Goal: Task Accomplishment & Management: Complete application form

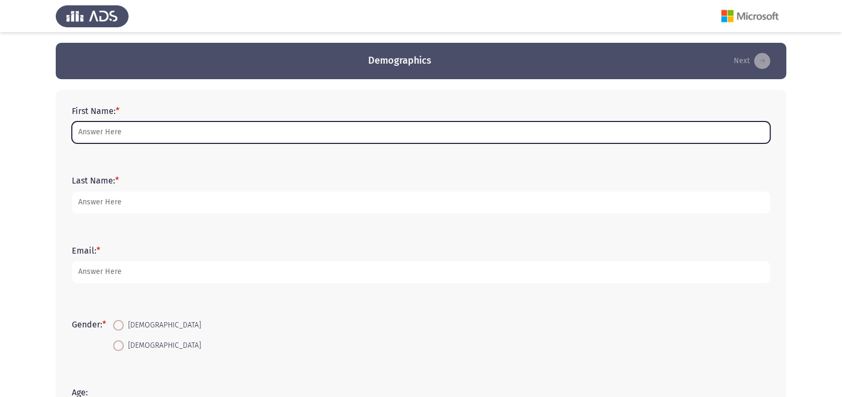
click at [155, 136] on input "First Name: *" at bounding box center [421, 133] width 698 height 22
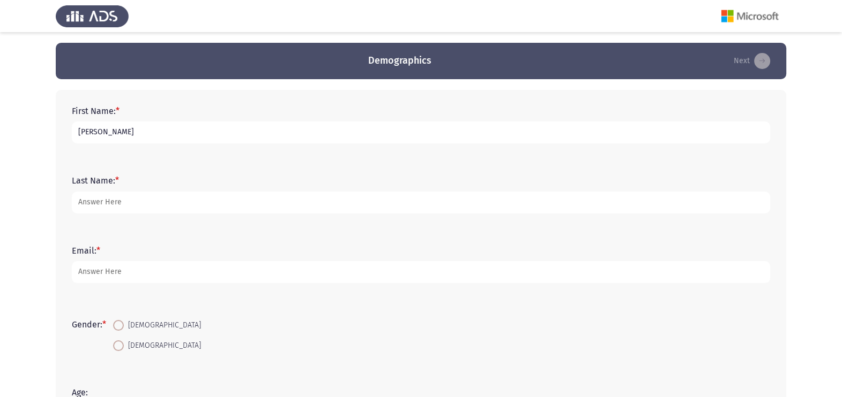
click at [155, 136] on input "[PERSON_NAME]" at bounding box center [421, 133] width 698 height 22
type input "[PERSON_NAME]"
type input "Tarek"
type input "[PERSON_NAME][EMAIL_ADDRESS][PERSON_NAME][DOMAIN_NAME]"
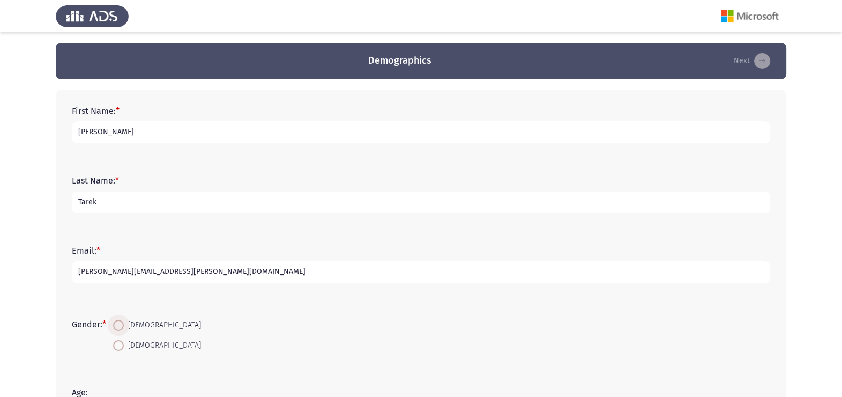
click at [137, 322] on span "[DEMOGRAPHIC_DATA]" at bounding box center [162, 325] width 77 height 13
click at [124, 322] on input "[DEMOGRAPHIC_DATA]" at bounding box center [118, 325] width 11 height 11
radio input "true"
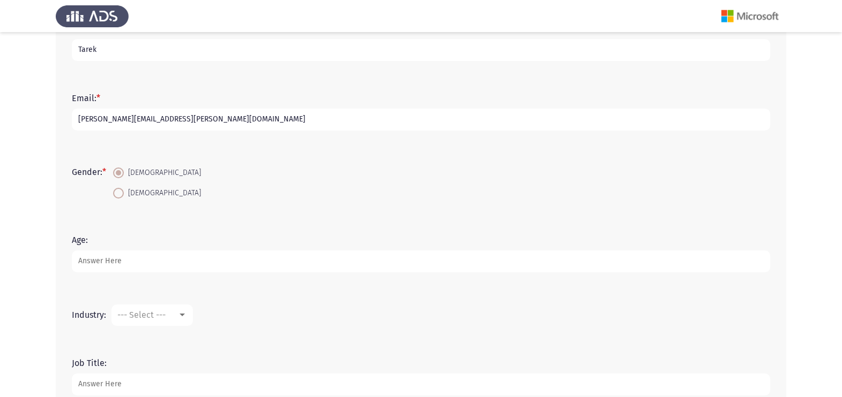
scroll to position [201, 0]
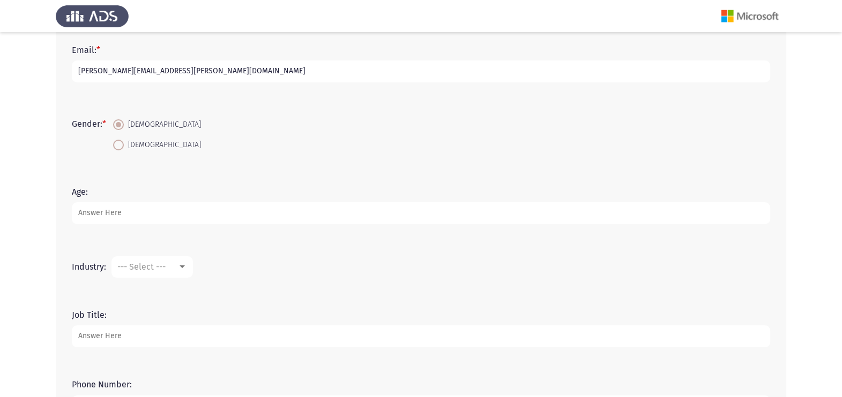
click at [134, 220] on input "Age:" at bounding box center [421, 213] width 698 height 22
type input "24"
click at [133, 281] on div "Industry: --- Select ---" at bounding box center [420, 267] width 709 height 32
click at [134, 276] on mat-select "--- Select ---" at bounding box center [151, 267] width 81 height 21
click at [136, 261] on mat-select "--- Select ---" at bounding box center [151, 267] width 81 height 21
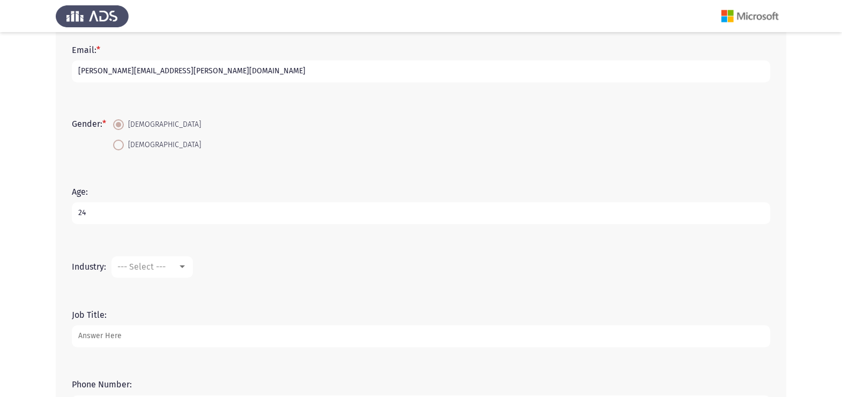
click at [141, 273] on mat-select "--- Select ---" at bounding box center [151, 267] width 81 height 21
click at [149, 266] on span "--- Select ---" at bounding box center [141, 267] width 48 height 10
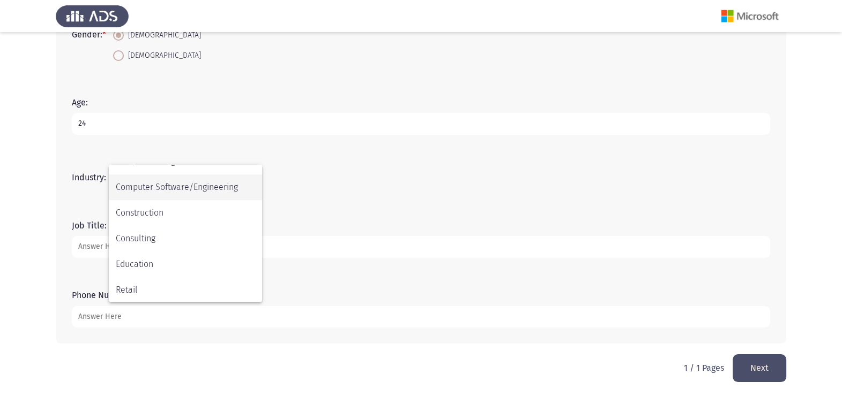
scroll to position [145, 0]
click at [170, 216] on span "Construction" at bounding box center [185, 213] width 139 height 26
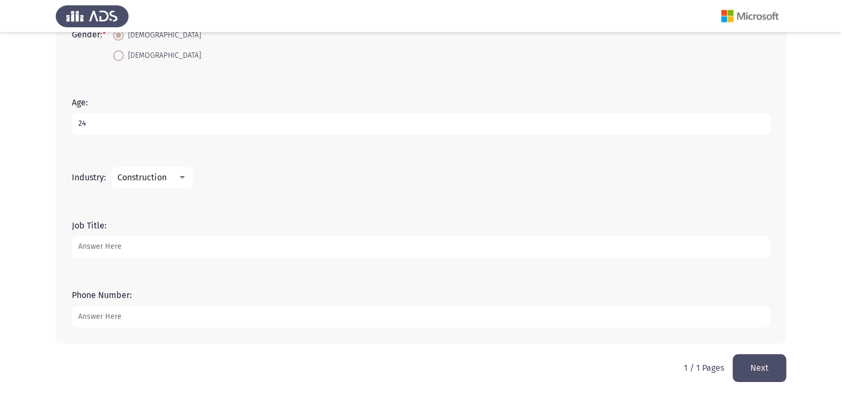
drag, startPoint x: 167, startPoint y: 245, endPoint x: 171, endPoint y: 251, distance: 7.6
click at [168, 246] on input "Job Title:" at bounding box center [421, 247] width 698 height 22
type input "HR Specialist"
click at [175, 319] on input "Phone Number:" at bounding box center [421, 317] width 698 height 22
type input "01022999585"
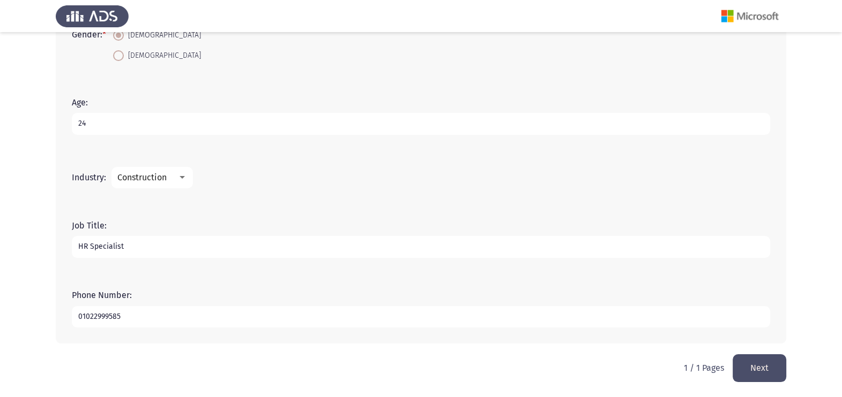
click at [154, 169] on mat-select "Construction" at bounding box center [151, 177] width 81 height 21
click at [154, 175] on span "Construction" at bounding box center [141, 177] width 49 height 10
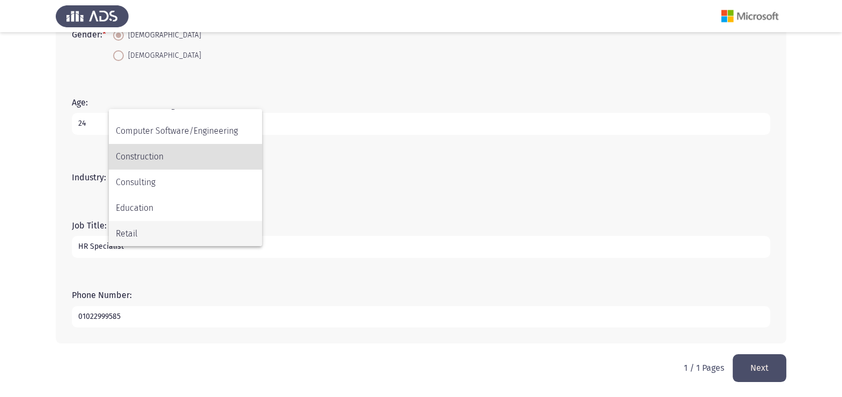
click at [234, 226] on span "Retail" at bounding box center [185, 234] width 139 height 26
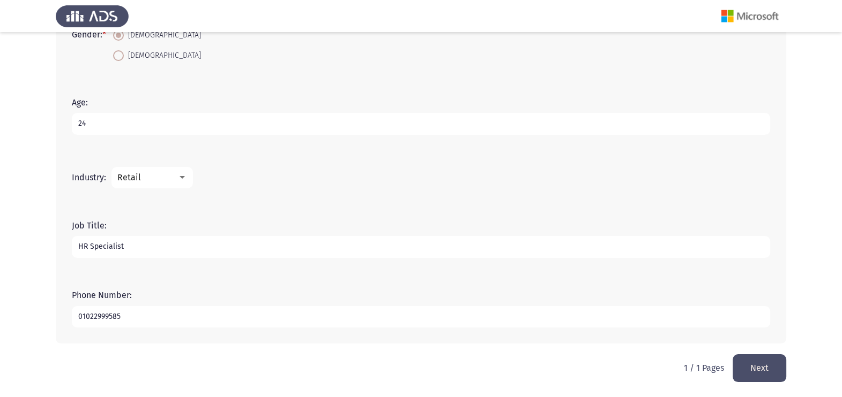
click at [163, 185] on mat-select "Retail" at bounding box center [151, 177] width 81 height 21
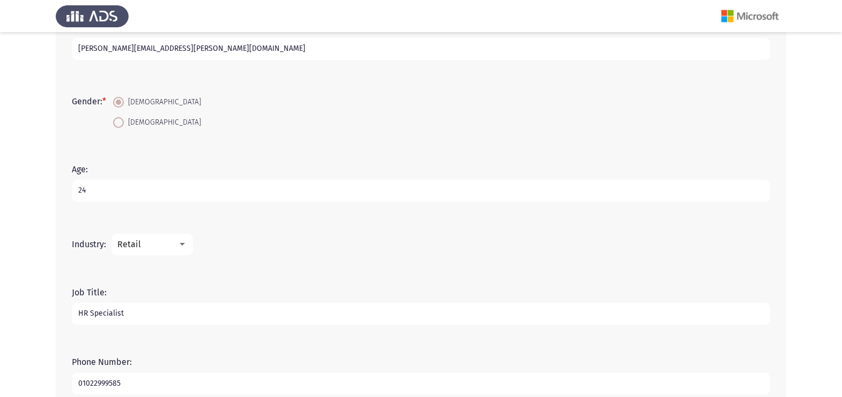
click at [163, 185] on input "24" at bounding box center [421, 191] width 698 height 22
click at [179, 234] on mat-select "Retail" at bounding box center [151, 244] width 81 height 21
click at [169, 249] on div "Retail" at bounding box center [147, 244] width 60 height 10
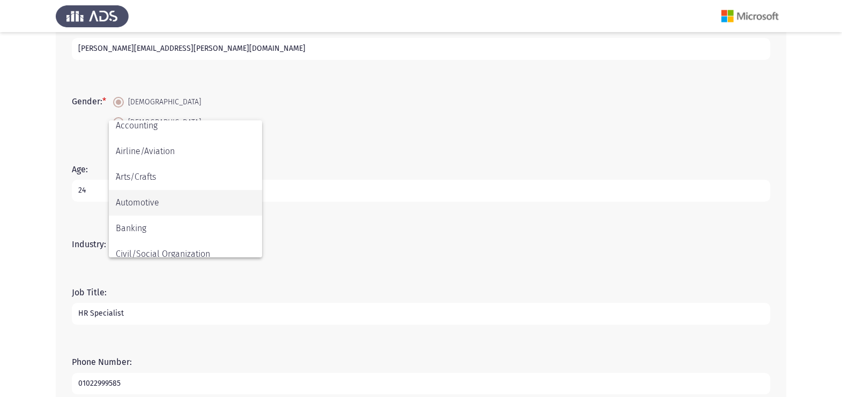
scroll to position [0, 0]
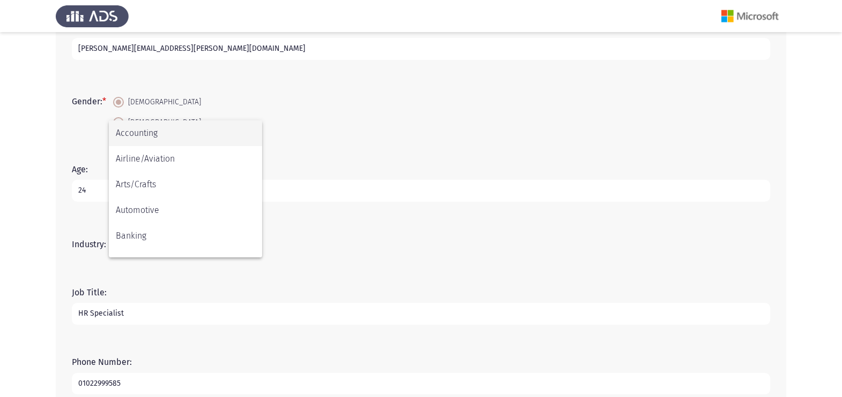
click at [160, 144] on span "Accounting" at bounding box center [185, 134] width 139 height 26
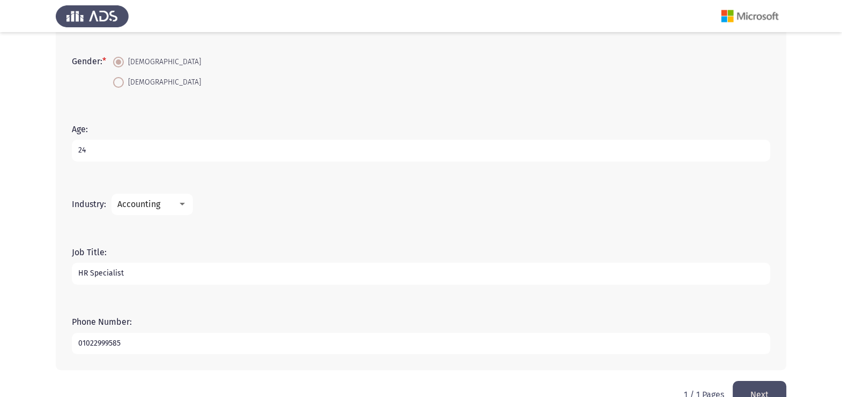
scroll to position [290, 0]
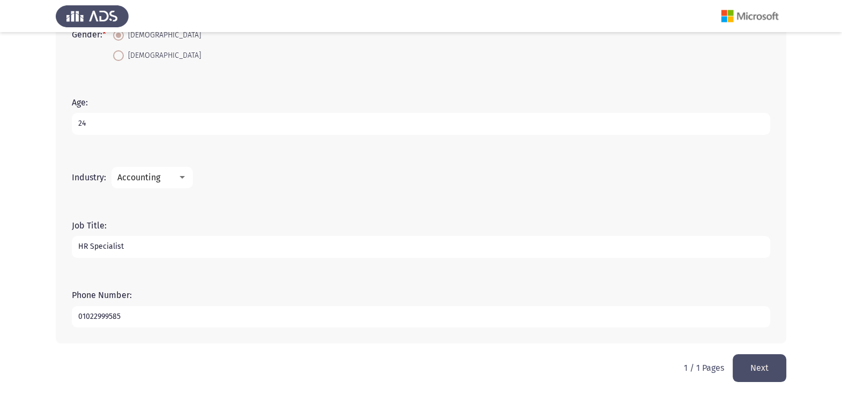
click at [164, 169] on mat-select "Accounting" at bounding box center [151, 177] width 81 height 21
click at [164, 171] on mat-select "Accounting" at bounding box center [151, 177] width 81 height 21
click at [164, 178] on div "Accounting" at bounding box center [147, 177] width 60 height 10
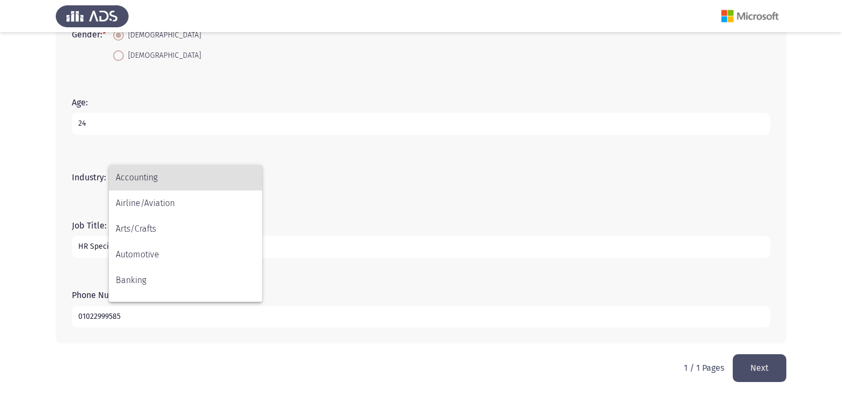
click at [339, 198] on div at bounding box center [421, 198] width 842 height 397
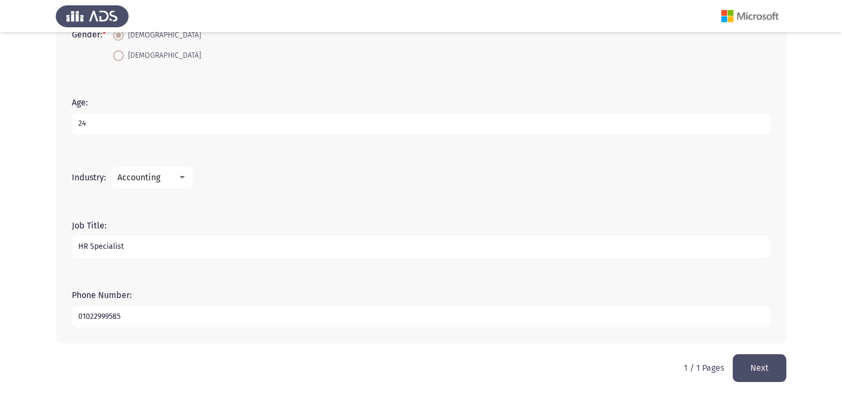
click at [749, 363] on button "Next" at bounding box center [759, 368] width 54 height 27
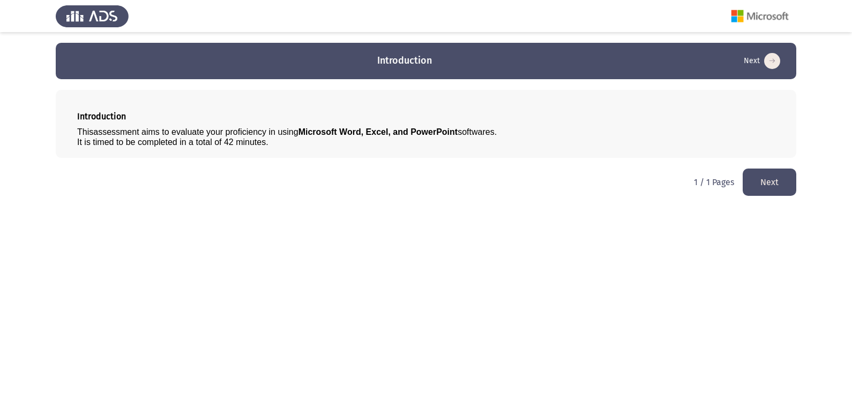
click at [760, 185] on button "Next" at bounding box center [769, 182] width 54 height 27
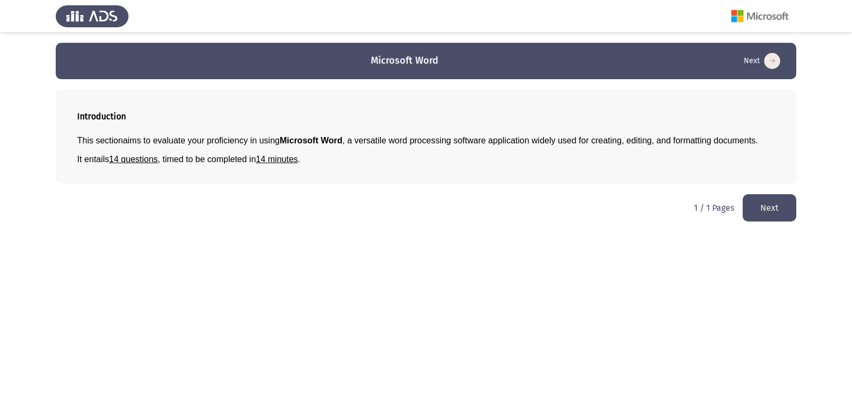
click at [786, 202] on button "Next" at bounding box center [769, 207] width 54 height 27
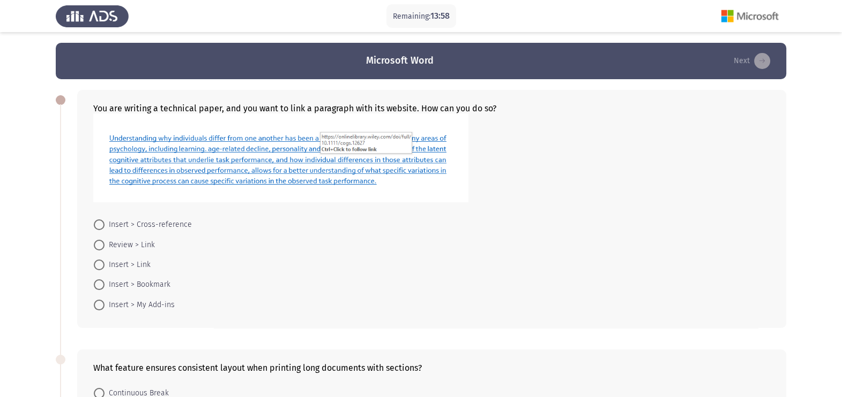
click at [250, 166] on img at bounding box center [280, 158] width 375 height 89
drag, startPoint x: 96, startPoint y: 98, endPoint x: 171, endPoint y: 106, distance: 74.8
click at [171, 106] on div "You are writing a technical paper, and you want to link a paragraph with its we…" at bounding box center [431, 209] width 709 height 238
drag, startPoint x: 171, startPoint y: 106, endPoint x: 186, endPoint y: 110, distance: 16.1
click at [179, 107] on div "You are writing a technical paper, and you want to link a paragraph with its we…" at bounding box center [431, 153] width 677 height 101
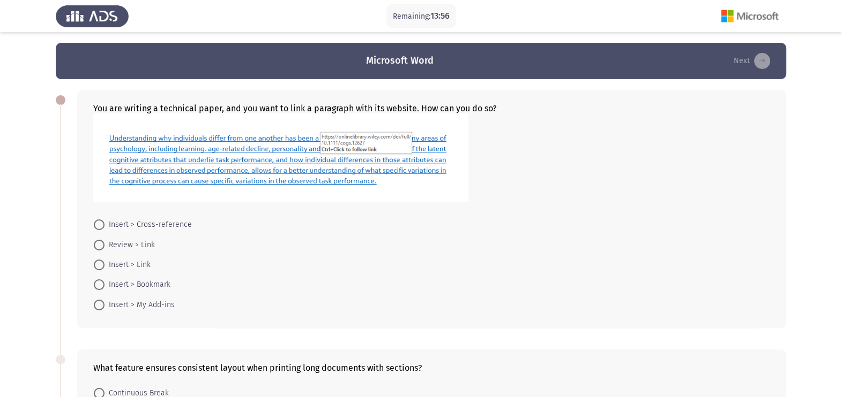
click at [397, 229] on form "Insert > Cross-reference Review > Link Insert > Link Insert > Bookmark Insert >…" at bounding box center [431, 265] width 677 height 100
click at [147, 228] on span "Insert > Cross-reference" at bounding box center [147, 225] width 87 height 13
click at [104, 228] on input "Insert > Cross-reference" at bounding box center [99, 225] width 11 height 11
radio input "true"
click at [147, 238] on span "Review > Link" at bounding box center [129, 244] width 50 height 13
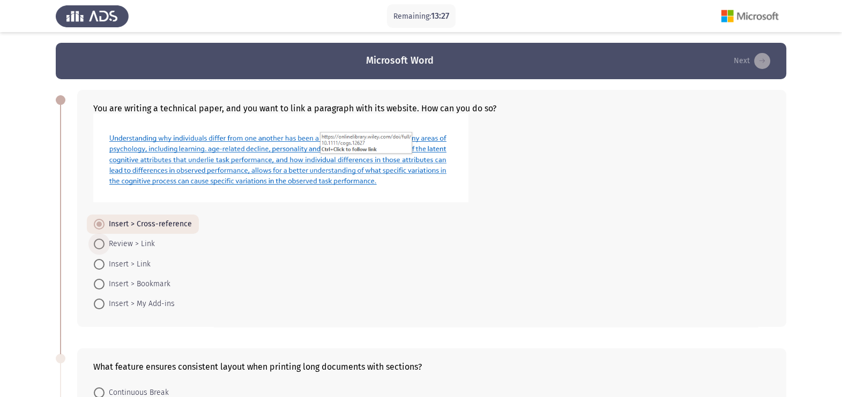
click at [104, 239] on input "Review > Link" at bounding box center [99, 244] width 11 height 11
radio input "true"
click at [132, 265] on span "Insert > Link" at bounding box center [127, 264] width 46 height 13
click at [104, 265] on input "Insert > Link" at bounding box center [99, 264] width 11 height 11
radio input "true"
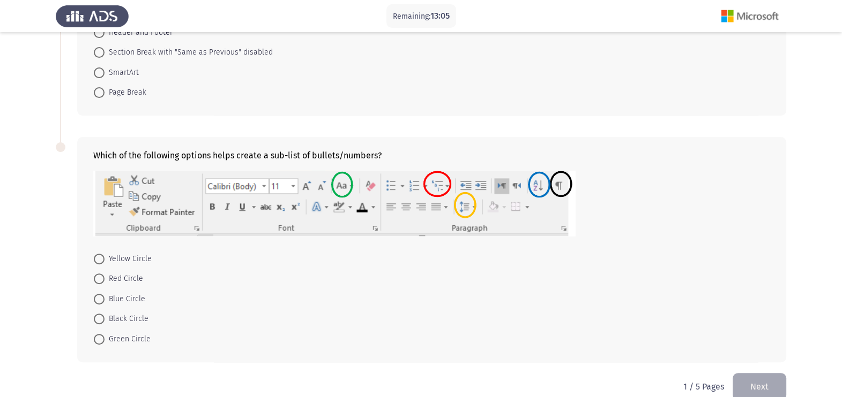
scroll to position [402, 0]
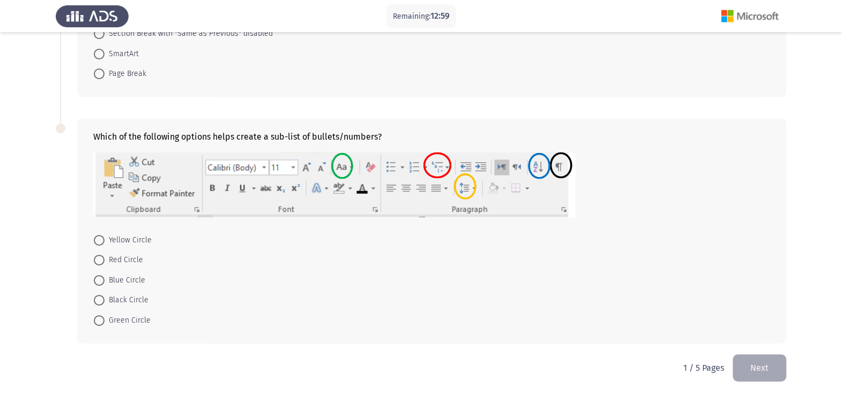
click at [131, 267] on span "Red Circle" at bounding box center [123, 260] width 39 height 13
click at [104, 266] on input "Red Circle" at bounding box center [99, 260] width 11 height 11
radio input "true"
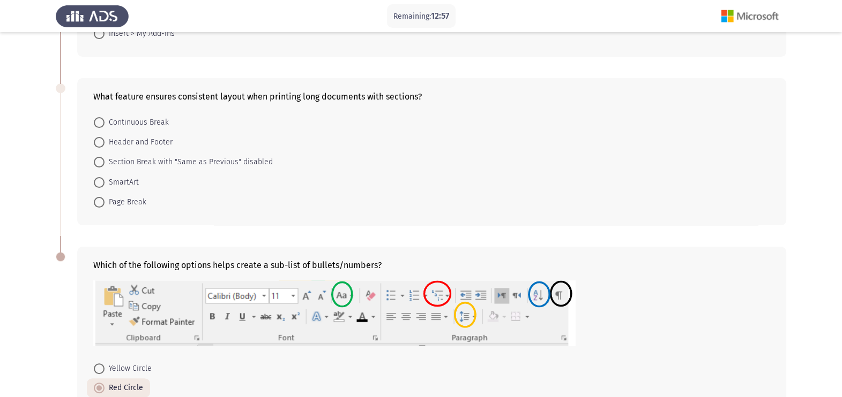
scroll to position [267, 0]
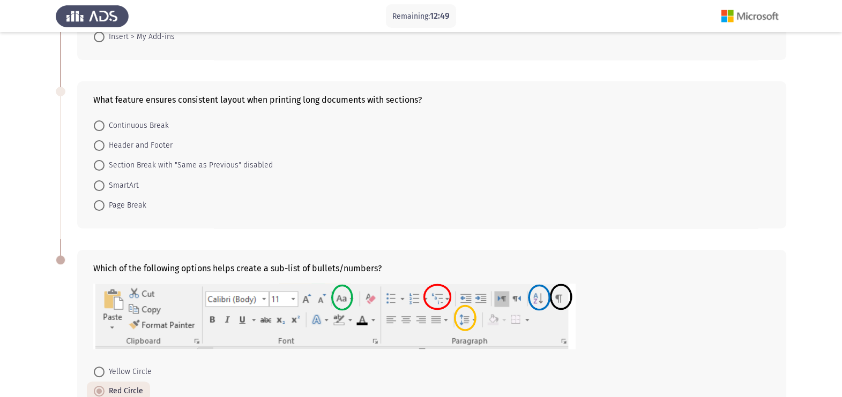
click at [139, 169] on span "Section Break with "Same as Previous" disabled" at bounding box center [188, 165] width 168 height 13
click at [104, 169] on input "Section Break with "Same as Previous" disabled" at bounding box center [99, 165] width 11 height 11
radio input "true"
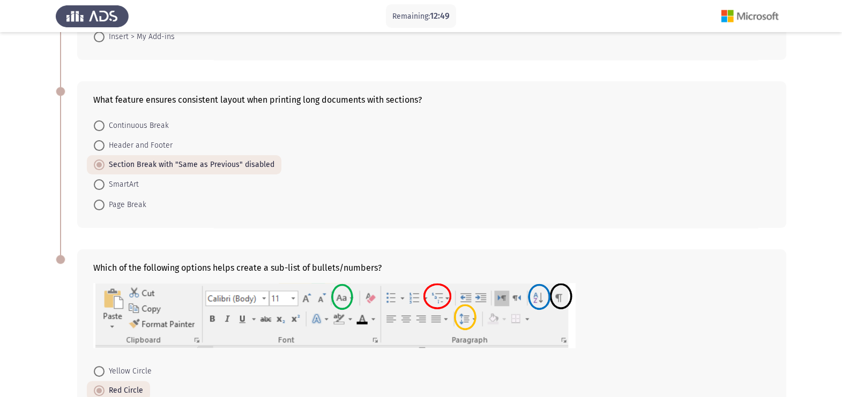
scroll to position [401, 0]
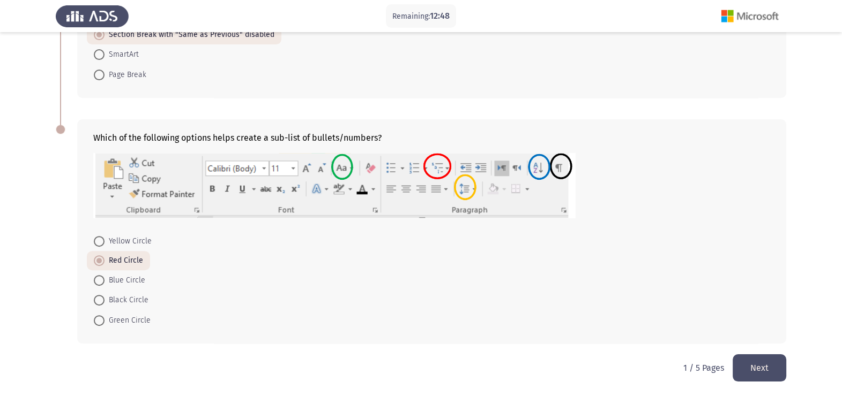
click at [761, 371] on button "Next" at bounding box center [759, 368] width 54 height 27
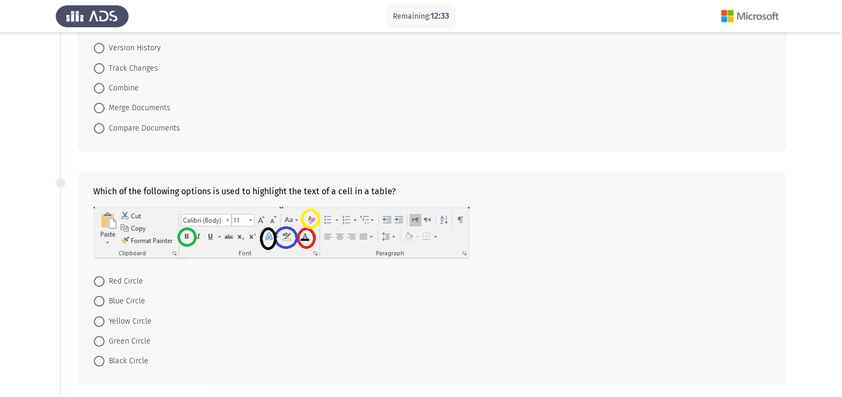
scroll to position [133, 0]
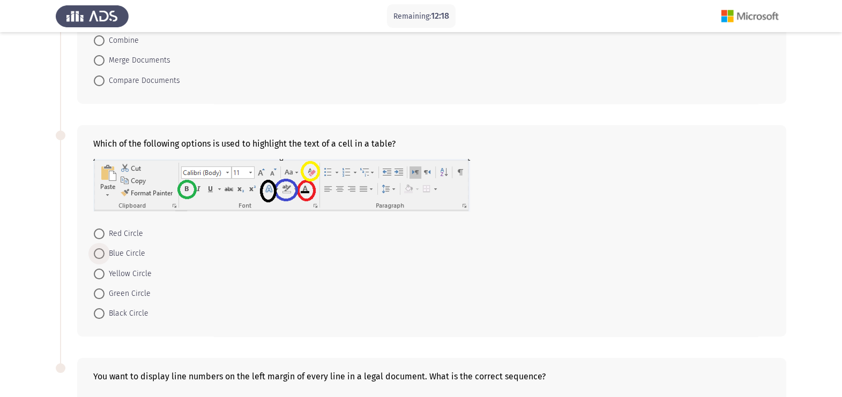
click at [112, 252] on span "Blue Circle" at bounding box center [124, 253] width 41 height 13
click at [104, 252] on input "Blue Circle" at bounding box center [99, 254] width 11 height 11
radio input "true"
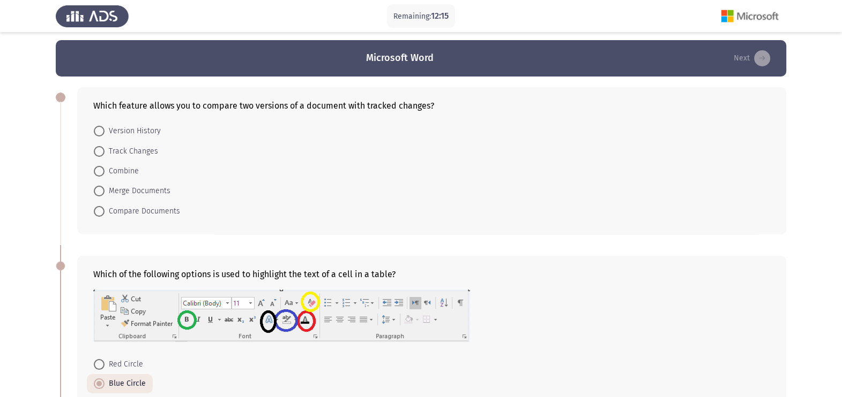
scroll to position [0, 0]
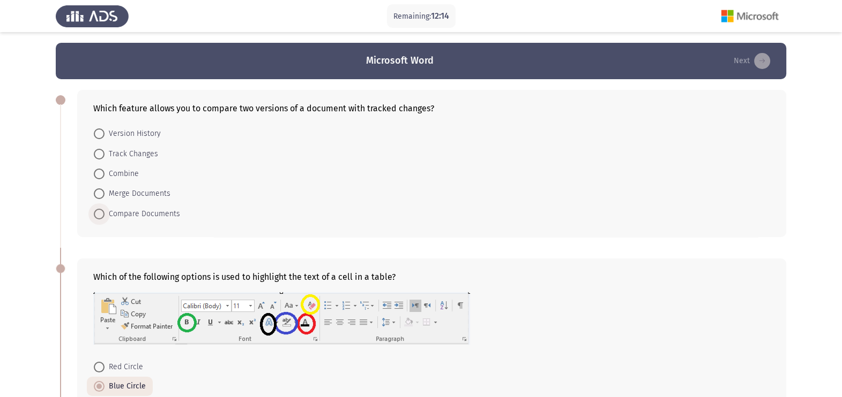
click at [150, 213] on span "Compare Documents" at bounding box center [142, 214] width 76 height 13
click at [104, 213] on input "Compare Documents" at bounding box center [99, 214] width 11 height 11
radio input "true"
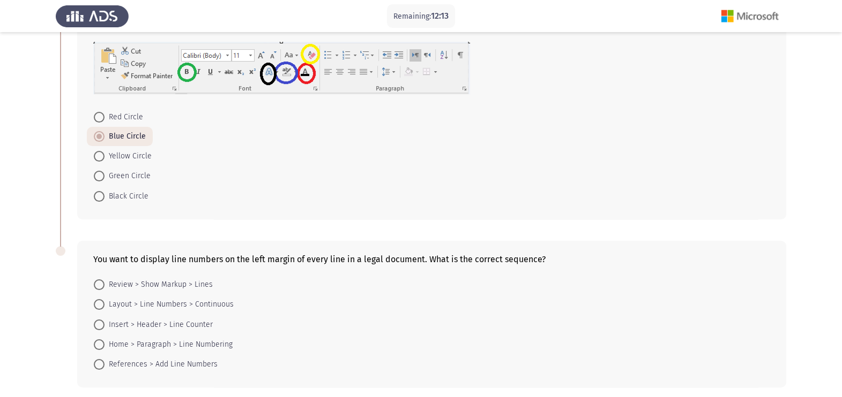
scroll to position [297, 0]
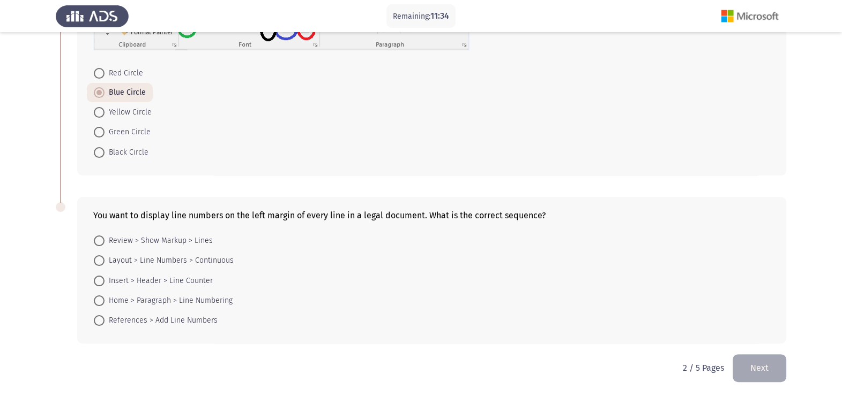
click at [289, 206] on div "You want to display line numbers on the left margin of every line in a legal do…" at bounding box center [431, 270] width 709 height 147
click at [142, 262] on span "Layout > Line Numbers > Continuous" at bounding box center [168, 260] width 129 height 13
click at [104, 262] on input "Layout > Line Numbers > Continuous" at bounding box center [99, 261] width 11 height 11
radio input "true"
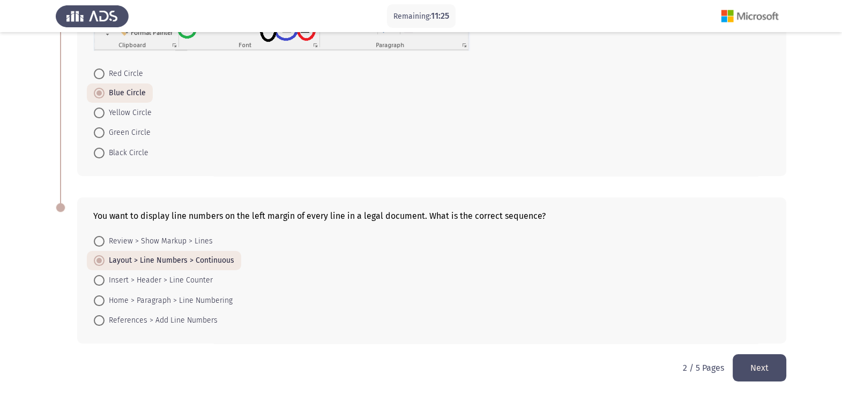
click at [740, 367] on button "Next" at bounding box center [759, 368] width 54 height 27
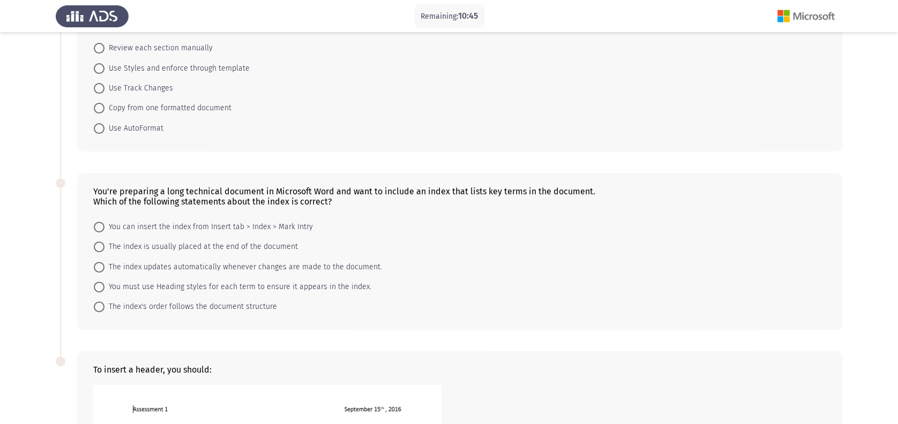
scroll to position [0, 0]
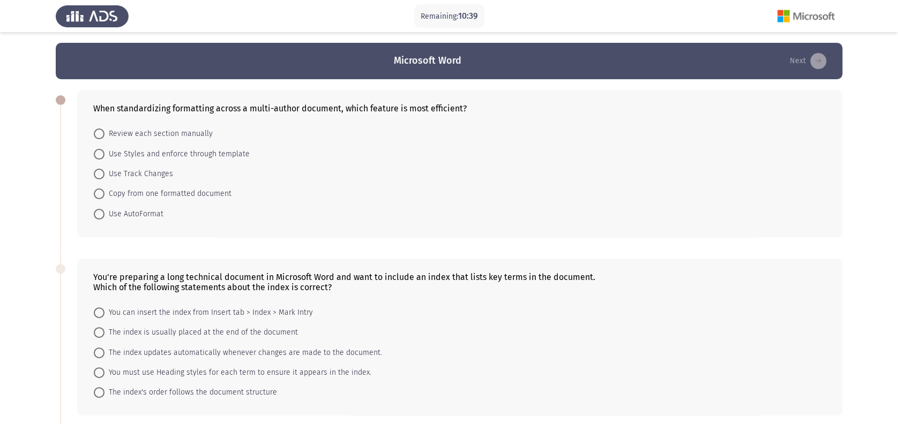
click at [249, 318] on span "You can insert the index from Insert tab > Index > Mark Intry" at bounding box center [208, 312] width 208 height 13
click at [104, 318] on input "You can insert the index from Insert tab > Index > Mark Intry" at bounding box center [99, 312] width 11 height 11
radio input "true"
click at [180, 158] on span "Use Styles and enforce through template" at bounding box center [176, 154] width 145 height 13
click at [104, 158] on input "Use Styles and enforce through template" at bounding box center [99, 154] width 11 height 11
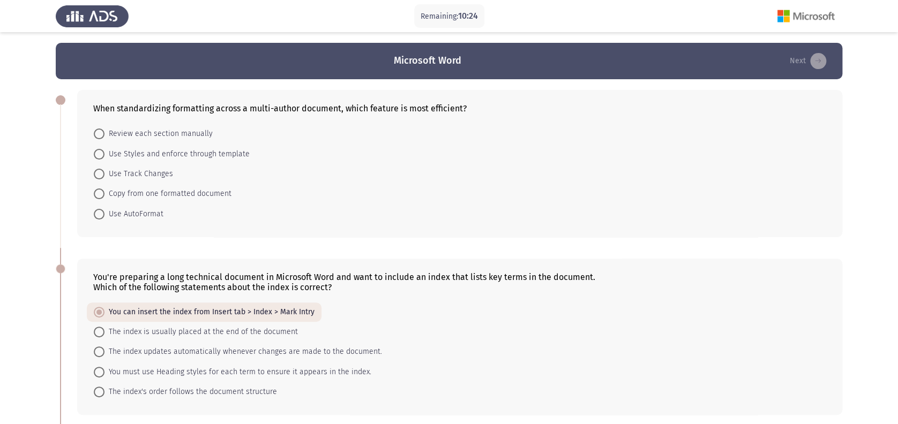
radio input "true"
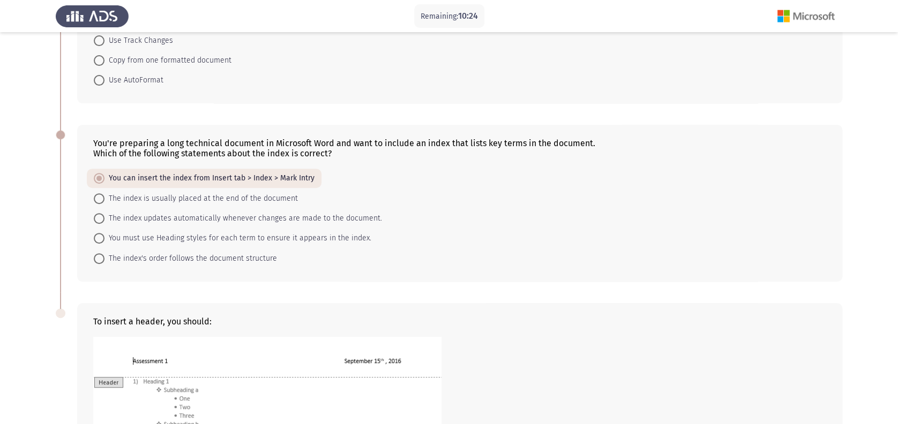
scroll to position [357, 0]
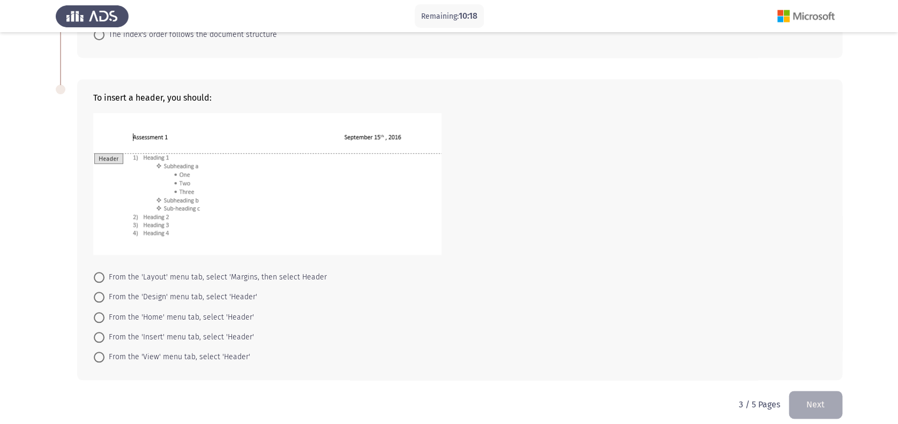
click at [211, 321] on span "From the 'Home' menu tab, select 'Header'" at bounding box center [178, 317] width 149 height 13
click at [104, 321] on input "From the 'Home' menu tab, select 'Header'" at bounding box center [99, 317] width 11 height 11
radio input "true"
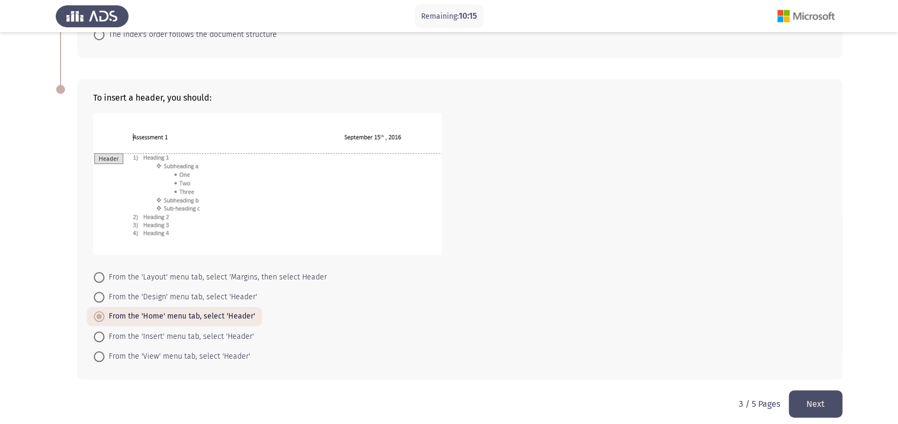
click at [197, 336] on span "From the 'Insert' menu tab, select 'Header'" at bounding box center [178, 337] width 149 height 13
click at [104, 336] on input "From the 'Insert' menu tab, select 'Header'" at bounding box center [99, 337] width 11 height 11
radio input "true"
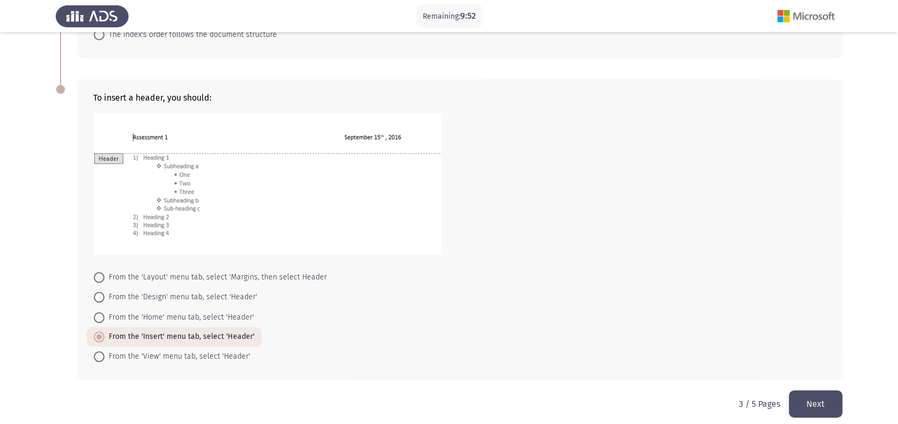
click at [793, 397] on button "Next" at bounding box center [816, 404] width 54 height 27
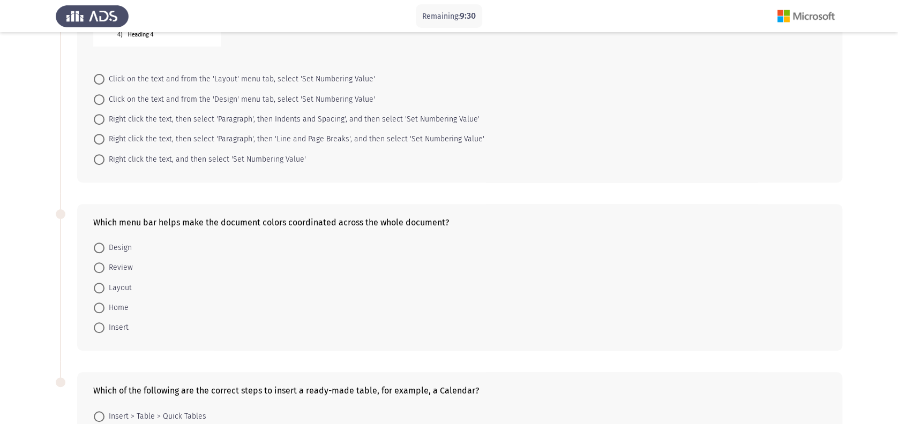
scroll to position [286, 0]
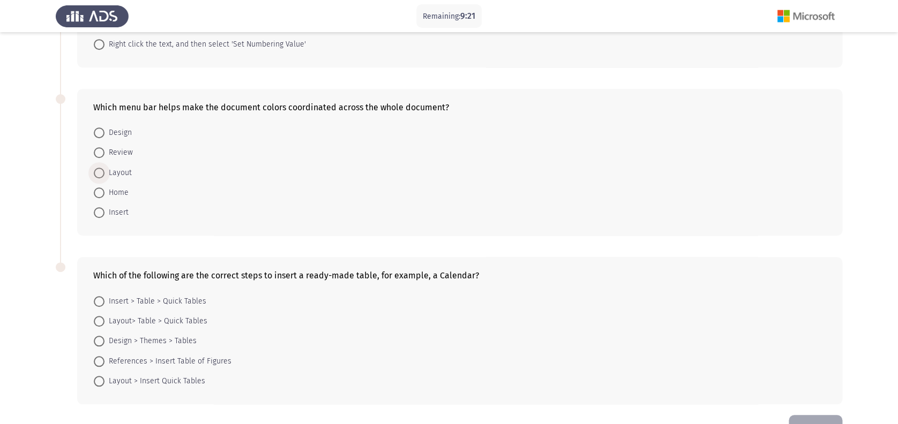
click at [116, 172] on span "Layout" at bounding box center [117, 173] width 27 height 13
click at [104, 172] on input "Layout" at bounding box center [99, 173] width 11 height 11
radio input "true"
click at [113, 136] on span "Design" at bounding box center [117, 132] width 27 height 13
click at [104, 136] on input "Design" at bounding box center [99, 132] width 11 height 11
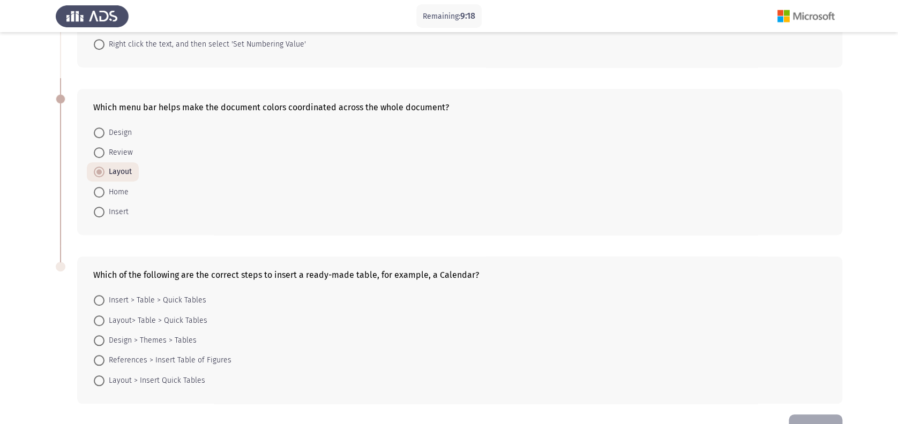
radio input "true"
click at [117, 133] on span "Design" at bounding box center [117, 132] width 27 height 13
click at [104, 133] on input "Design" at bounding box center [99, 132] width 11 height 11
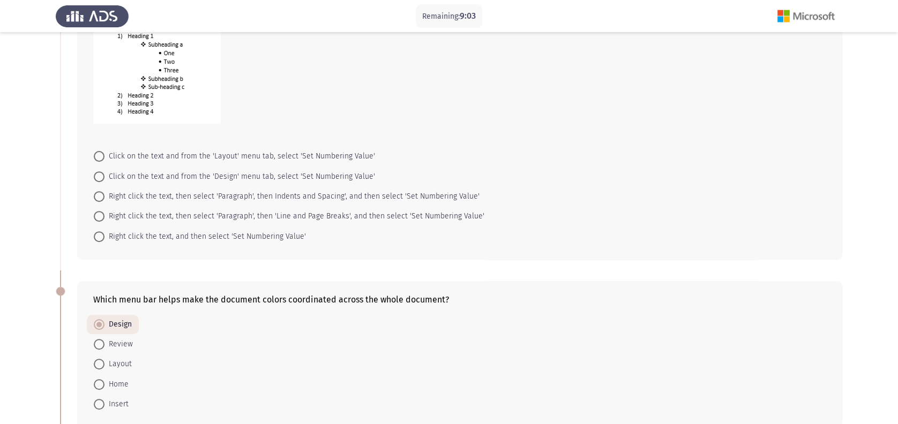
scroll to position [71, 0]
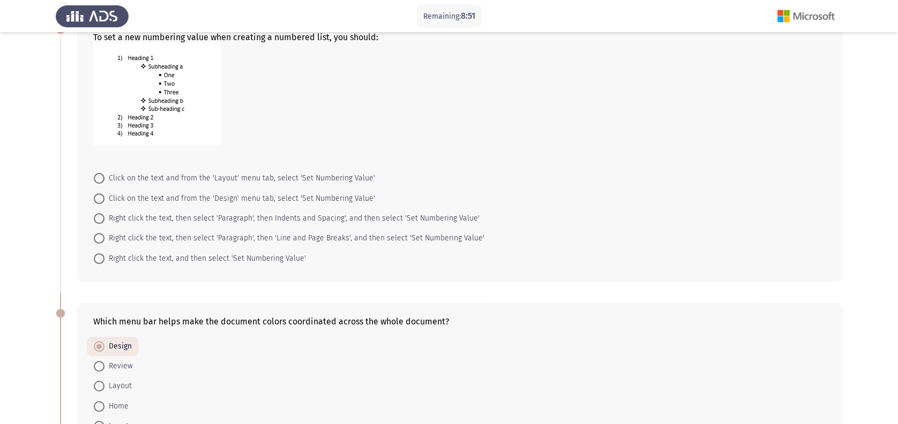
click at [210, 176] on span "Click on the text and from the 'Layout' menu tab, select 'Set Numbering Value'" at bounding box center [239, 178] width 271 height 13
click at [104, 176] on input "Click on the text and from the 'Layout' menu tab, select 'Set Numbering Value'" at bounding box center [99, 178] width 11 height 11
radio input "true"
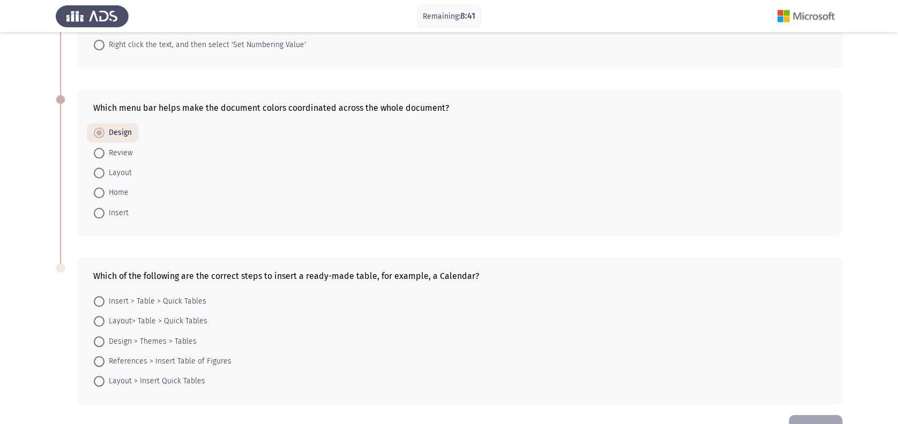
scroll to position [319, 0]
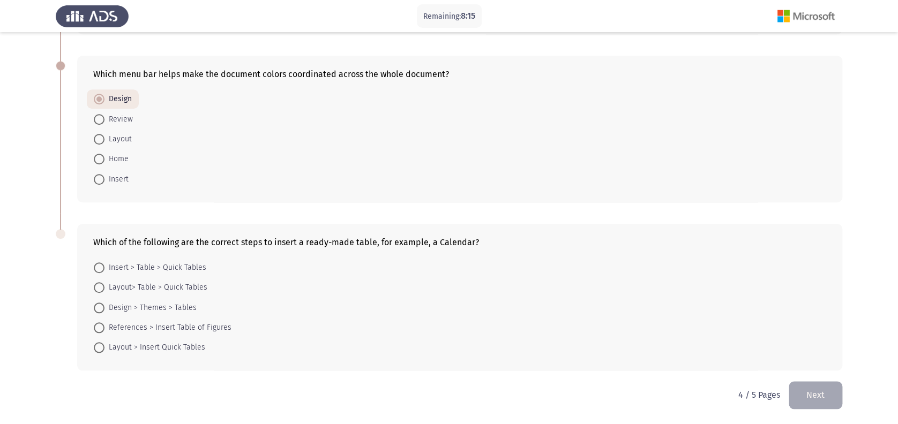
drag, startPoint x: 349, startPoint y: 241, endPoint x: 401, endPoint y: 241, distance: 52.5
click at [401, 241] on div "Which of the following are the correct steps to insert a ready-made table, for …" at bounding box center [459, 242] width 733 height 10
click at [193, 264] on span "Insert > Table > Quick Tables" at bounding box center [155, 267] width 102 height 13
click at [104, 264] on input "Insert > Table > Quick Tables" at bounding box center [99, 267] width 11 height 11
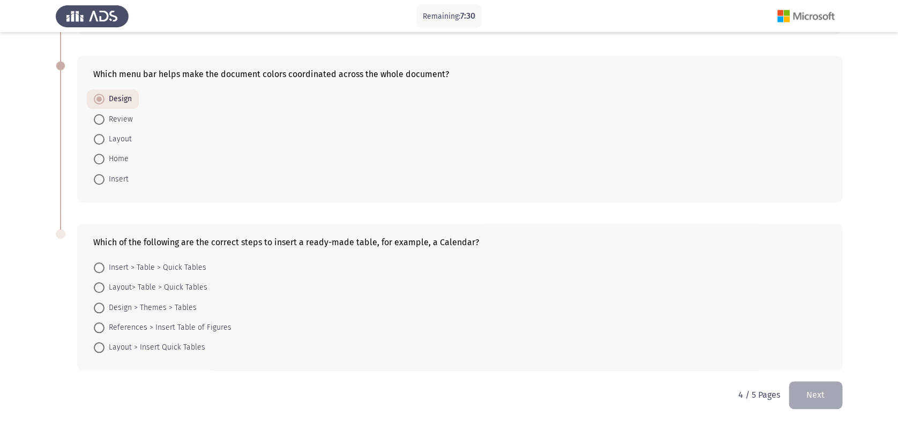
radio input "true"
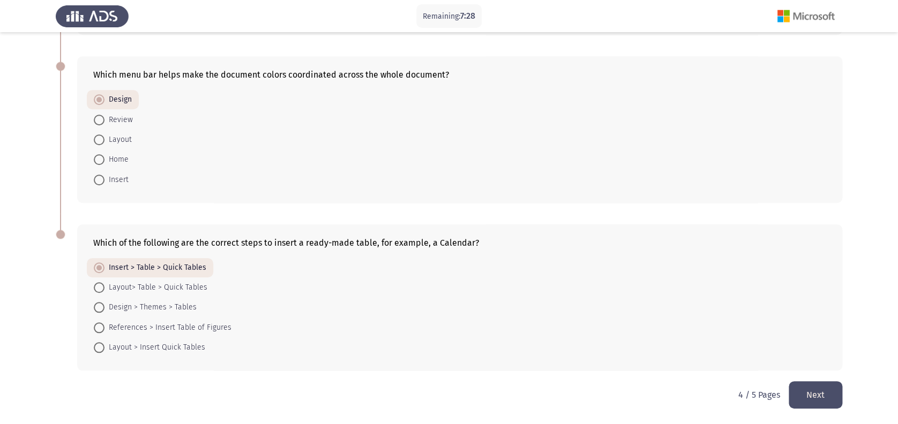
click at [814, 378] on div "Which of the following are the correct steps to insert a ready-made table, for …" at bounding box center [449, 298] width 786 height 168
click at [811, 383] on button "Next" at bounding box center [816, 394] width 54 height 27
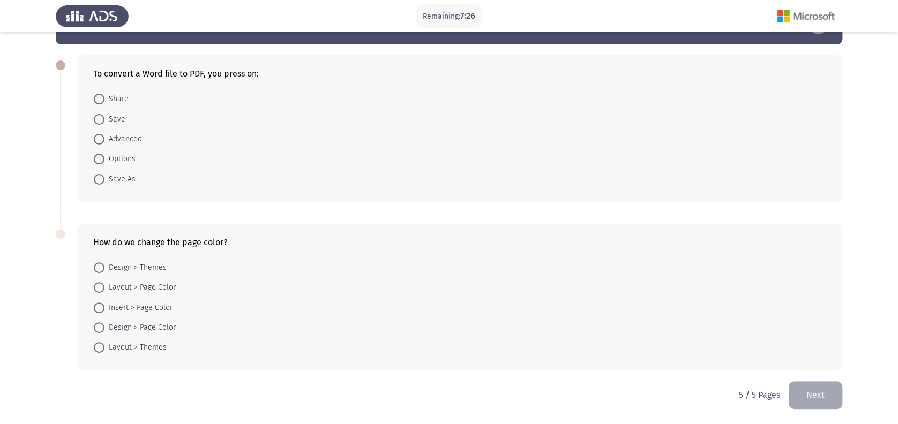
scroll to position [0, 0]
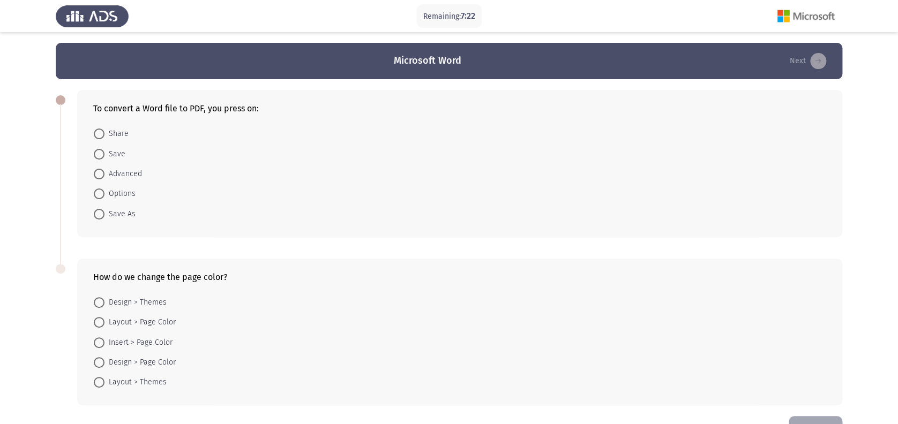
click at [121, 207] on mat-radio-button "Save As" at bounding box center [115, 214] width 56 height 20
click at [117, 214] on span "Save As" at bounding box center [119, 214] width 31 height 13
click at [104, 214] on input "Save As" at bounding box center [99, 214] width 11 height 11
radio input "true"
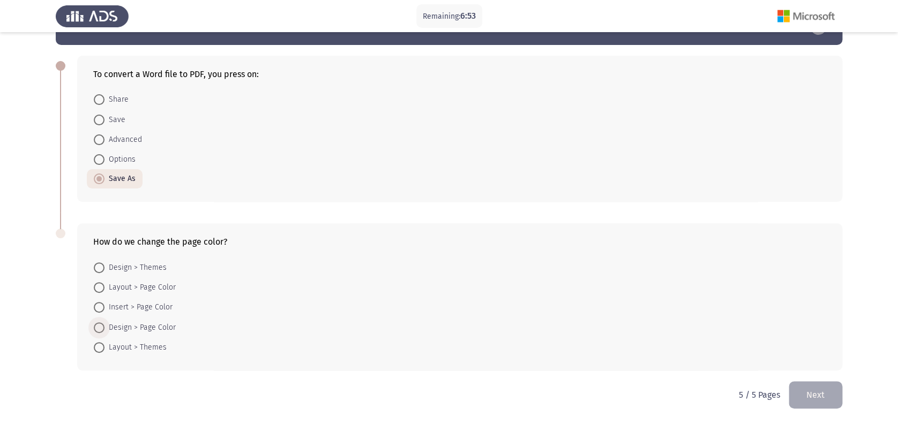
click at [144, 326] on span "Design > Page Color" at bounding box center [139, 327] width 71 height 13
click at [104, 326] on input "Design > Page Color" at bounding box center [99, 327] width 11 height 11
radio input "true"
click at [808, 397] on button "Next" at bounding box center [816, 394] width 54 height 27
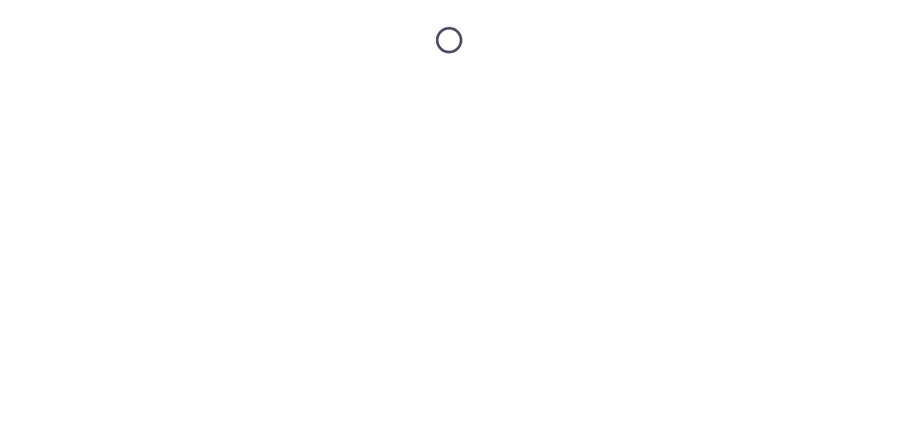
scroll to position [0, 0]
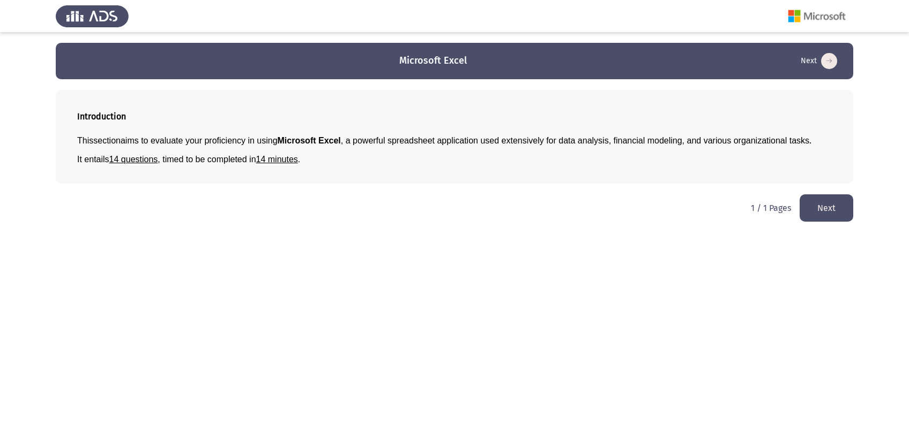
click at [813, 219] on button "Next" at bounding box center [826, 207] width 54 height 27
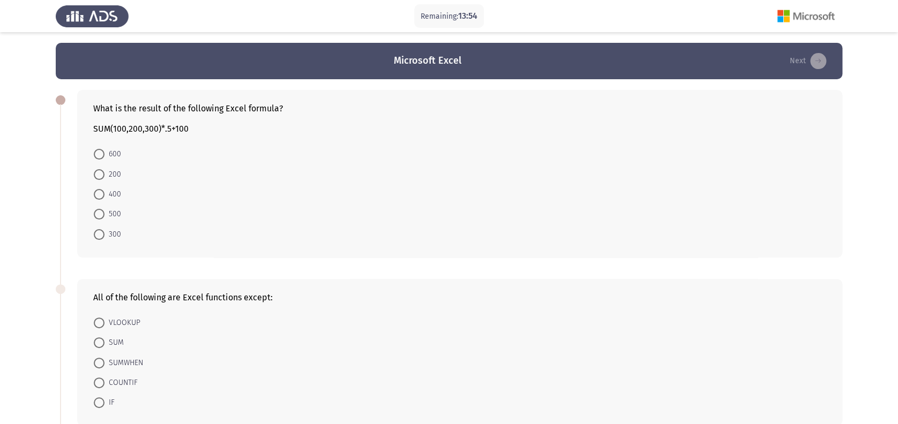
drag, startPoint x: 95, startPoint y: 125, endPoint x: 138, endPoint y: 128, distance: 42.4
click at [133, 127] on div "SUM(100,200,300)*.5+100" at bounding box center [459, 129] width 733 height 10
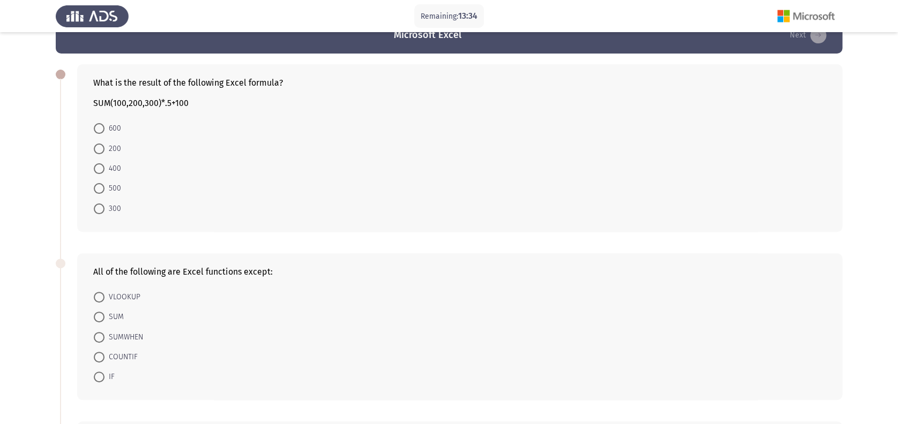
scroll to position [26, 0]
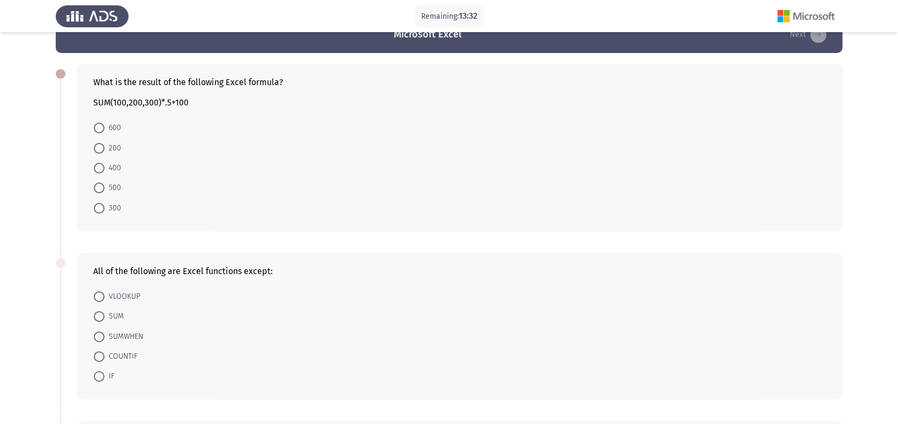
click at [138, 338] on span "SUMWHEN" at bounding box center [123, 337] width 39 height 13
click at [104, 338] on input "SUMWHEN" at bounding box center [99, 337] width 11 height 11
radio input "true"
click at [108, 171] on span "400" at bounding box center [112, 168] width 17 height 13
click at [104, 171] on input "400" at bounding box center [99, 168] width 11 height 11
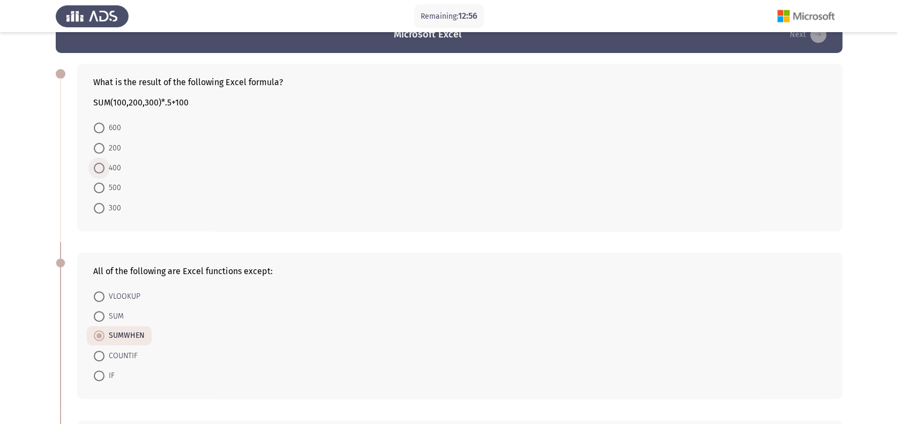
radio input "true"
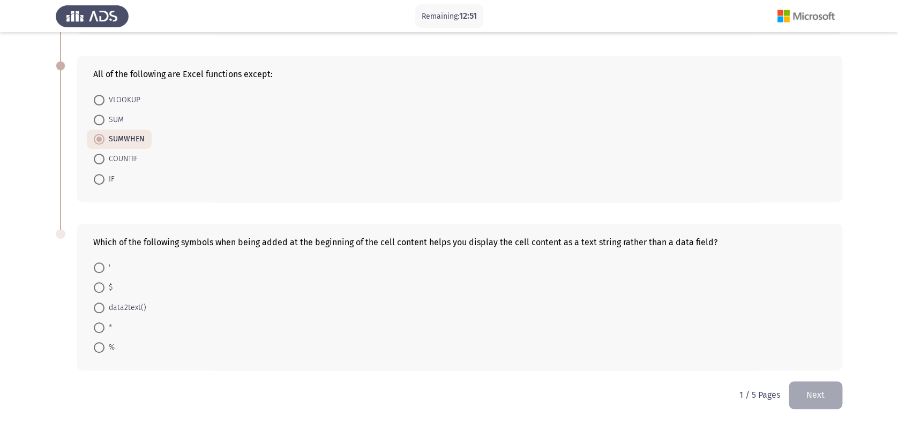
drag, startPoint x: 99, startPoint y: 237, endPoint x: 230, endPoint y: 243, distance: 131.4
click at [291, 247] on div "Which of the following symbols when being added at the beginning of the cell co…" at bounding box center [459, 297] width 765 height 147
click at [224, 241] on div "Which of the following symbols when being added at the beginning of the cell co…" at bounding box center [459, 242] width 733 height 10
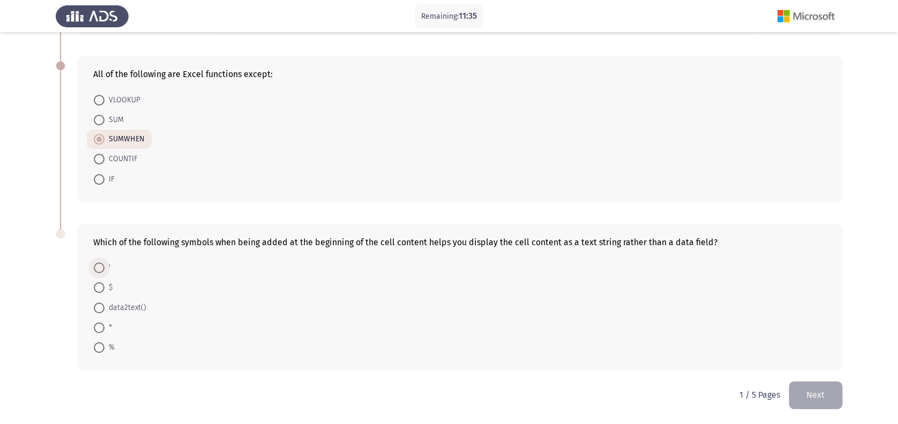
click at [99, 270] on span at bounding box center [99, 267] width 11 height 11
click at [99, 270] on input "'" at bounding box center [99, 267] width 11 height 11
radio input "true"
click at [807, 397] on button "Next" at bounding box center [816, 394] width 54 height 27
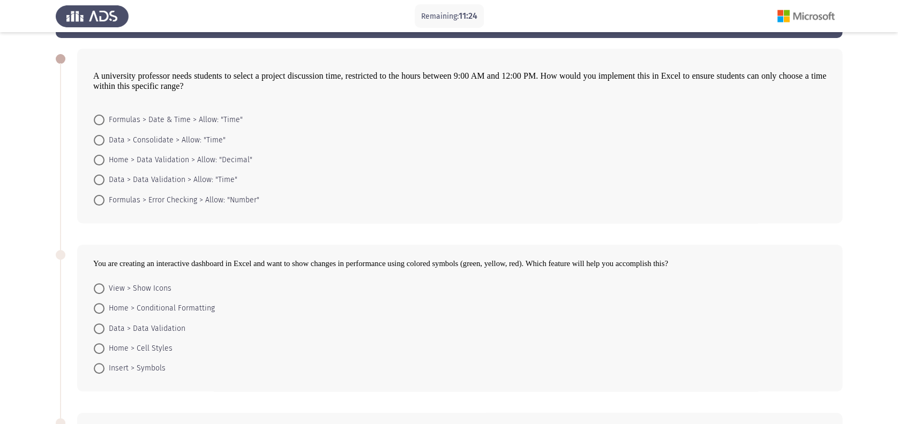
scroll to position [71, 0]
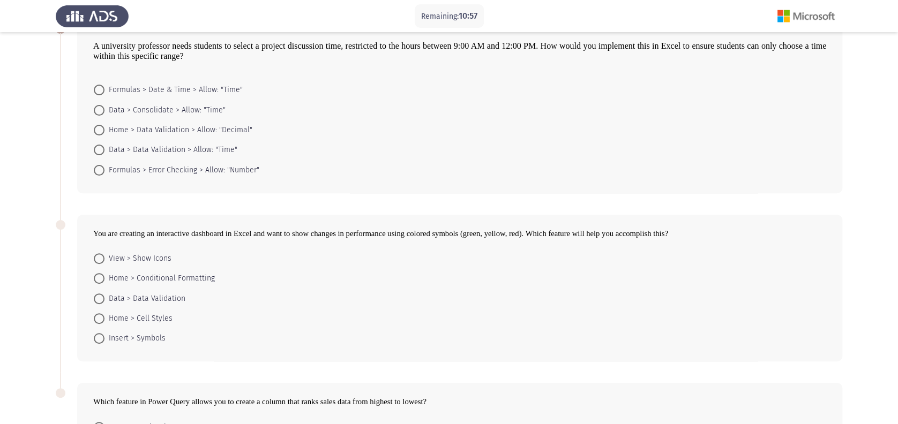
click at [204, 152] on span "Data > Data Validation > Allow: "Time"" at bounding box center [170, 150] width 133 height 13
click at [104, 152] on input "Data > Data Validation > Allow: "Time"" at bounding box center [99, 150] width 11 height 11
radio input "true"
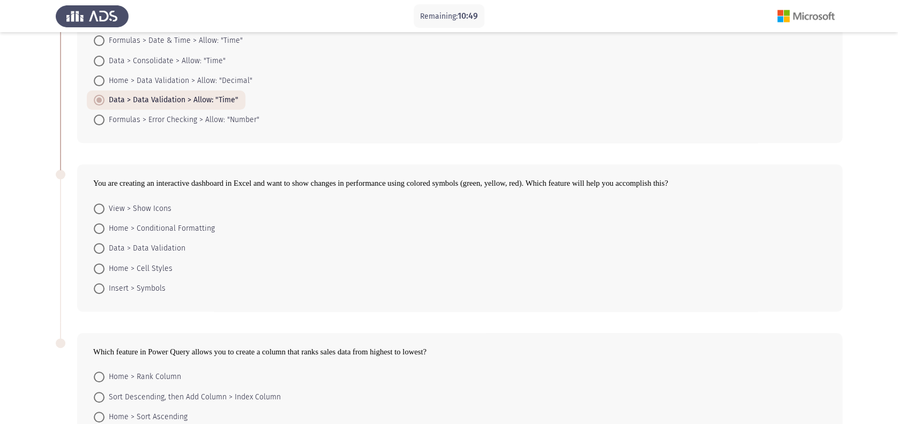
scroll to position [142, 0]
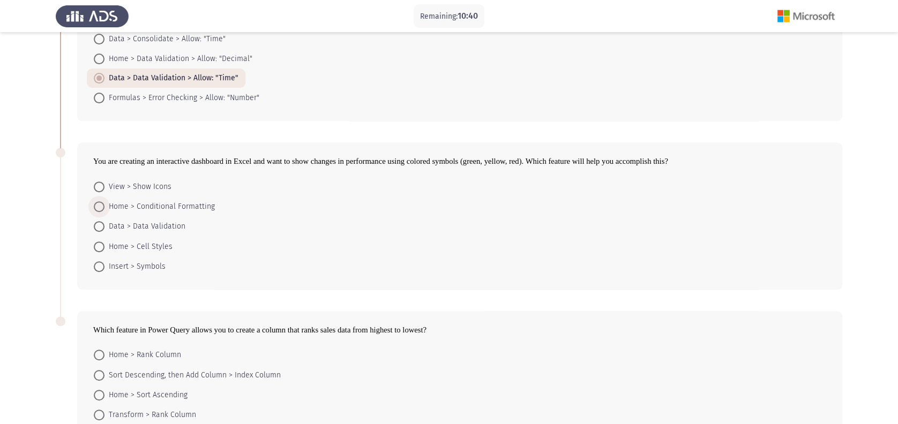
click at [176, 210] on span "Home > Conditional Formatting" at bounding box center [159, 206] width 110 height 13
click at [104, 210] on input "Home > Conditional Formatting" at bounding box center [99, 206] width 11 height 11
radio input "true"
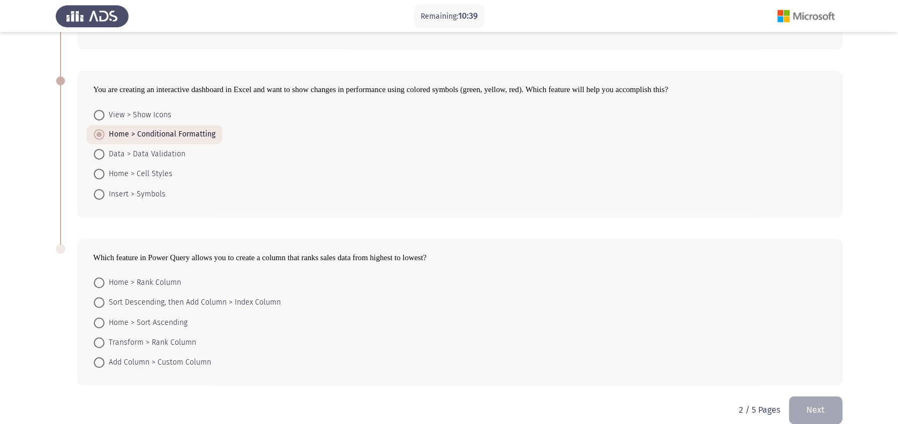
scroll to position [231, 0]
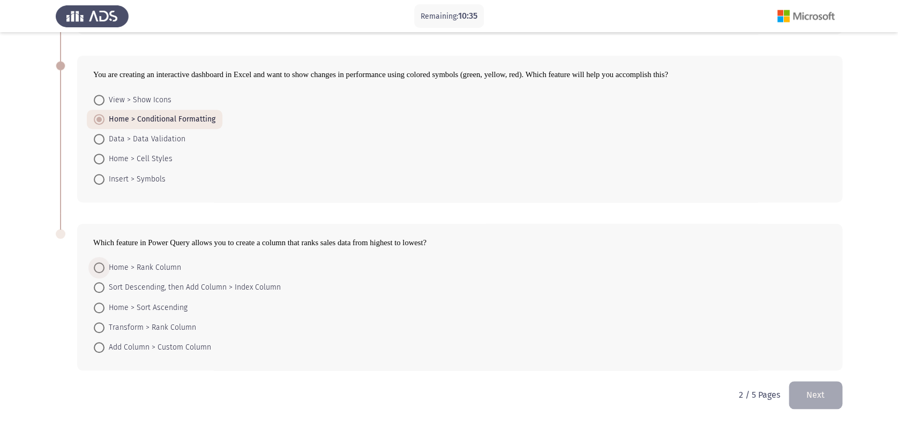
click at [171, 267] on span "Home > Rank Column" at bounding box center [142, 267] width 77 height 13
click at [104, 267] on input "Home > Rank Column" at bounding box center [99, 267] width 11 height 11
radio input "true"
click at [185, 303] on span "Home > Sort Ascending" at bounding box center [145, 307] width 83 height 13
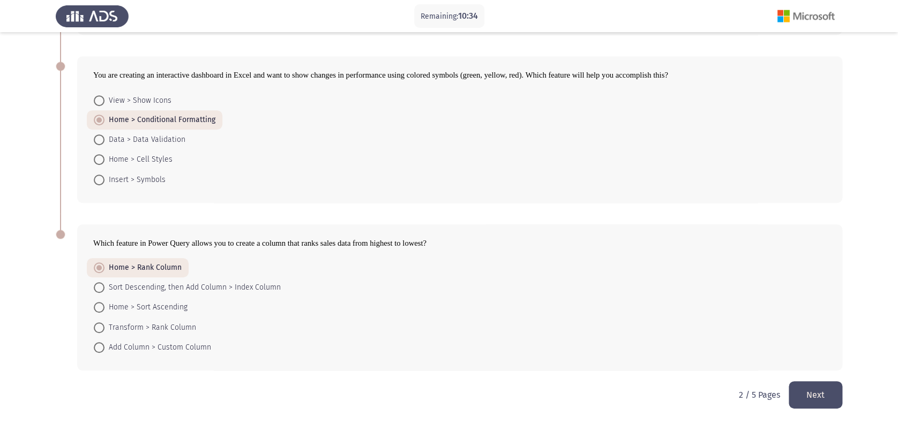
click at [104, 303] on input "Home > Sort Ascending" at bounding box center [99, 307] width 11 height 11
radio input "true"
click at [170, 264] on span "Home > Rank Column" at bounding box center [142, 268] width 77 height 13
click at [104, 264] on input "Home > Rank Column" at bounding box center [99, 268] width 11 height 11
radio input "true"
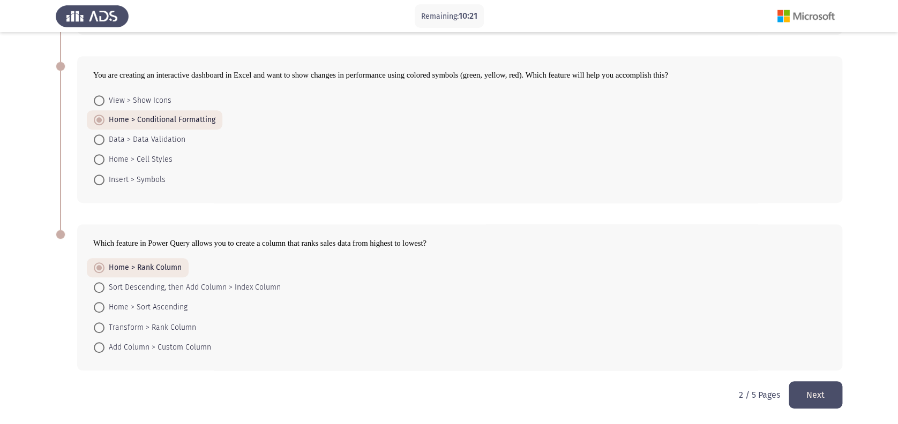
click at [800, 387] on button "Next" at bounding box center [816, 394] width 54 height 27
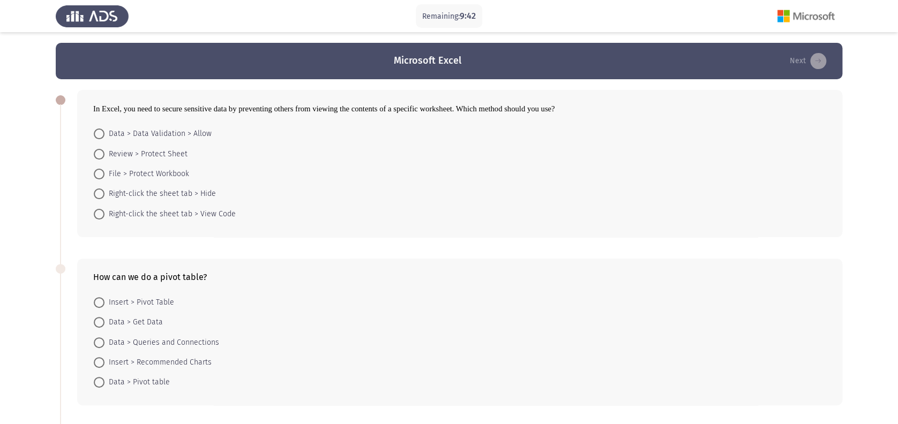
scroll to position [0, 0]
click at [164, 159] on span "Review > Protect Sheet" at bounding box center [145, 154] width 83 height 13
click at [104, 159] on input "Review > Protect Sheet" at bounding box center [99, 154] width 11 height 11
radio input "true"
click at [161, 380] on span "Data > Pivot table" at bounding box center [136, 382] width 65 height 13
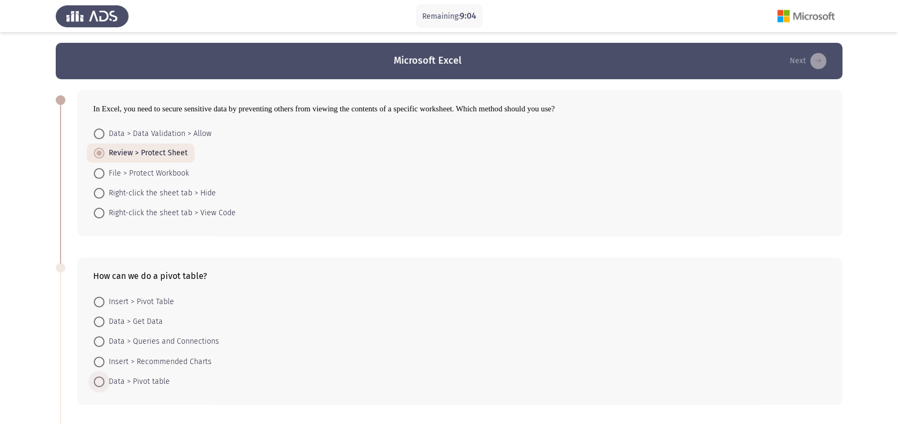
click at [104, 380] on input "Data > Pivot table" at bounding box center [99, 382] width 11 height 11
radio input "true"
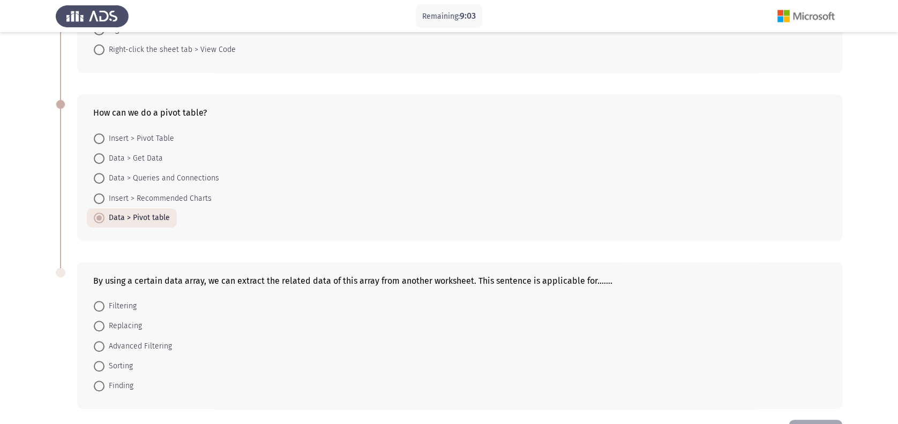
scroll to position [203, 0]
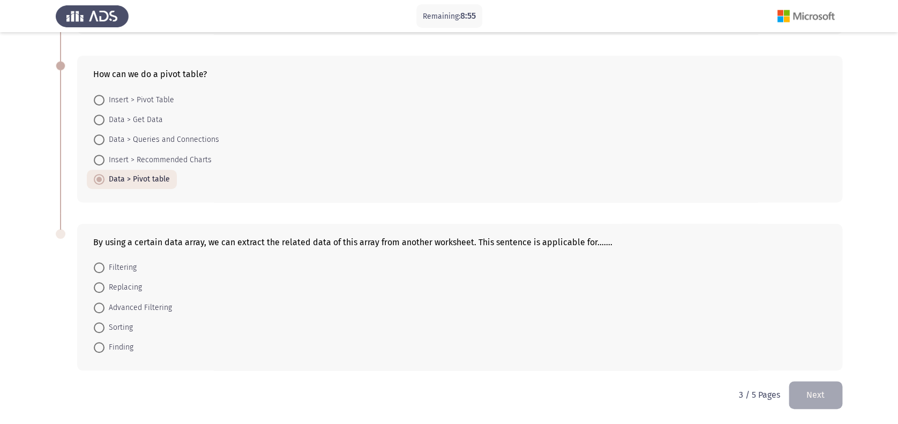
click at [124, 288] on span "Replacing" at bounding box center [122, 287] width 37 height 13
click at [104, 288] on input "Replacing" at bounding box center [99, 287] width 11 height 11
radio input "true"
click at [793, 392] on button "Next" at bounding box center [816, 394] width 54 height 27
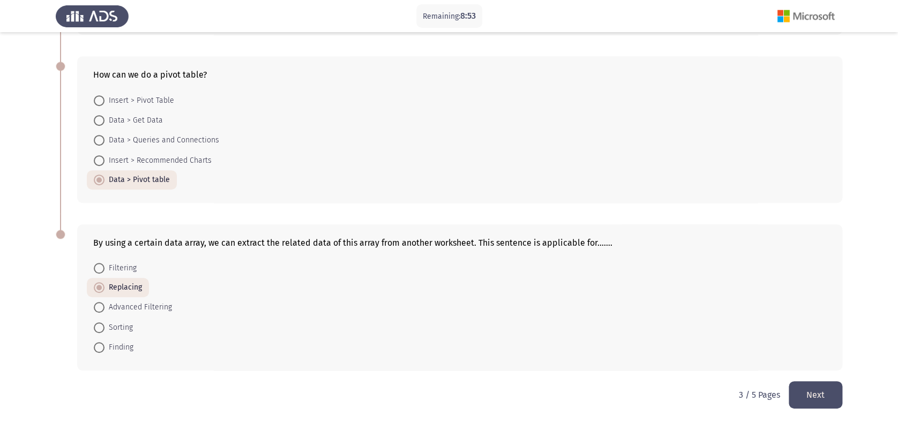
scroll to position [0, 0]
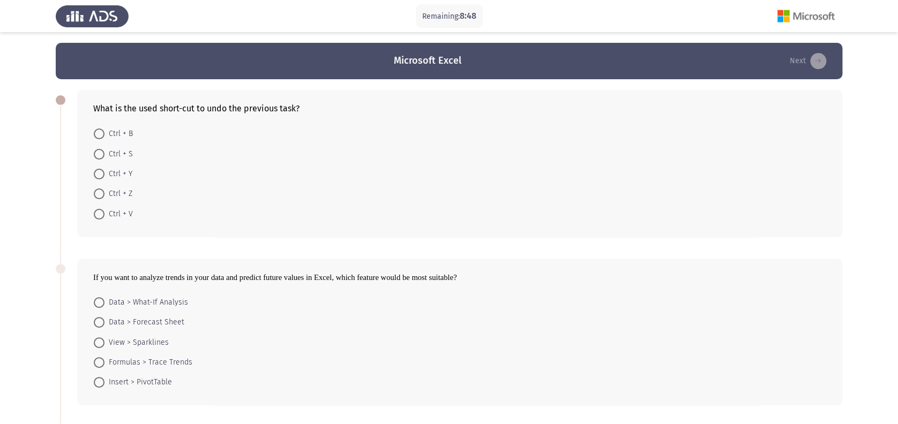
click at [129, 187] on mat-radio-button "Ctrl + Z" at bounding box center [113, 194] width 52 height 20
click at [124, 198] on span "Ctrl + Z" at bounding box center [118, 193] width 28 height 13
click at [104, 198] on input "Ctrl + Z" at bounding box center [99, 194] width 11 height 11
radio input "true"
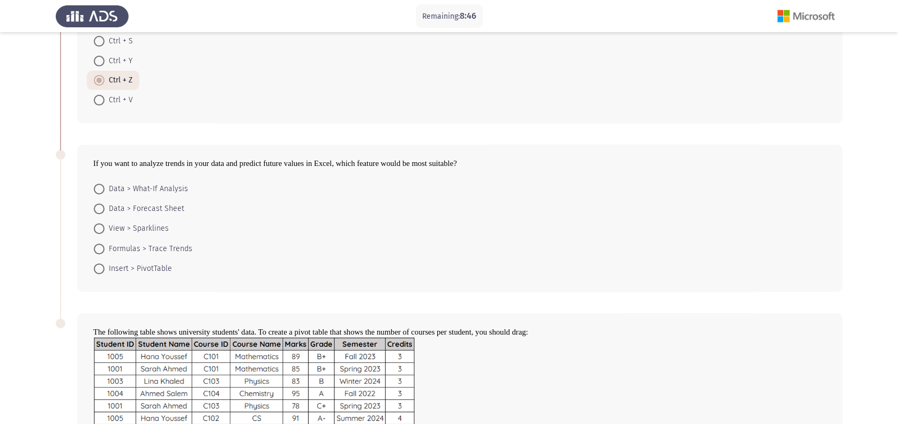
scroll to position [142, 0]
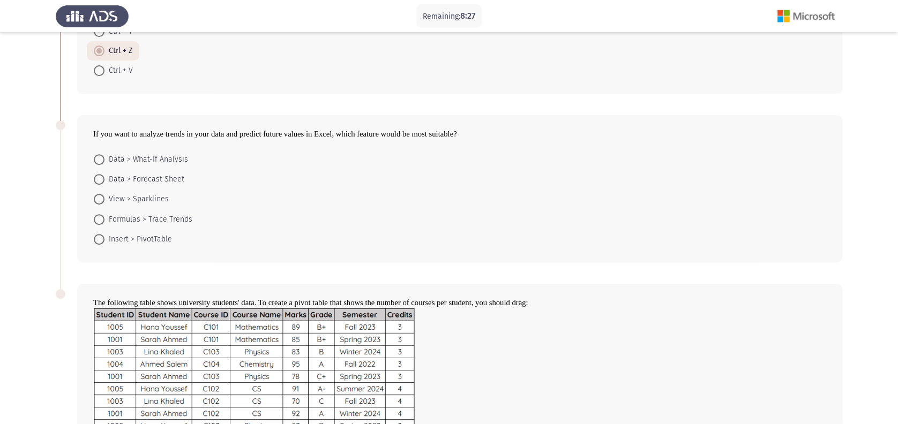
click at [176, 150] on mat-radio-button "Data > What-If Analysis" at bounding box center [141, 159] width 108 height 20
drag, startPoint x: 176, startPoint y: 150, endPoint x: 164, endPoint y: 154, distance: 12.0
click at [169, 151] on mat-radio-button "Data > What-If Analysis" at bounding box center [141, 159] width 108 height 20
drag, startPoint x: 164, startPoint y: 154, endPoint x: 167, endPoint y: 159, distance: 5.5
click at [167, 159] on span "Data > What-If Analysis" at bounding box center [146, 159] width 84 height 13
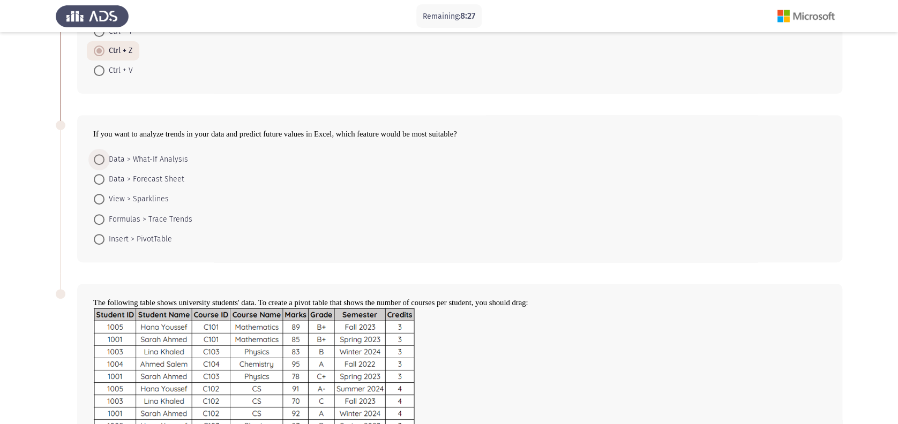
click at [104, 159] on input "Data > What-If Analysis" at bounding box center [99, 159] width 11 height 11
radio input "true"
click at [167, 159] on span "Data > What-If Analysis" at bounding box center [146, 158] width 84 height 13
click at [104, 159] on input "Data > What-If Analysis" at bounding box center [99, 158] width 11 height 11
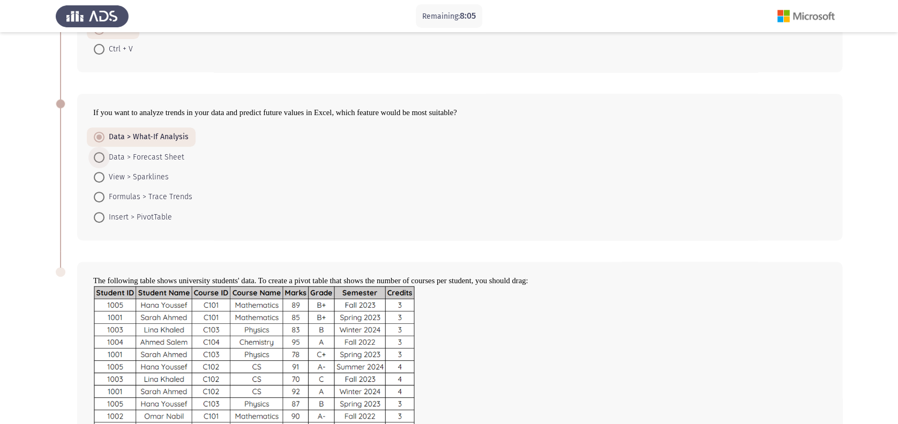
click at [166, 161] on span "Data > Forecast Sheet" at bounding box center [144, 157] width 80 height 13
click at [104, 161] on input "Data > Forecast Sheet" at bounding box center [99, 157] width 11 height 11
radio input "true"
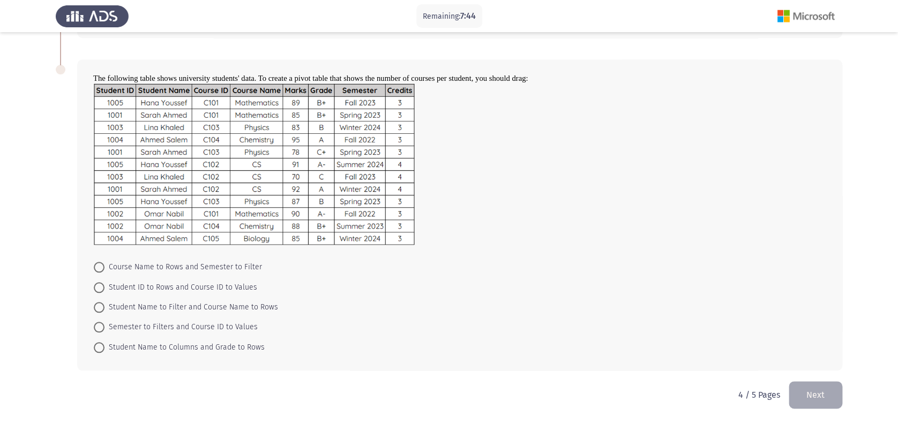
click at [213, 295] on mat-radio-button "Student ID to Rows and Course ID to Values" at bounding box center [175, 287] width 177 height 20
click at [214, 288] on span "Student ID to Rows and Course ID to Values" at bounding box center [180, 287] width 153 height 13
click at [104, 288] on input "Student ID to Rows and Course ID to Values" at bounding box center [99, 287] width 11 height 11
radio input "true"
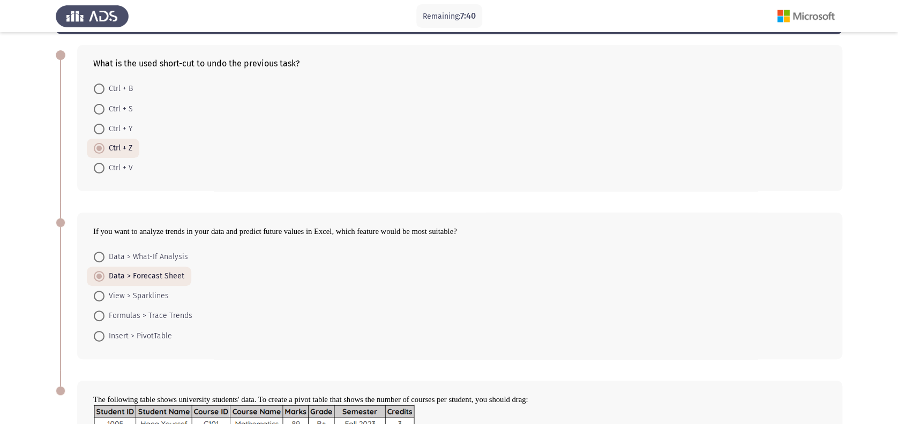
scroll to position [0, 0]
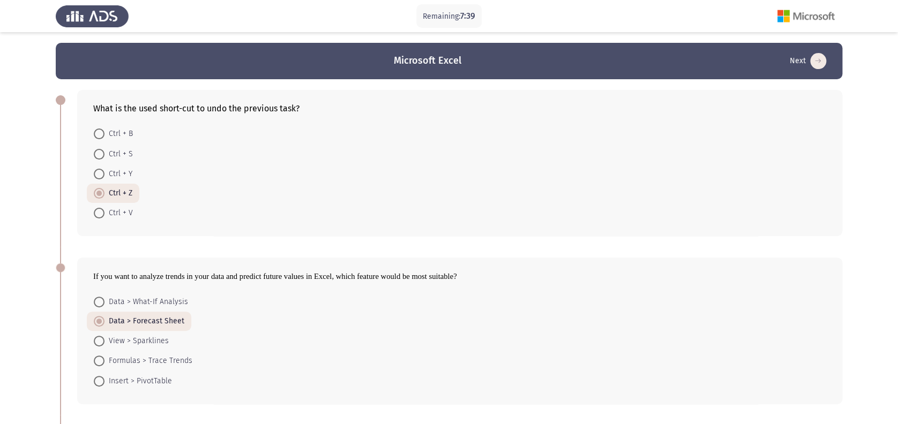
click at [373, 297] on form "Data > What-If Analysis Data > Forecast Sheet View > Sparklines Formulas > Trac…" at bounding box center [459, 340] width 733 height 99
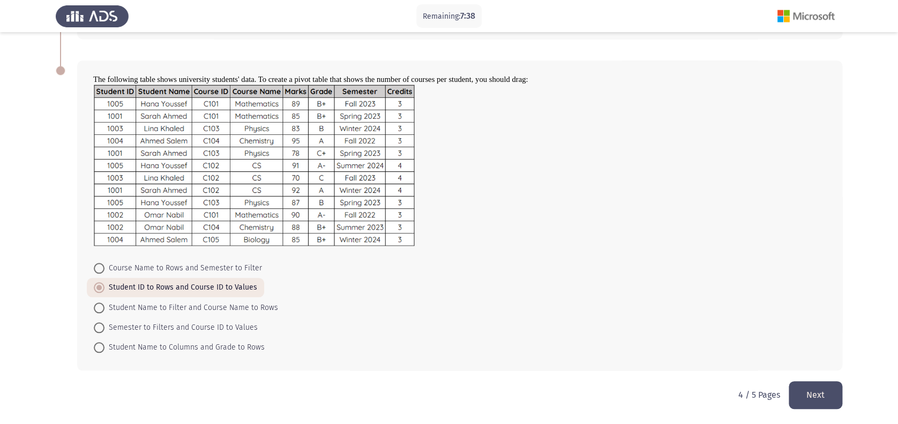
click at [830, 389] on button "Next" at bounding box center [816, 394] width 54 height 27
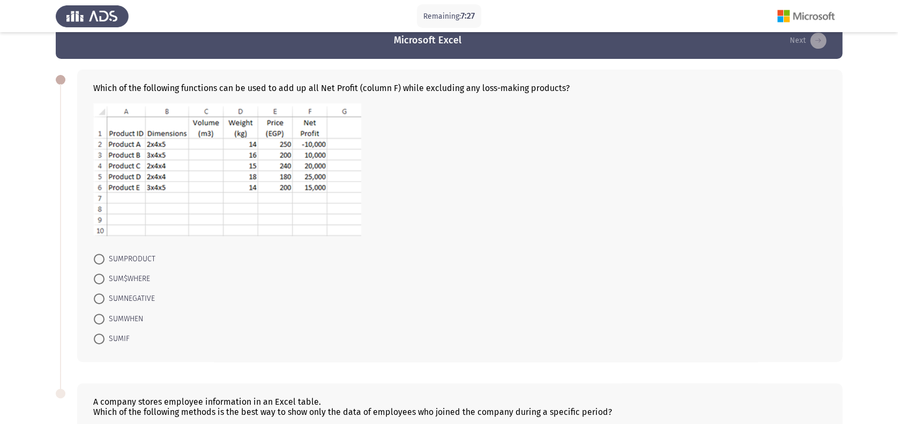
scroll to position [192, 0]
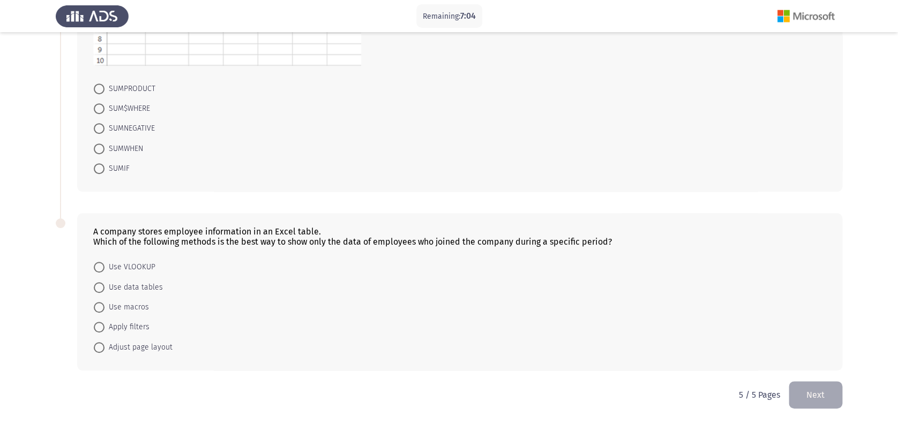
click at [129, 269] on span "Use VLOOKUP" at bounding box center [129, 267] width 51 height 13
click at [104, 269] on input "Use VLOOKUP" at bounding box center [99, 267] width 11 height 11
radio input "true"
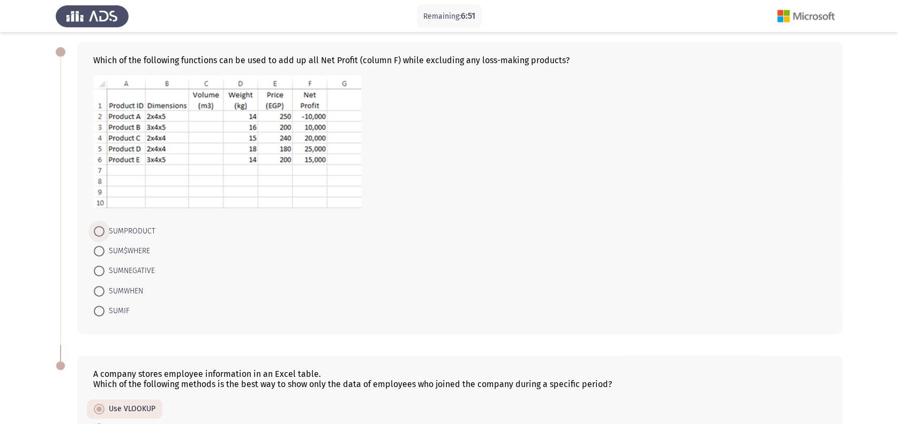
click at [126, 235] on span "SUMPRODUCT" at bounding box center [129, 231] width 51 height 13
click at [104, 235] on input "SUMPRODUCT" at bounding box center [99, 231] width 11 height 11
radio input "true"
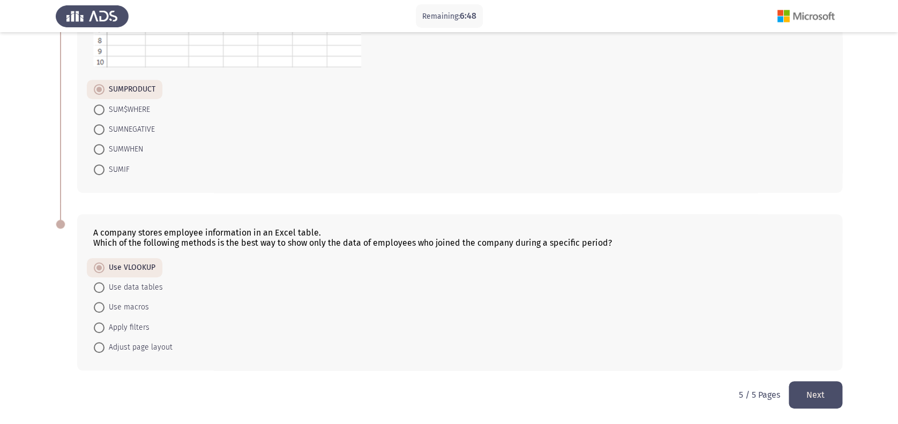
click at [797, 392] on button "Next" at bounding box center [816, 394] width 54 height 27
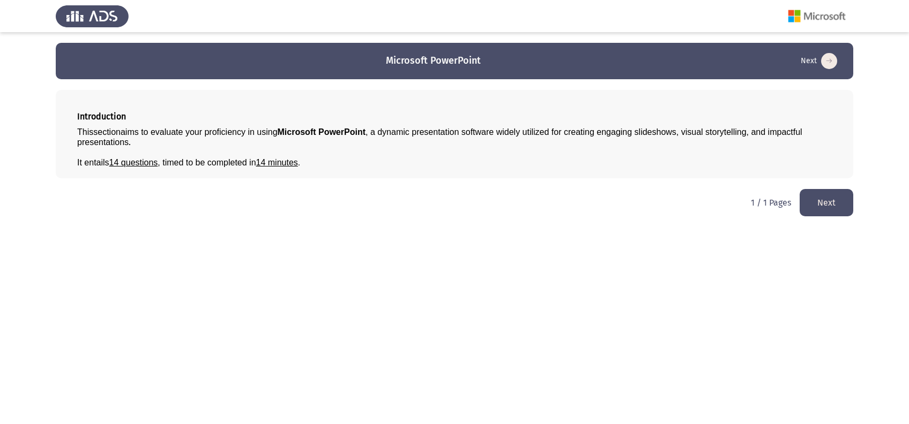
click at [840, 202] on button "Next" at bounding box center [826, 202] width 54 height 27
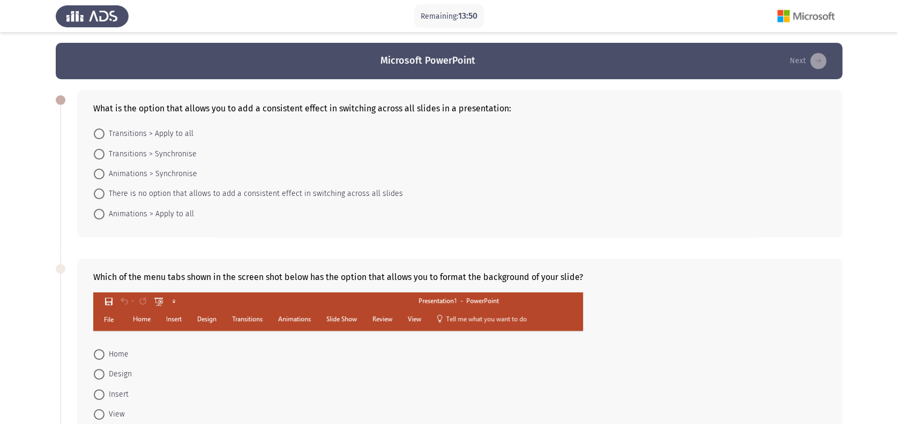
click at [184, 120] on div "What is the option that allows you to add a consistent effect in switching acro…" at bounding box center [459, 163] width 765 height 147
click at [175, 129] on span "Transitions > Apply to all" at bounding box center [148, 133] width 89 height 13
click at [104, 129] on input "Transitions > Apply to all" at bounding box center [99, 134] width 11 height 11
radio input "true"
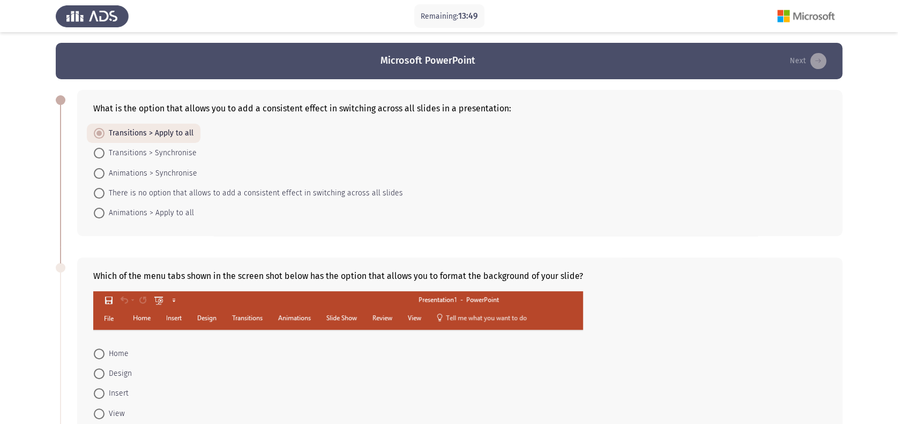
scroll to position [204, 0]
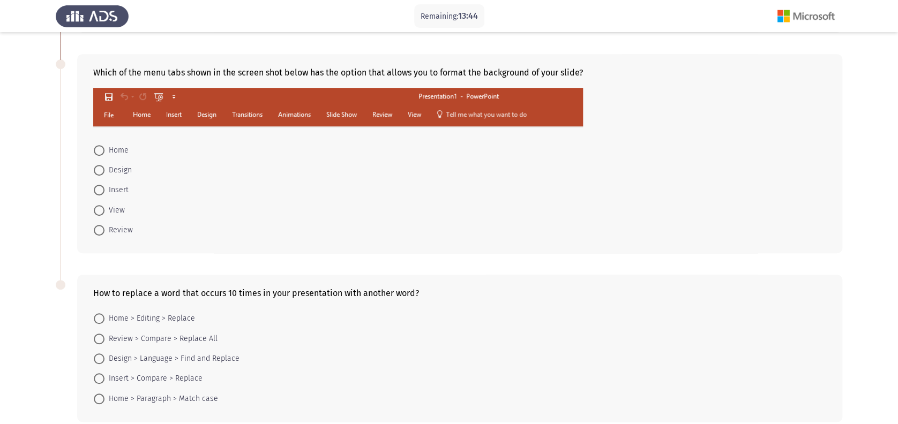
click at [115, 173] on span "Design" at bounding box center [117, 170] width 27 height 13
click at [104, 173] on input "Design" at bounding box center [99, 170] width 11 height 11
radio input "true"
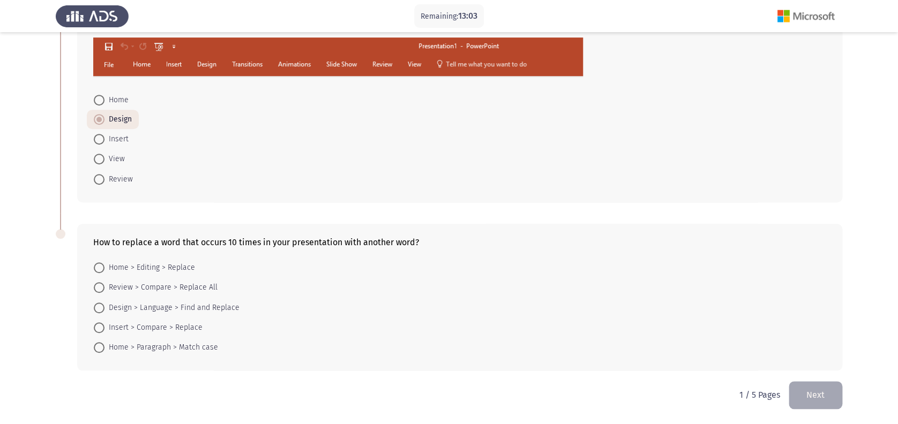
click at [694, 281] on form "Home > Editing > Replace Review > Compare > Replace All Design > Language > Fin…" at bounding box center [459, 308] width 733 height 100
click at [171, 270] on span "Home > Editing > Replace" at bounding box center [149, 267] width 91 height 13
click at [104, 270] on input "Home > Editing > Replace" at bounding box center [99, 267] width 11 height 11
radio input "true"
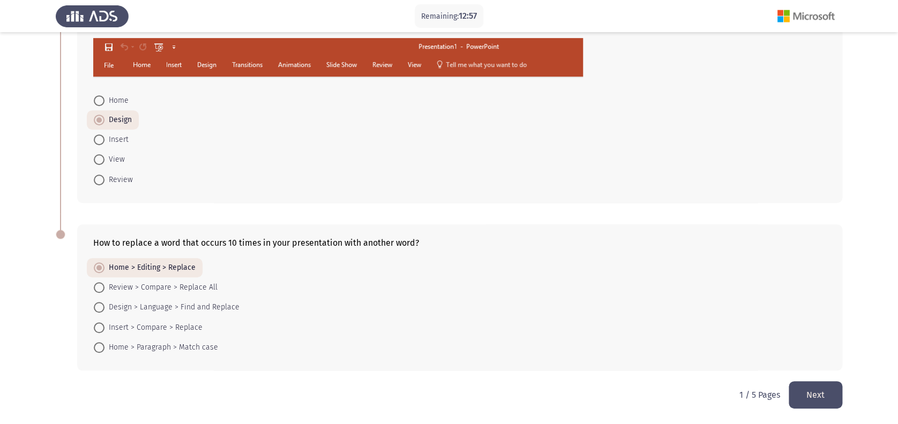
click at [826, 382] on button "Next" at bounding box center [816, 394] width 54 height 27
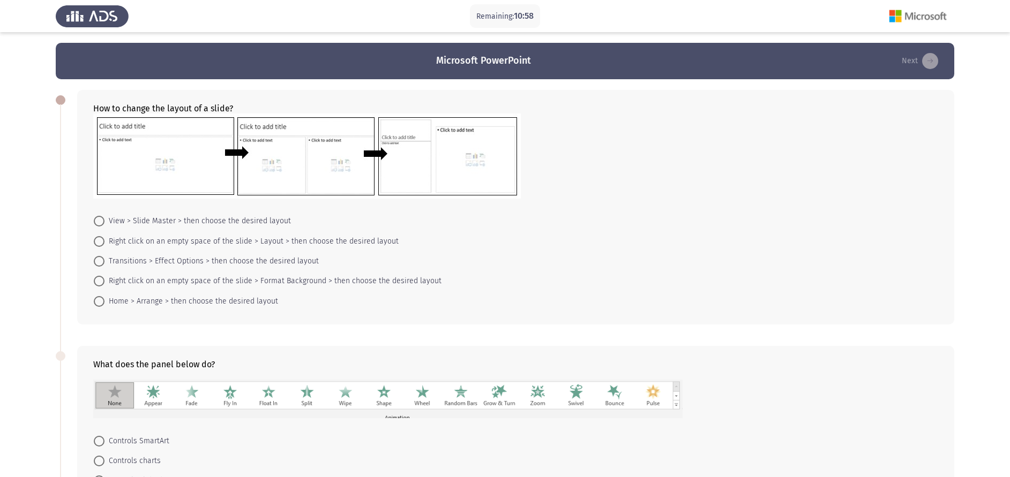
scroll to position [5, 0]
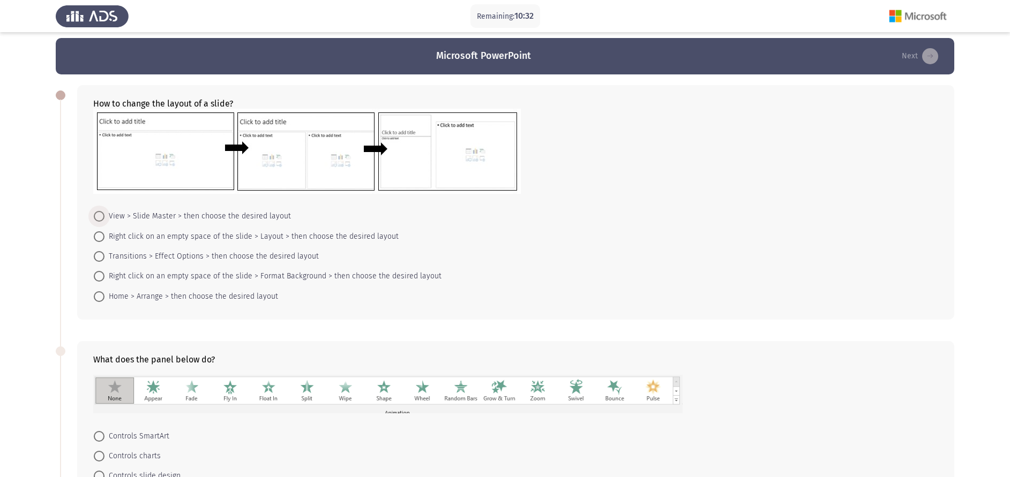
click at [222, 212] on span "View > Slide Master > then choose the desired layout" at bounding box center [197, 216] width 186 height 13
click at [104, 212] on input "View > Slide Master > then choose the desired layout" at bounding box center [99, 216] width 11 height 11
radio input "true"
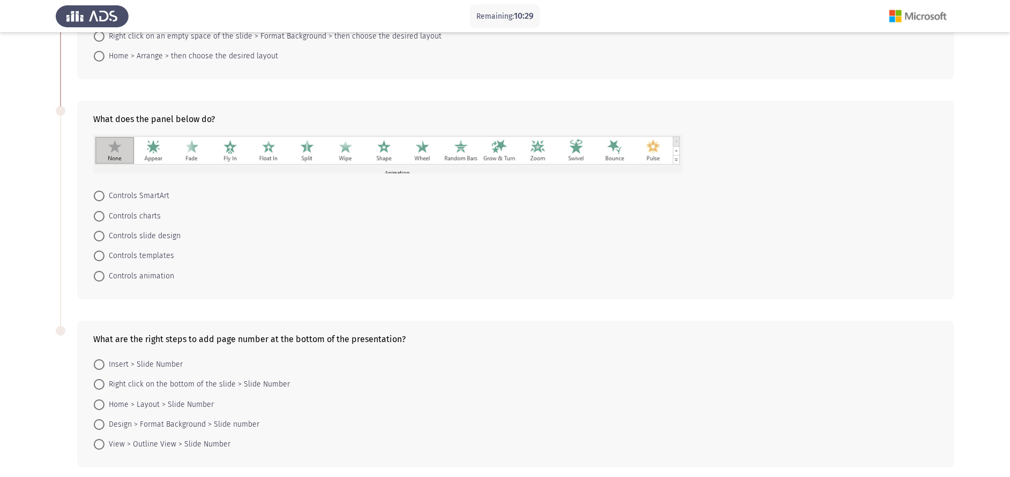
scroll to position [244, 0]
click at [147, 285] on mat-radio-button "Controls animation" at bounding box center [134, 276] width 94 height 20
click at [148, 279] on span "Controls animation" at bounding box center [139, 277] width 70 height 13
click at [104, 279] on input "Controls animation" at bounding box center [99, 277] width 11 height 11
radio input "true"
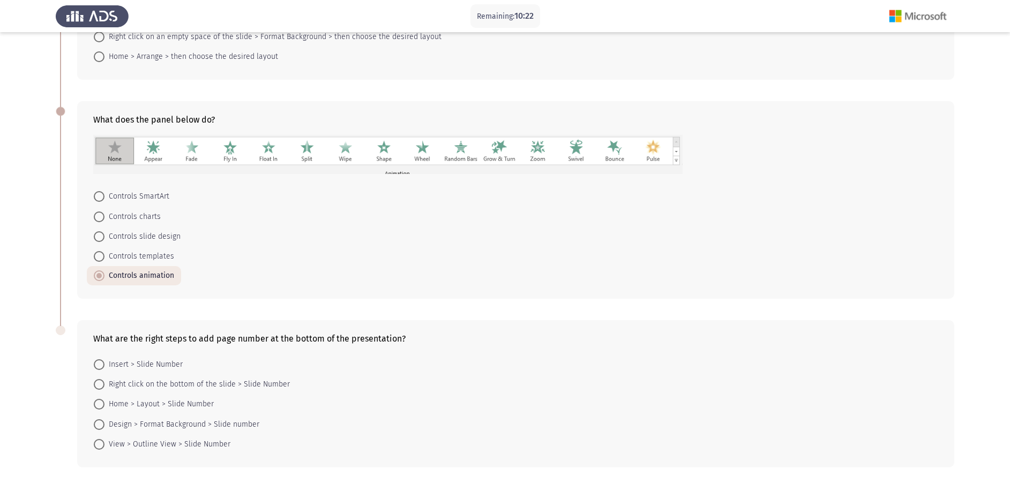
scroll to position [288, 0]
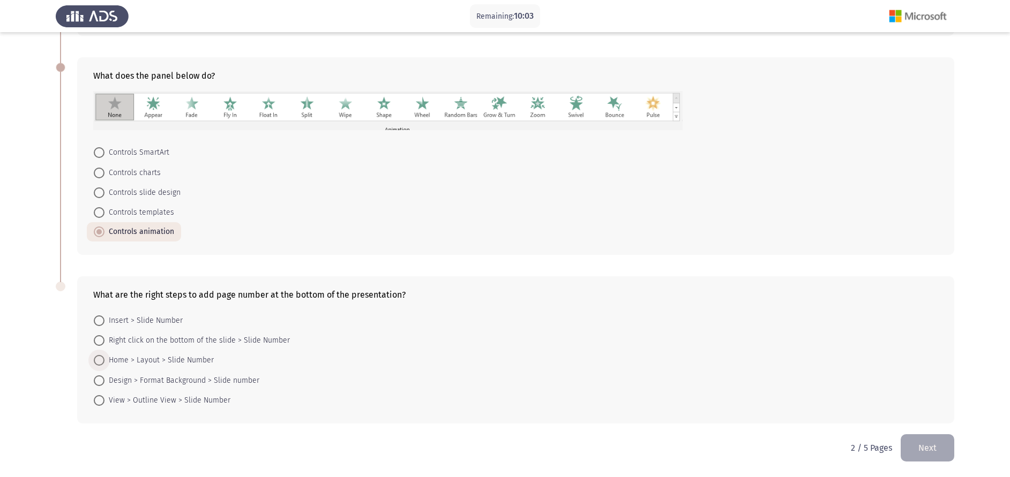
click at [170, 363] on span "Home > Layout > Slide Number" at bounding box center [158, 360] width 109 height 13
click at [104, 363] on input "Home > Layout > Slide Number" at bounding box center [99, 360] width 11 height 11
radio input "true"
click at [166, 395] on span "View > Outline View > Slide Number" at bounding box center [167, 400] width 126 height 13
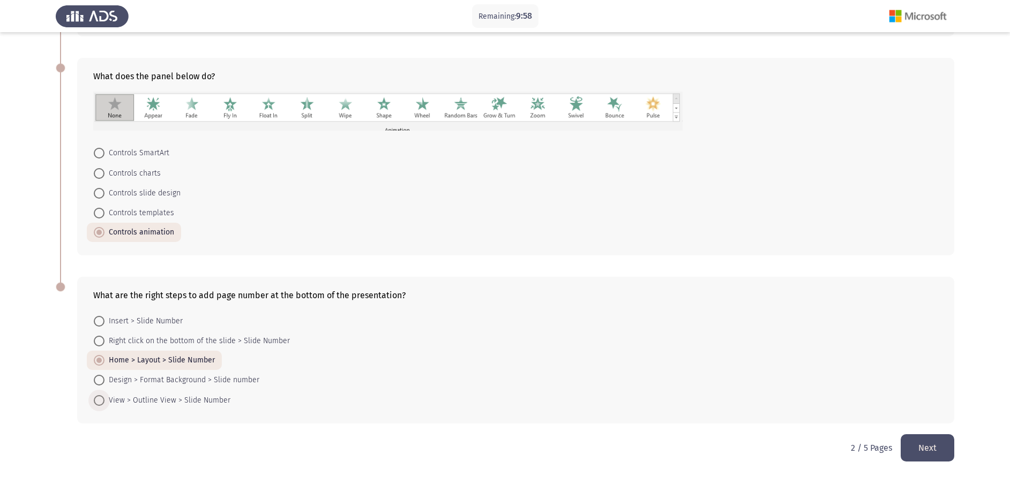
click at [104, 395] on input "View > Outline View > Slide Number" at bounding box center [99, 400] width 11 height 11
radio input "true"
click at [156, 358] on span "Home > Layout > Slide Number" at bounding box center [158, 361] width 109 height 13
click at [104, 358] on input "Home > Layout > Slide Number" at bounding box center [99, 361] width 11 height 11
radio input "true"
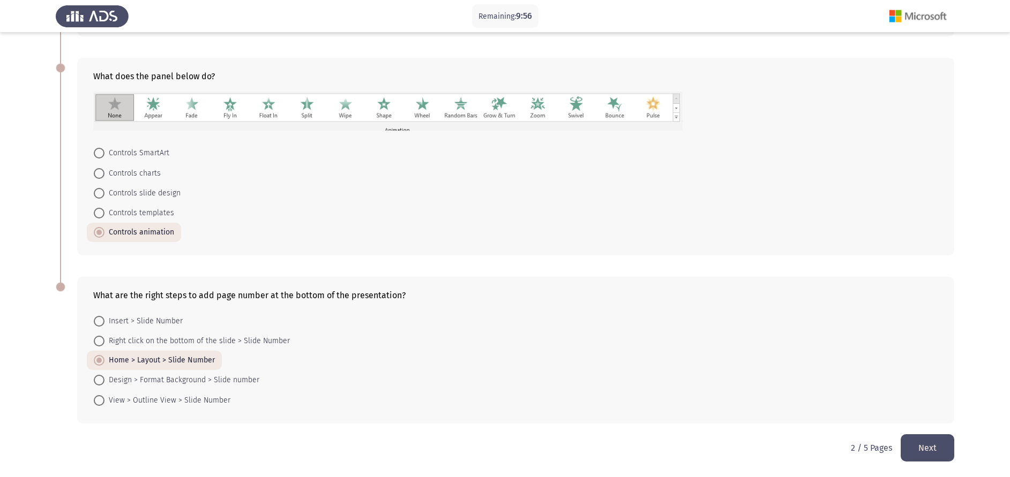
click at [841, 397] on button "Next" at bounding box center [928, 447] width 54 height 27
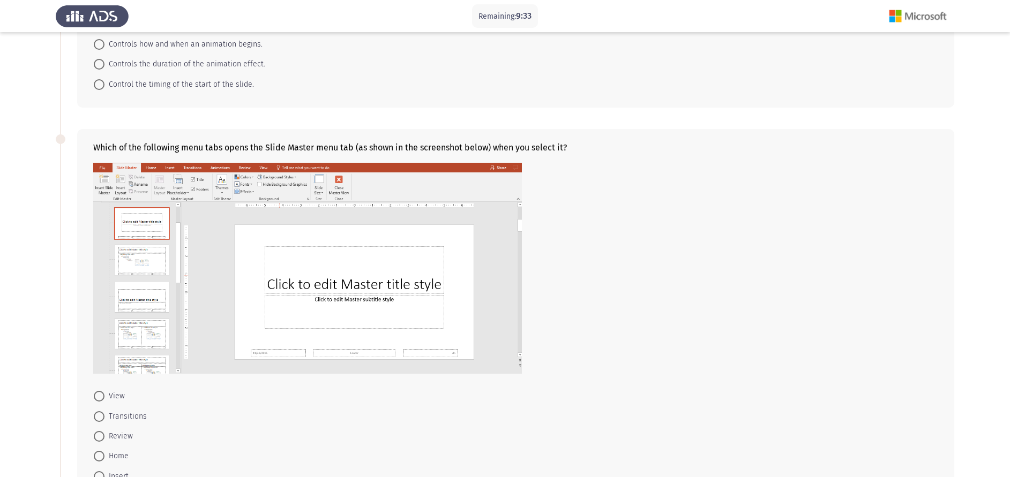
scroll to position [0, 0]
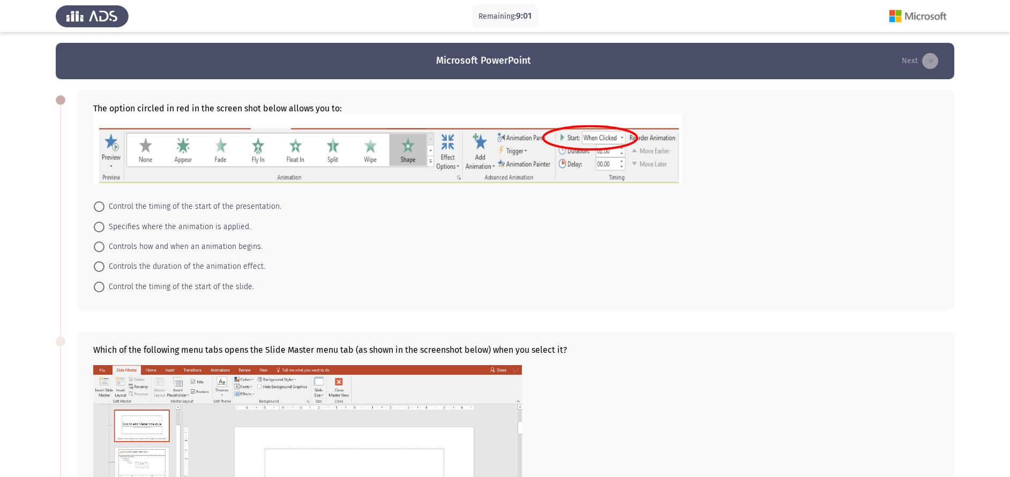
click at [230, 243] on span "Controls how and when an animation begins." at bounding box center [183, 247] width 158 height 13
click at [104, 243] on input "Controls how and when an animation begins." at bounding box center [99, 247] width 11 height 11
radio input "true"
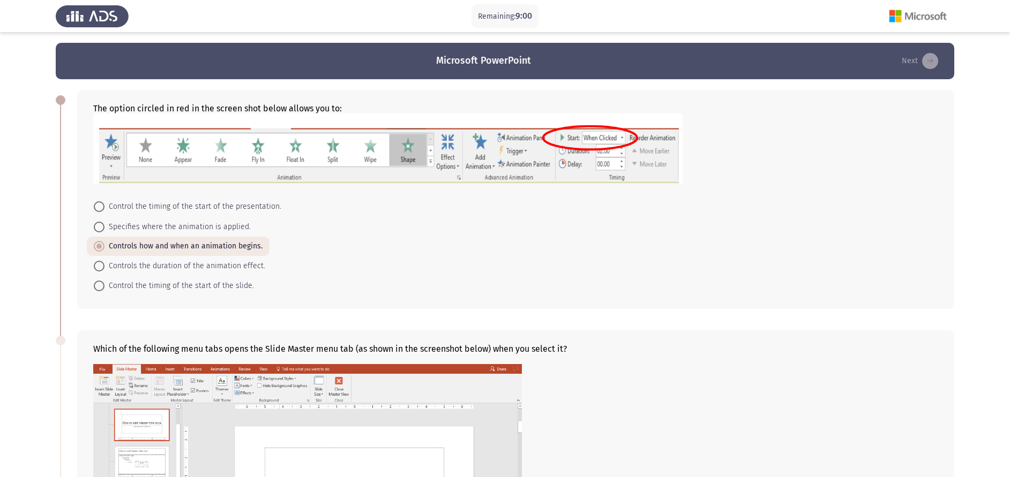
scroll to position [268, 0]
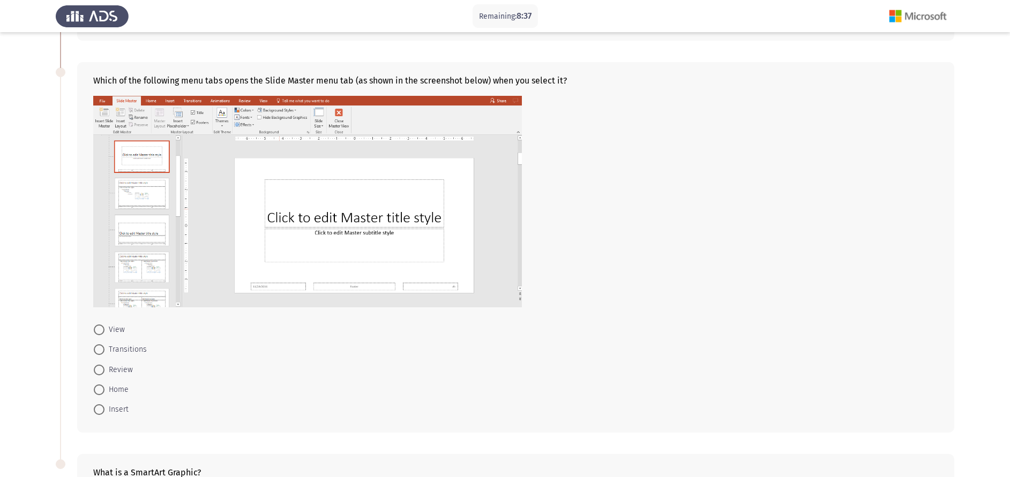
click at [112, 329] on span "View" at bounding box center [114, 330] width 20 height 13
click at [104, 329] on input "View" at bounding box center [99, 330] width 11 height 11
radio input "true"
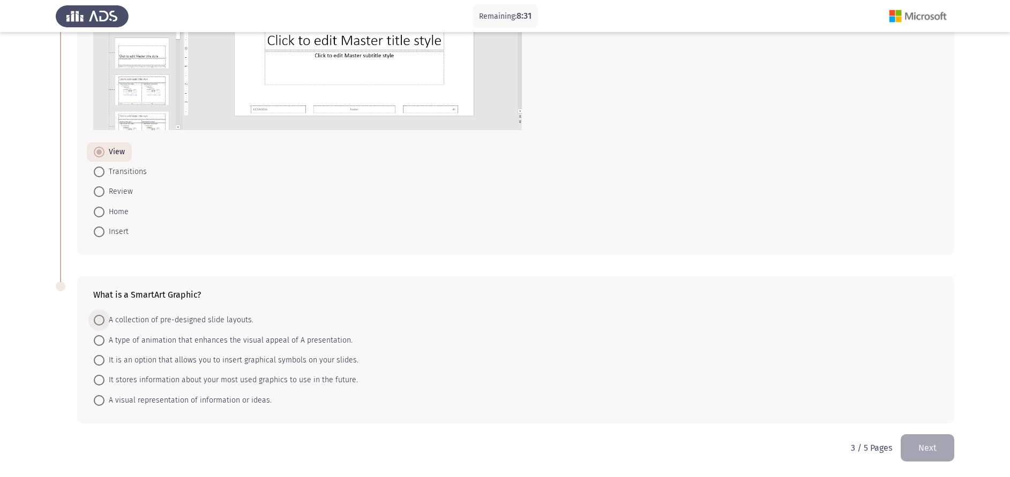
click at [198, 322] on span "A collection of pre-designed slide layouts." at bounding box center [178, 320] width 149 height 13
click at [104, 322] on input "A collection of pre-designed slide layouts." at bounding box center [99, 320] width 11 height 11
radio input "true"
click at [277, 335] on span "A type of animation that enhances the visual appeal of A presentation." at bounding box center [228, 340] width 248 height 13
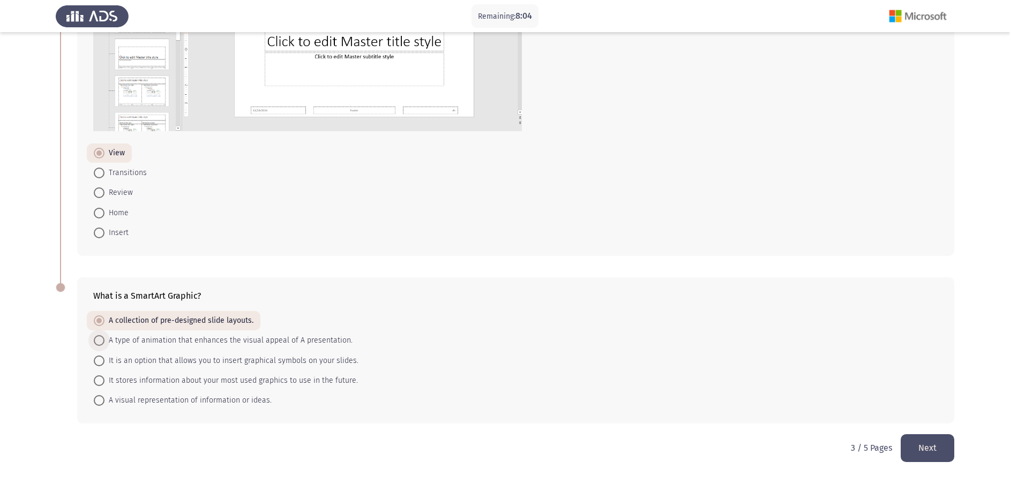
click at [104, 335] on input "A type of animation that enhances the visual appeal of A presentation." at bounding box center [99, 340] width 11 height 11
radio input "true"
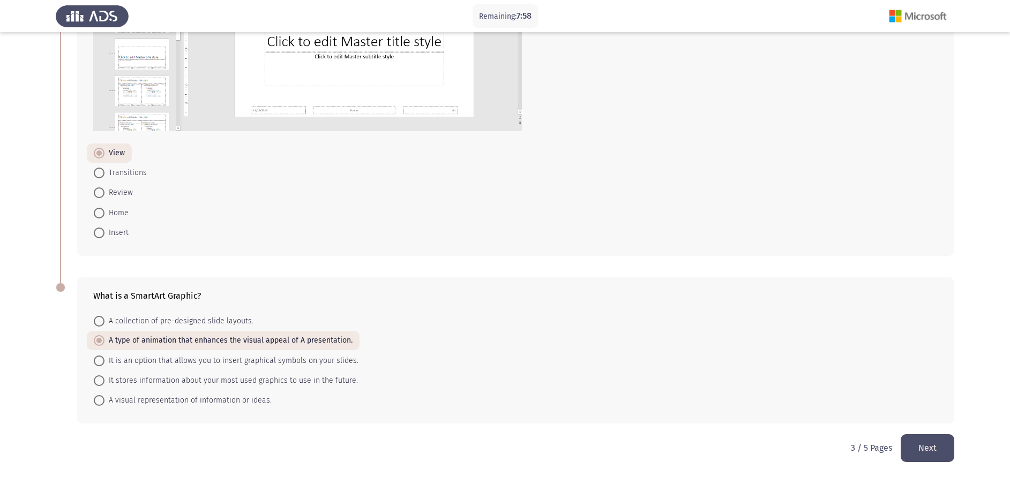
click at [316, 363] on span "It is an option that allows you to insert graphical symbols on your slides." at bounding box center [231, 361] width 254 height 13
click at [104, 363] on input "It is an option that allows you to insert graphical symbols on your slides." at bounding box center [99, 361] width 11 height 11
radio input "true"
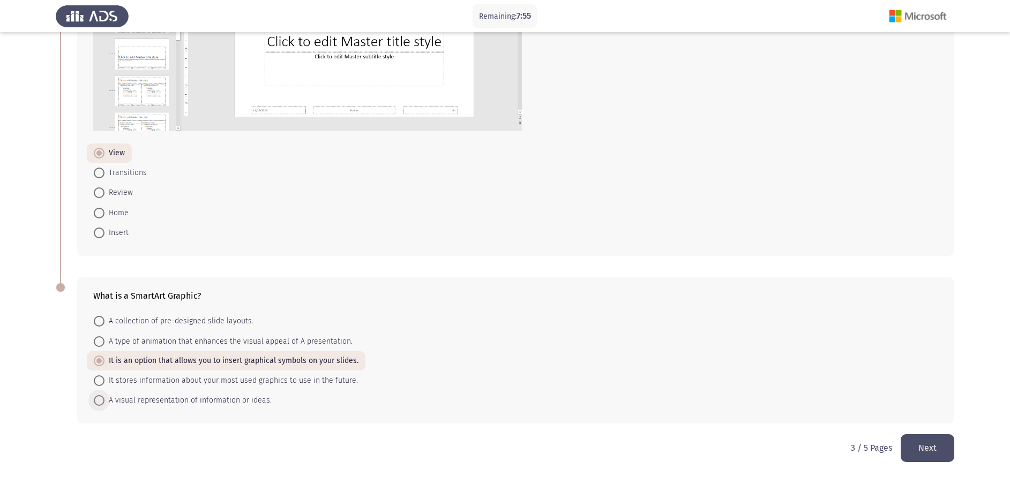
click at [259, 397] on span "A visual representation of information or ideas." at bounding box center [187, 400] width 167 height 13
click at [104, 397] on input "A visual representation of information or ideas." at bounding box center [99, 400] width 11 height 11
radio input "true"
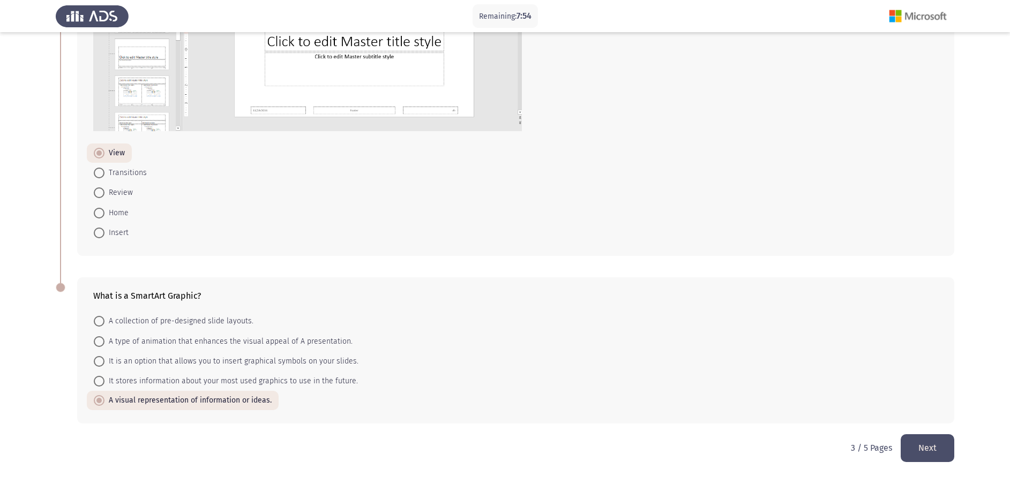
click at [841, 397] on button "Next" at bounding box center [928, 447] width 54 height 27
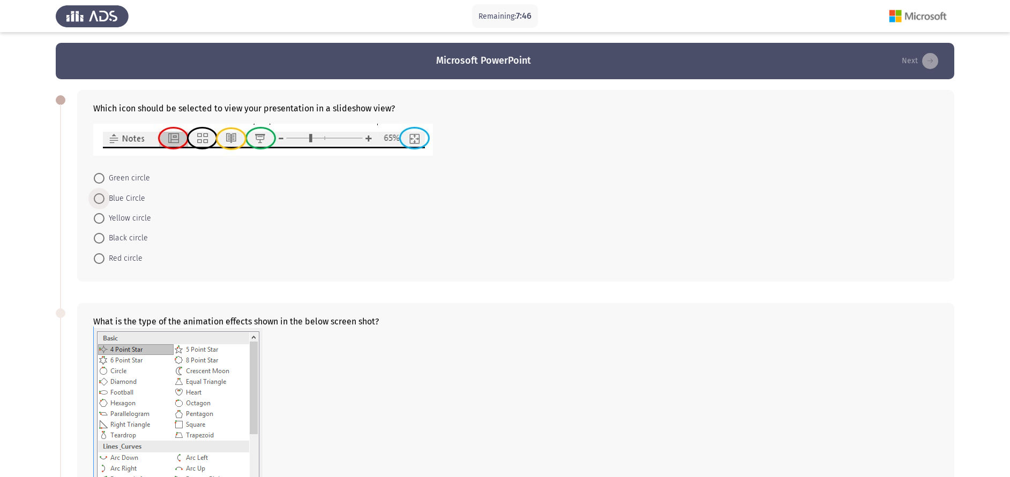
click at [133, 200] on span "Blue Circle" at bounding box center [124, 198] width 41 height 13
click at [104, 200] on input "Blue Circle" at bounding box center [99, 198] width 11 height 11
radio input "true"
click at [122, 177] on span "Green circle" at bounding box center [127, 178] width 46 height 13
click at [104, 177] on input "Green circle" at bounding box center [99, 178] width 11 height 11
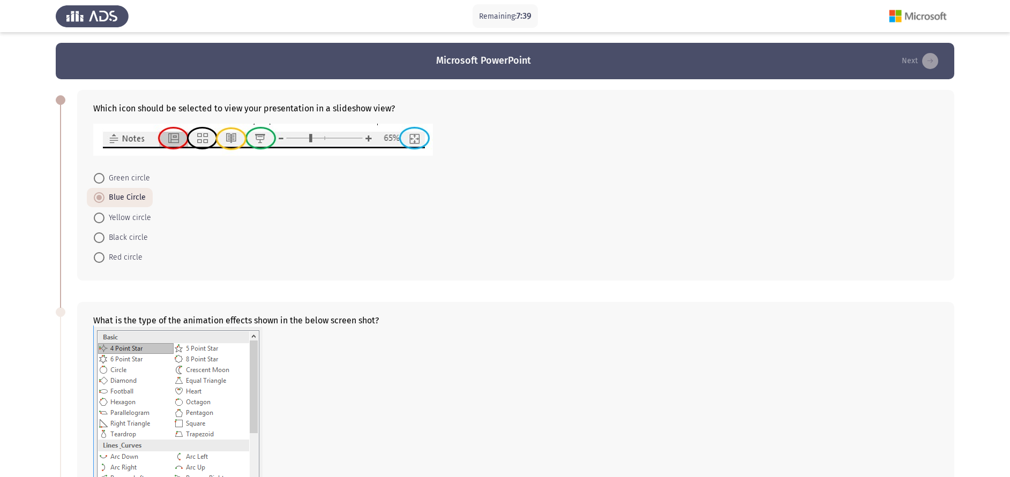
radio input "true"
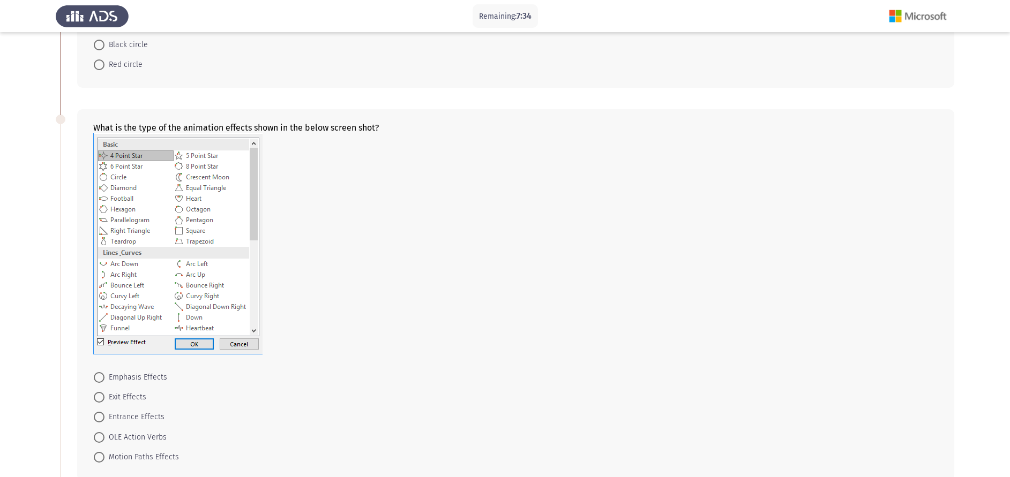
scroll to position [194, 0]
click at [151, 397] on span "Entrance Effects" at bounding box center [134, 415] width 60 height 13
click at [104, 397] on input "Entrance Effects" at bounding box center [99, 415] width 11 height 11
radio input "true"
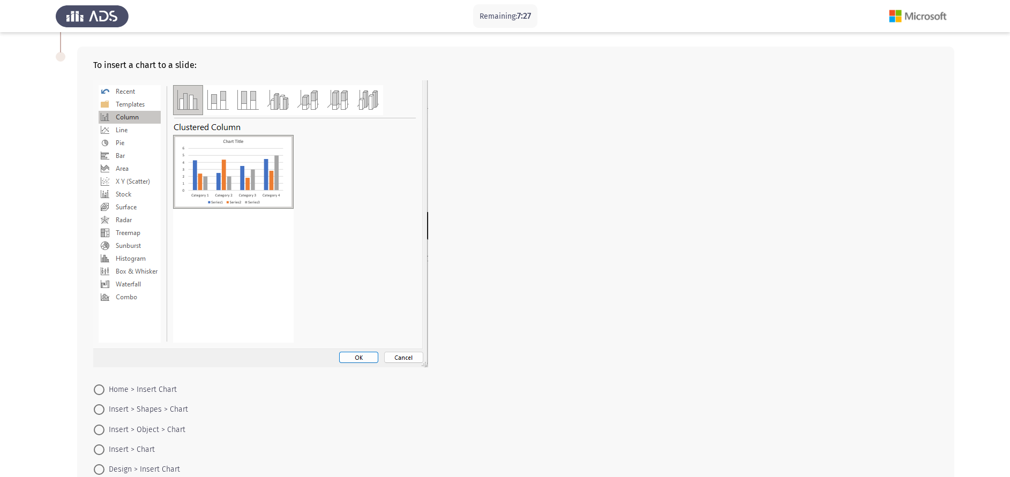
scroll to position [649, 0]
click at [159, 397] on span "Insert > Shapes > Chart" at bounding box center [146, 408] width 84 height 13
click at [104, 397] on input "Insert > Shapes > Chart" at bounding box center [99, 408] width 11 height 11
radio input "true"
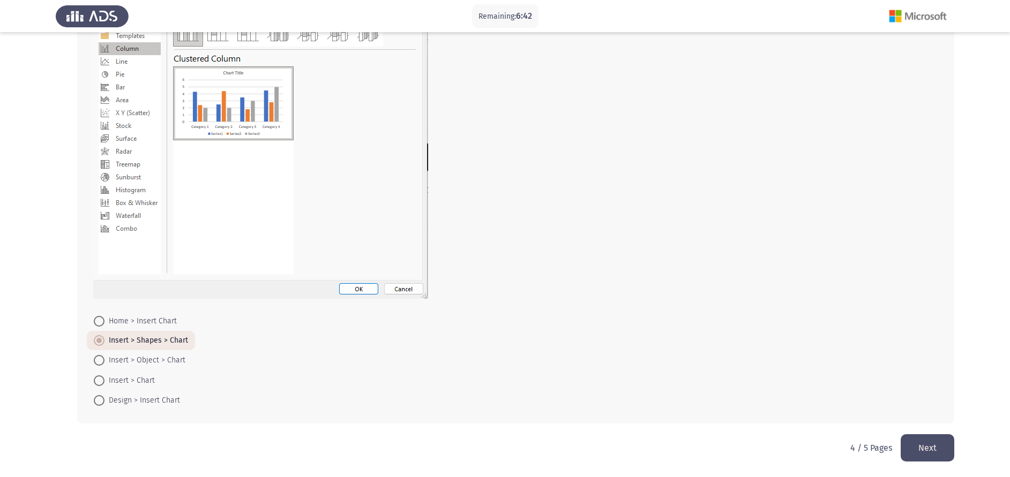
click at [149, 380] on span "Insert > Chart" at bounding box center [129, 380] width 50 height 13
click at [104, 380] on input "Insert > Chart" at bounding box center [99, 381] width 11 height 11
radio input "true"
click at [841, 397] on button "Next" at bounding box center [928, 447] width 54 height 27
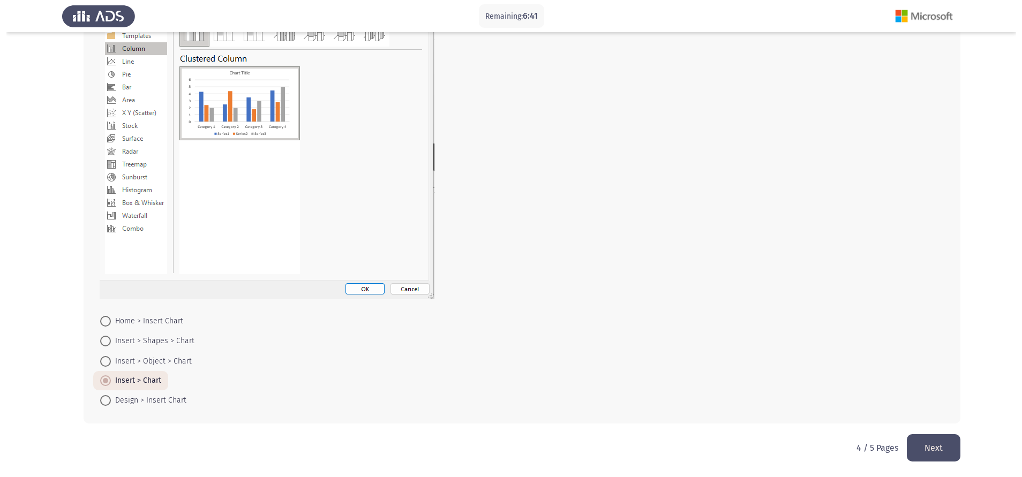
scroll to position [0, 0]
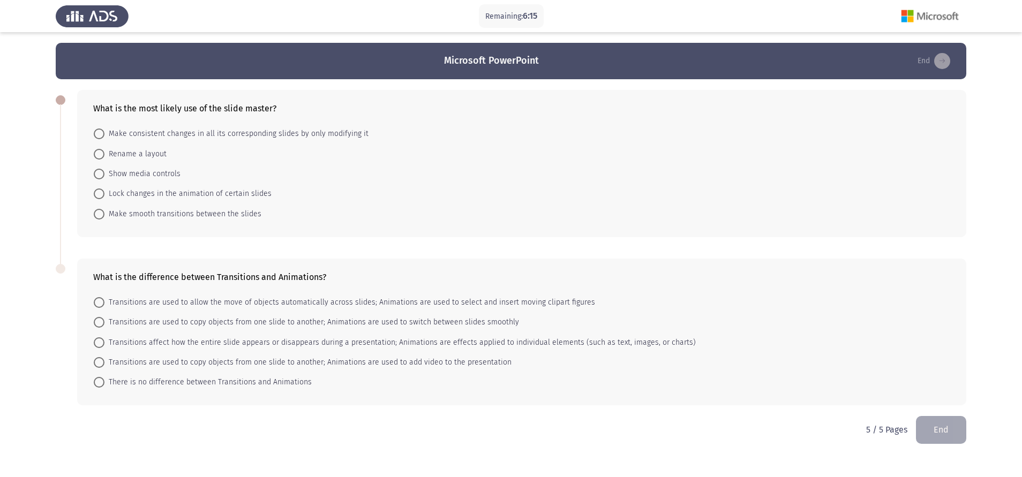
click at [554, 343] on span "Transitions affect how the entire slide appears or disappears during a presenta…" at bounding box center [399, 342] width 591 height 13
click at [104, 343] on input "Transitions affect how the entire slide appears or disappears during a presenta…" at bounding box center [99, 342] width 11 height 11
radio input "true"
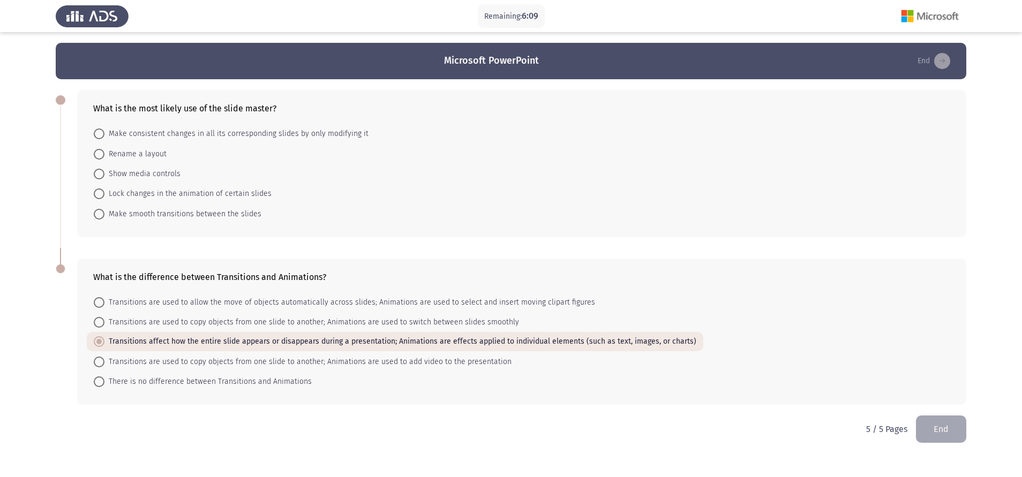
click at [251, 216] on span "Make smooth transitions between the slides" at bounding box center [182, 214] width 157 height 13
click at [104, 216] on input "Make smooth transitions between the slides" at bounding box center [99, 214] width 11 height 11
radio input "true"
click at [841, 397] on button "End" at bounding box center [941, 428] width 50 height 27
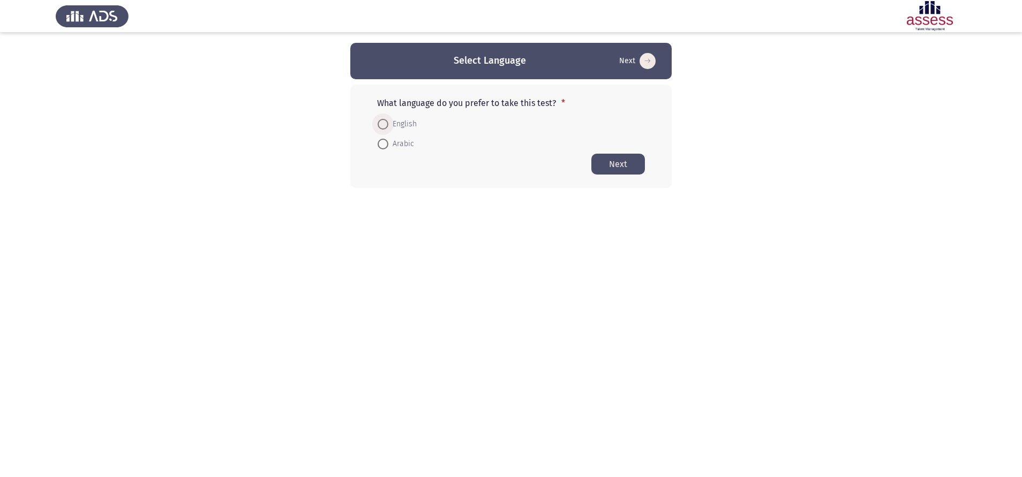
click at [399, 119] on span "English" at bounding box center [402, 124] width 28 height 13
click at [388, 119] on input "English" at bounding box center [383, 124] width 11 height 11
radio input "true"
click at [609, 152] on form "English Arabic" at bounding box center [511, 133] width 268 height 39
click at [610, 154] on button "Next" at bounding box center [618, 163] width 54 height 21
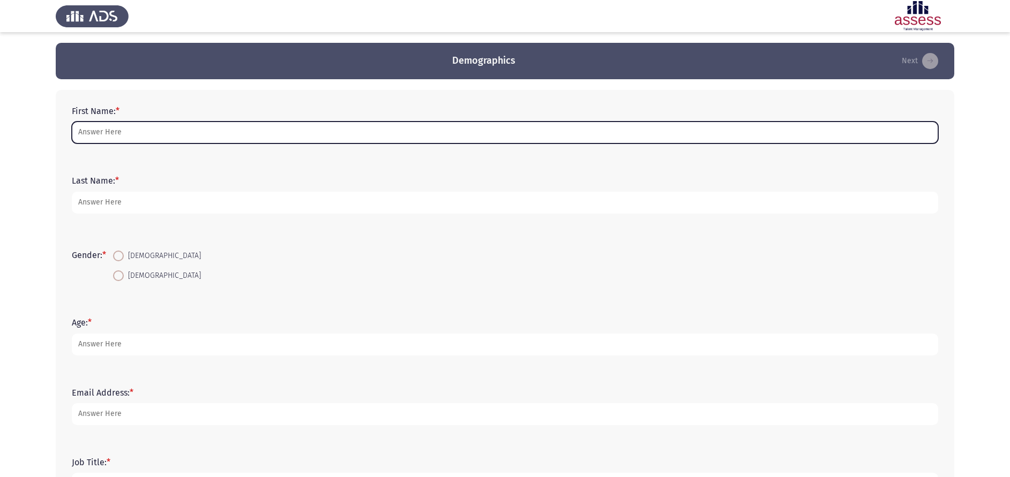
click at [406, 124] on input "First Name: *" at bounding box center [505, 133] width 866 height 22
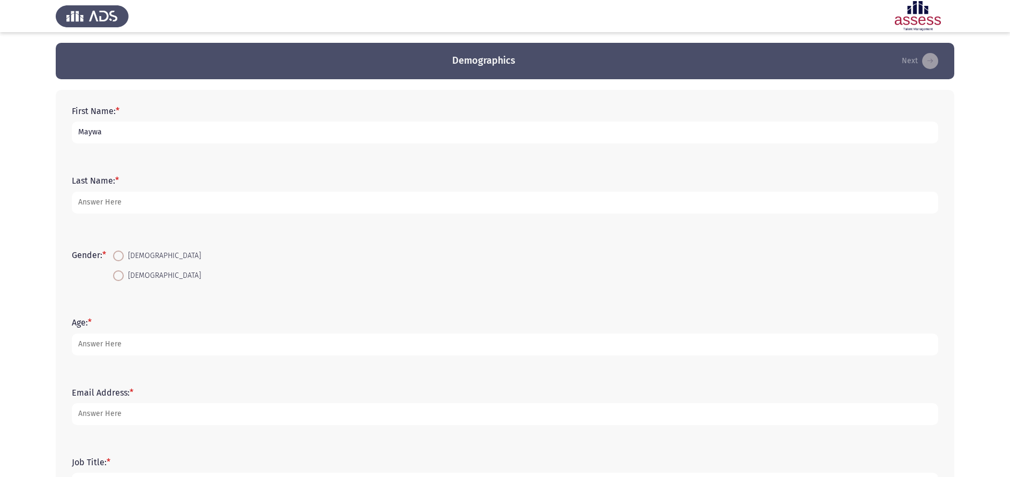
click at [406, 124] on input "Maywa" at bounding box center [505, 133] width 866 height 22
type input "Maya"
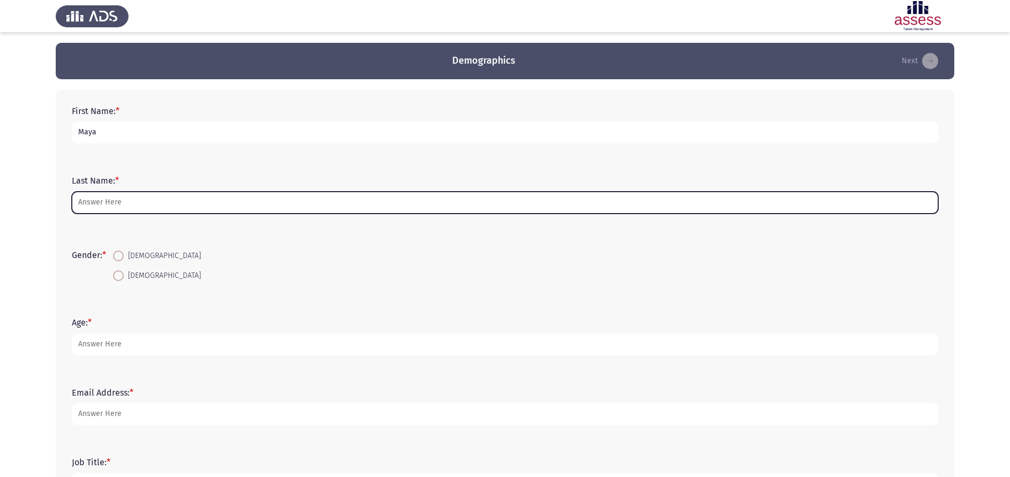
type input "Q"
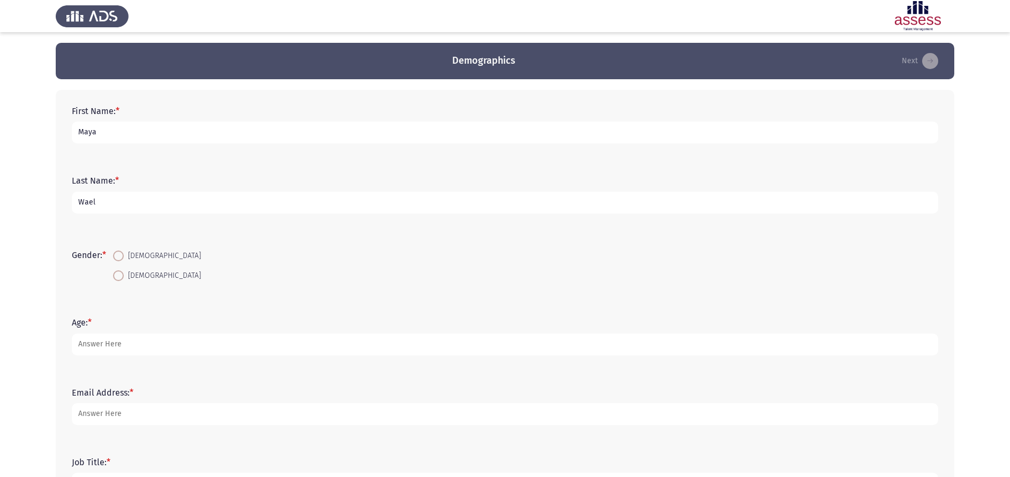
type input "Wael"
click at [136, 247] on mat-radio-button "[DEMOGRAPHIC_DATA]" at bounding box center [157, 256] width 102 height 20
click at [122, 260] on label "[DEMOGRAPHIC_DATA]" at bounding box center [157, 256] width 88 height 13
click at [122, 260] on input "[DEMOGRAPHIC_DATA]" at bounding box center [118, 256] width 11 height 11
radio input "true"
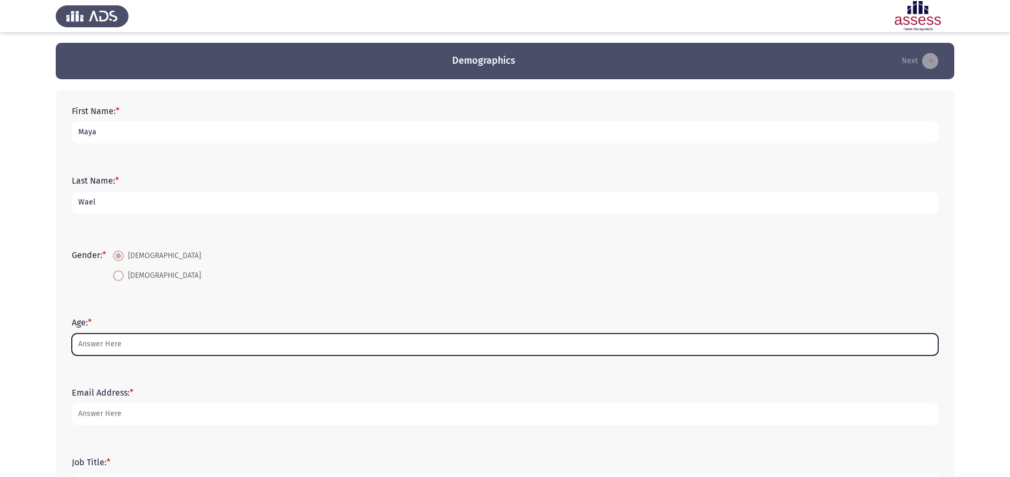
click at [156, 343] on input "Age: *" at bounding box center [505, 345] width 866 height 22
type input "1"
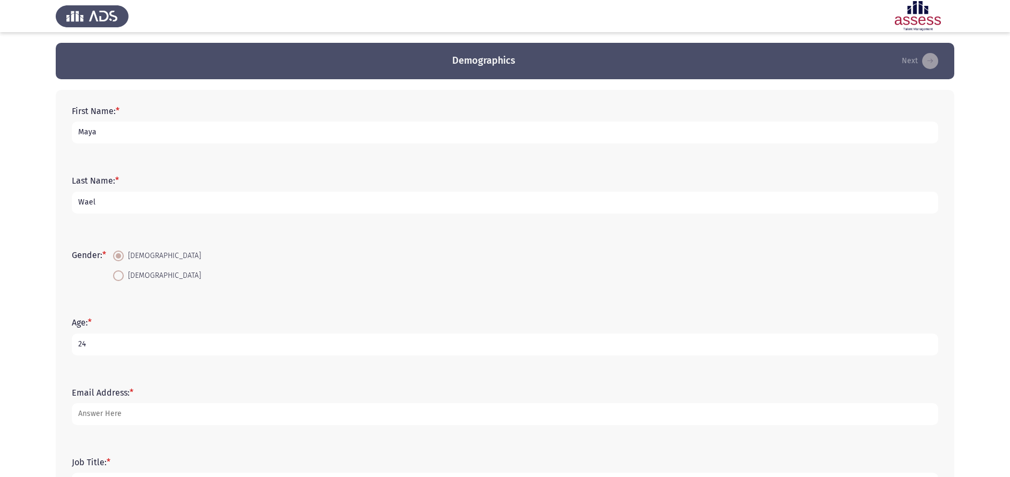
scroll to position [87, 0]
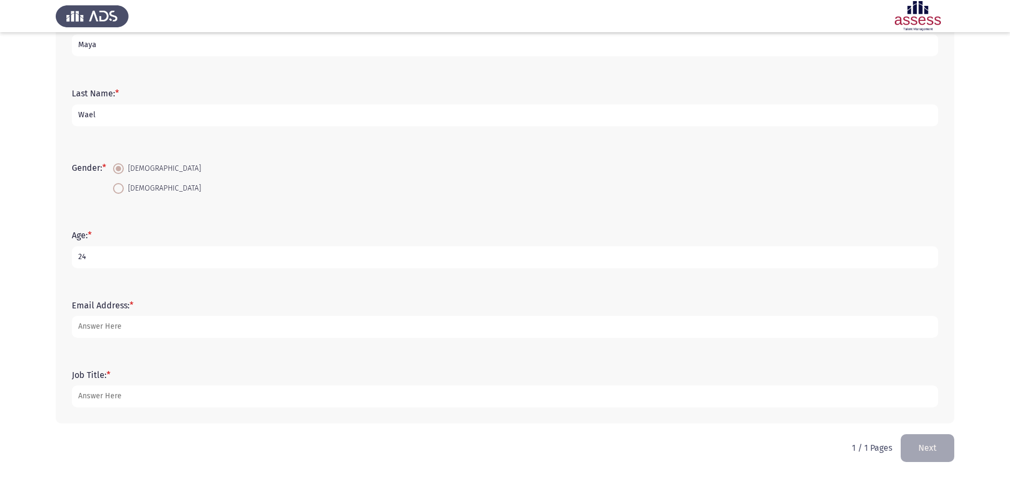
type input "24"
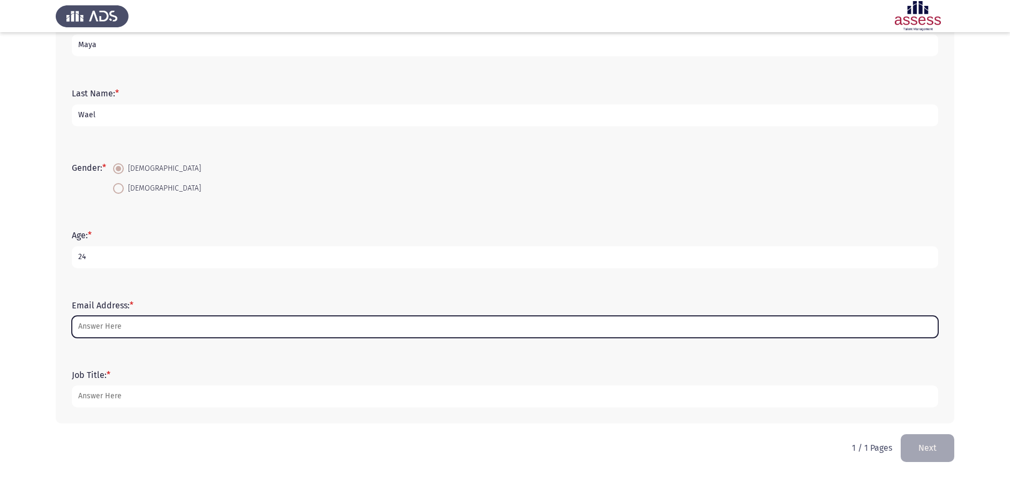
click at [152, 334] on input "Email Address: *" at bounding box center [505, 327] width 866 height 22
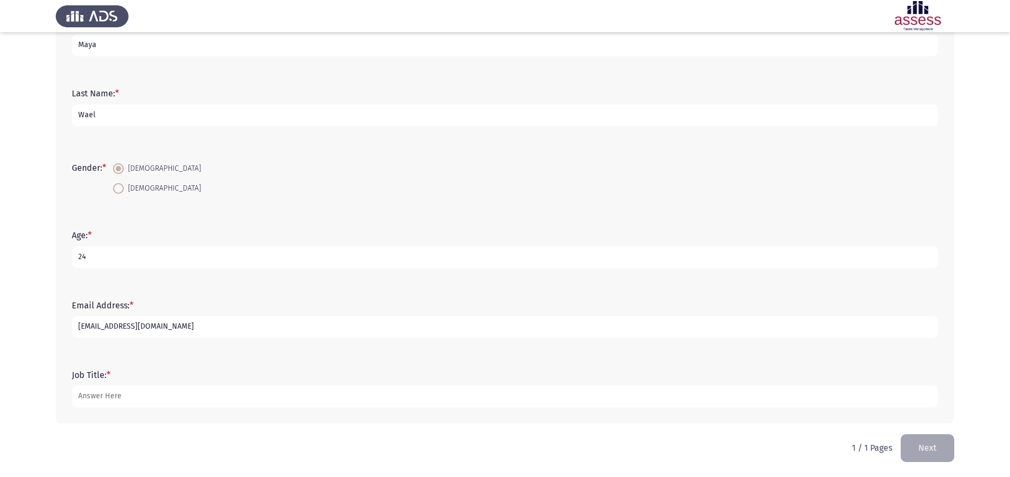
type input "maya.wael@heidelbergmaterials.com"
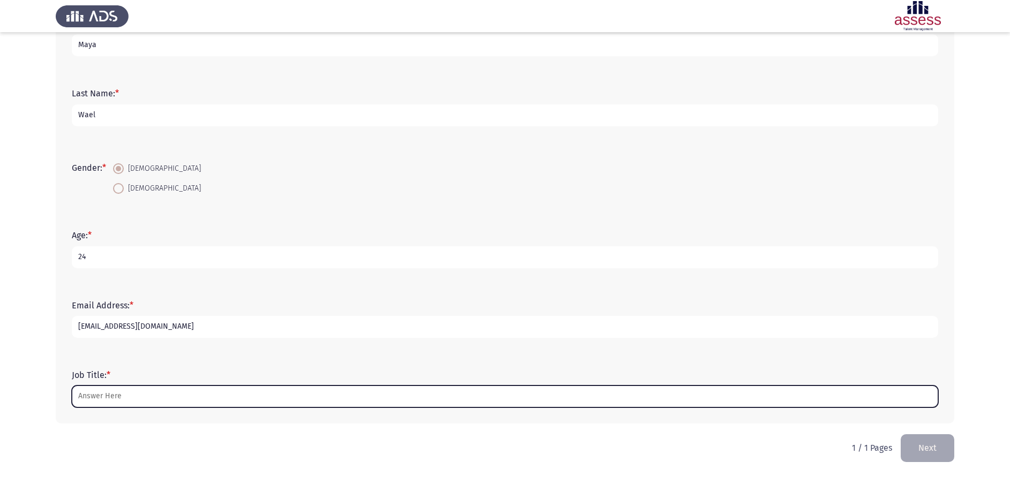
click at [160, 399] on input "Job Title: *" at bounding box center [505, 397] width 866 height 22
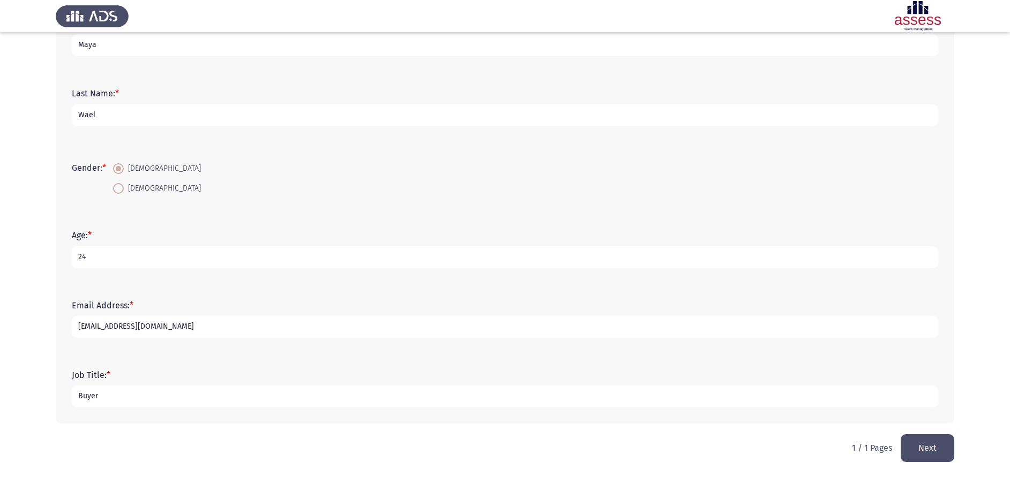
type input "Buyer"
click at [922, 450] on button "Next" at bounding box center [928, 447] width 54 height 27
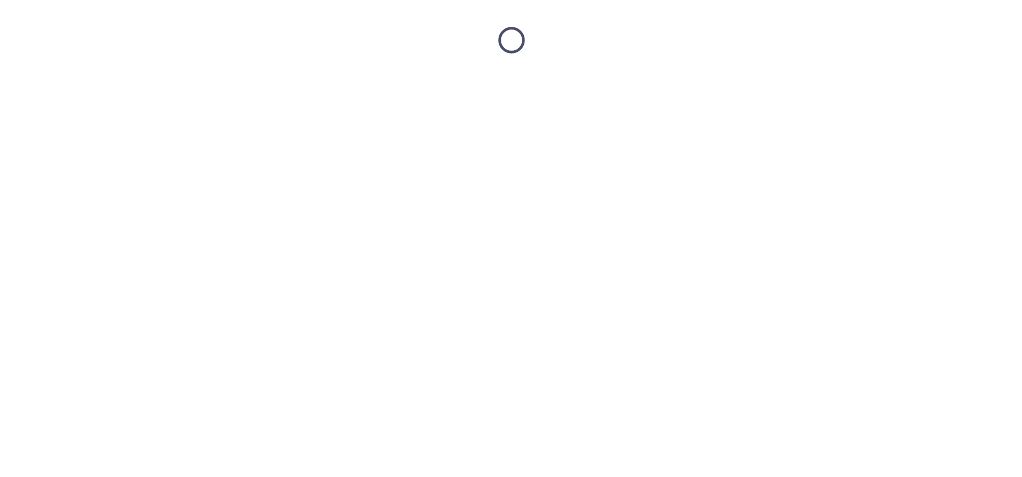
scroll to position [0, 0]
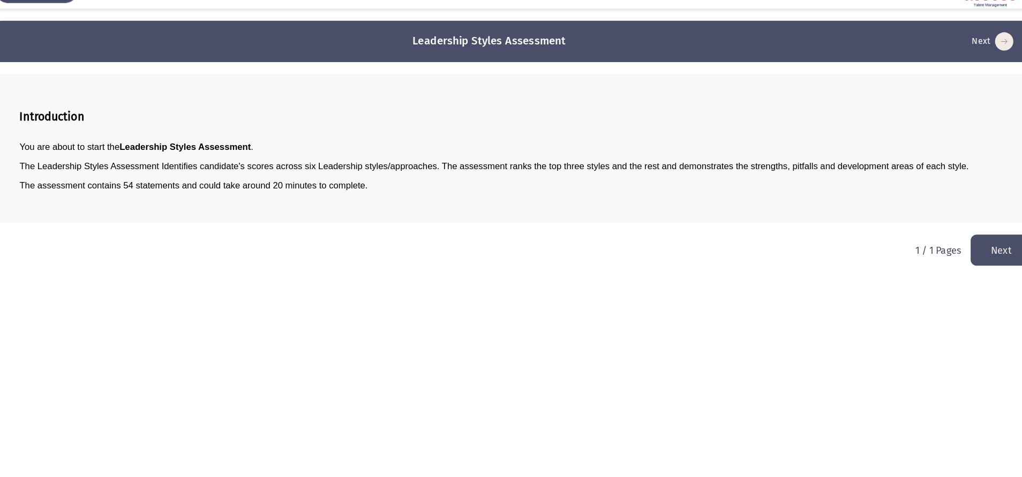
click at [927, 243] on button "Next" at bounding box center [940, 244] width 54 height 27
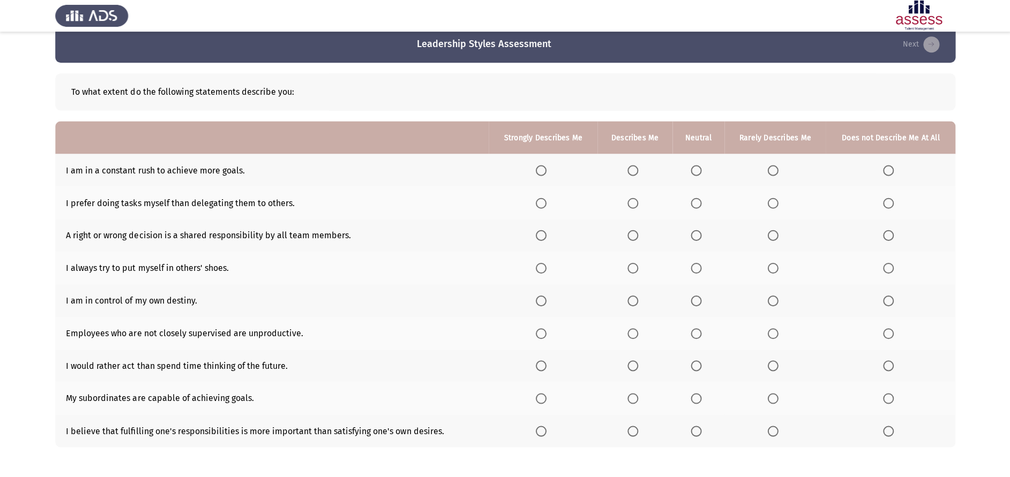
scroll to position [16, 0]
click at [636, 168] on span "Select an option" at bounding box center [632, 171] width 11 height 11
click at [636, 168] on input "Select an option" at bounding box center [632, 171] width 11 height 11
click at [542, 206] on span "Select an option" at bounding box center [540, 203] width 11 height 11
click at [542, 206] on input "Select an option" at bounding box center [540, 203] width 11 height 11
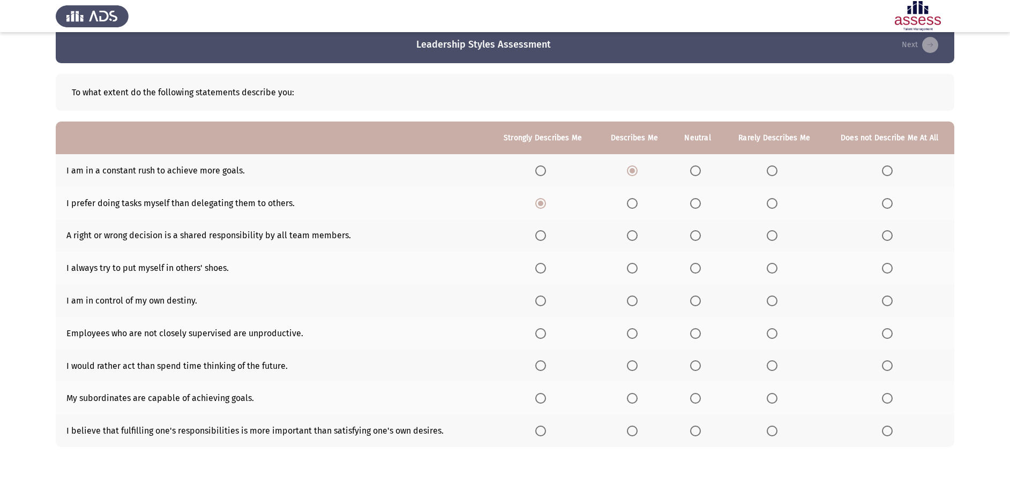
click at [634, 240] on span "Select an option" at bounding box center [632, 235] width 11 height 11
click at [634, 240] on input "Select an option" at bounding box center [632, 235] width 11 height 11
click at [537, 233] on span "Select an option" at bounding box center [540, 235] width 11 height 11
click at [537, 233] on input "Select an option" at bounding box center [540, 235] width 11 height 11
click at [631, 237] on span "Select an option" at bounding box center [632, 235] width 11 height 11
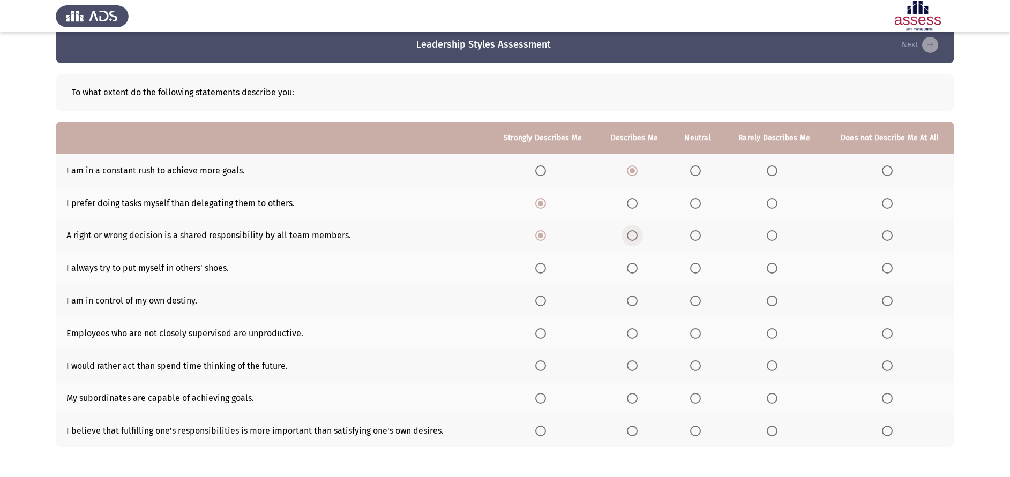
click at [631, 237] on input "Select an option" at bounding box center [632, 235] width 11 height 11
click at [541, 264] on span "Select an option" at bounding box center [540, 268] width 11 height 11
click at [541, 264] on input "Select an option" at bounding box center [540, 268] width 11 height 11
click at [630, 301] on span "Select an option" at bounding box center [632, 301] width 11 height 11
click at [630, 301] on input "Select an option" at bounding box center [632, 301] width 11 height 11
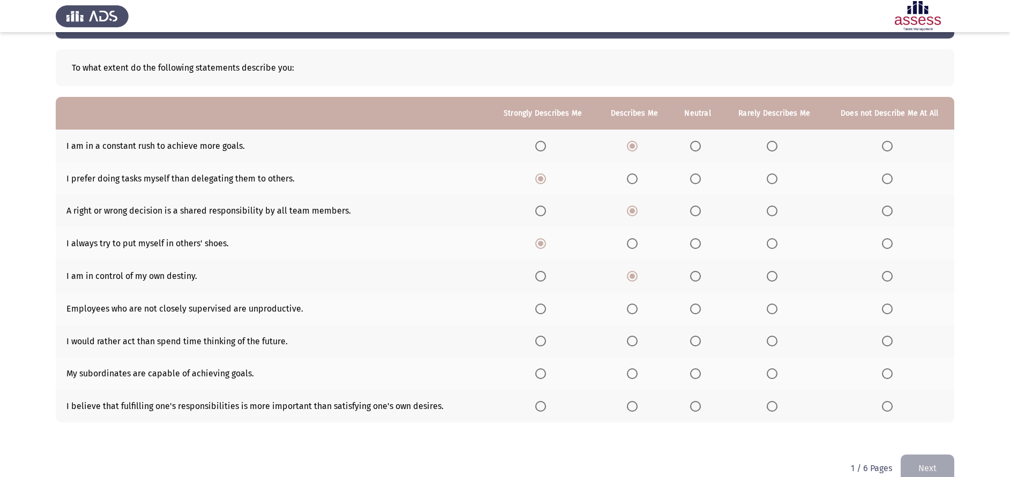
scroll to position [47, 0]
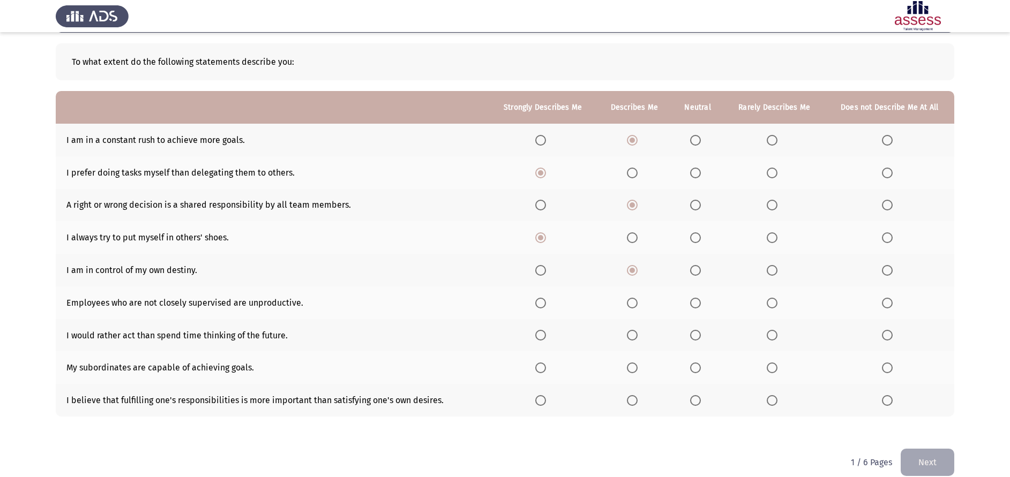
click at [697, 301] on span "Select an option" at bounding box center [695, 303] width 11 height 11
click at [697, 301] on input "Select an option" at bounding box center [695, 303] width 11 height 11
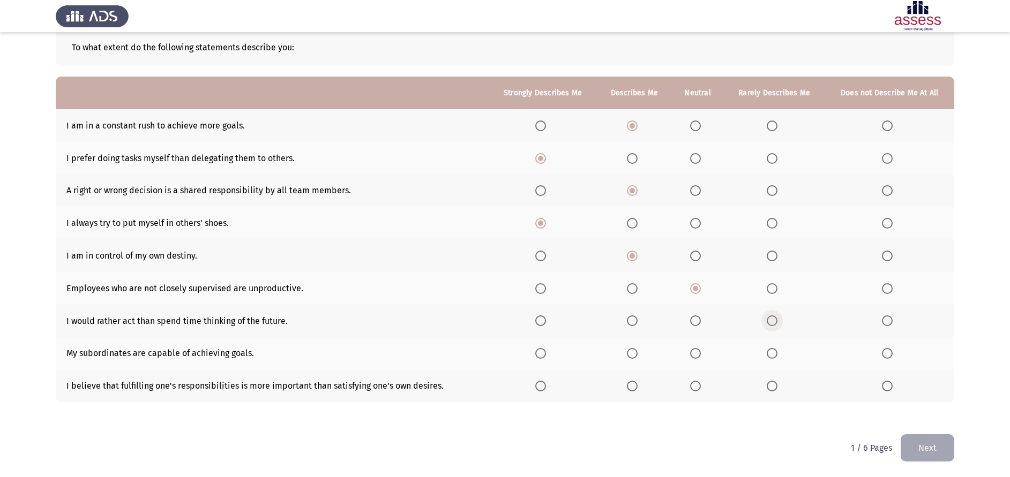
click at [774, 322] on span "Select an option" at bounding box center [772, 321] width 11 height 11
click at [774, 322] on input "Select an option" at bounding box center [772, 321] width 11 height 11
click at [633, 354] on span "Select an option" at bounding box center [632, 353] width 11 height 11
click at [633, 354] on input "Select an option" at bounding box center [632, 353] width 11 height 11
click at [632, 386] on span "Select an option" at bounding box center [632, 386] width 0 height 0
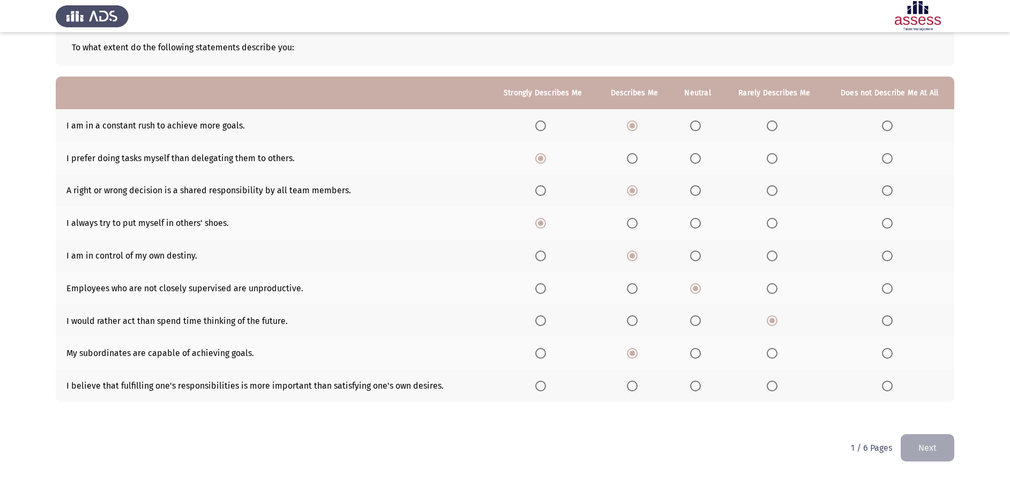
click at [634, 386] on input "Select an option" at bounding box center [632, 386] width 11 height 11
click at [934, 449] on button "Next" at bounding box center [928, 447] width 54 height 27
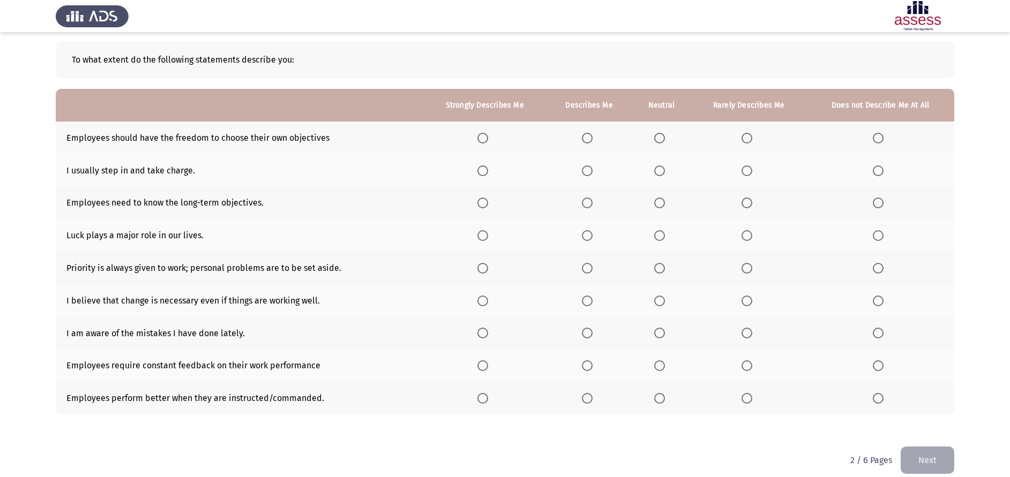
scroll to position [9, 0]
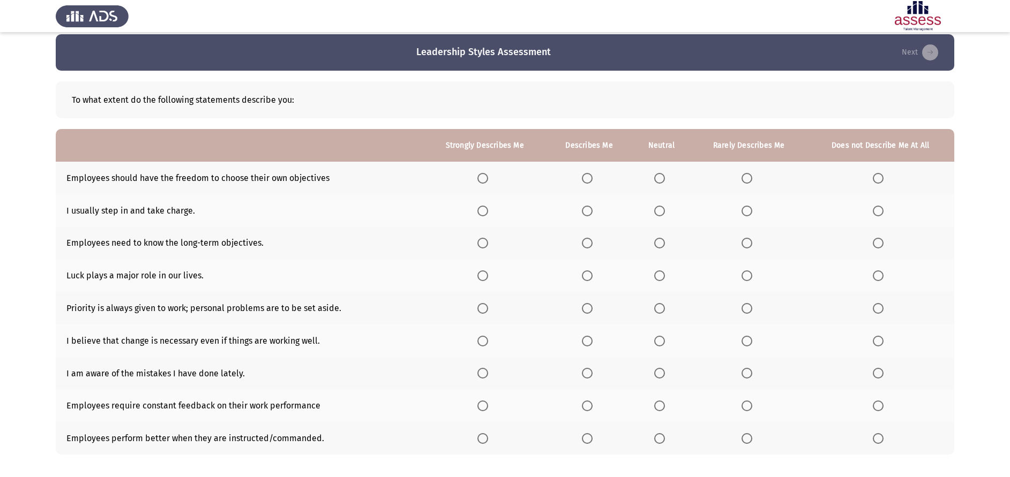
click at [483, 178] on span "Select an option" at bounding box center [483, 178] width 0 height 0
click at [484, 178] on input "Select an option" at bounding box center [482, 178] width 11 height 11
click at [481, 208] on span "Select an option" at bounding box center [482, 211] width 11 height 11
click at [481, 208] on input "Select an option" at bounding box center [482, 211] width 11 height 11
click at [484, 242] on span "Select an option" at bounding box center [482, 243] width 11 height 11
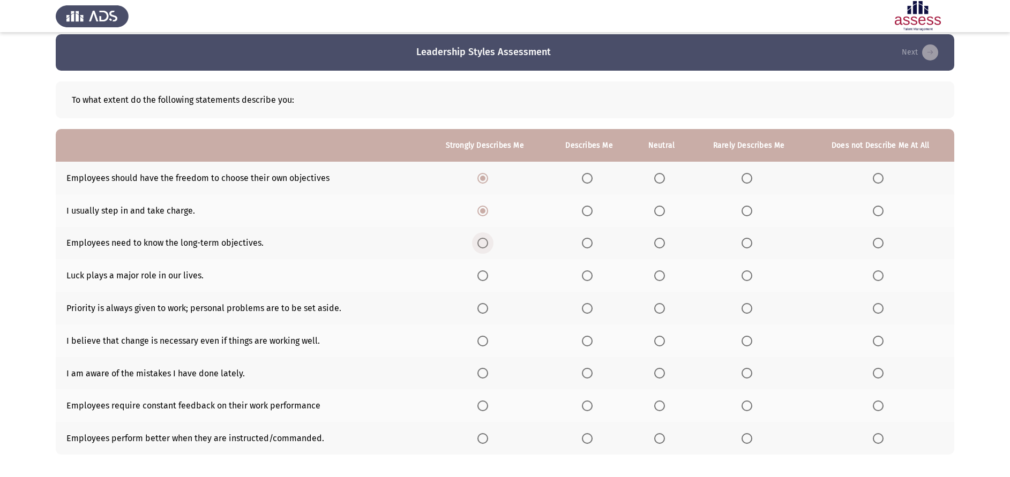
click at [484, 242] on input "Select an option" at bounding box center [482, 243] width 11 height 11
click at [656, 277] on span "Select an option" at bounding box center [659, 276] width 11 height 11
click at [656, 277] on input "Select an option" at bounding box center [659, 276] width 11 height 11
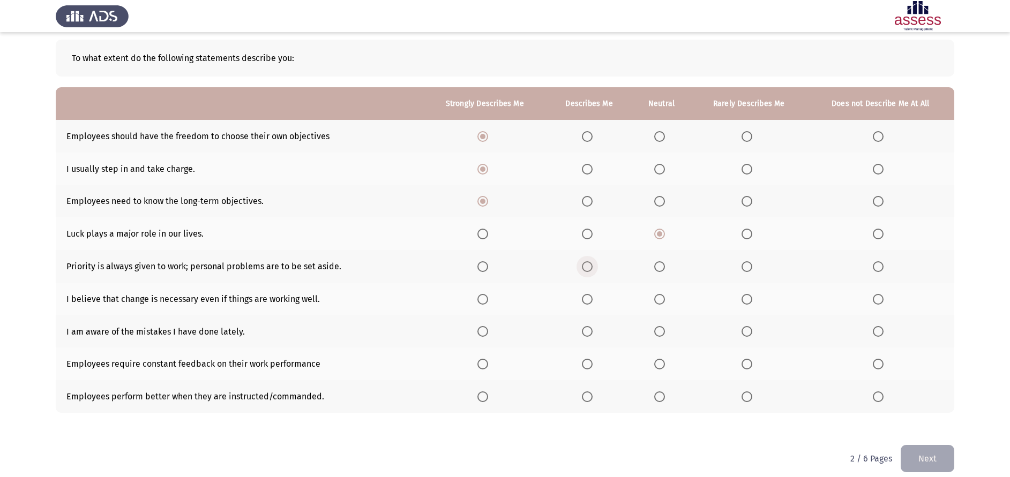
click at [589, 266] on span "Select an option" at bounding box center [587, 266] width 11 height 11
click at [589, 266] on input "Select an option" at bounding box center [587, 266] width 11 height 11
click at [131, 303] on td "I believe that change is necessary even if things are working well." at bounding box center [239, 299] width 367 height 33
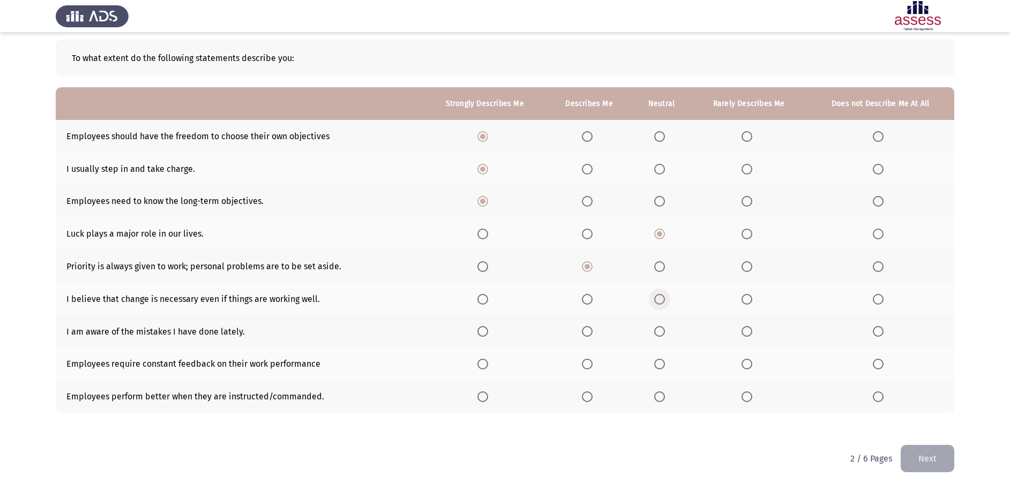
click at [661, 299] on span "Select an option" at bounding box center [659, 299] width 11 height 11
click at [661, 299] on input "Select an option" at bounding box center [659, 299] width 11 height 11
click at [584, 299] on span "Select an option" at bounding box center [587, 299] width 11 height 11
click at [584, 299] on input "Select an option" at bounding box center [587, 299] width 11 height 11
click at [665, 301] on span "Select an option" at bounding box center [659, 299] width 11 height 11
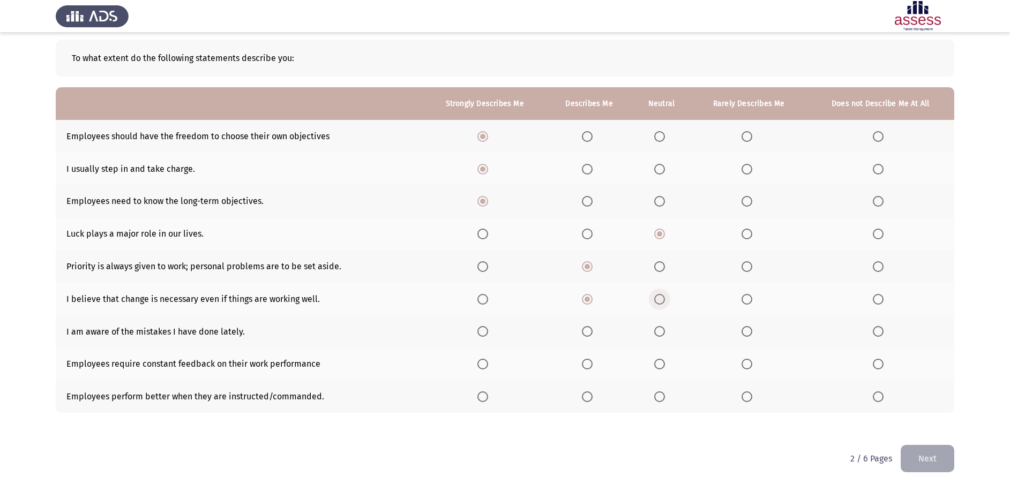
click at [665, 301] on input "Select an option" at bounding box center [659, 299] width 11 height 11
click at [89, 339] on td "I am aware of the mistakes I have done lately." at bounding box center [239, 332] width 367 height 33
click at [490, 332] on label "Select an option" at bounding box center [484, 331] width 15 height 11
click at [488, 332] on input "Select an option" at bounding box center [482, 331] width 11 height 11
click at [663, 360] on span "Select an option" at bounding box center [659, 364] width 11 height 11
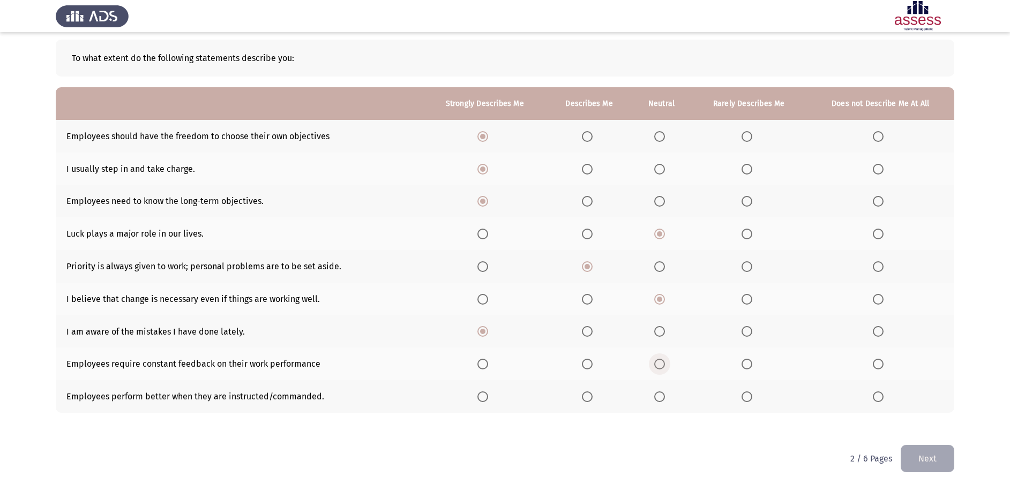
click at [663, 360] on input "Select an option" at bounding box center [659, 364] width 11 height 11
click at [590, 400] on span "Select an option" at bounding box center [587, 397] width 11 height 11
click at [590, 400] on input "Select an option" at bounding box center [587, 397] width 11 height 11
click at [932, 464] on button "Next" at bounding box center [928, 458] width 54 height 27
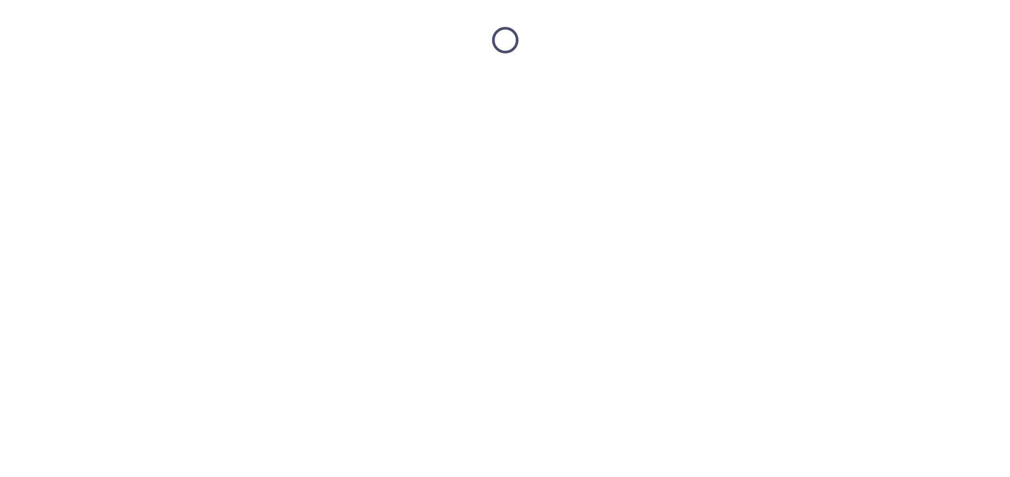
scroll to position [0, 0]
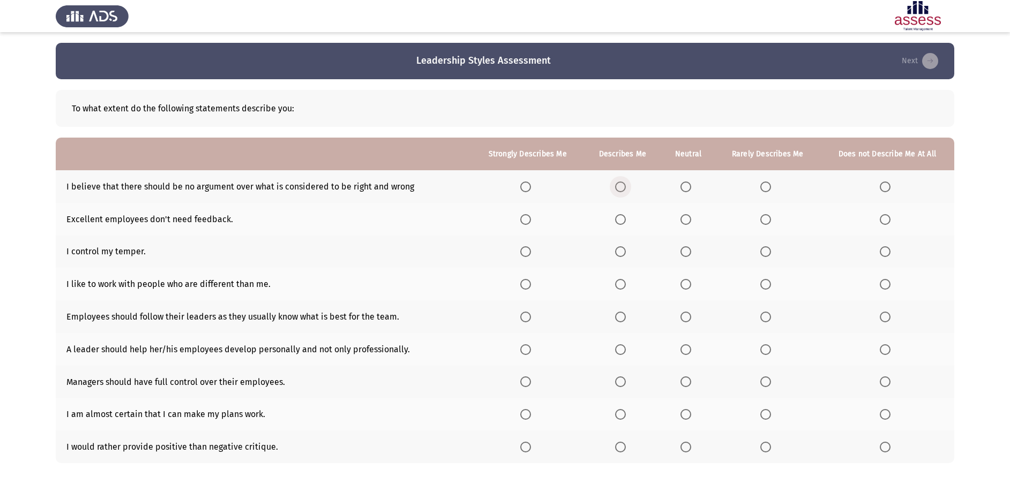
click at [626, 187] on span "Select an option" at bounding box center [620, 187] width 11 height 11
click at [626, 187] on input "Select an option" at bounding box center [620, 187] width 11 height 11
click at [688, 217] on span "Select an option" at bounding box center [685, 219] width 11 height 11
click at [688, 217] on input "Select an option" at bounding box center [685, 219] width 11 height 11
click at [623, 245] on th at bounding box center [623, 252] width 78 height 33
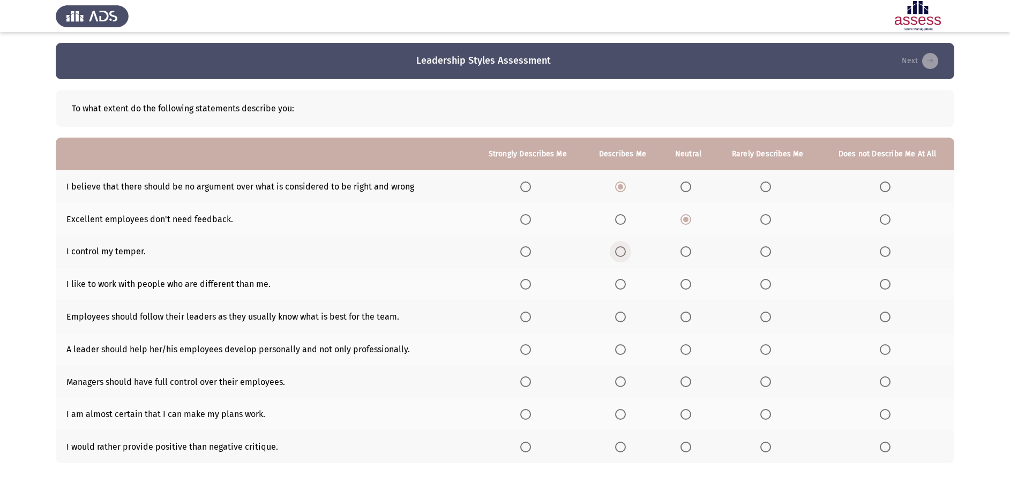
click at [624, 246] on span "Select an option" at bounding box center [620, 251] width 11 height 11
click at [624, 246] on input "Select an option" at bounding box center [620, 251] width 11 height 11
click at [689, 289] on span "Select an option" at bounding box center [685, 284] width 11 height 11
click at [689, 289] on input "Select an option" at bounding box center [685, 284] width 11 height 11
drag, startPoint x: 161, startPoint y: 314, endPoint x: 272, endPoint y: 326, distance: 112.0
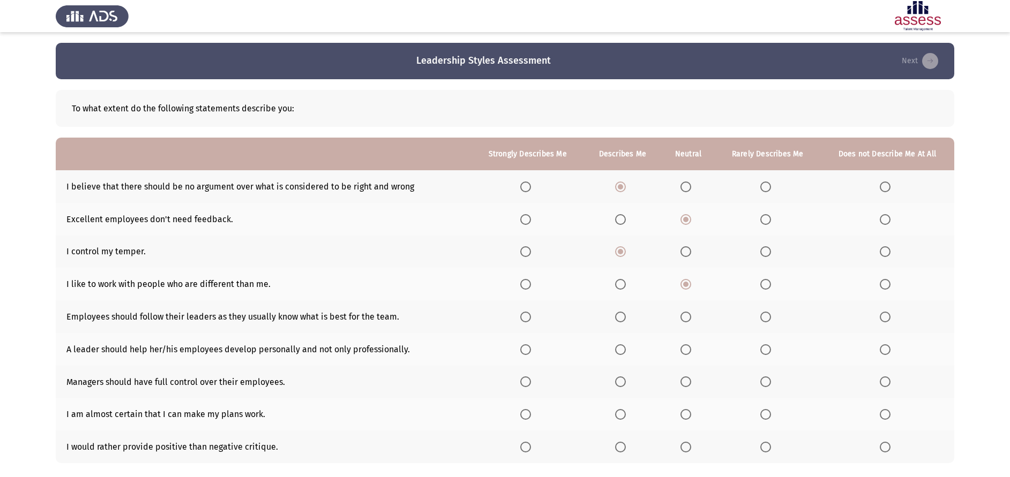
click at [272, 326] on td "Employees should follow their leaders as they usually know what is best for the…" at bounding box center [264, 317] width 416 height 33
click at [700, 328] on th at bounding box center [688, 317] width 54 height 33
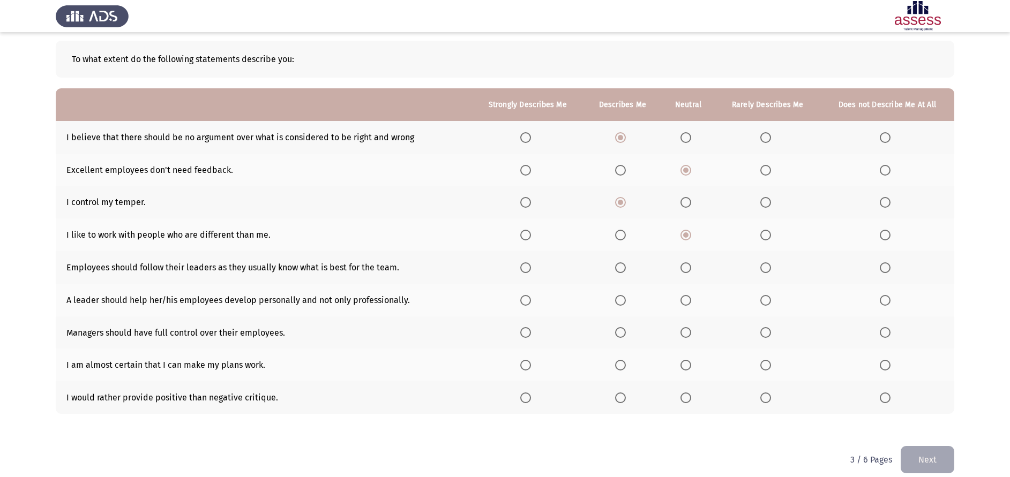
scroll to position [50, 0]
click at [626, 267] on span "Select an option" at bounding box center [620, 267] width 11 height 11
click at [626, 267] on input "Select an option" at bounding box center [620, 267] width 11 height 11
click at [534, 268] on label "Select an option" at bounding box center [527, 267] width 15 height 11
click at [531, 268] on input "Select an option" at bounding box center [525, 267] width 11 height 11
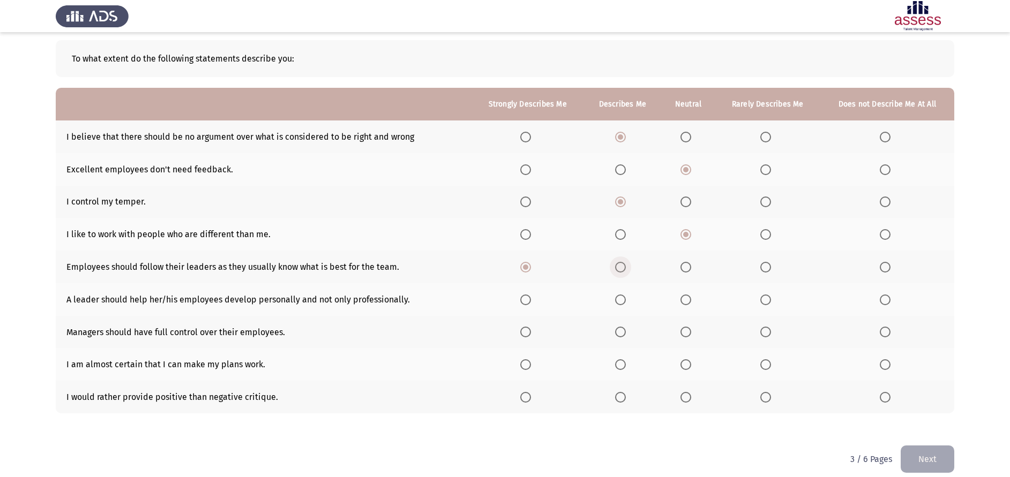
click at [630, 265] on label "Select an option" at bounding box center [622, 267] width 15 height 11
click at [626, 265] on input "Select an option" at bounding box center [620, 267] width 11 height 11
click at [528, 297] on span "Select an option" at bounding box center [525, 300] width 11 height 11
click at [528, 297] on input "Select an option" at bounding box center [525, 300] width 11 height 11
click at [882, 334] on span "Select an option" at bounding box center [885, 332] width 11 height 11
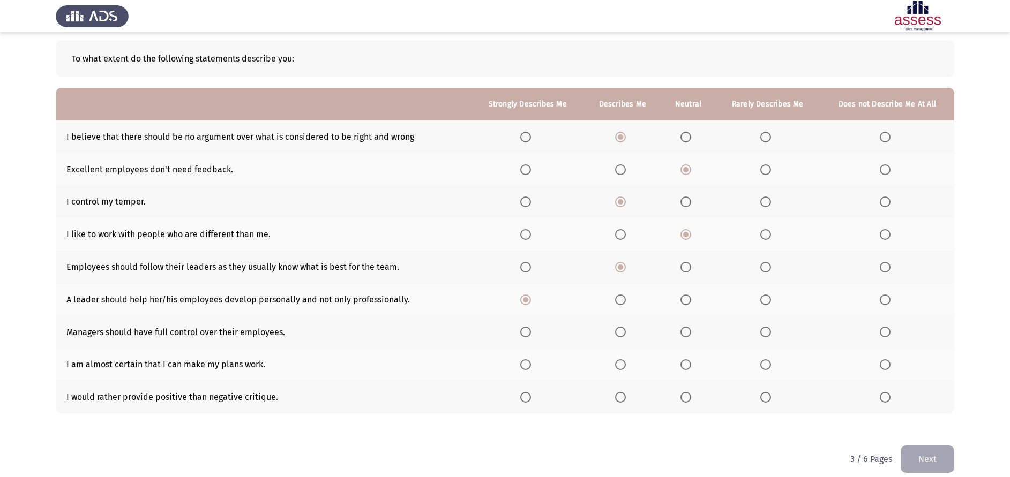
click at [882, 334] on input "Select an option" at bounding box center [885, 332] width 11 height 11
click at [624, 367] on span "Select an option" at bounding box center [620, 364] width 11 height 11
click at [624, 367] on input "Select an option" at bounding box center [620, 364] width 11 height 11
click at [621, 399] on span "Select an option" at bounding box center [620, 397] width 11 height 11
click at [621, 399] on input "Select an option" at bounding box center [620, 397] width 11 height 11
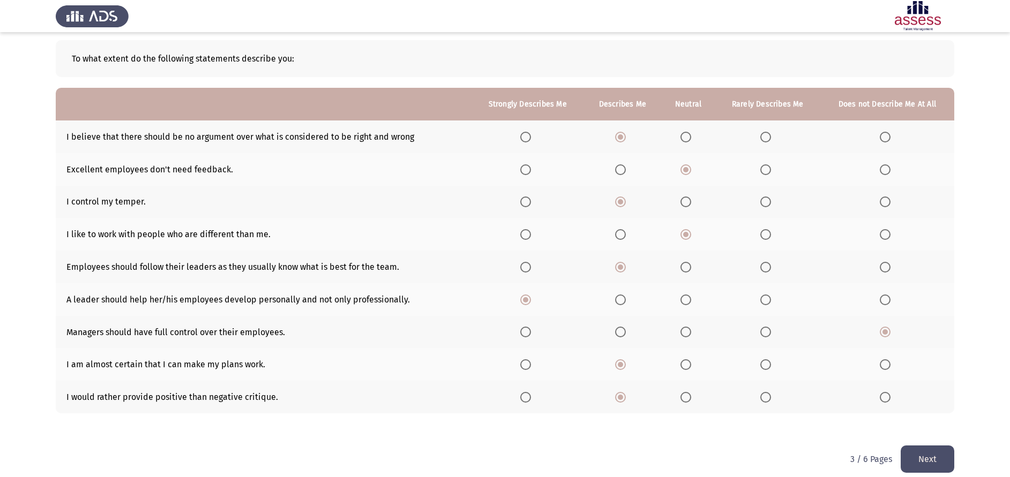
click at [918, 462] on button "Next" at bounding box center [928, 459] width 54 height 27
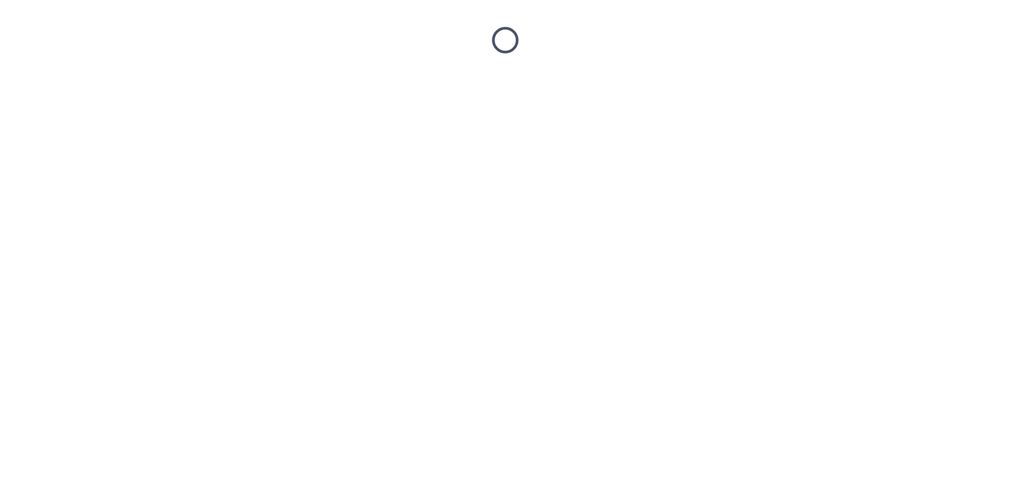
scroll to position [0, 0]
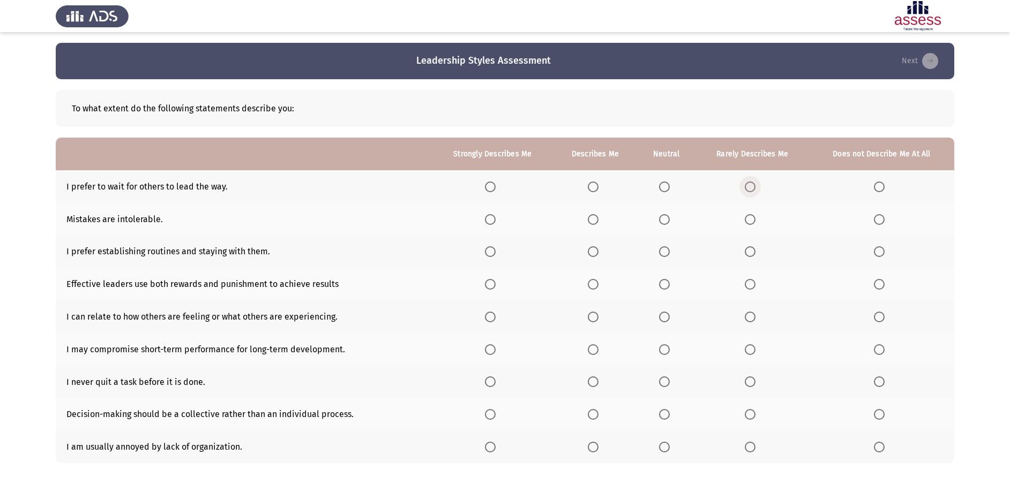
click at [755, 182] on span "Select an option" at bounding box center [750, 187] width 11 height 11
click at [755, 182] on input "Select an option" at bounding box center [750, 187] width 11 height 11
click at [666, 218] on span "Select an option" at bounding box center [664, 219] width 11 height 11
click at [666, 218] on input "Select an option" at bounding box center [664, 219] width 11 height 11
click at [755, 250] on span "Select an option" at bounding box center [750, 251] width 11 height 11
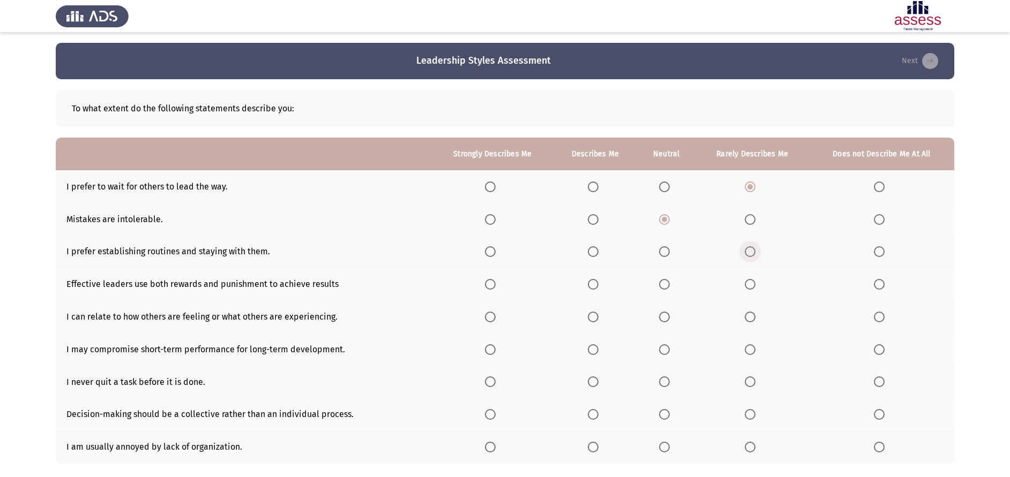
click at [755, 250] on input "Select an option" at bounding box center [750, 251] width 11 height 11
click at [752, 284] on span "Select an option" at bounding box center [750, 284] width 11 height 11
click at [752, 284] on input "Select an option" at bounding box center [750, 284] width 11 height 11
click at [665, 323] on th at bounding box center [666, 317] width 58 height 33
click at [665, 320] on span "Select an option" at bounding box center [664, 317] width 11 height 11
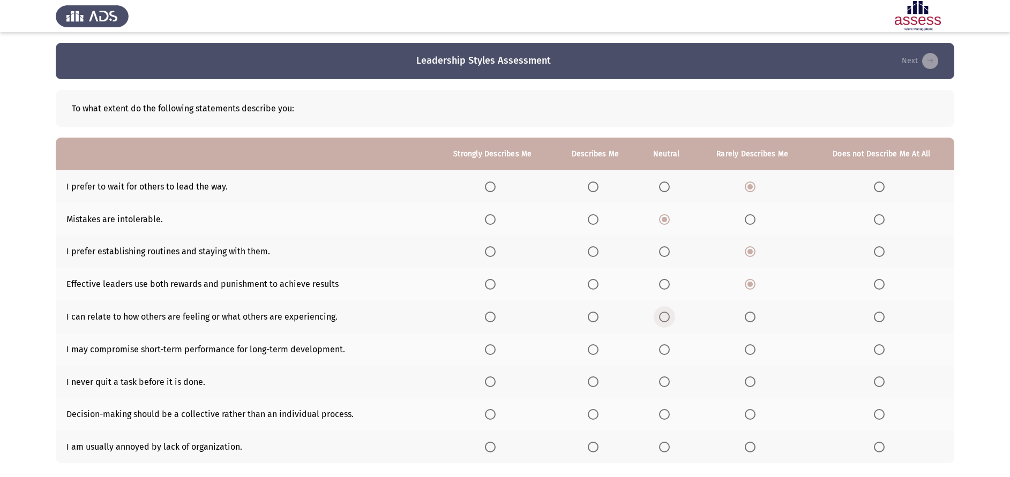
click at [665, 320] on input "Select an option" at bounding box center [664, 317] width 11 height 11
click at [667, 348] on span "Select an option" at bounding box center [664, 349] width 11 height 11
click at [667, 348] on input "Select an option" at bounding box center [664, 349] width 11 height 11
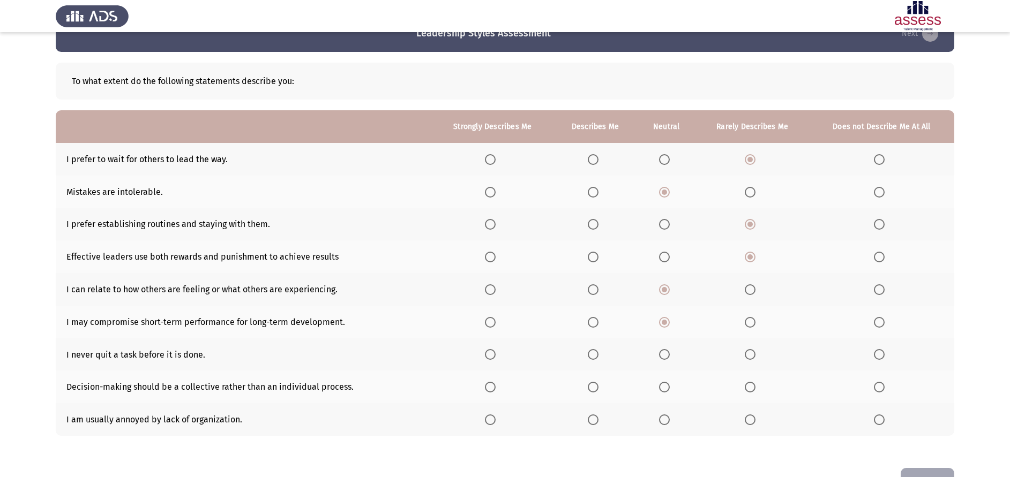
scroll to position [29, 0]
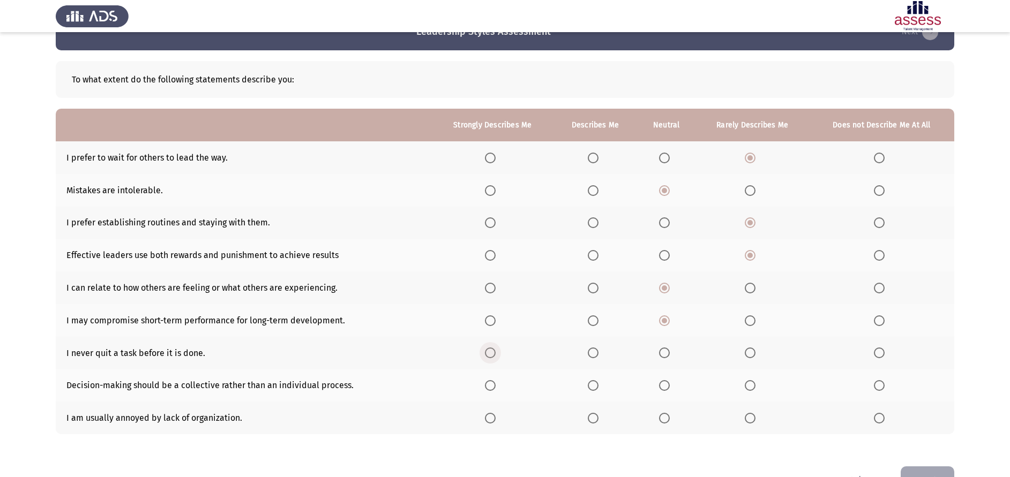
click at [494, 350] on span "Select an option" at bounding box center [490, 353] width 11 height 11
click at [494, 350] on input "Select an option" at bounding box center [490, 353] width 11 height 11
click at [663, 387] on span "Select an option" at bounding box center [664, 385] width 11 height 11
click at [663, 387] on input "Select an option" at bounding box center [664, 385] width 11 height 11
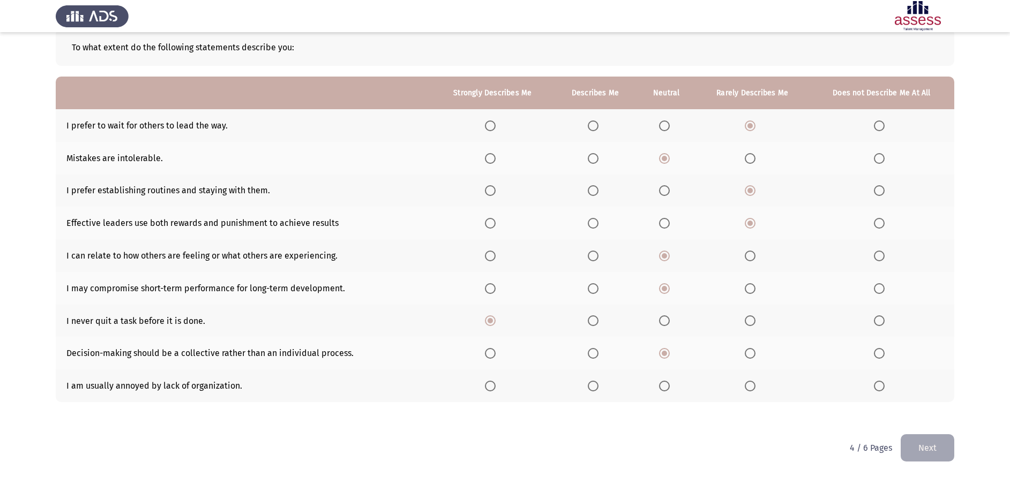
click at [490, 396] on th at bounding box center [493, 386] width 122 height 33
click at [493, 390] on span "Select an option" at bounding box center [490, 386] width 11 height 11
click at [493, 390] on input "Select an option" at bounding box center [490, 386] width 11 height 11
click at [943, 435] on button "Next" at bounding box center [928, 447] width 54 height 27
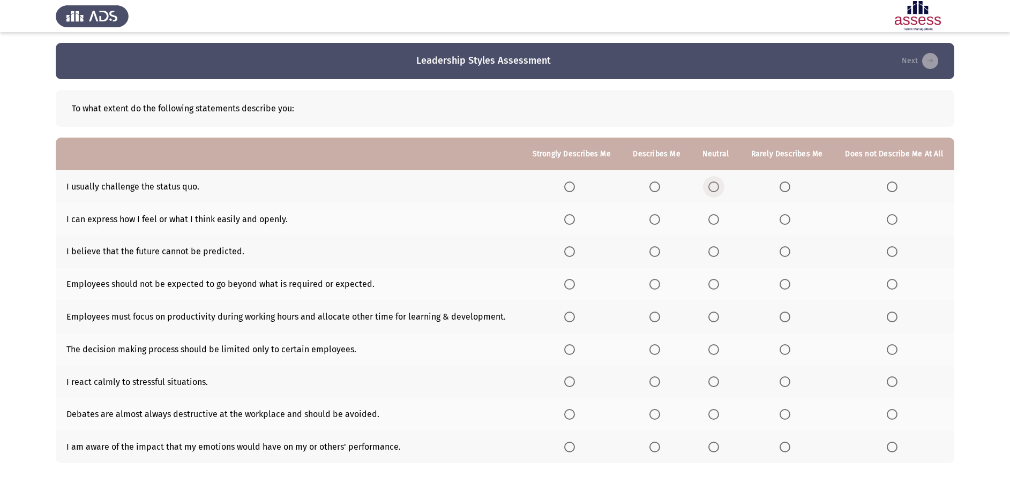
click at [716, 187] on span "Select an option" at bounding box center [713, 187] width 11 height 11
click at [716, 187] on input "Select an option" at bounding box center [713, 187] width 11 height 11
click at [716, 217] on span "Select an option" at bounding box center [713, 219] width 11 height 11
click at [716, 217] on input "Select an option" at bounding box center [713, 219] width 11 height 11
click at [712, 254] on span "Select an option" at bounding box center [713, 251] width 11 height 11
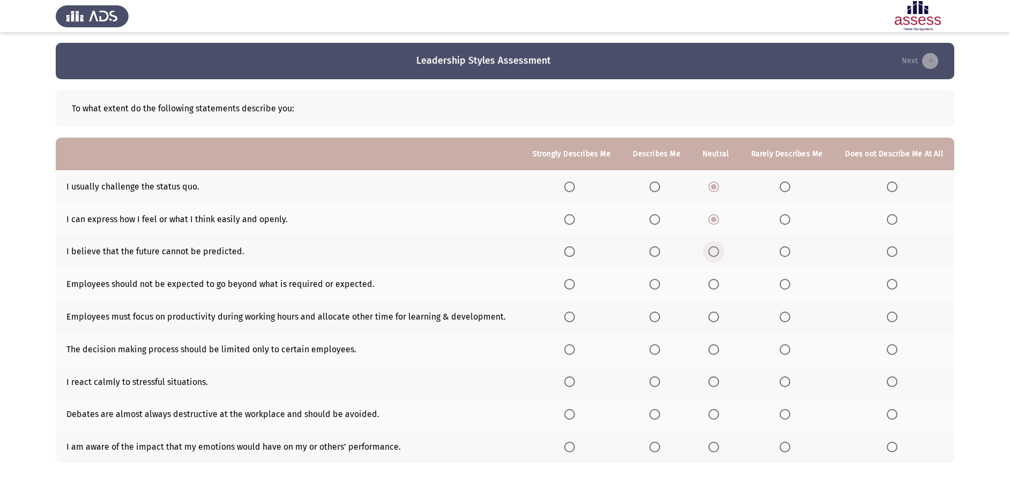
click at [712, 254] on input "Select an option" at bounding box center [713, 251] width 11 height 11
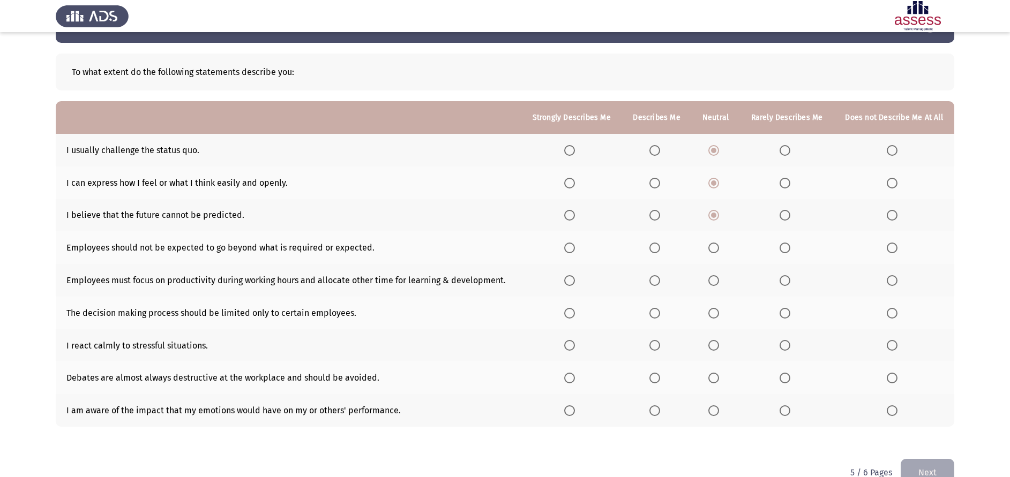
scroll to position [37, 0]
click at [777, 218] on th at bounding box center [787, 215] width 94 height 33
click at [786, 249] on span "Select an option" at bounding box center [784, 247] width 11 height 11
click at [786, 249] on input "Select an option" at bounding box center [784, 247] width 11 height 11
click at [567, 250] on span "Select an option" at bounding box center [569, 247] width 11 height 11
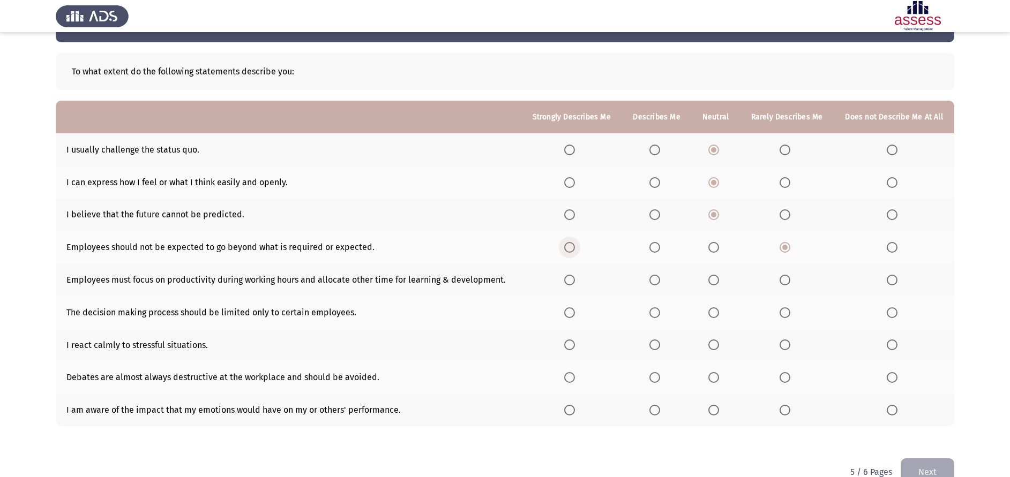
click at [567, 250] on input "Select an option" at bounding box center [569, 247] width 11 height 11
click at [783, 250] on span "Select an option" at bounding box center [784, 247] width 11 height 11
click at [783, 250] on input "Select an option" at bounding box center [784, 247] width 11 height 11
click at [567, 278] on span "Select an option" at bounding box center [569, 280] width 11 height 11
click at [567, 278] on input "Select an option" at bounding box center [569, 280] width 11 height 11
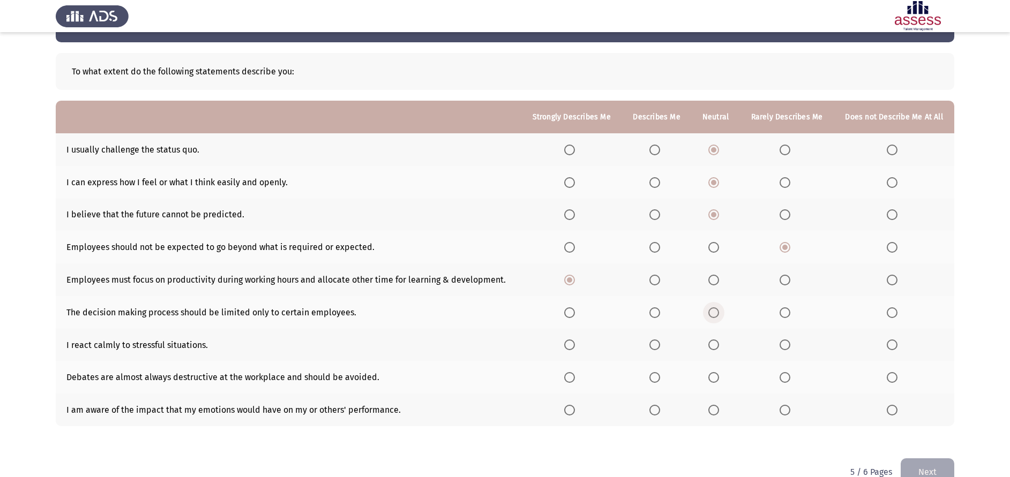
click at [715, 313] on span "Select an option" at bounding box center [713, 312] width 11 height 11
click at [715, 313] on input "Select an option" at bounding box center [713, 312] width 11 height 11
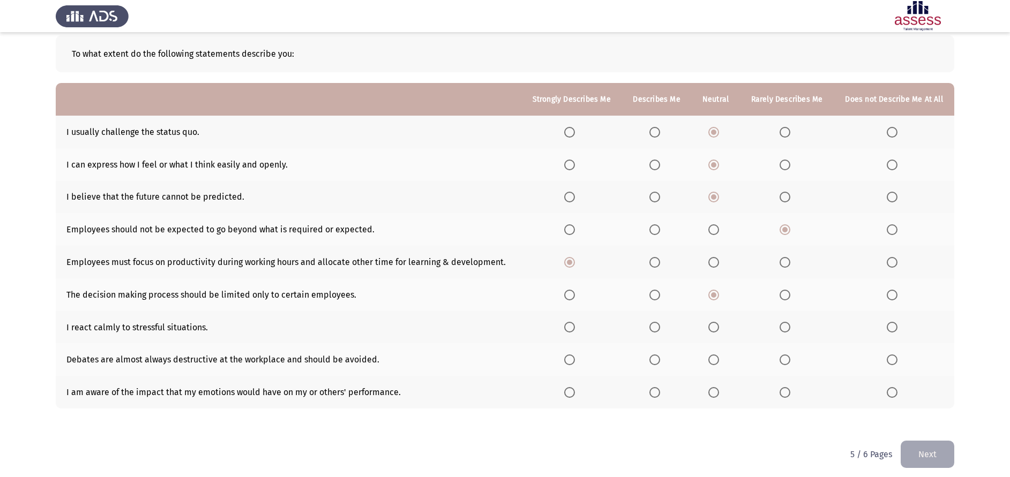
scroll to position [56, 0]
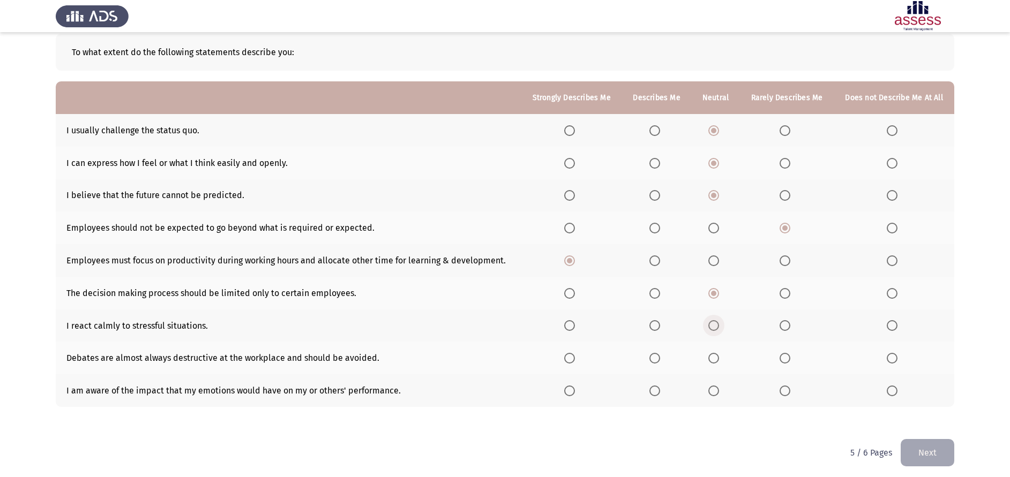
click at [712, 328] on span "Select an option" at bounding box center [713, 325] width 11 height 11
click at [712, 328] on input "Select an option" at bounding box center [713, 325] width 11 height 11
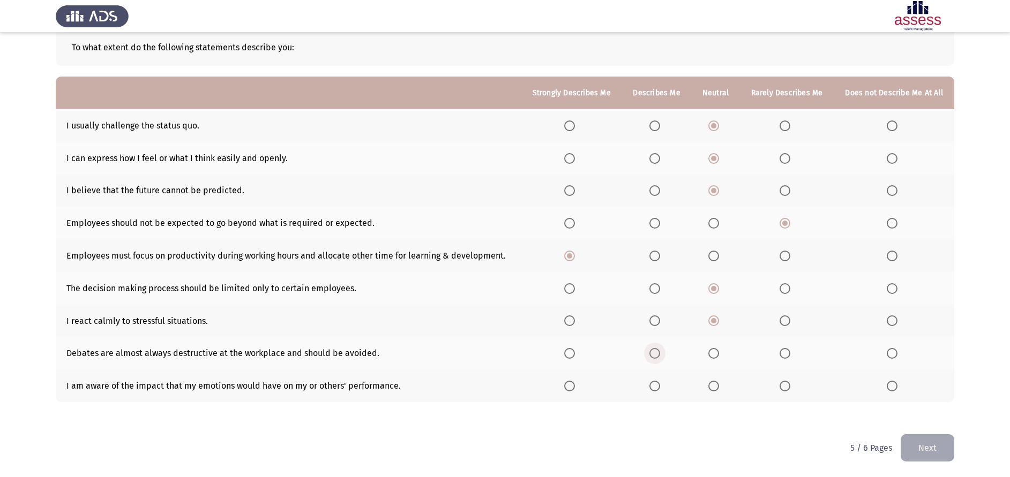
click at [651, 356] on span "Select an option" at bounding box center [654, 353] width 11 height 11
click at [651, 356] on input "Select an option" at bounding box center [654, 353] width 11 height 11
click at [710, 387] on span "Select an option" at bounding box center [713, 386] width 11 height 11
click at [710, 387] on input "Select an option" at bounding box center [713, 386] width 11 height 11
click at [910, 446] on button "Next" at bounding box center [928, 447] width 54 height 27
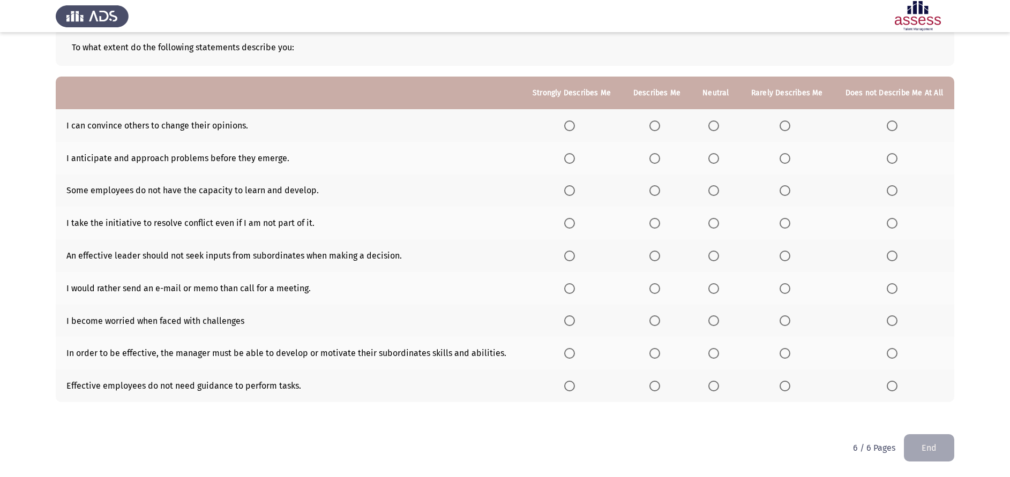
click at [648, 127] on th at bounding box center [657, 125] width 70 height 33
click at [650, 124] on span "Select an option" at bounding box center [654, 126] width 11 height 11
click at [650, 124] on input "Select an option" at bounding box center [654, 126] width 11 height 11
click at [713, 164] on th at bounding box center [716, 158] width 48 height 33
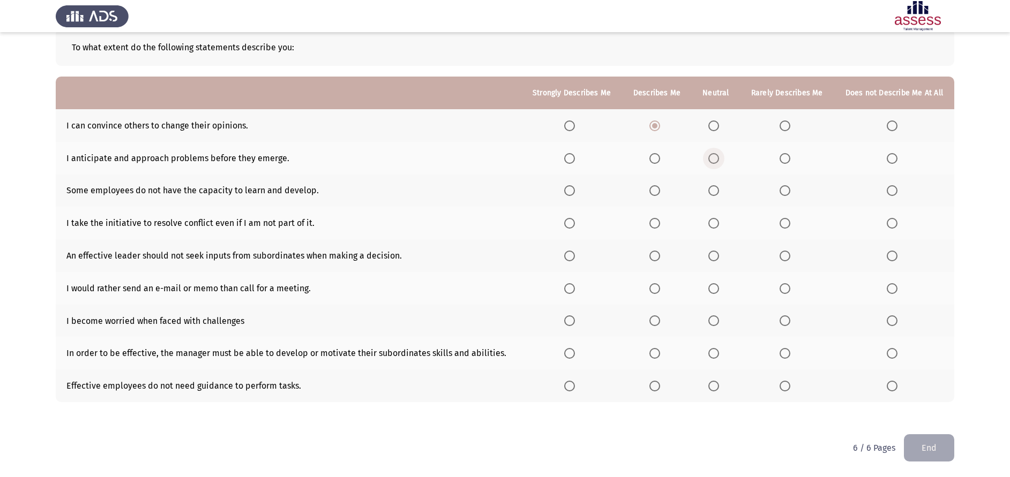
click at [711, 161] on span "Select an option" at bounding box center [713, 158] width 11 height 11
click at [711, 161] on input "Select an option" at bounding box center [713, 158] width 11 height 11
click at [718, 186] on span "Select an option" at bounding box center [713, 190] width 11 height 11
click at [718, 186] on input "Select an option" at bounding box center [713, 190] width 11 height 11
click at [790, 220] on span "Select an option" at bounding box center [784, 223] width 11 height 11
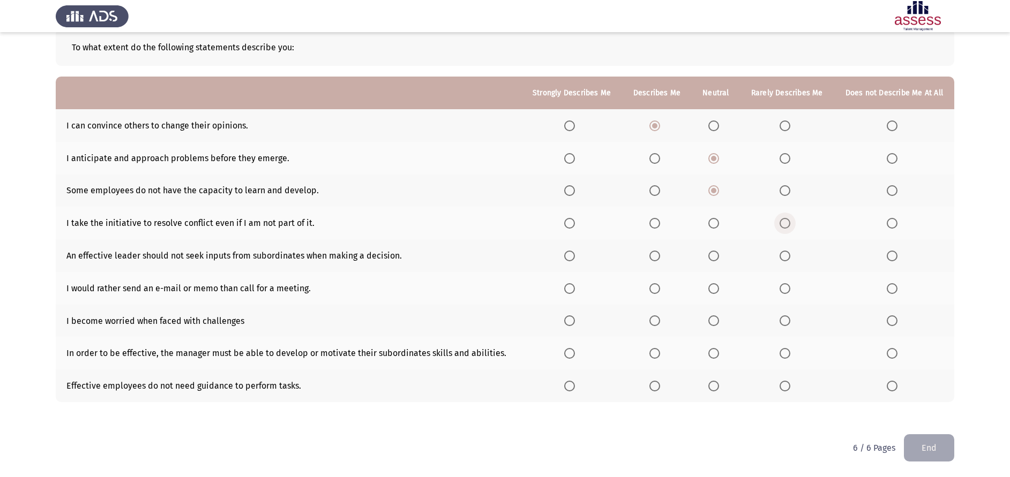
click at [790, 220] on input "Select an option" at bounding box center [784, 223] width 11 height 11
click at [715, 258] on span "Select an option" at bounding box center [713, 256] width 11 height 11
click at [715, 258] on input "Select an option" at bounding box center [713, 256] width 11 height 11
click at [714, 286] on span "Select an option" at bounding box center [713, 288] width 11 height 11
click at [714, 286] on input "Select an option" at bounding box center [713, 288] width 11 height 11
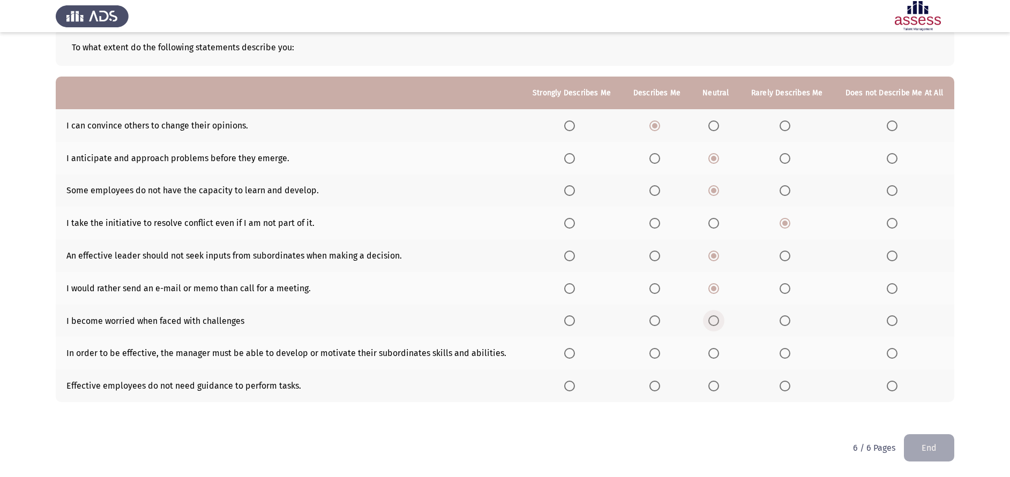
click at [708, 324] on span "Select an option" at bounding box center [713, 321] width 11 height 11
click at [708, 324] on input "Select an option" at bounding box center [713, 321] width 11 height 11
drag, startPoint x: 788, startPoint y: 393, endPoint x: 782, endPoint y: 381, distance: 12.7
click at [782, 381] on th at bounding box center [787, 386] width 94 height 33
click at [782, 381] on span "Select an option" at bounding box center [784, 386] width 11 height 11
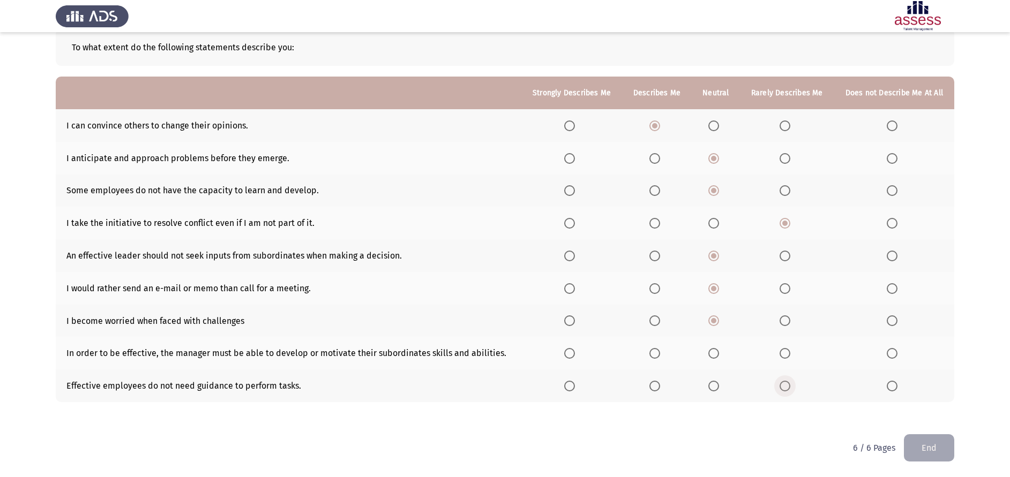
click at [782, 381] on input "Select an option" at bounding box center [784, 386] width 11 height 11
click at [712, 350] on span "Select an option" at bounding box center [713, 353] width 11 height 11
click at [712, 350] on input "Select an option" at bounding box center [713, 353] width 11 height 11
click at [924, 448] on button "End" at bounding box center [929, 447] width 50 height 27
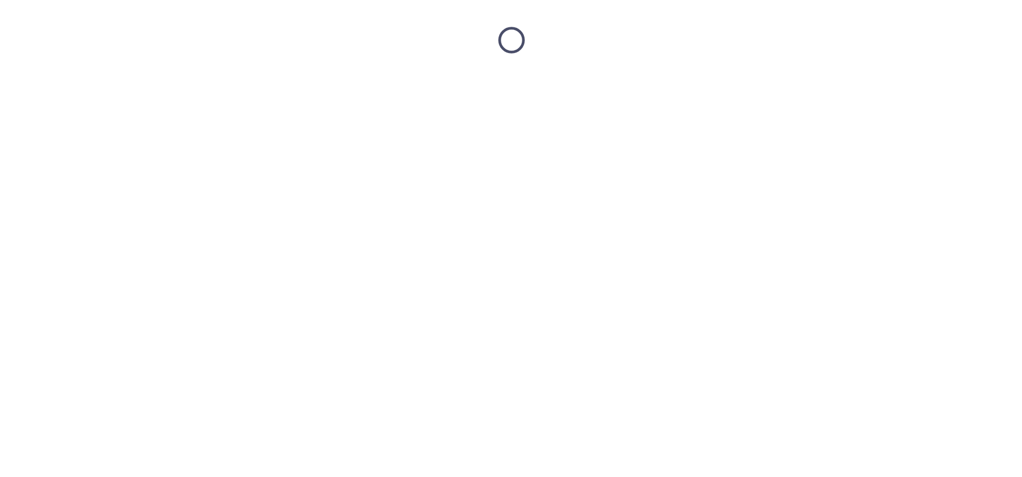
scroll to position [0, 0]
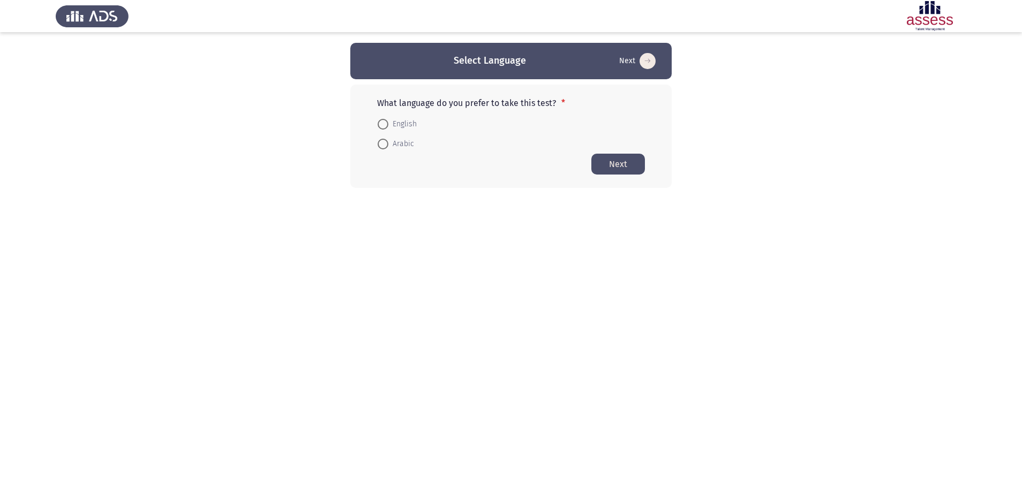
click at [399, 125] on span "English" at bounding box center [402, 124] width 28 height 13
click at [388, 125] on input "English" at bounding box center [383, 124] width 11 height 11
radio input "true"
click at [612, 155] on button "Next" at bounding box center [618, 163] width 54 height 21
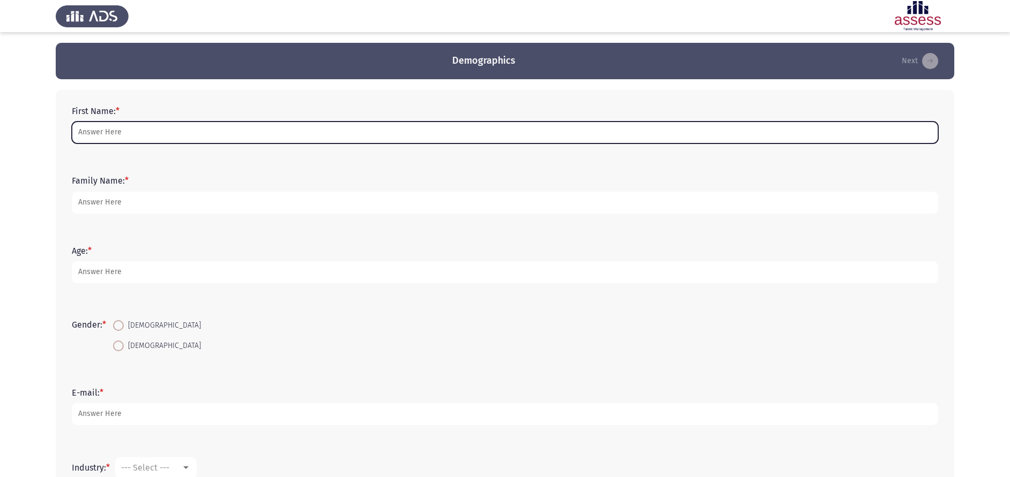
click at [296, 133] on input "First Name: *" at bounding box center [505, 133] width 866 height 22
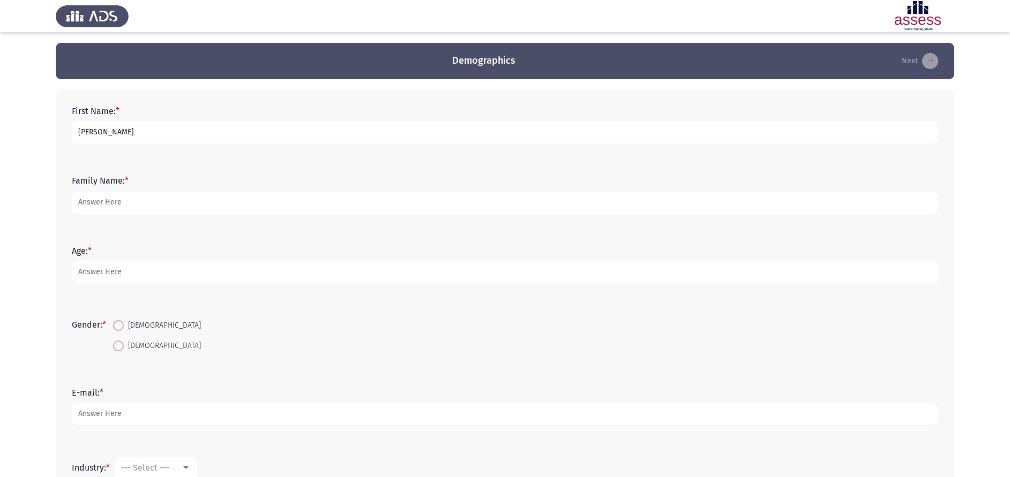
type input "[PERSON_NAME]"
type input "Tarek"
type input "24"
click at [122, 347] on span at bounding box center [118, 346] width 11 height 11
click at [122, 347] on input "[DEMOGRAPHIC_DATA]" at bounding box center [118, 346] width 11 height 11
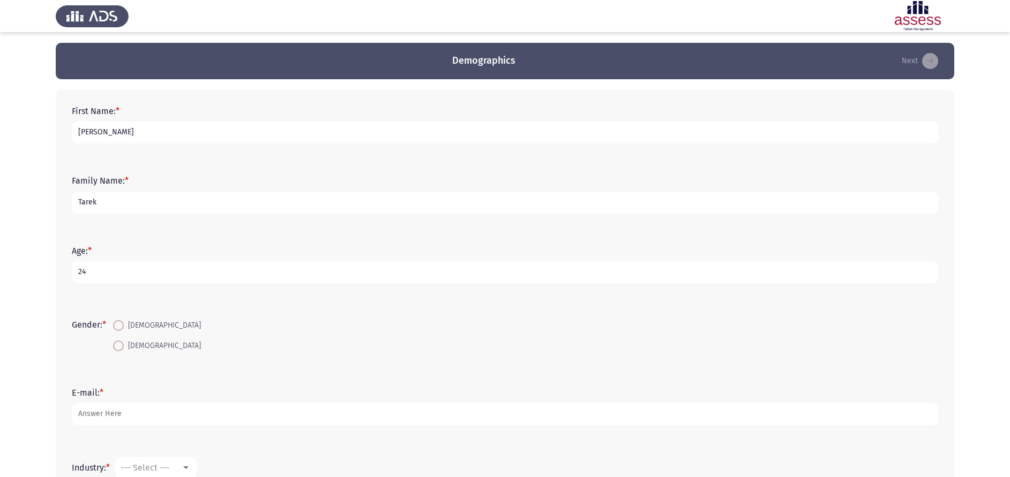
radio input "true"
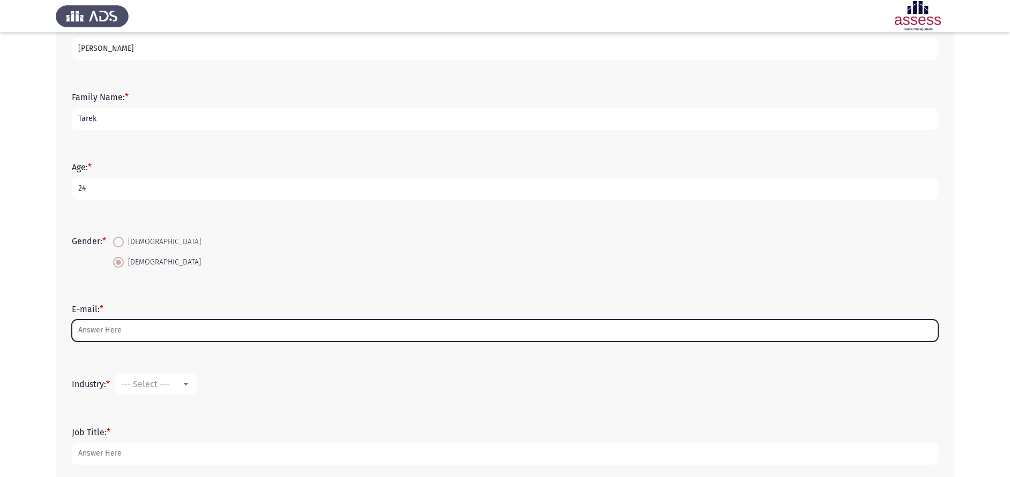
click at [124, 332] on input "E-mail: *" at bounding box center [505, 331] width 866 height 22
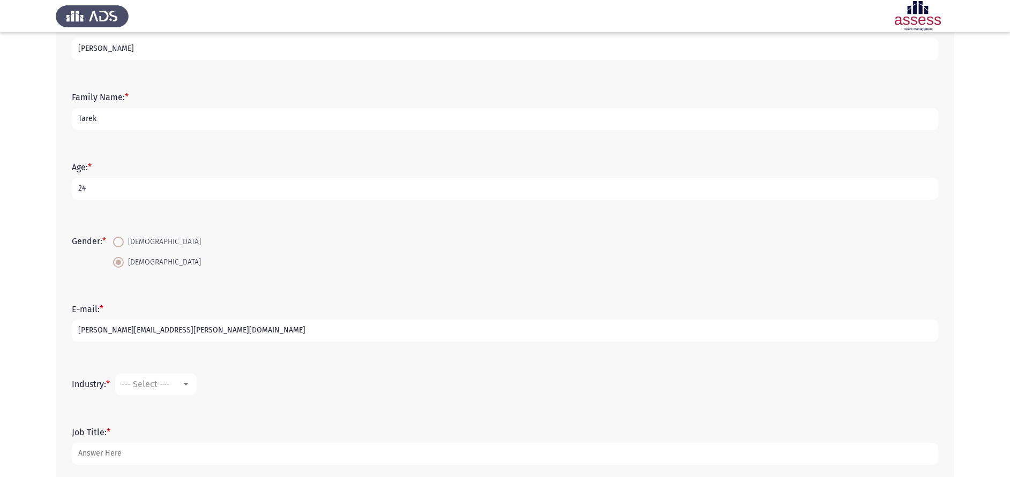
type input "[PERSON_NAME][EMAIL_ADDRESS][PERSON_NAME][DOMAIN_NAME]"
click at [152, 374] on mat-select "--- Select ---" at bounding box center [155, 384] width 81 height 21
click at [156, 379] on mat-select "--- Select ---" at bounding box center [155, 384] width 81 height 21
click at [172, 385] on div "--- Select ---" at bounding box center [151, 384] width 60 height 10
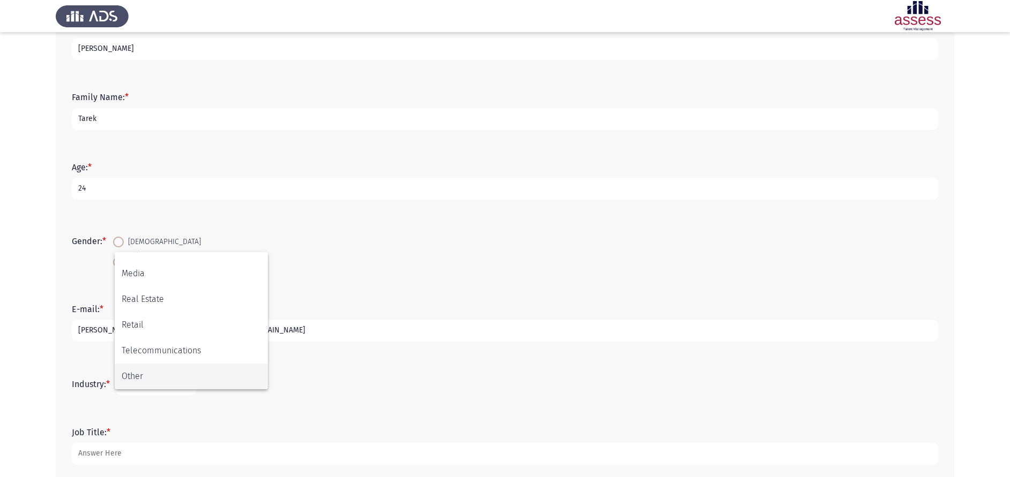
click at [171, 370] on span "Other" at bounding box center [191, 377] width 139 height 26
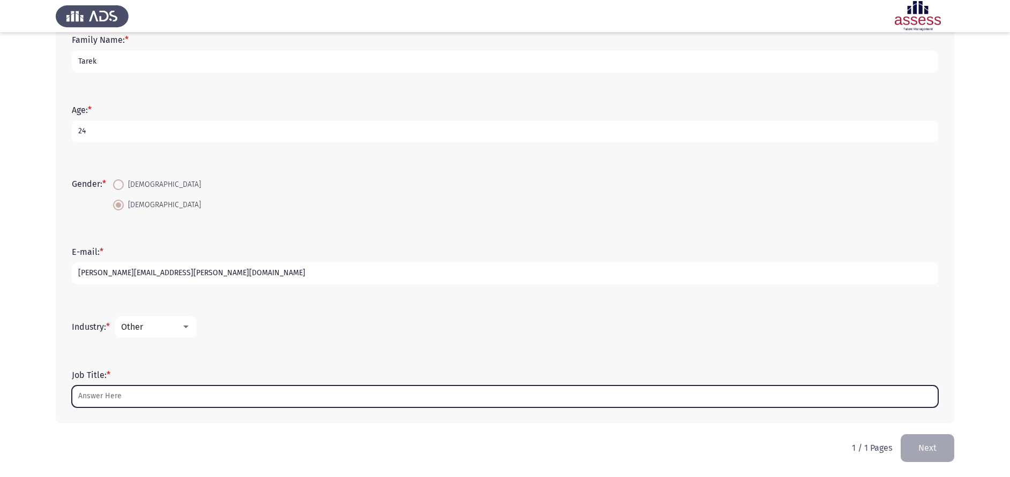
click at [136, 387] on input "Job Title: *" at bounding box center [505, 397] width 866 height 22
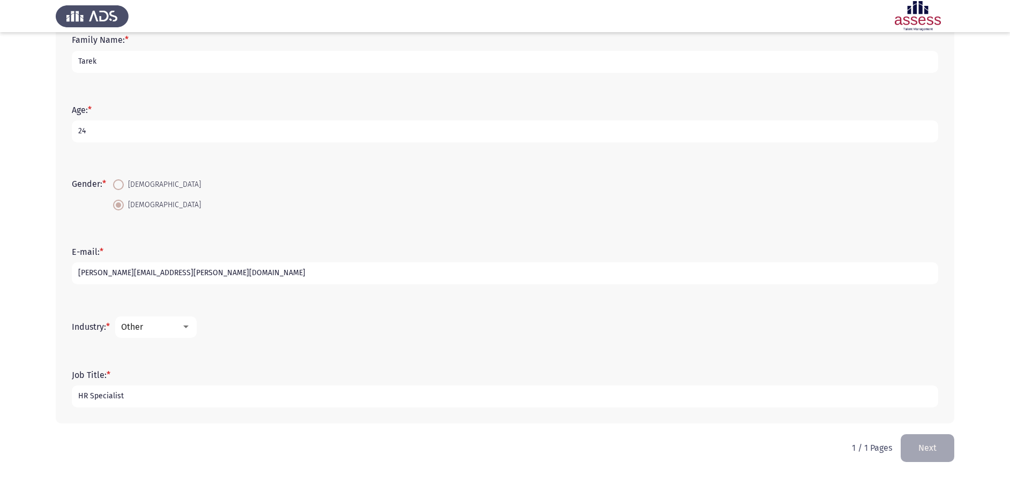
type input "HR Specialist"
click at [926, 439] on button "Next" at bounding box center [928, 447] width 54 height 27
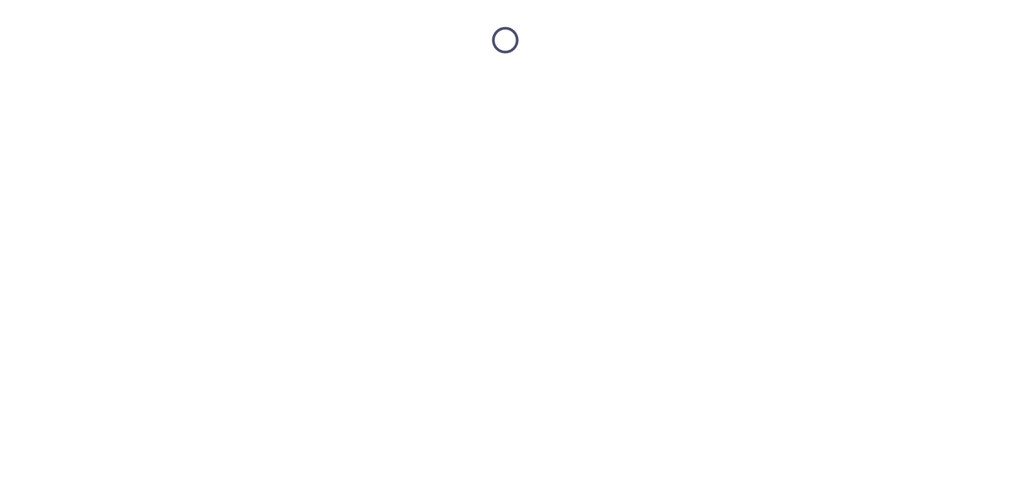
scroll to position [0, 0]
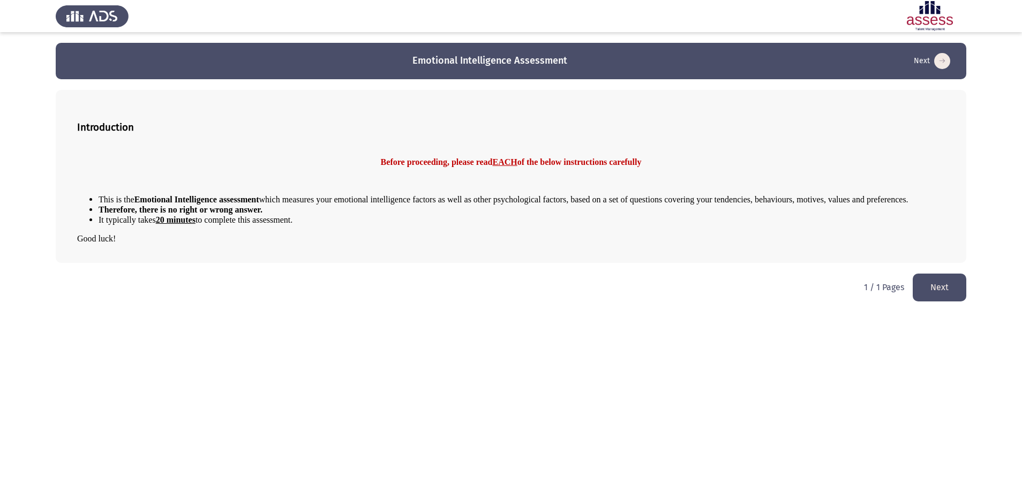
click at [942, 294] on button "Next" at bounding box center [940, 287] width 54 height 27
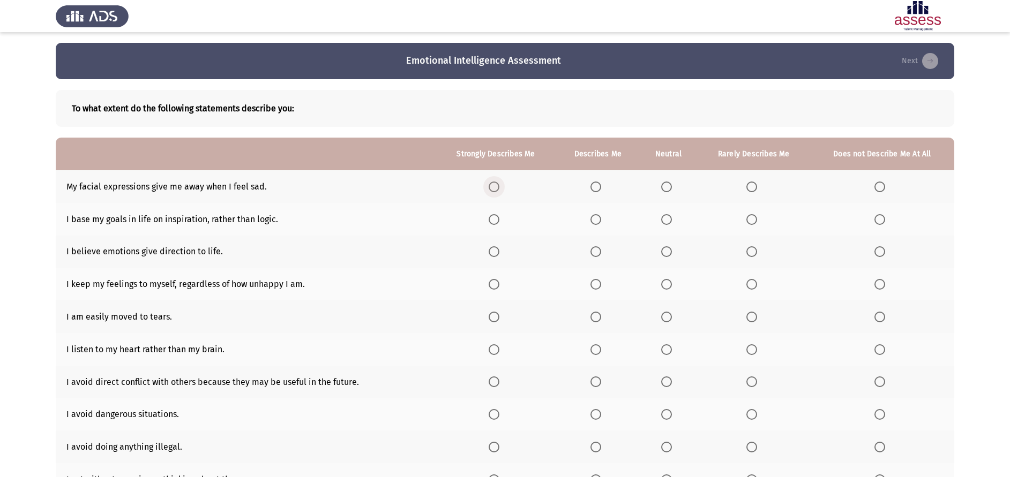
click at [498, 190] on span "Select an option" at bounding box center [494, 187] width 11 height 11
click at [498, 190] on input "Select an option" at bounding box center [494, 187] width 11 height 11
click at [492, 220] on span "Select an option" at bounding box center [494, 219] width 11 height 11
click at [492, 220] on input "Select an option" at bounding box center [494, 219] width 11 height 11
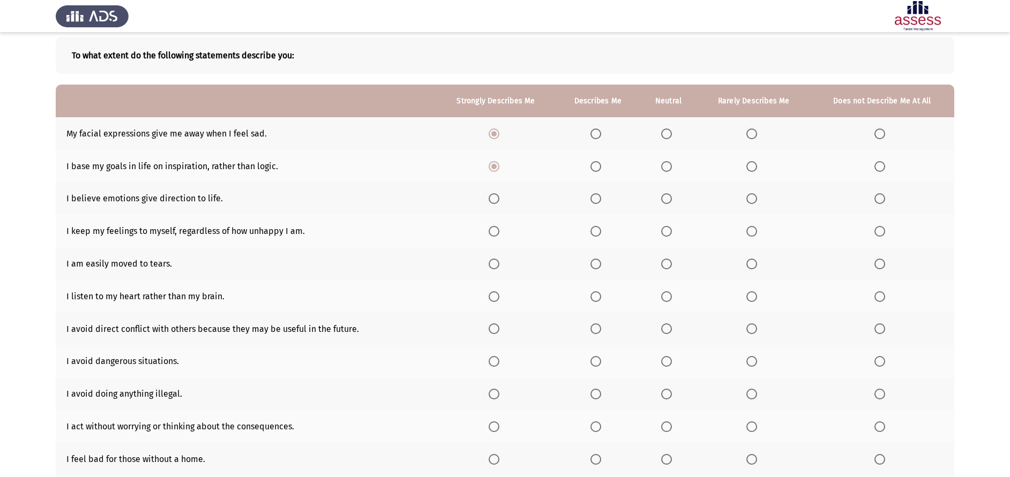
click at [539, 196] on th at bounding box center [496, 199] width 121 height 33
drag, startPoint x: 331, startPoint y: 198, endPoint x: 284, endPoint y: 217, distance: 49.9
click at [284, 217] on tbody "My facial expressions give me away when I feel sad. I base my goals in life on …" at bounding box center [505, 345] width 898 height 456
drag, startPoint x: 244, startPoint y: 215, endPoint x: 178, endPoint y: 190, distance: 71.0
click at [183, 191] on tbody "My facial expressions give me away when I feel sad. I base my goals in life on …" at bounding box center [505, 345] width 898 height 456
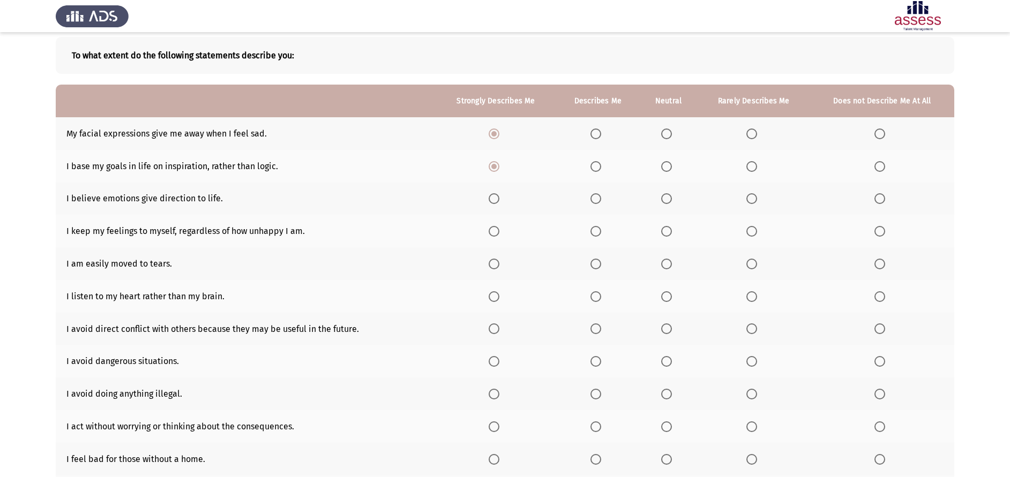
click at [190, 197] on td "I believe emotions give direction to life." at bounding box center [246, 199] width 380 height 33
click at [497, 196] on span "Select an option" at bounding box center [494, 198] width 11 height 11
click at [497, 196] on input "Select an option" at bounding box center [494, 198] width 11 height 11
click at [599, 166] on span "Select an option" at bounding box center [595, 166] width 11 height 11
click at [599, 166] on input "Select an option" at bounding box center [595, 166] width 11 height 11
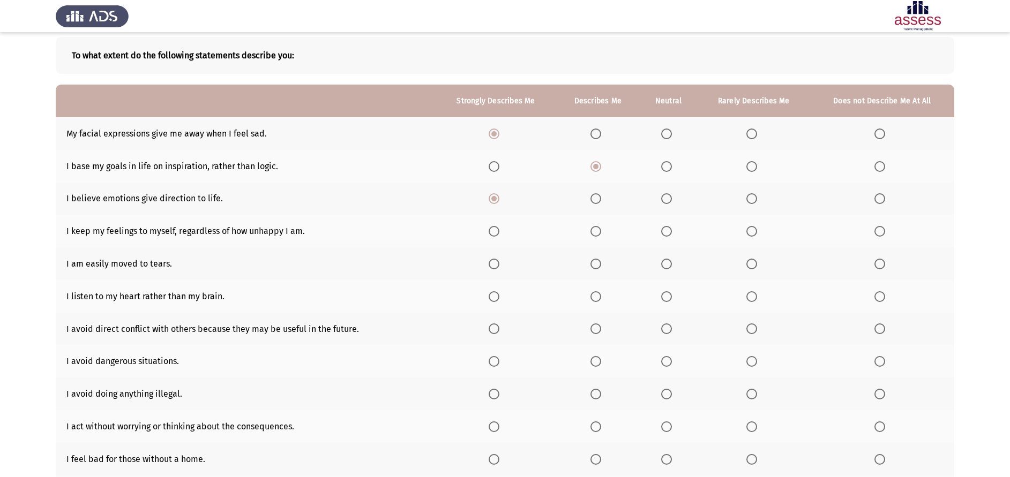
click at [501, 238] on th at bounding box center [496, 231] width 121 height 33
click at [499, 236] on span "Select an option" at bounding box center [494, 231] width 11 height 11
click at [499, 236] on input "Select an option" at bounding box center [494, 231] width 11 height 11
click at [761, 262] on label "Select an option" at bounding box center [753, 264] width 15 height 11
click at [757, 262] on input "Select an option" at bounding box center [751, 264] width 11 height 11
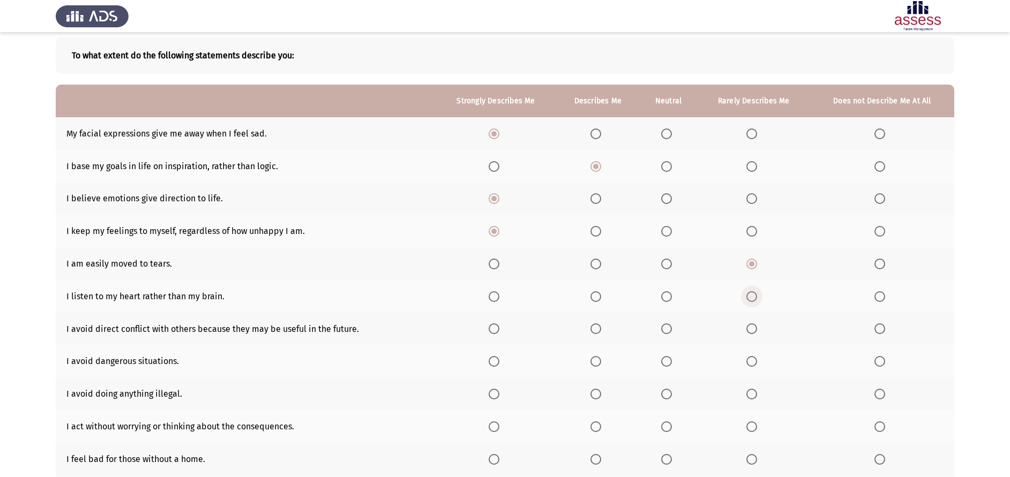
click at [752, 294] on span "Select an option" at bounding box center [751, 296] width 11 height 11
click at [752, 294] on input "Select an option" at bounding box center [751, 296] width 11 height 11
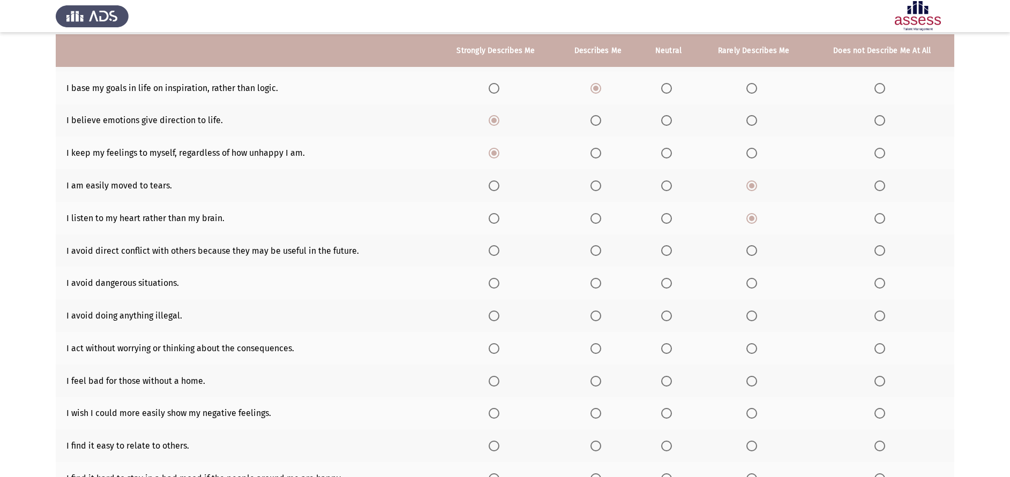
scroll to position [133, 0]
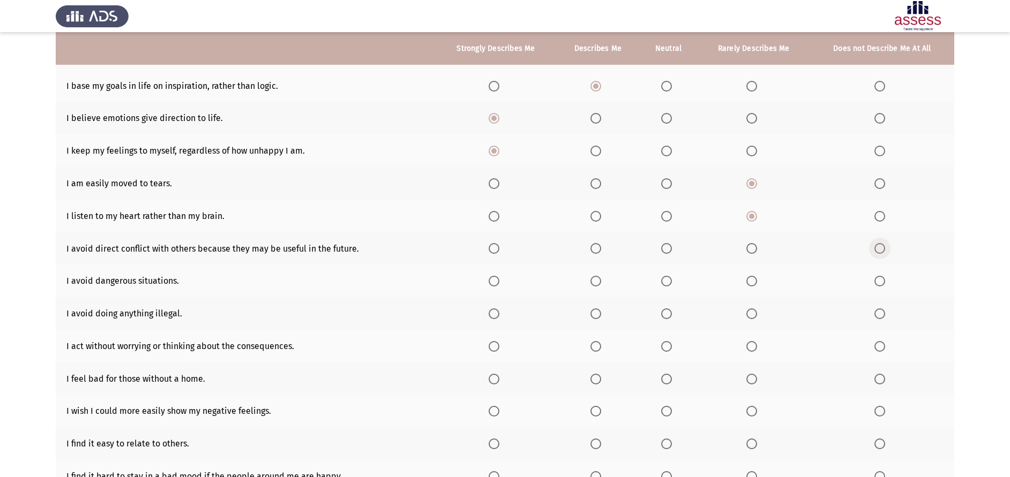
click at [880, 244] on span "Select an option" at bounding box center [879, 248] width 11 height 11
click at [880, 244] on input "Select an option" at bounding box center [879, 248] width 11 height 11
drag, startPoint x: 594, startPoint y: 290, endPoint x: 598, endPoint y: 298, distance: 9.1
click at [601, 309] on tbody "My facial expressions give me away when I feel sad. I base my goals in life on …" at bounding box center [505, 265] width 898 height 456
click at [594, 283] on span "Select an option" at bounding box center [595, 281] width 11 height 11
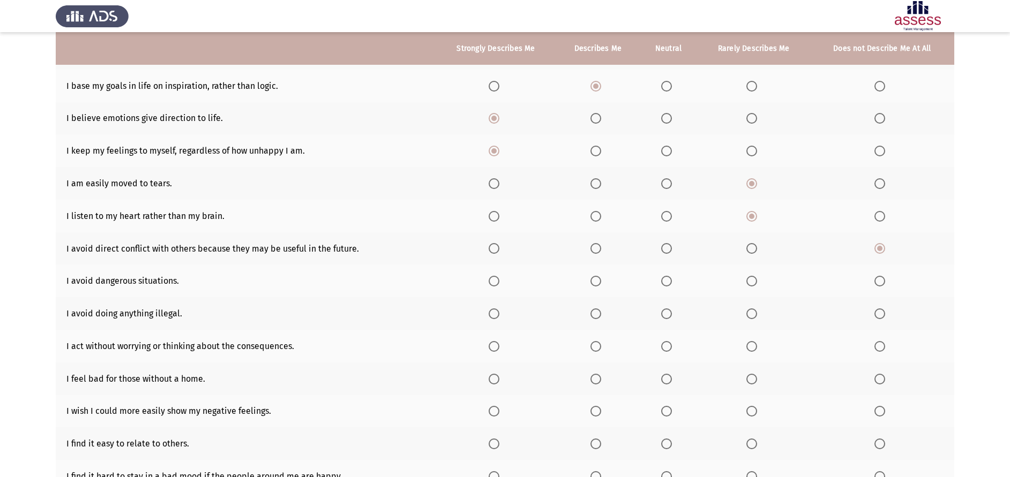
click at [594, 283] on input "Select an option" at bounding box center [595, 281] width 11 height 11
click at [494, 311] on span "Select an option" at bounding box center [494, 314] width 11 height 11
click at [494, 311] on input "Select an option" at bounding box center [494, 314] width 11 height 11
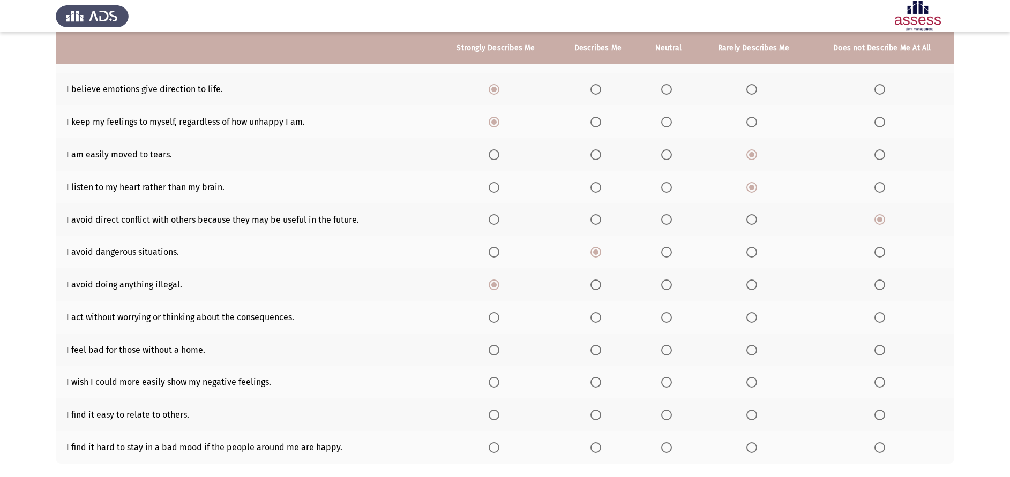
scroll to position [166, 0]
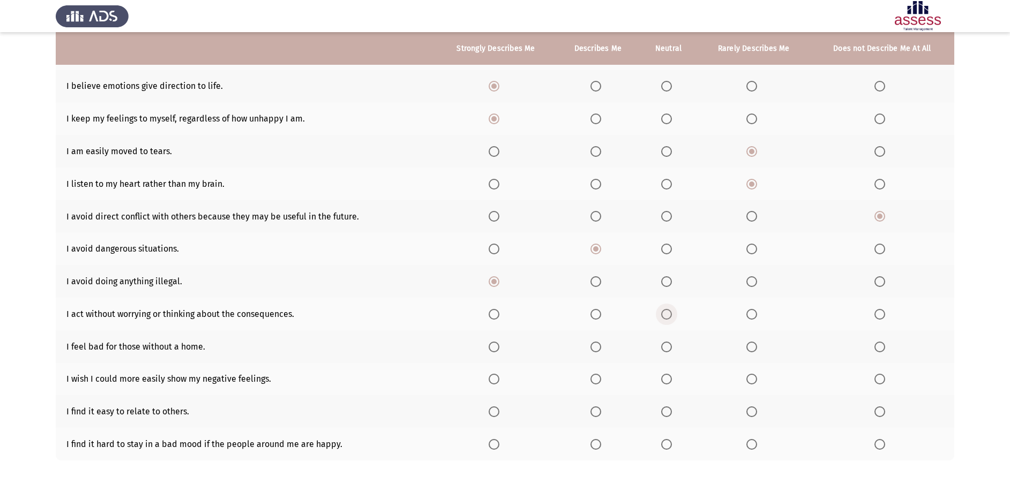
click at [673, 309] on label "Select an option" at bounding box center [668, 314] width 15 height 11
click at [672, 309] on input "Select an option" at bounding box center [666, 314] width 11 height 11
click at [754, 342] on span "Select an option" at bounding box center [751, 347] width 11 height 11
click at [754, 342] on input "Select an option" at bounding box center [751, 347] width 11 height 11
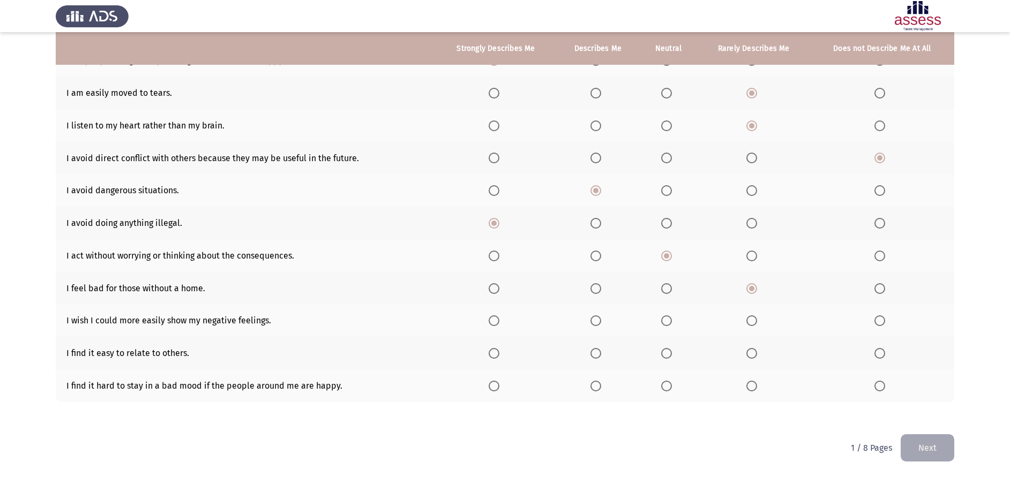
click at [659, 321] on th at bounding box center [668, 321] width 58 height 33
click at [667, 327] on th at bounding box center [668, 321] width 58 height 33
click at [673, 322] on label "Select an option" at bounding box center [668, 321] width 15 height 11
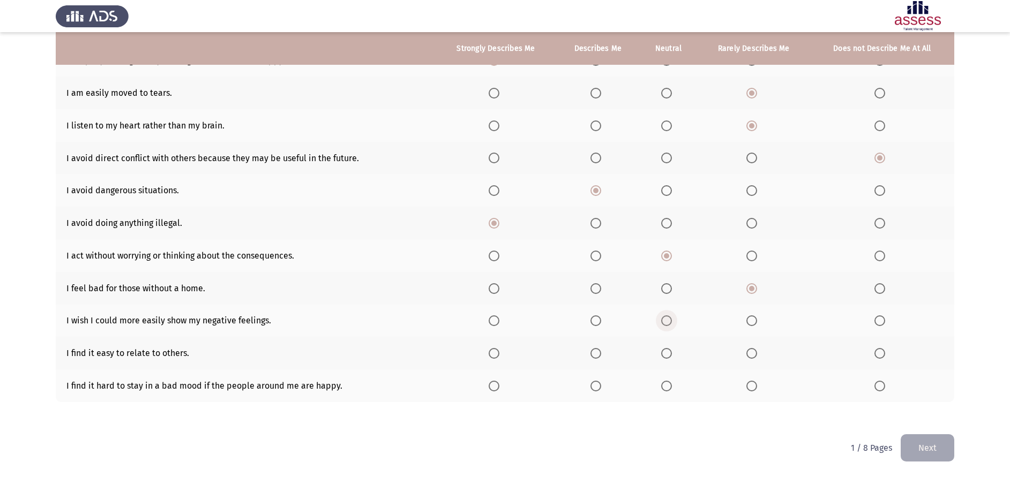
click at [672, 322] on input "Select an option" at bounding box center [666, 321] width 11 height 11
click at [495, 356] on span "Select an option" at bounding box center [494, 353] width 11 height 11
click at [495, 356] on input "Select an option" at bounding box center [494, 353] width 11 height 11
click at [756, 386] on span "Select an option" at bounding box center [751, 386] width 11 height 11
click at [756, 386] on input "Select an option" at bounding box center [751, 386] width 11 height 11
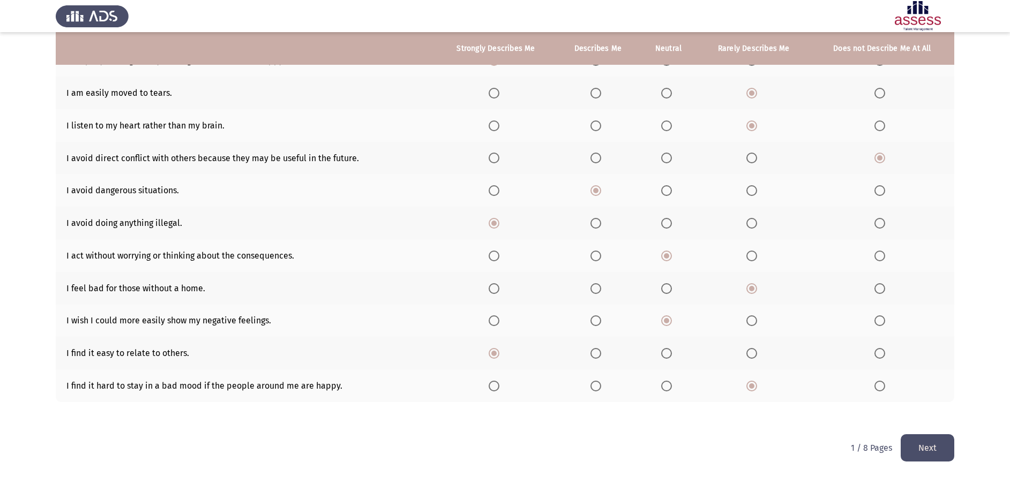
click at [919, 454] on button "Next" at bounding box center [928, 447] width 54 height 27
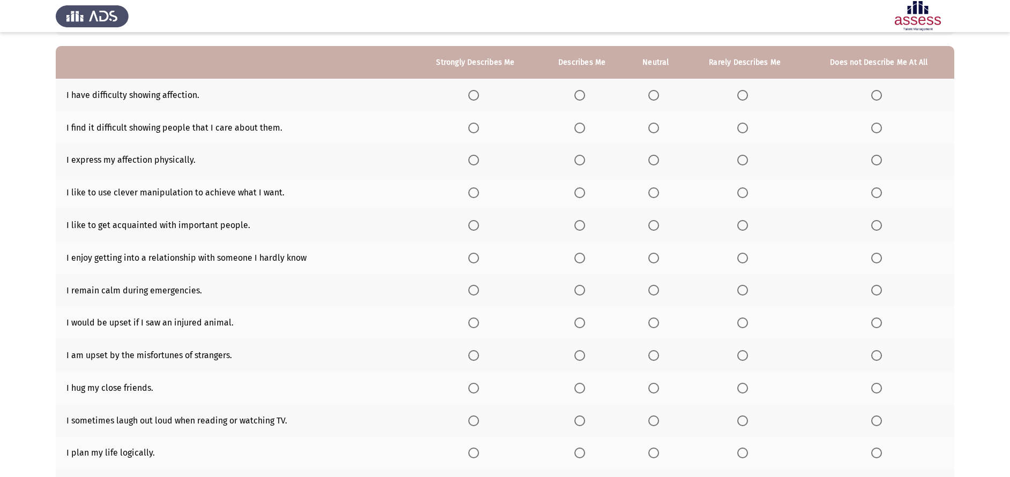
scroll to position [89, 0]
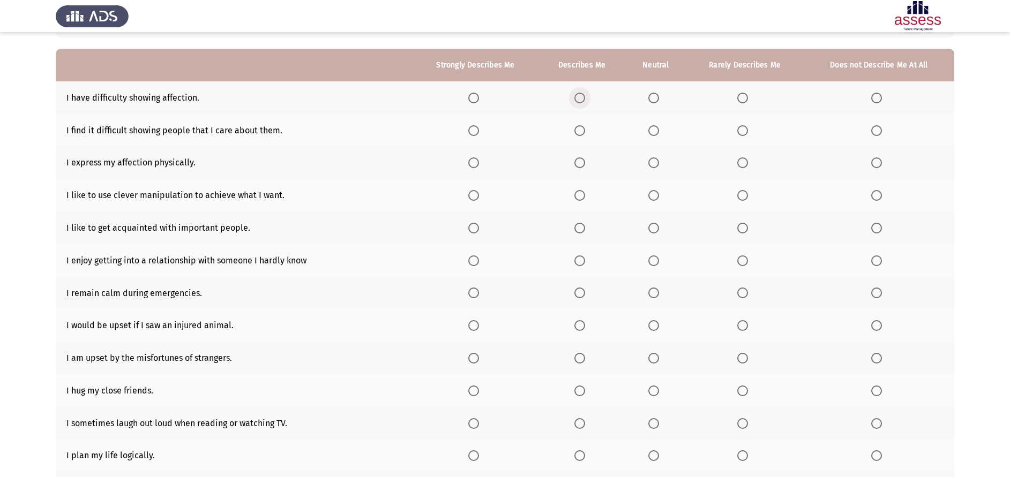
click at [580, 93] on span "Select an option" at bounding box center [579, 98] width 11 height 11
click at [580, 93] on input "Select an option" at bounding box center [579, 98] width 11 height 11
click at [580, 93] on span "Select an option" at bounding box center [579, 98] width 11 height 11
click at [580, 93] on input "Select an option" at bounding box center [579, 98] width 11 height 11
click at [479, 127] on span "Select an option" at bounding box center [473, 130] width 11 height 11
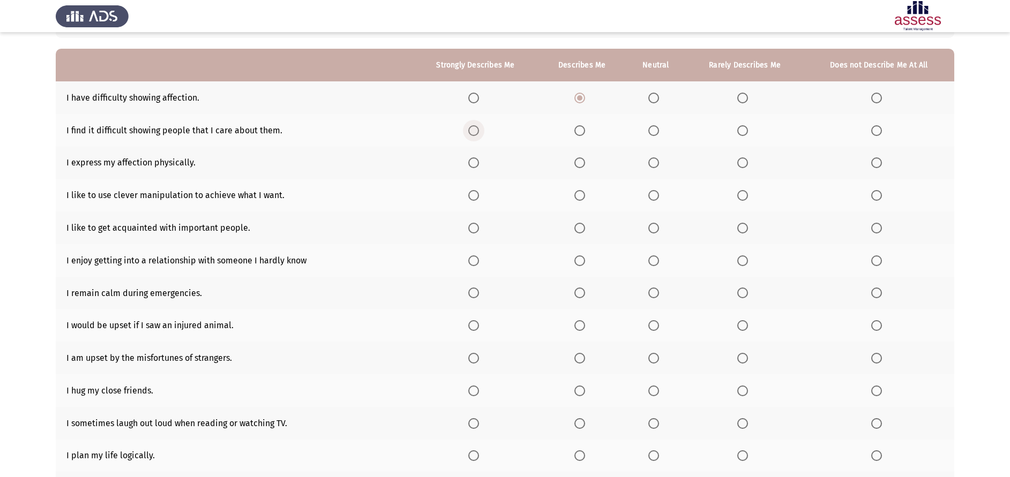
click at [479, 127] on input "Select an option" at bounding box center [473, 130] width 11 height 11
click at [479, 127] on span "Select an option" at bounding box center [473, 130] width 11 height 11
click at [479, 127] on input "Select an option" at bounding box center [473, 130] width 11 height 11
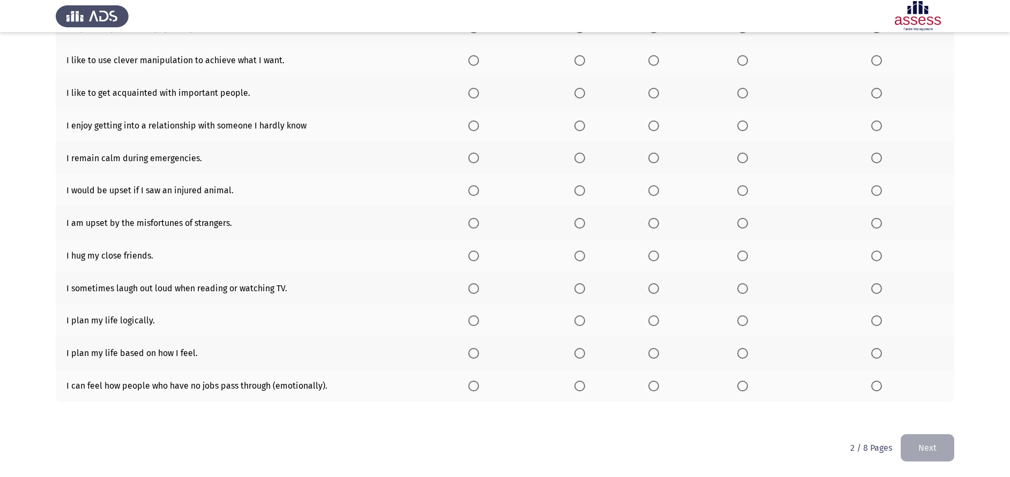
scroll to position [66, 0]
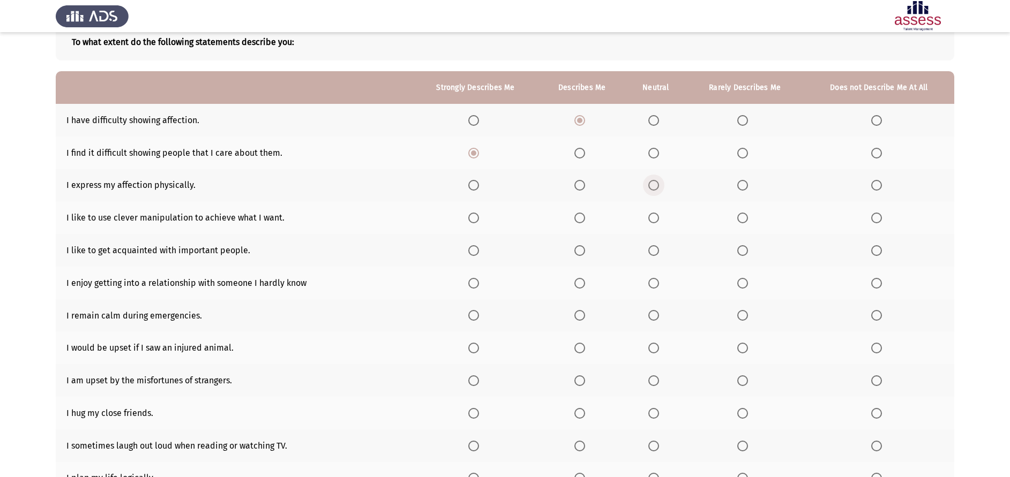
click at [659, 182] on span "Select an option" at bounding box center [653, 185] width 11 height 11
click at [659, 182] on input "Select an option" at bounding box center [653, 185] width 11 height 11
click at [876, 222] on span "Select an option" at bounding box center [876, 218] width 11 height 11
click at [876, 222] on input "Select an option" at bounding box center [876, 218] width 11 height 11
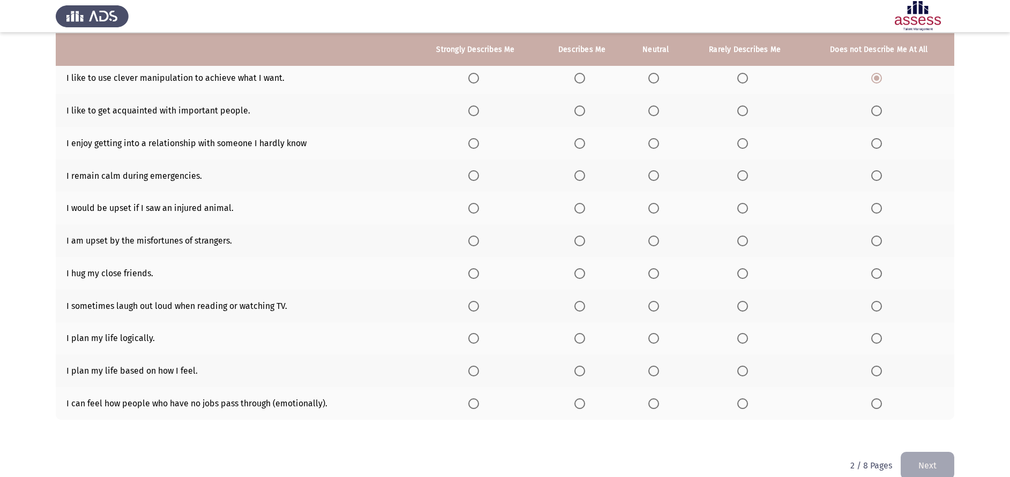
scroll to position [207, 0]
click at [655, 119] on th at bounding box center [655, 109] width 61 height 33
click at [654, 101] on th at bounding box center [655, 109] width 61 height 33
click at [655, 104] on span "Select an option" at bounding box center [653, 109] width 11 height 11
click at [655, 104] on input "Select an option" at bounding box center [653, 109] width 11 height 11
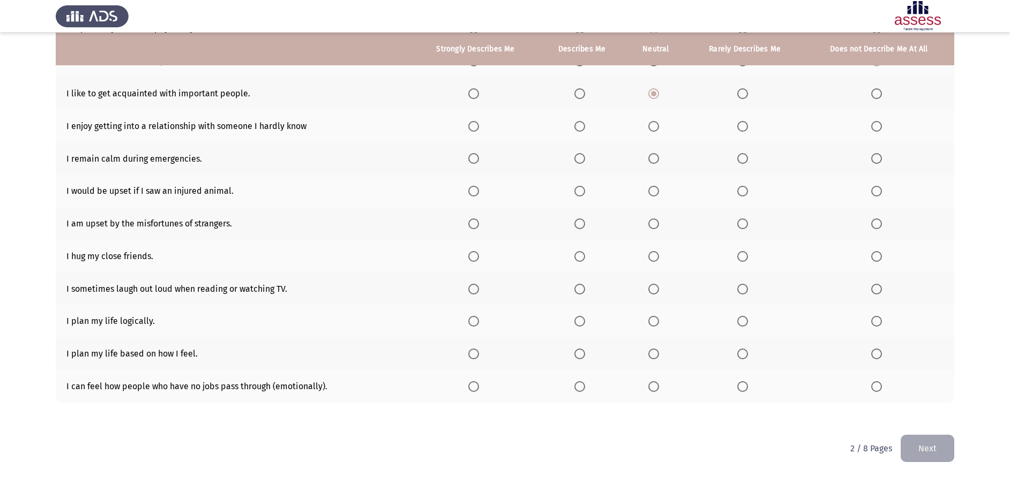
scroll to position [224, 0]
click at [677, 106] on th at bounding box center [655, 93] width 61 height 33
drag, startPoint x: 296, startPoint y: 127, endPoint x: 205, endPoint y: 88, distance: 99.3
click at [205, 88] on tbody "I have difficulty showing affection. I find it difficult showing people that I …" at bounding box center [505, 174] width 898 height 456
click at [654, 125] on span "Select an option" at bounding box center [653, 126] width 11 height 11
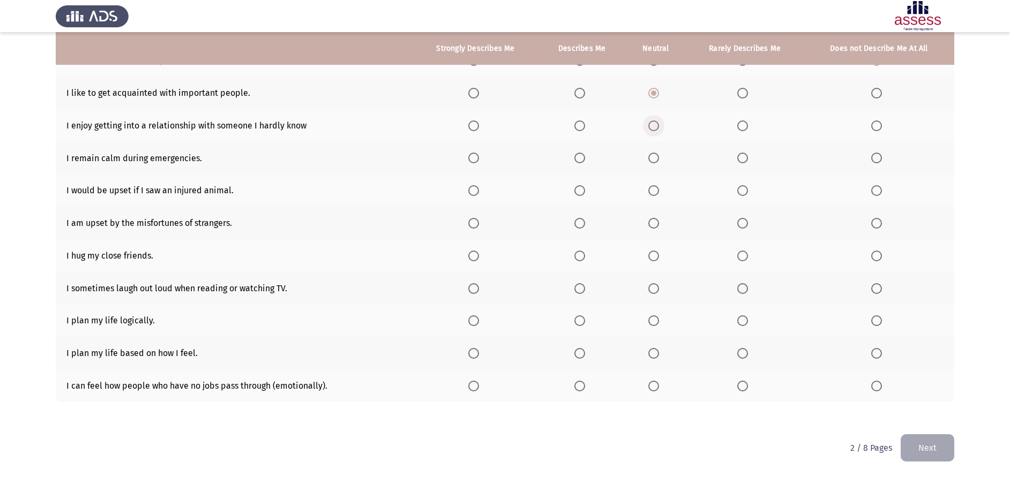
click at [654, 125] on input "Select an option" at bounding box center [653, 126] width 11 height 11
click at [870, 162] on th at bounding box center [879, 158] width 151 height 33
click at [877, 160] on span "Select an option" at bounding box center [876, 158] width 11 height 11
click at [877, 160] on input "Select an option" at bounding box center [876, 158] width 11 height 11
click at [483, 189] on label "Select an option" at bounding box center [475, 190] width 15 height 11
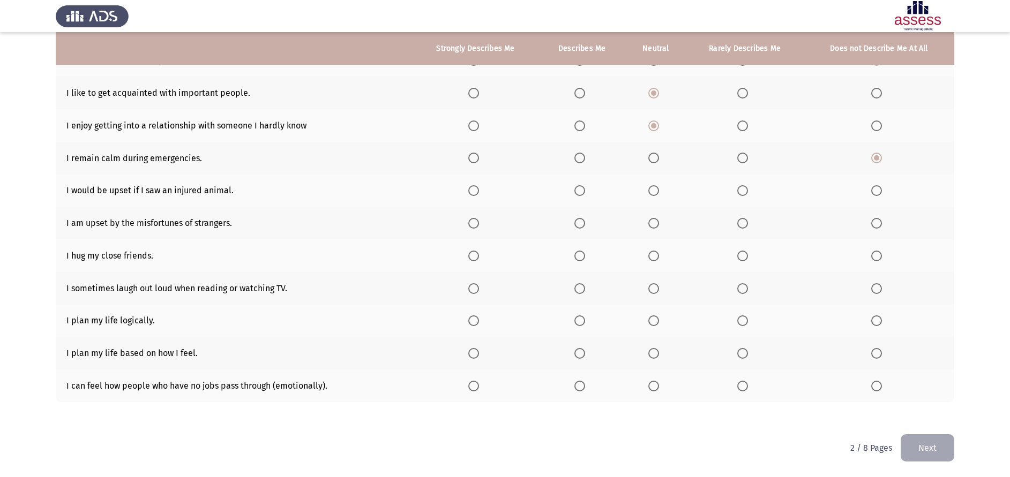
click at [479, 189] on input "Select an option" at bounding box center [473, 190] width 11 height 11
click at [656, 229] on th at bounding box center [655, 223] width 61 height 33
click at [656, 229] on span "Select an option" at bounding box center [653, 223] width 11 height 11
click at [656, 229] on input "Select an option" at bounding box center [653, 223] width 11 height 11
click at [746, 260] on span "Select an option" at bounding box center [742, 256] width 11 height 11
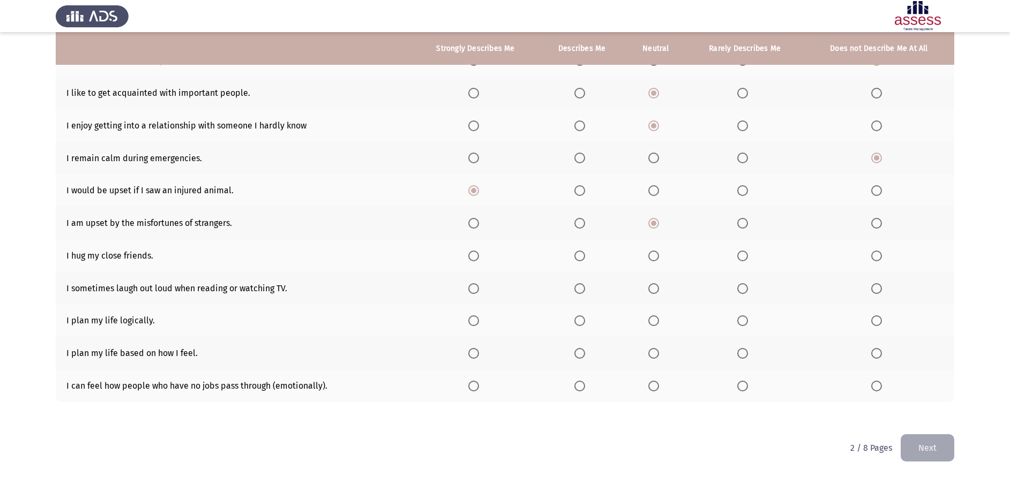
click at [746, 260] on input "Select an option" at bounding box center [742, 256] width 11 height 11
click at [742, 252] on span "Select an option" at bounding box center [742, 256] width 11 height 11
click at [742, 252] on input "Select an option" at bounding box center [742, 256] width 11 height 11
click at [872, 255] on th at bounding box center [879, 255] width 151 height 33
click at [872, 255] on span "Select an option" at bounding box center [876, 256] width 11 height 11
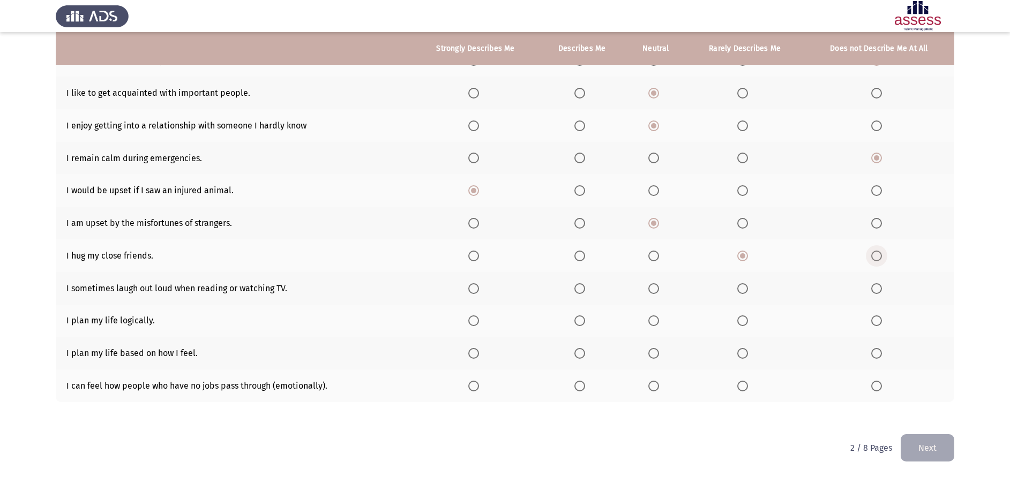
click at [872, 255] on input "Select an option" at bounding box center [876, 256] width 11 height 11
click at [583, 286] on span "Select an option" at bounding box center [579, 288] width 11 height 11
click at [583, 286] on input "Select an option" at bounding box center [579, 288] width 11 height 11
click at [472, 331] on th at bounding box center [475, 321] width 126 height 33
click at [477, 325] on th at bounding box center [475, 321] width 126 height 33
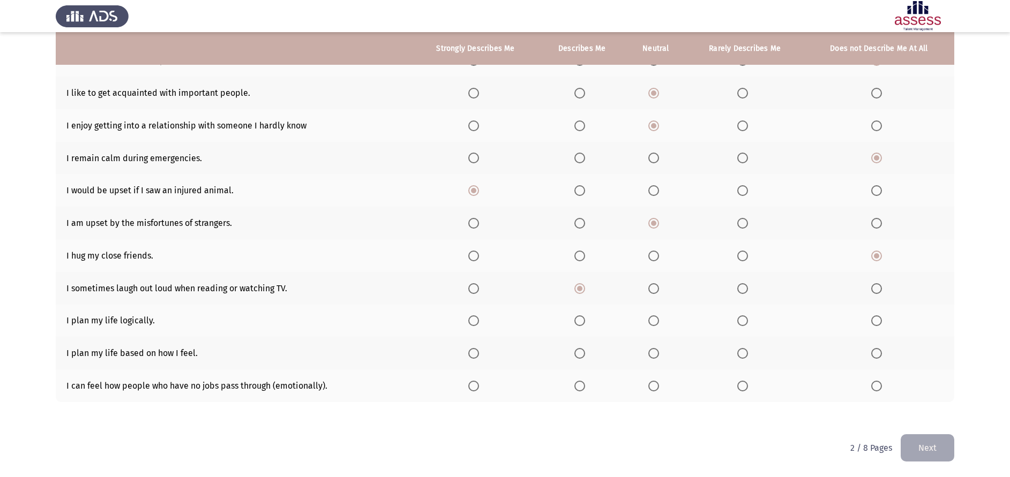
click at [477, 325] on span "Select an option" at bounding box center [473, 321] width 11 height 11
click at [477, 325] on input "Select an option" at bounding box center [473, 321] width 11 height 11
click at [479, 349] on span "Select an option" at bounding box center [473, 353] width 11 height 11
click at [479, 349] on input "Select an option" at bounding box center [473, 353] width 11 height 11
click at [578, 314] on th at bounding box center [581, 321] width 87 height 33
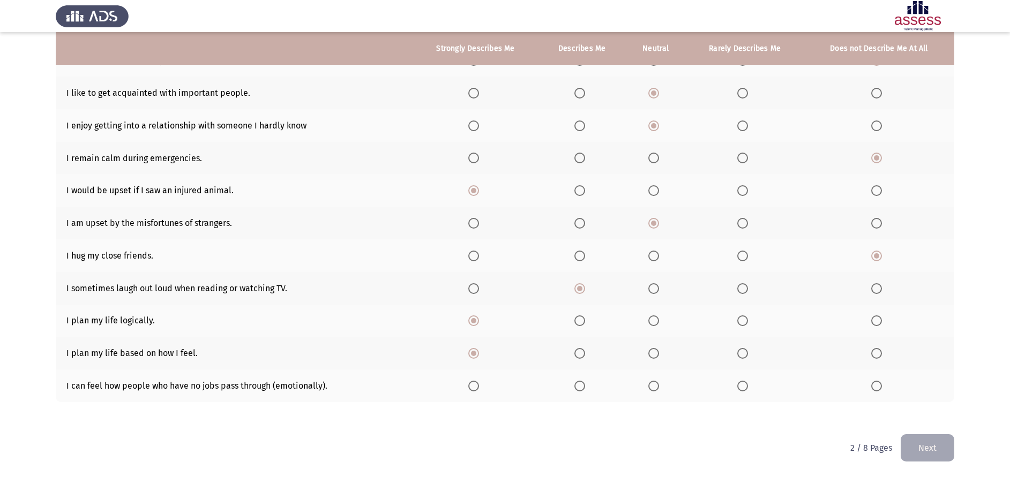
click at [658, 350] on span "Select an option" at bounding box center [653, 353] width 11 height 11
click at [658, 350] on input "Select an option" at bounding box center [653, 353] width 11 height 11
click at [746, 382] on span "Select an option" at bounding box center [742, 386] width 11 height 11
click at [746, 382] on input "Select an option" at bounding box center [742, 386] width 11 height 11
click at [914, 439] on button "Next" at bounding box center [928, 447] width 54 height 27
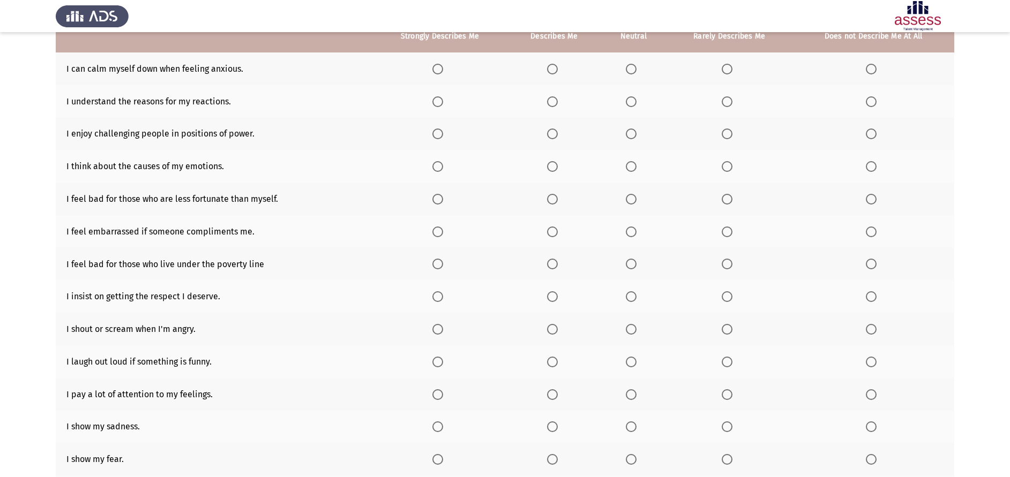
scroll to position [62, 0]
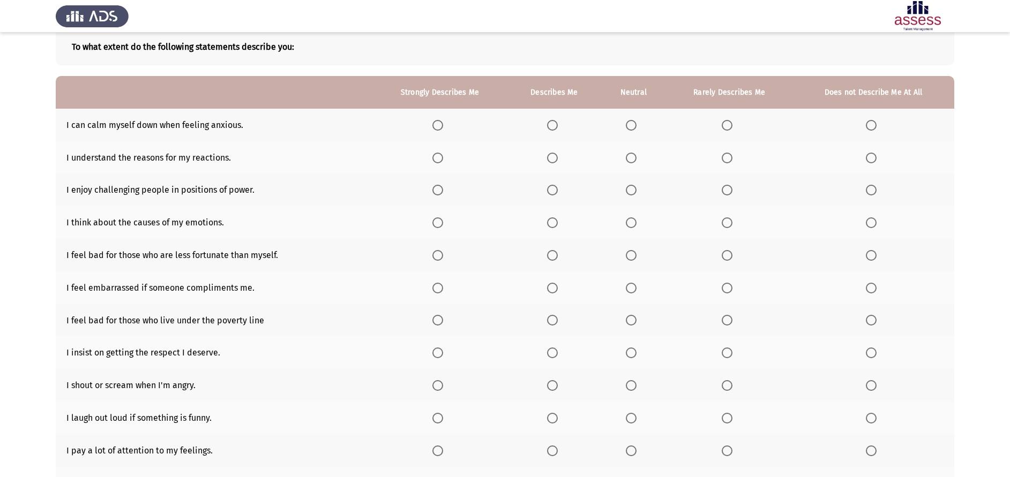
click at [640, 121] on label "Select an option" at bounding box center [633, 125] width 15 height 11
click at [636, 121] on input "Select an option" at bounding box center [631, 125] width 11 height 11
click at [442, 163] on span "Select an option" at bounding box center [437, 158] width 11 height 11
click at [442, 163] on input "Select an option" at bounding box center [437, 158] width 11 height 11
click at [550, 159] on span "Select an option" at bounding box center [552, 158] width 11 height 11
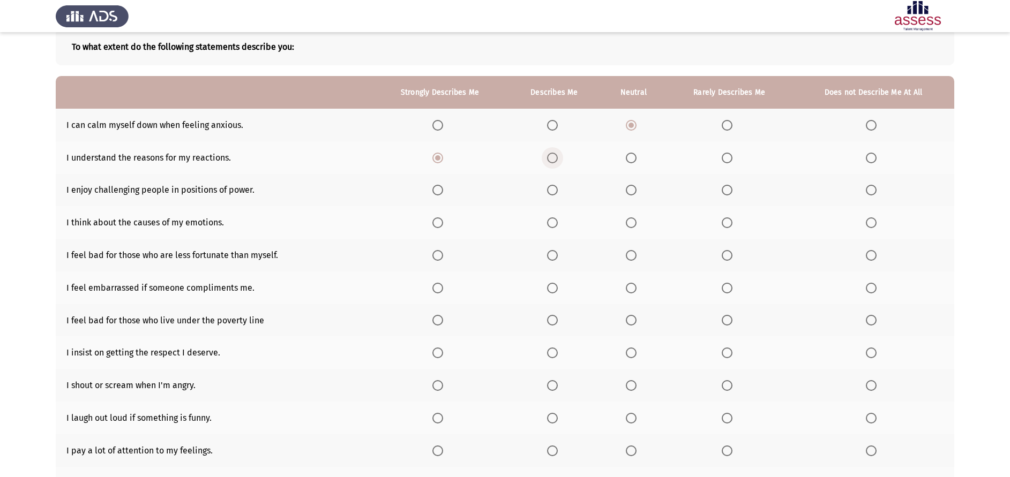
click at [550, 159] on input "Select an option" at bounding box center [552, 158] width 11 height 11
click at [440, 189] on span "Select an option" at bounding box center [437, 190] width 11 height 11
click at [440, 189] on input "Select an option" at bounding box center [437, 190] width 11 height 11
click at [631, 219] on span "Select an option" at bounding box center [631, 222] width 11 height 11
click at [631, 219] on input "Select an option" at bounding box center [631, 222] width 11 height 11
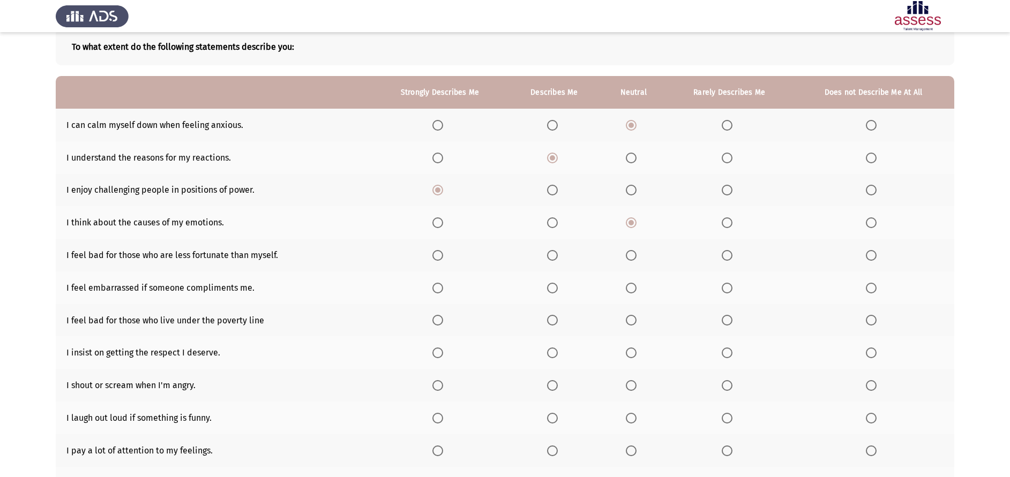
click at [550, 221] on span "Select an option" at bounding box center [552, 222] width 11 height 11
click at [550, 221] on input "Select an option" at bounding box center [552, 222] width 11 height 11
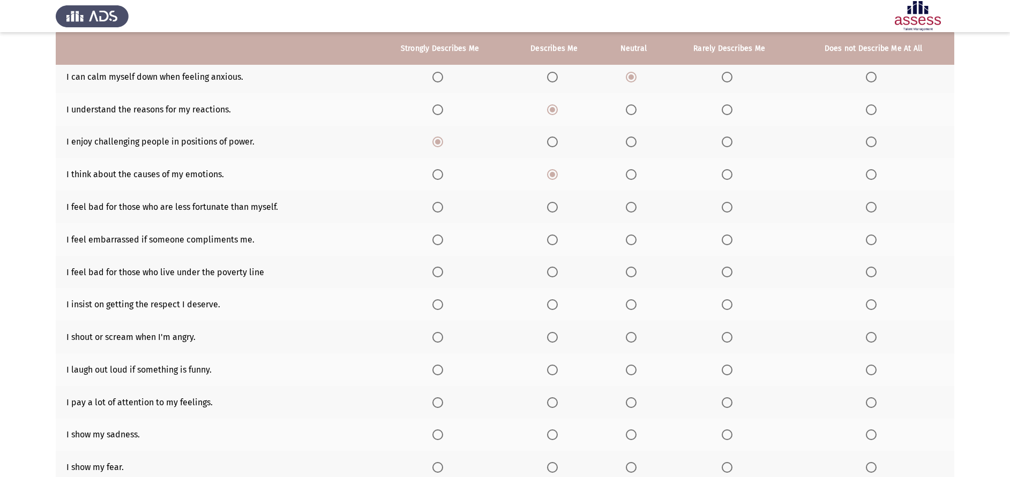
scroll to position [110, 0]
click at [634, 204] on span "Select an option" at bounding box center [631, 206] width 11 height 11
click at [634, 204] on input "Select an option" at bounding box center [631, 206] width 11 height 11
click at [441, 236] on span "Select an option" at bounding box center [437, 239] width 11 height 11
click at [441, 236] on input "Select an option" at bounding box center [437, 239] width 11 height 11
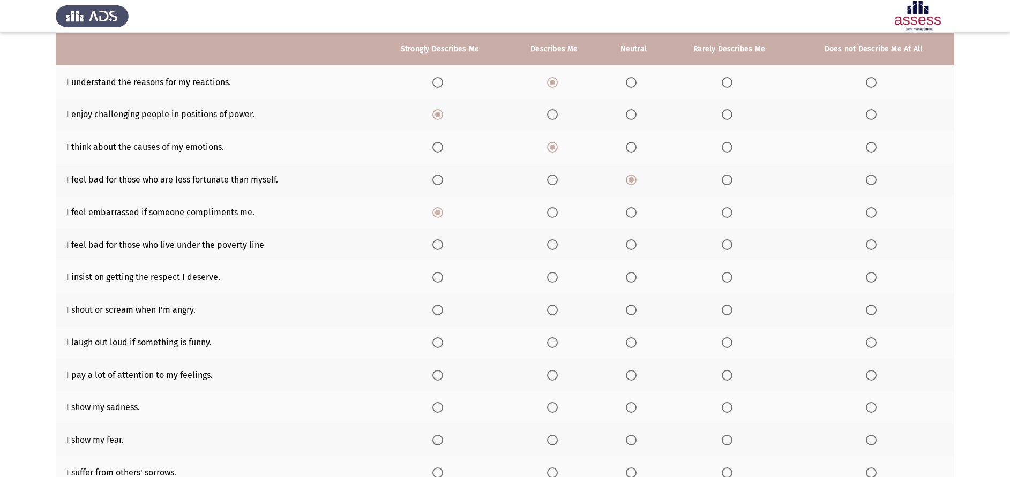
scroll to position [138, 0]
click at [630, 243] on span "Select an option" at bounding box center [631, 244] width 11 height 11
click at [630, 243] on input "Select an option" at bounding box center [631, 244] width 11 height 11
click at [438, 274] on span "Select an option" at bounding box center [437, 277] width 11 height 11
click at [438, 274] on input "Select an option" at bounding box center [437, 277] width 11 height 11
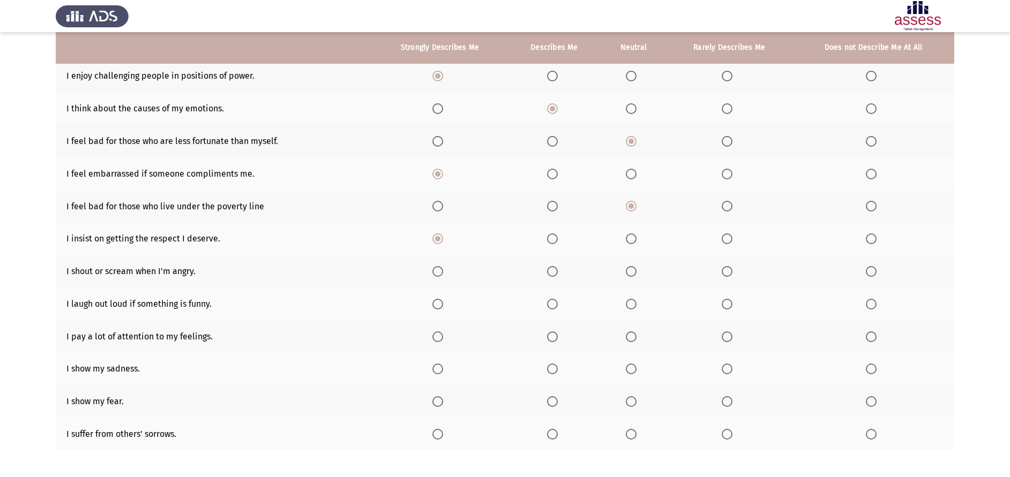
scroll to position [175, 0]
click at [439, 272] on span "Select an option" at bounding box center [437, 272] width 11 height 11
click at [439, 272] on input "Select an option" at bounding box center [437, 272] width 11 height 11
click at [441, 309] on span "Select an option" at bounding box center [437, 305] width 11 height 11
click at [441, 309] on input "Select an option" at bounding box center [437, 305] width 11 height 11
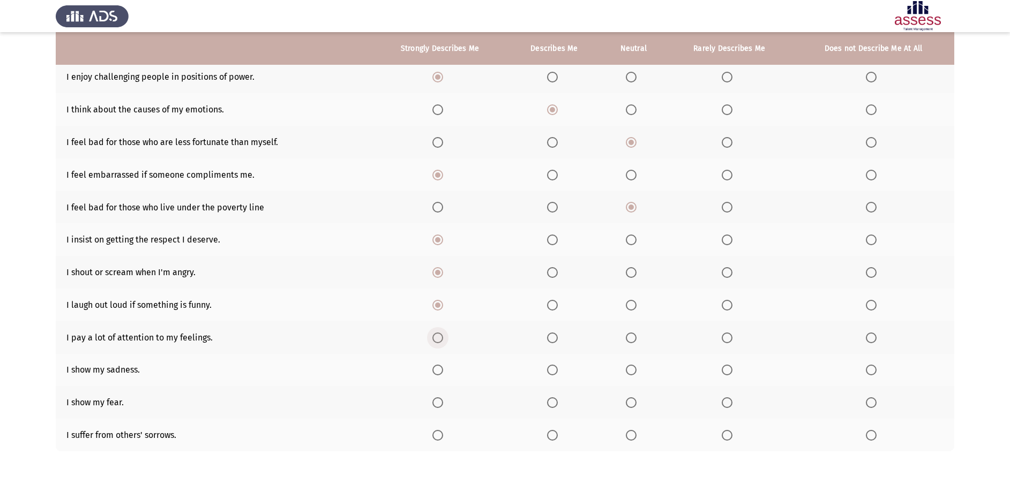
click at [443, 337] on span "Select an option" at bounding box center [437, 338] width 11 height 11
click at [443, 337] on input "Select an option" at bounding box center [437, 338] width 11 height 11
click at [557, 365] on span "Select an option" at bounding box center [552, 370] width 11 height 11
click at [557, 365] on input "Select an option" at bounding box center [552, 370] width 11 height 11
click at [440, 370] on span "Select an option" at bounding box center [437, 370] width 11 height 11
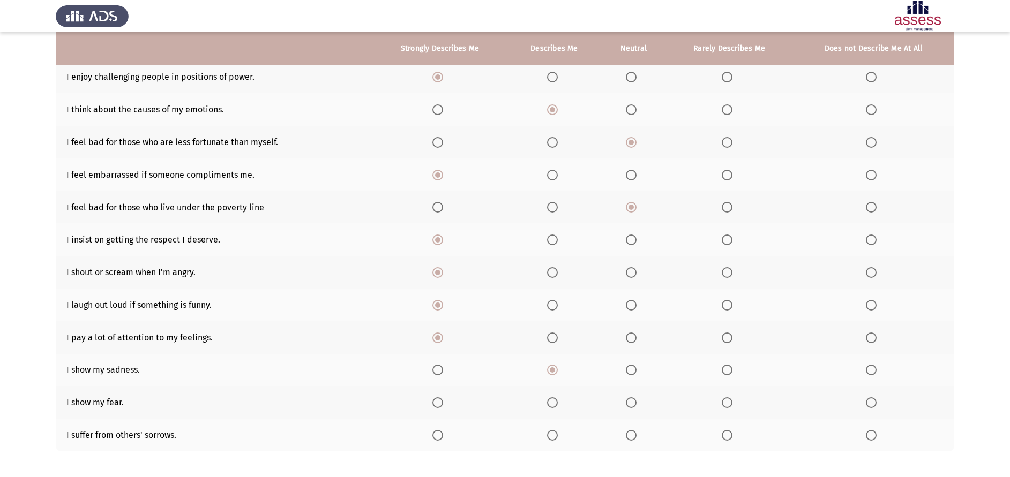
click at [440, 370] on input "Select an option" at bounding box center [437, 370] width 11 height 11
click at [557, 401] on span "Select an option" at bounding box center [552, 402] width 11 height 11
click at [557, 401] on input "Select an option" at bounding box center [552, 402] width 11 height 11
click at [732, 434] on span "Select an option" at bounding box center [727, 435] width 11 height 11
click at [732, 434] on input "Select an option" at bounding box center [727, 435] width 11 height 11
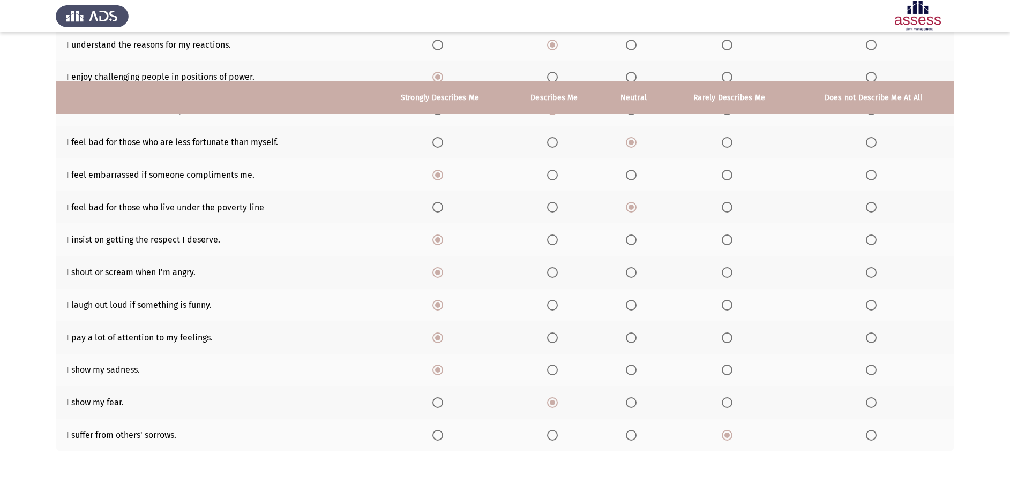
scroll to position [224, 0]
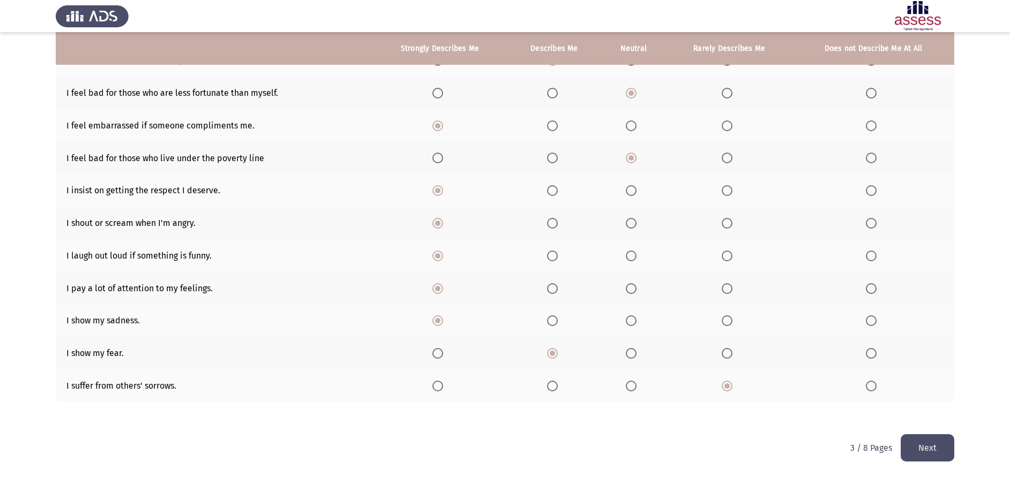
click at [924, 440] on button "Next" at bounding box center [928, 447] width 54 height 27
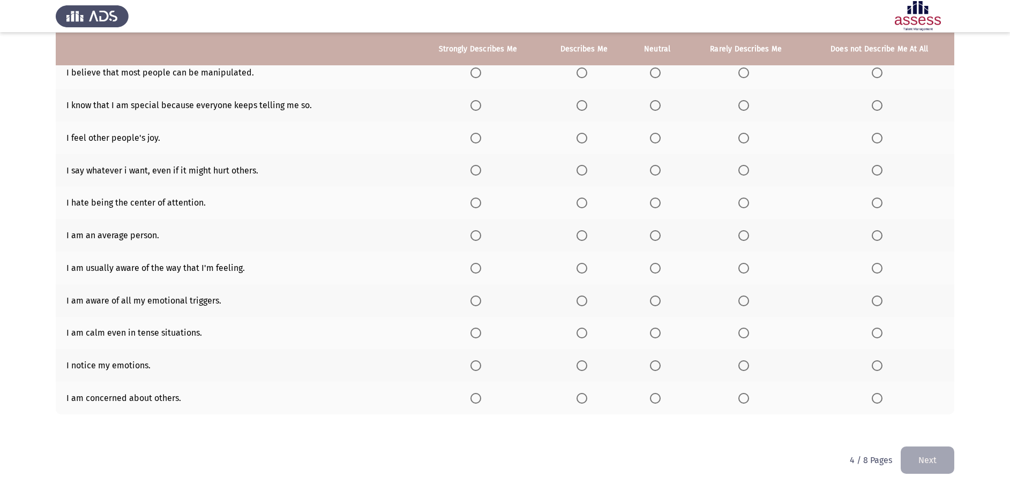
scroll to position [213, 0]
click at [484, 362] on label "Select an option" at bounding box center [477, 364] width 15 height 11
click at [481, 362] on input "Select an option" at bounding box center [475, 364] width 11 height 11
click at [484, 391] on th at bounding box center [477, 396] width 125 height 33
click at [458, 399] on th at bounding box center [477, 396] width 125 height 33
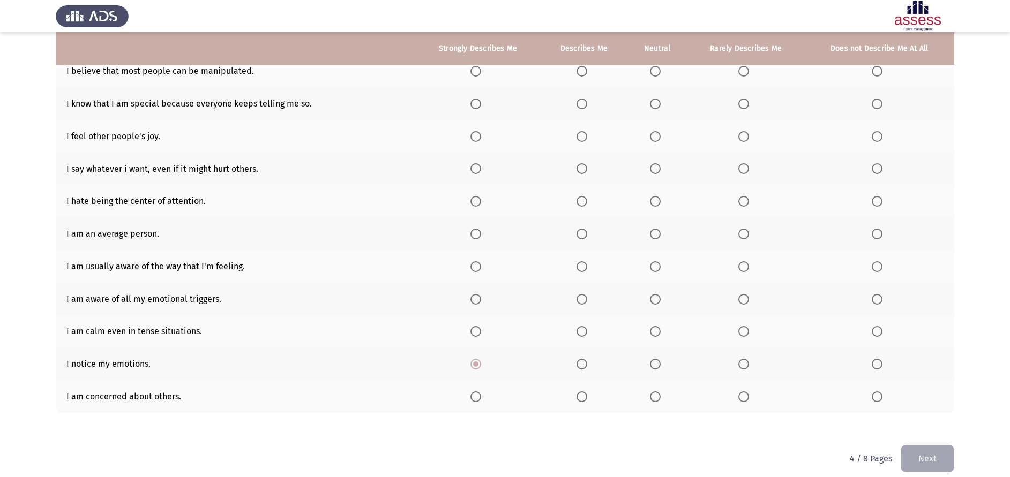
click at [475, 397] on span "Select an option" at bounding box center [475, 397] width 11 height 11
click at [475, 397] on input "Select an option" at bounding box center [475, 397] width 11 height 11
click at [568, 330] on th at bounding box center [584, 332] width 86 height 33
click at [599, 329] on th at bounding box center [584, 332] width 86 height 33
click at [589, 335] on label "Select an option" at bounding box center [583, 331] width 15 height 11
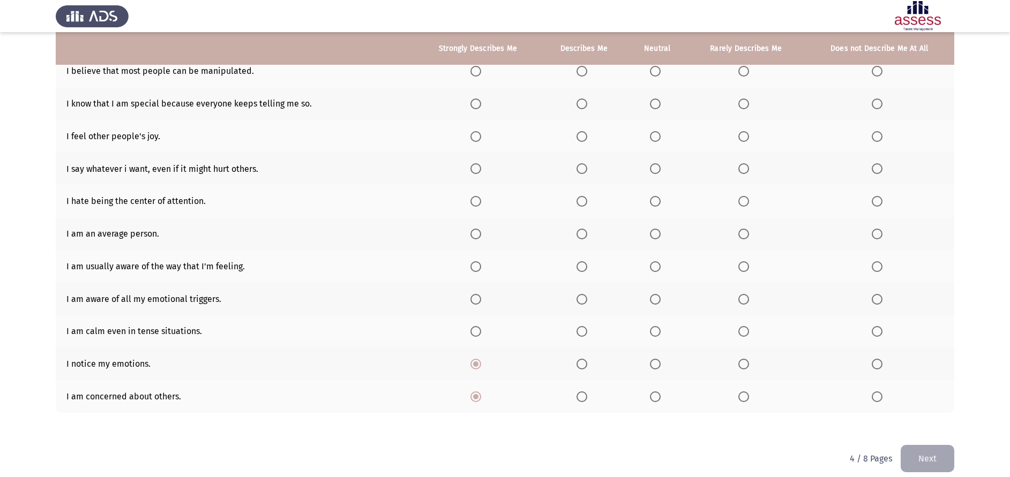
click at [587, 335] on input "Select an option" at bounding box center [581, 331] width 11 height 11
drag, startPoint x: 583, startPoint y: 308, endPoint x: 588, endPoint y: 304, distance: 6.1
click at [586, 304] on th at bounding box center [584, 299] width 86 height 33
click at [593, 298] on th at bounding box center [584, 299] width 86 height 33
click at [656, 299] on span "Select an option" at bounding box center [655, 299] width 11 height 11
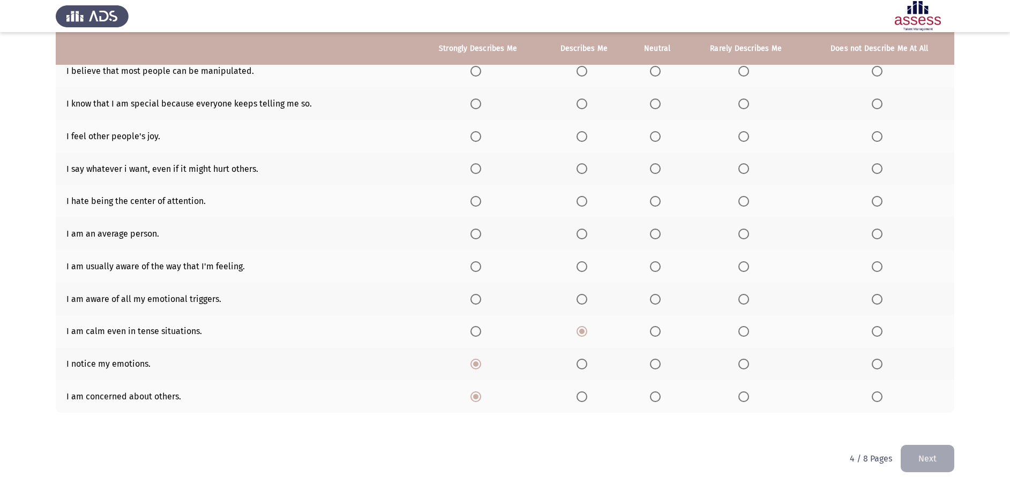
click at [656, 299] on input "Select an option" at bounding box center [655, 299] width 11 height 11
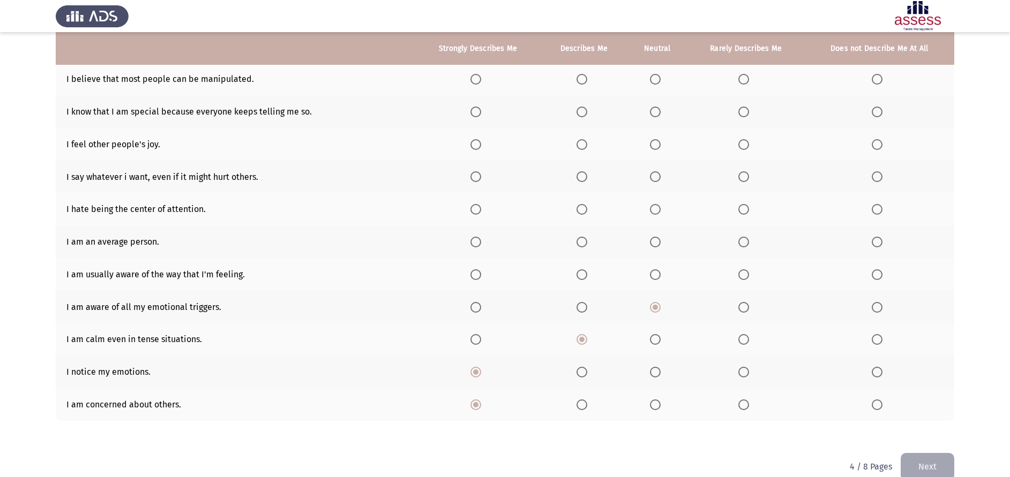
scroll to position [202, 0]
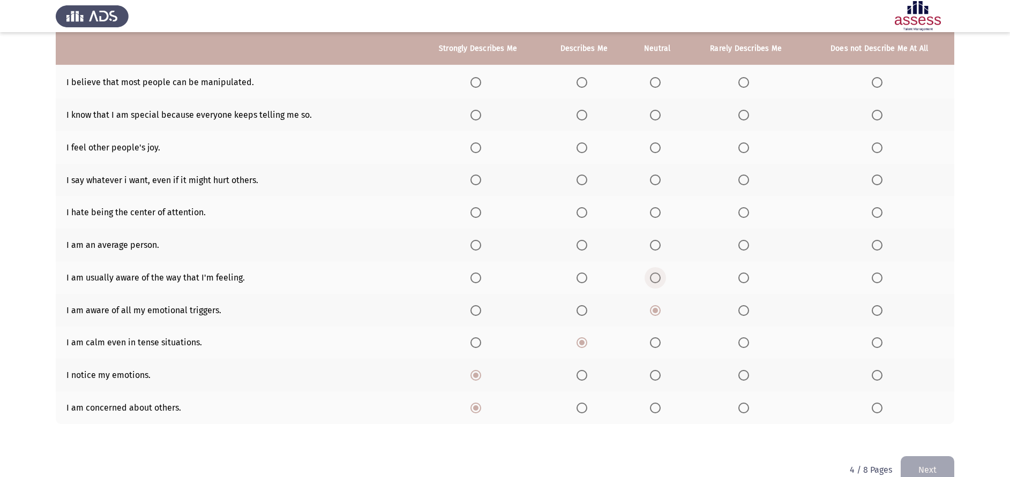
click at [653, 278] on span "Select an option" at bounding box center [655, 278] width 11 height 11
click at [653, 278] on input "Select an option" at bounding box center [655, 278] width 11 height 11
click at [657, 239] on th at bounding box center [657, 245] width 60 height 33
click at [658, 242] on span "Select an option" at bounding box center [655, 245] width 11 height 11
click at [658, 242] on input "Select an option" at bounding box center [655, 245] width 11 height 11
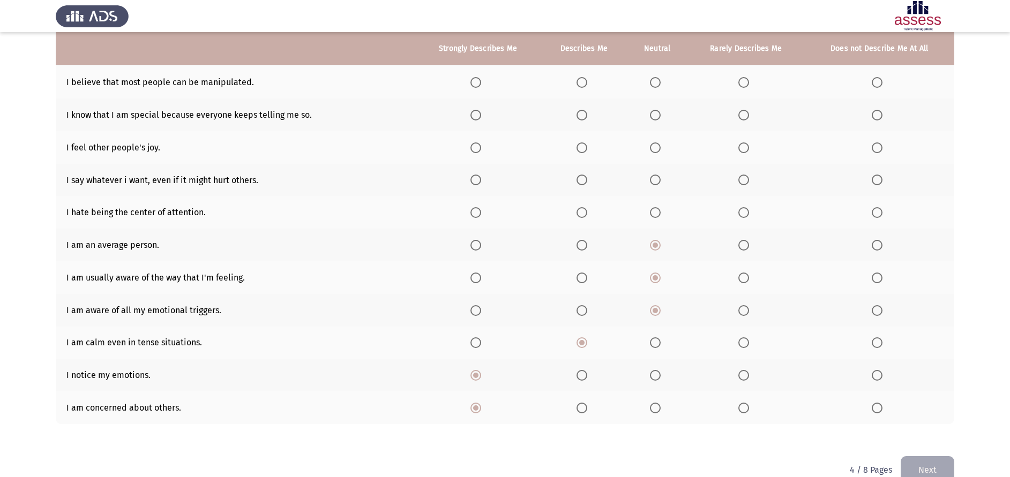
click at [881, 206] on th at bounding box center [879, 212] width 150 height 33
click at [880, 209] on span "Select an option" at bounding box center [877, 212] width 11 height 11
click at [880, 209] on input "Select an option" at bounding box center [877, 212] width 11 height 11
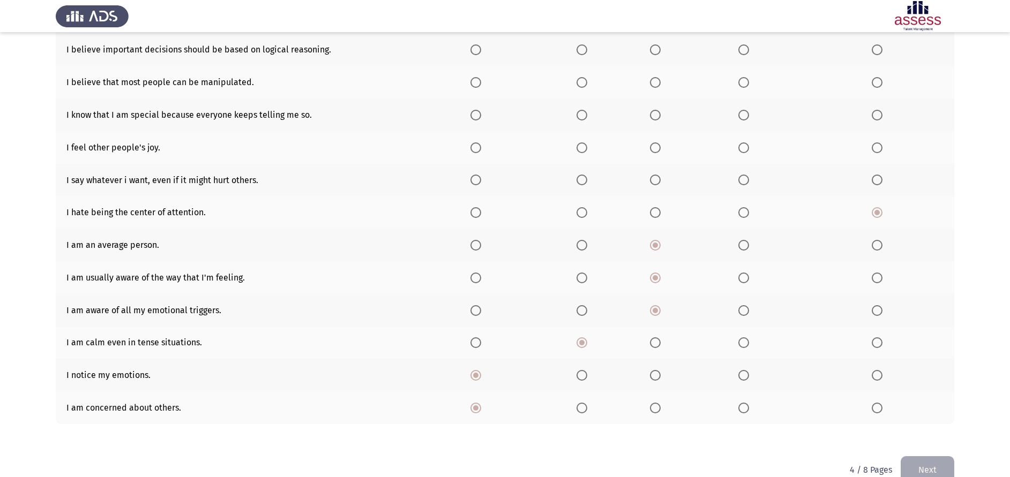
scroll to position [164, 0]
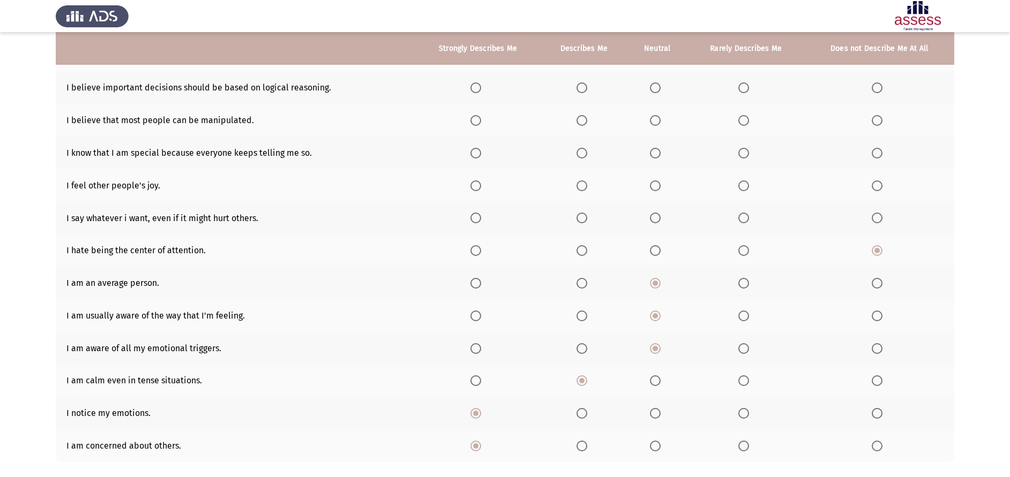
click at [480, 223] on span "Select an option" at bounding box center [475, 218] width 11 height 11
click at [480, 223] on input "Select an option" at bounding box center [475, 218] width 11 height 11
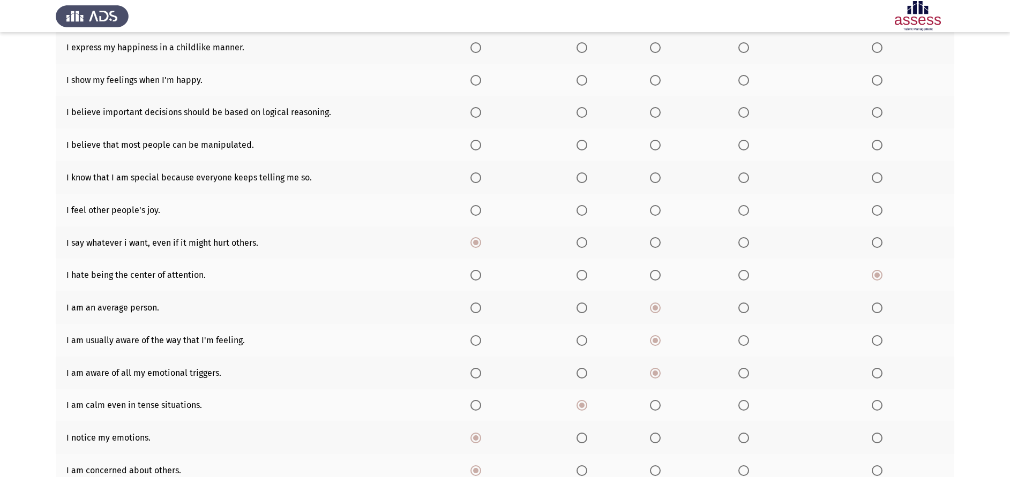
scroll to position [70, 0]
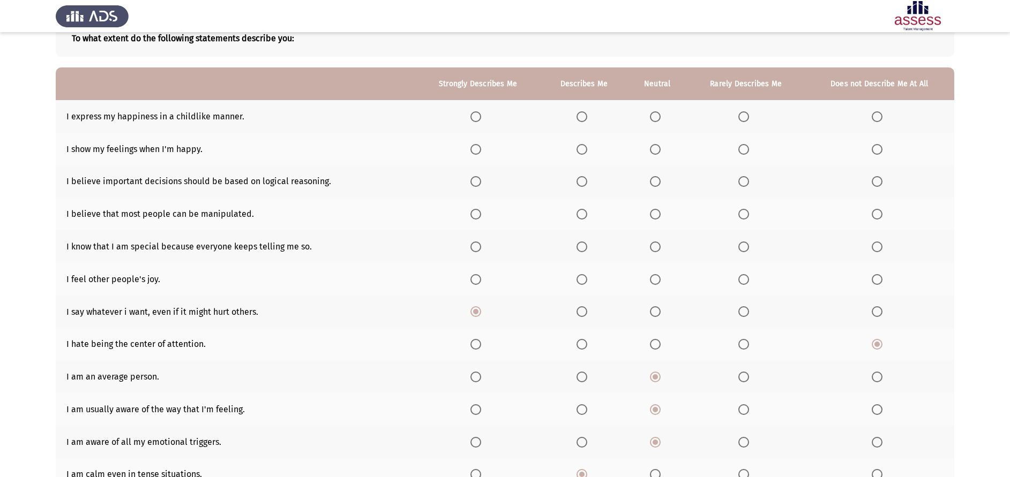
click at [585, 277] on span "Select an option" at bounding box center [581, 279] width 11 height 11
click at [585, 277] on input "Select an option" at bounding box center [581, 279] width 11 height 11
click at [651, 217] on span "Select an option" at bounding box center [655, 214] width 11 height 11
click at [651, 217] on input "Select an option" at bounding box center [655, 214] width 11 height 11
click at [656, 249] on span "Select an option" at bounding box center [655, 247] width 11 height 11
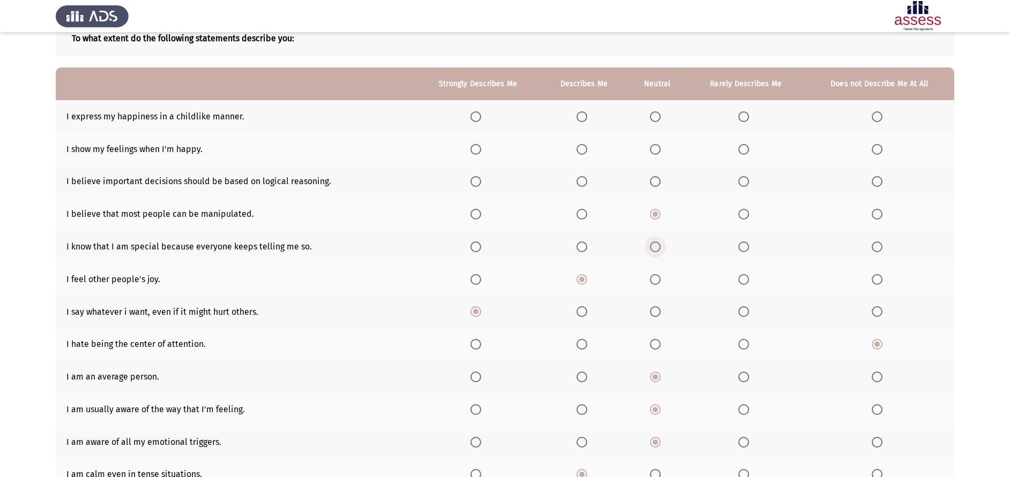
click at [656, 249] on input "Select an option" at bounding box center [655, 247] width 11 height 11
click at [657, 179] on span "Select an option" at bounding box center [655, 181] width 11 height 11
click at [657, 179] on input "Select an option" at bounding box center [655, 181] width 11 height 11
click at [651, 154] on span "Select an option" at bounding box center [655, 149] width 11 height 11
click at [651, 154] on input "Select an option" at bounding box center [655, 149] width 11 height 11
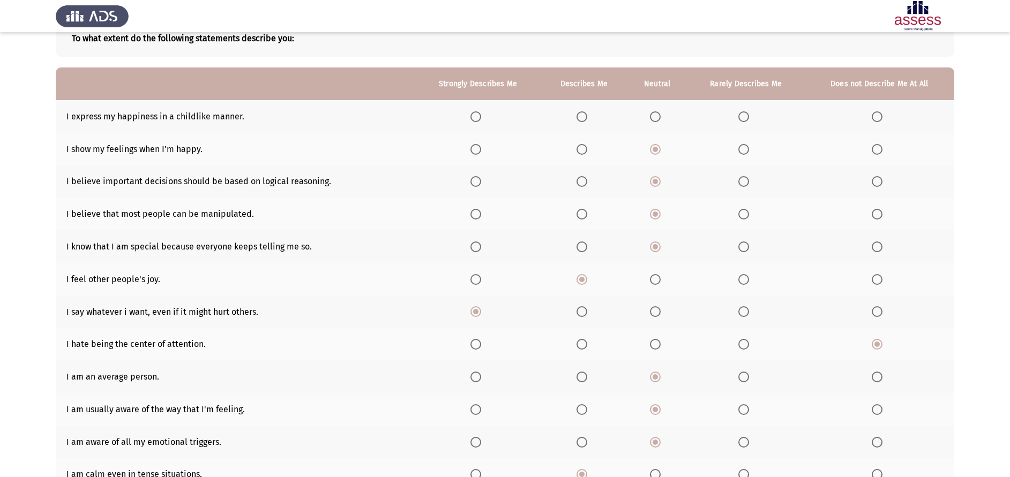
click at [659, 110] on th at bounding box center [657, 116] width 60 height 33
click at [659, 112] on span "Select an option" at bounding box center [655, 116] width 11 height 11
click at [659, 112] on input "Select an option" at bounding box center [655, 116] width 11 height 11
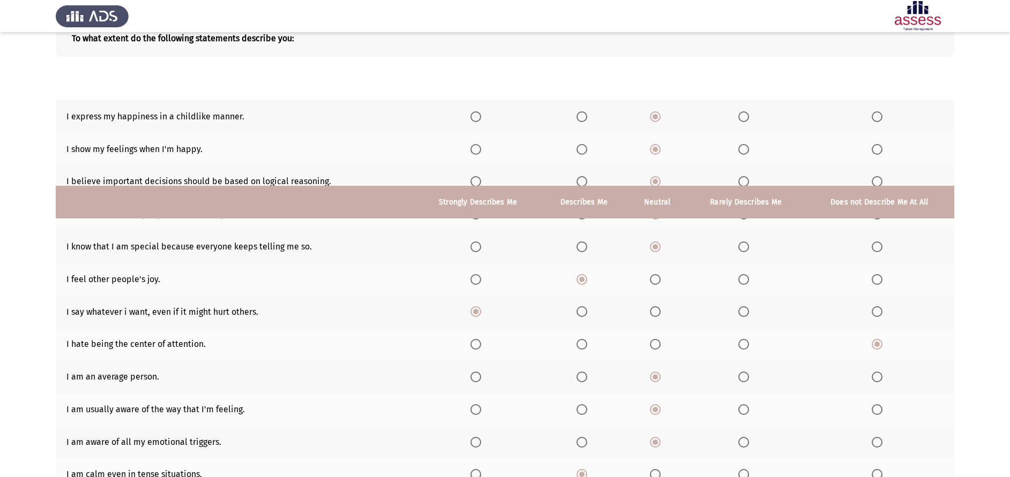
scroll to position [224, 0]
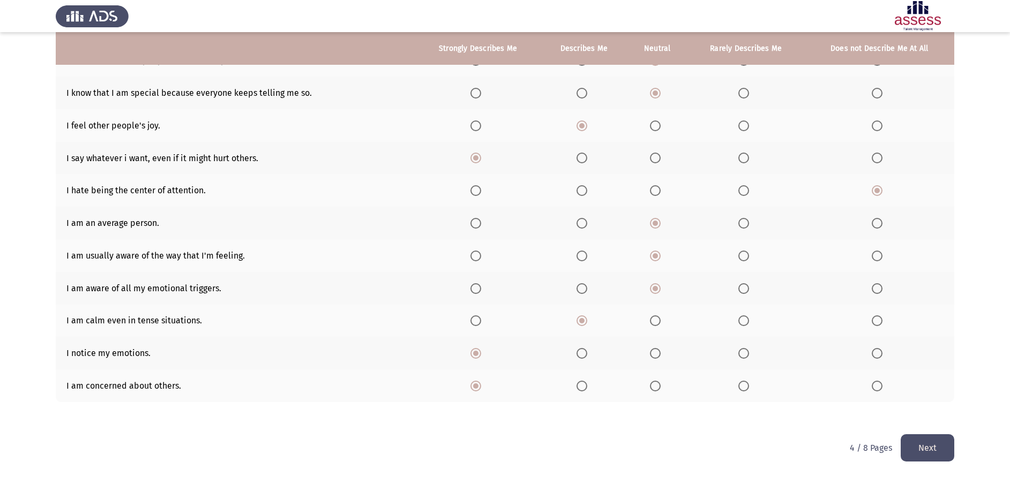
click at [924, 442] on button "Next" at bounding box center [928, 447] width 54 height 27
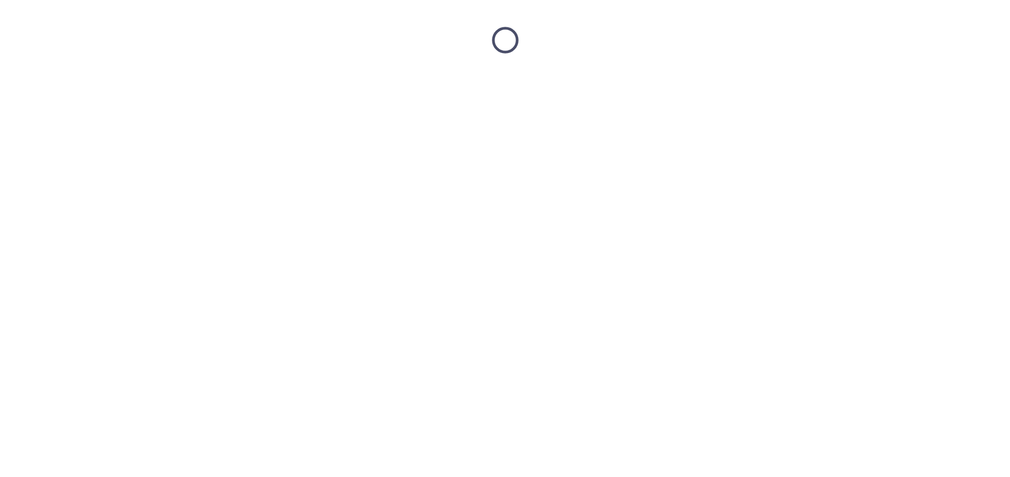
scroll to position [0, 0]
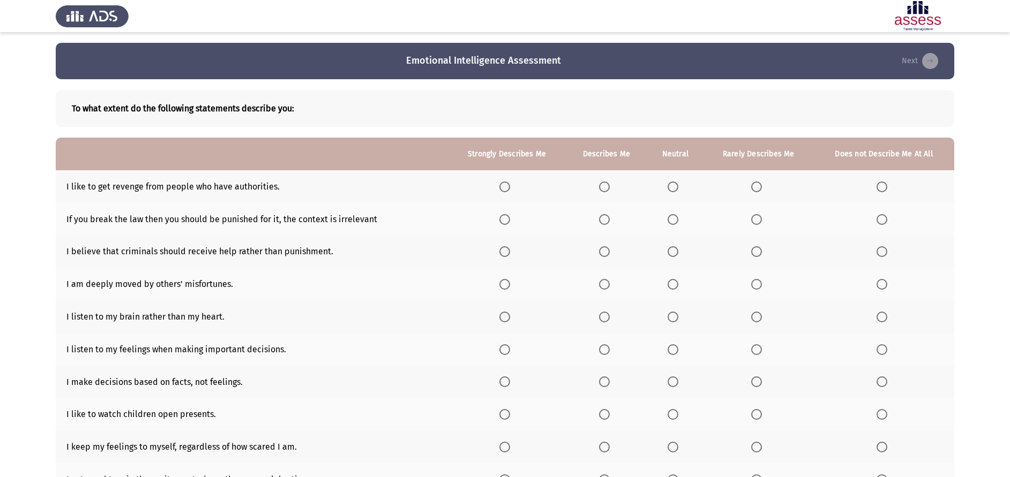
click at [599, 184] on th at bounding box center [606, 186] width 81 height 33
click at [605, 185] on span "Select an option" at bounding box center [604, 187] width 11 height 11
click at [605, 185] on input "Select an option" at bounding box center [604, 187] width 11 height 11
click at [682, 189] on label "Select an option" at bounding box center [674, 187] width 15 height 11
click at [678, 189] on input "Select an option" at bounding box center [672, 187] width 11 height 11
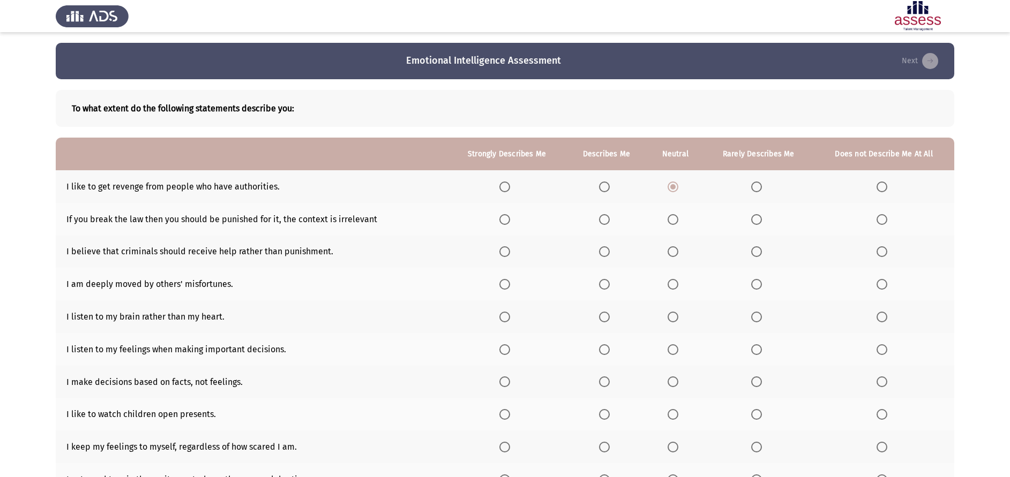
click at [760, 189] on span "Select an option" at bounding box center [756, 187] width 11 height 11
click at [760, 189] on input "Select an option" at bounding box center [756, 187] width 11 height 11
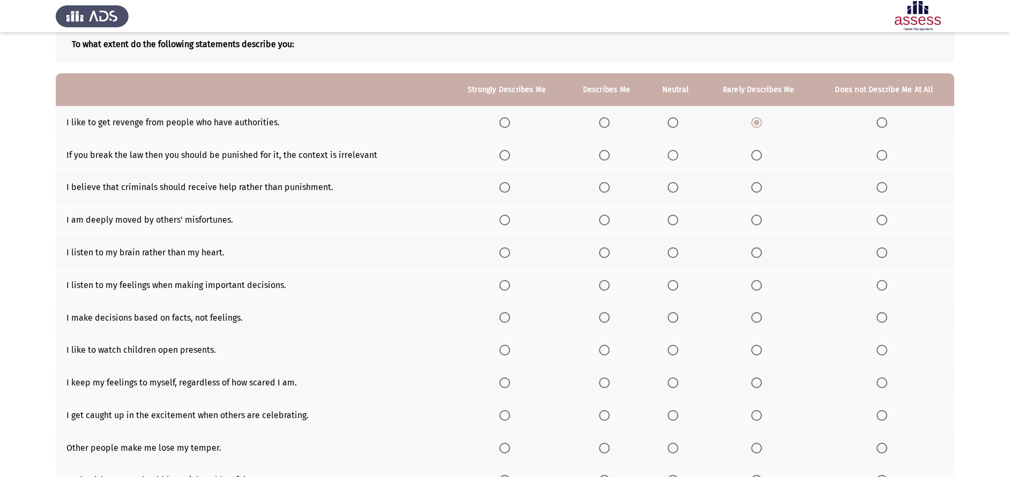
click at [513, 262] on th at bounding box center [507, 252] width 118 height 33
click at [509, 261] on th at bounding box center [507, 252] width 118 height 33
click at [508, 257] on span "Select an option" at bounding box center [504, 252] width 11 height 11
click at [508, 257] on input "Select an option" at bounding box center [504, 252] width 11 height 11
click at [612, 283] on label "Select an option" at bounding box center [606, 285] width 15 height 11
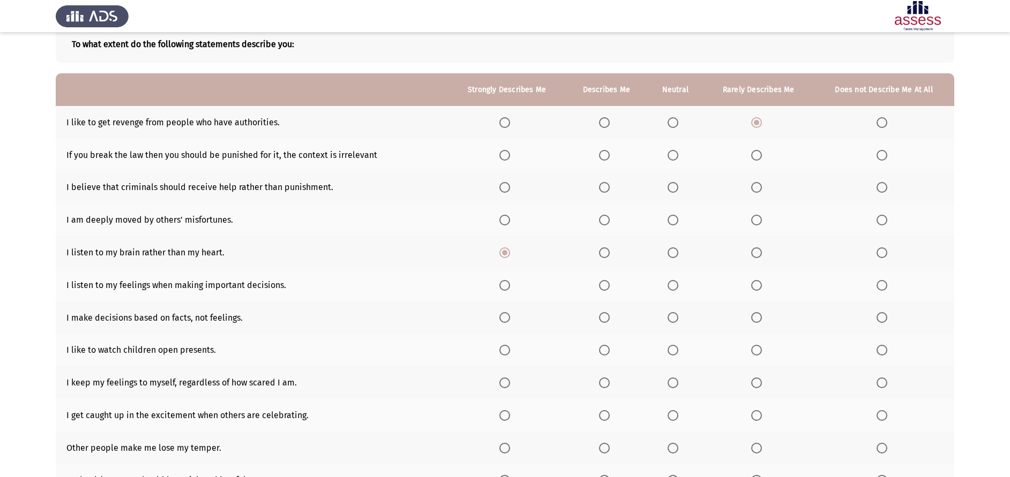
click at [610, 283] on input "Select an option" at bounding box center [604, 285] width 11 height 11
click at [506, 316] on span "Select an option" at bounding box center [504, 317] width 11 height 11
click at [506, 316] on input "Select an option" at bounding box center [504, 317] width 11 height 11
click at [682, 349] on label "Select an option" at bounding box center [674, 350] width 15 height 11
click at [678, 349] on input "Select an option" at bounding box center [672, 350] width 11 height 11
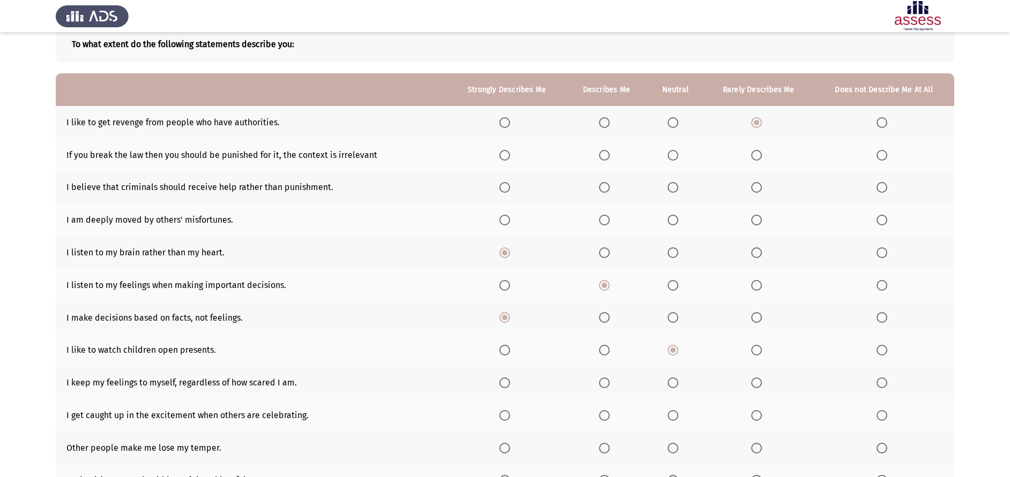
click at [605, 383] on span "Select an option" at bounding box center [604, 383] width 11 height 11
click at [605, 383] on input "Select an option" at bounding box center [604, 383] width 11 height 11
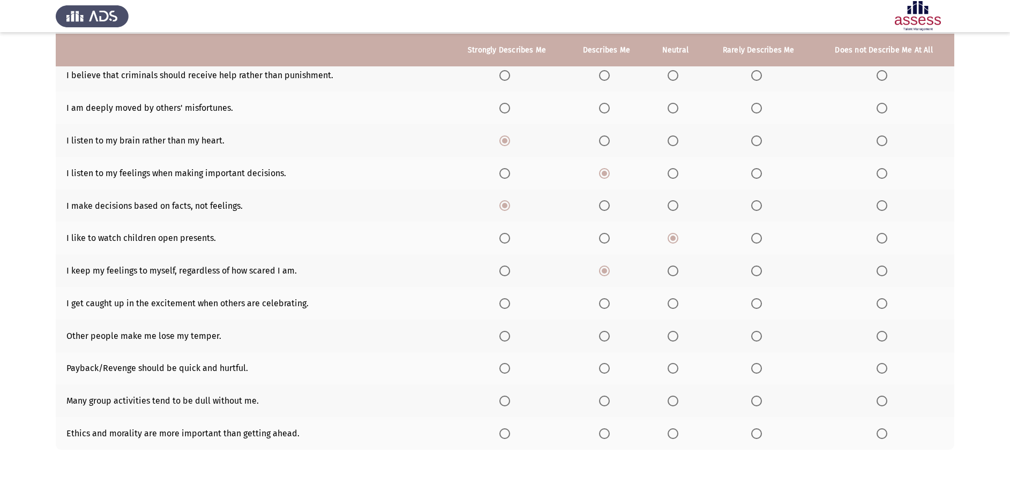
scroll to position [177, 0]
click at [511, 330] on mat-radio-button "Select an option" at bounding box center [506, 335] width 15 height 11
click at [513, 299] on label "Select an option" at bounding box center [506, 303] width 15 height 11
click at [510, 299] on input "Select an option" at bounding box center [504, 303] width 11 height 11
click at [607, 296] on th at bounding box center [606, 303] width 81 height 33
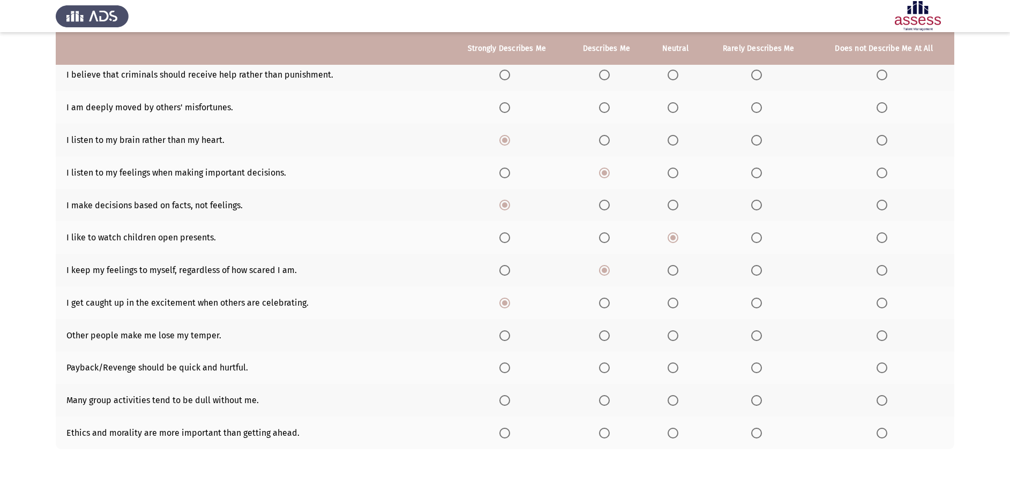
click at [609, 311] on th at bounding box center [606, 303] width 81 height 33
click at [607, 306] on span "Select an option" at bounding box center [604, 303] width 11 height 11
click at [607, 306] on input "Select an option" at bounding box center [604, 303] width 11 height 11
click at [505, 336] on span "Select an option" at bounding box center [504, 336] width 11 height 11
click at [505, 336] on input "Select an option" at bounding box center [504, 336] width 11 height 11
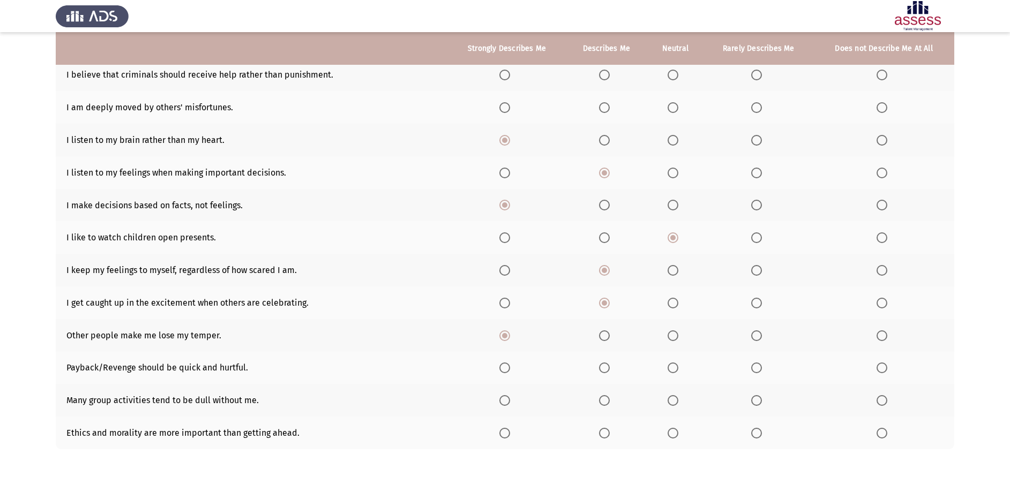
click at [678, 371] on span "Select an option" at bounding box center [672, 368] width 11 height 11
click at [678, 371] on input "Select an option" at bounding box center [672, 368] width 11 height 11
click at [674, 403] on span "Select an option" at bounding box center [672, 400] width 11 height 11
click at [674, 403] on input "Select an option" at bounding box center [672, 400] width 11 height 11
click at [510, 436] on span "Select an option" at bounding box center [504, 433] width 11 height 11
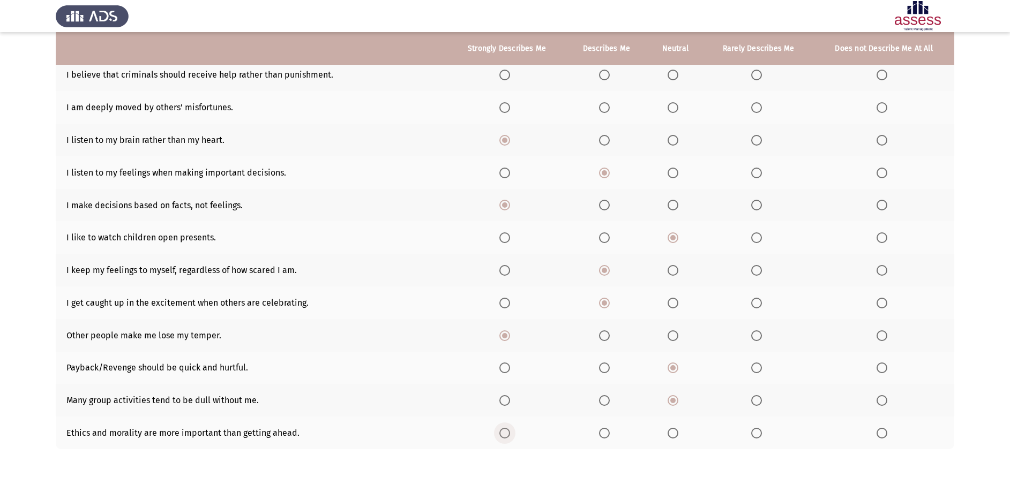
click at [510, 436] on input "Select an option" at bounding box center [504, 433] width 11 height 11
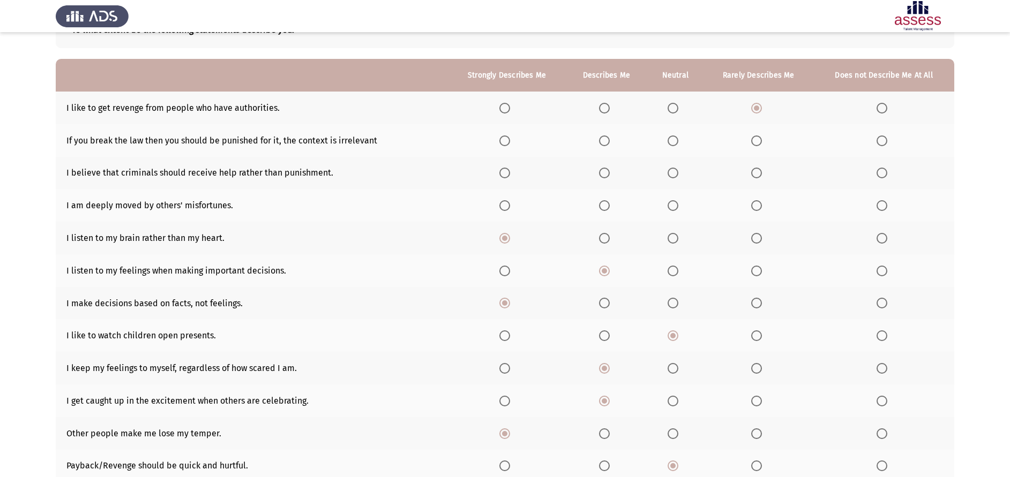
scroll to position [77, 0]
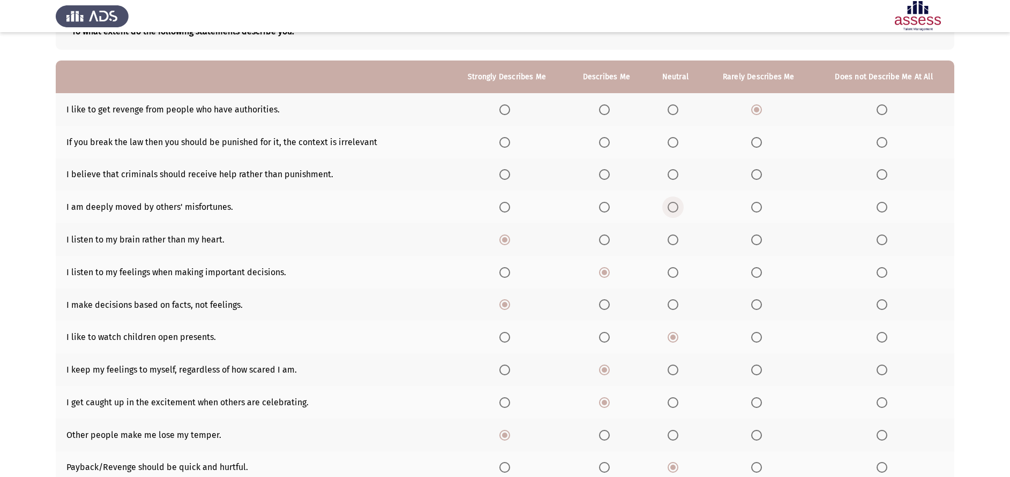
click at [674, 206] on span "Select an option" at bounding box center [672, 207] width 11 height 11
click at [674, 206] on input "Select an option" at bounding box center [672, 207] width 11 height 11
click at [501, 177] on span "Select an option" at bounding box center [504, 174] width 11 height 11
click at [501, 177] on input "Select an option" at bounding box center [504, 174] width 11 height 11
click at [603, 148] on th at bounding box center [606, 142] width 81 height 33
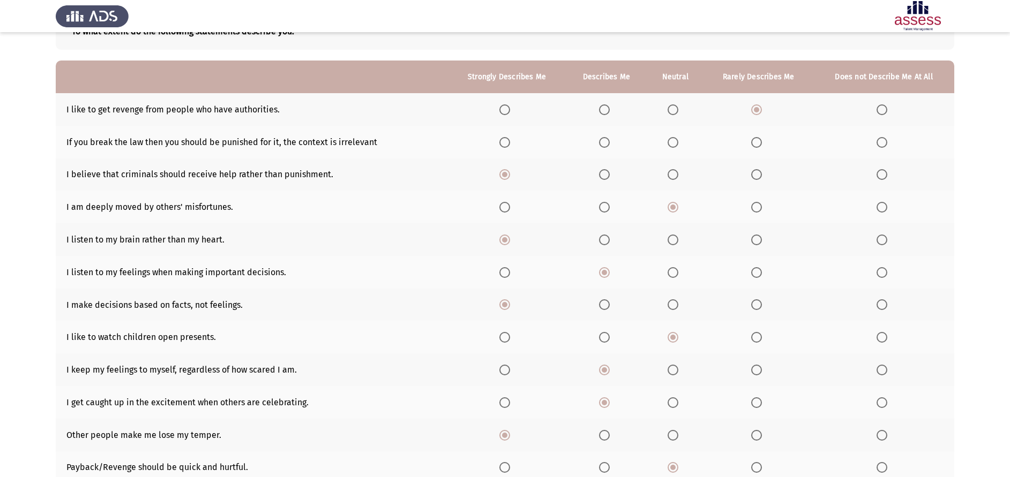
click at [603, 148] on th at bounding box center [606, 142] width 81 height 33
click at [603, 142] on span "Select an option" at bounding box center [604, 142] width 11 height 11
click at [603, 142] on input "Select an option" at bounding box center [604, 142] width 11 height 11
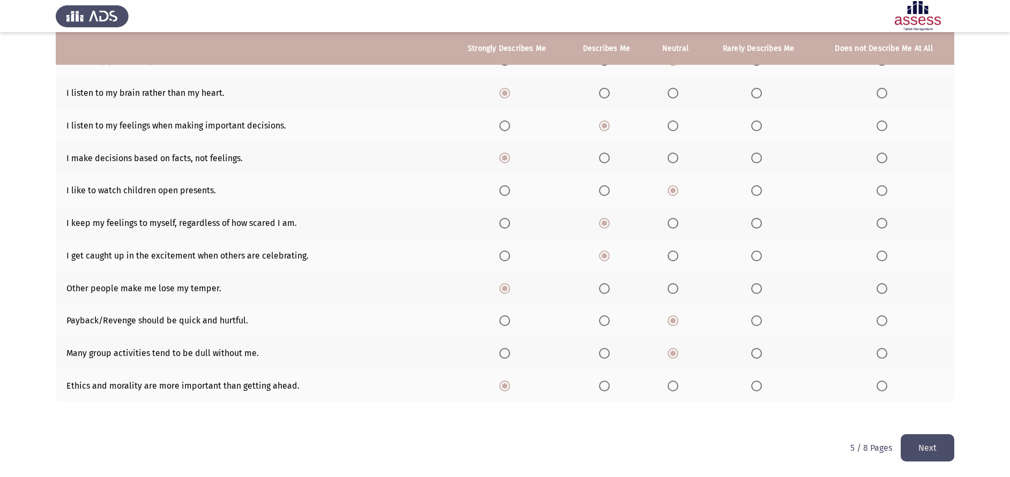
click at [913, 453] on button "Next" at bounding box center [928, 447] width 54 height 27
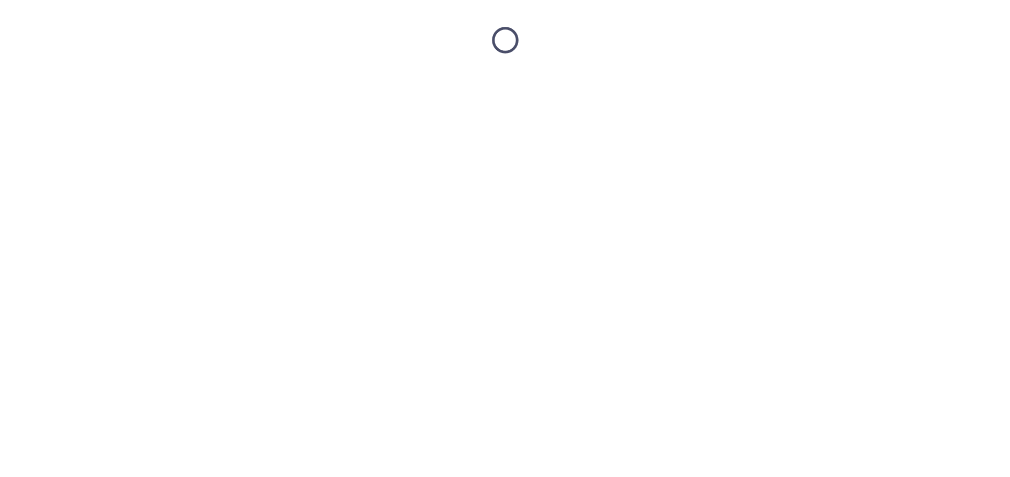
scroll to position [0, 0]
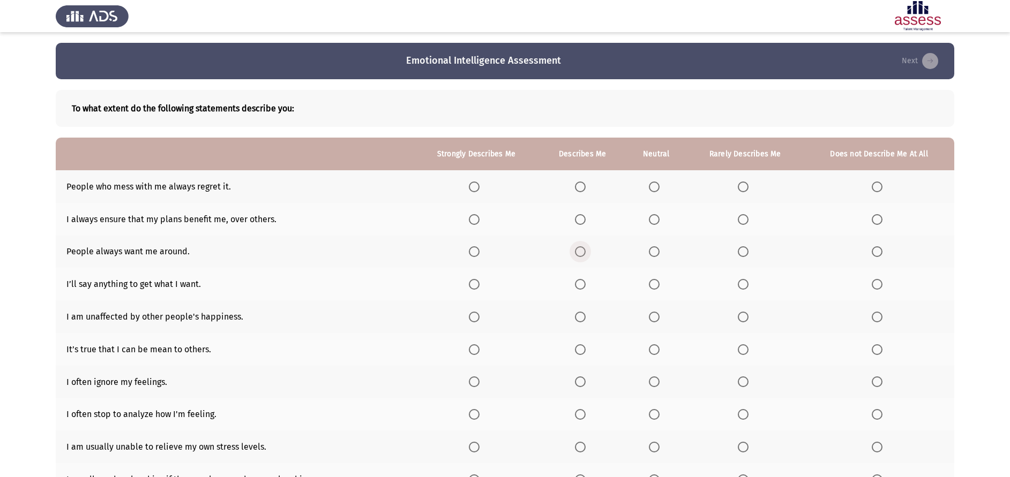
click at [580, 247] on span "Select an option" at bounding box center [580, 251] width 11 height 11
click at [580, 247] on input "Select an option" at bounding box center [580, 251] width 11 height 11
click at [474, 250] on span "Select an option" at bounding box center [474, 251] width 11 height 11
click at [474, 250] on input "Select an option" at bounding box center [474, 251] width 11 height 11
click at [478, 202] on th at bounding box center [476, 186] width 126 height 33
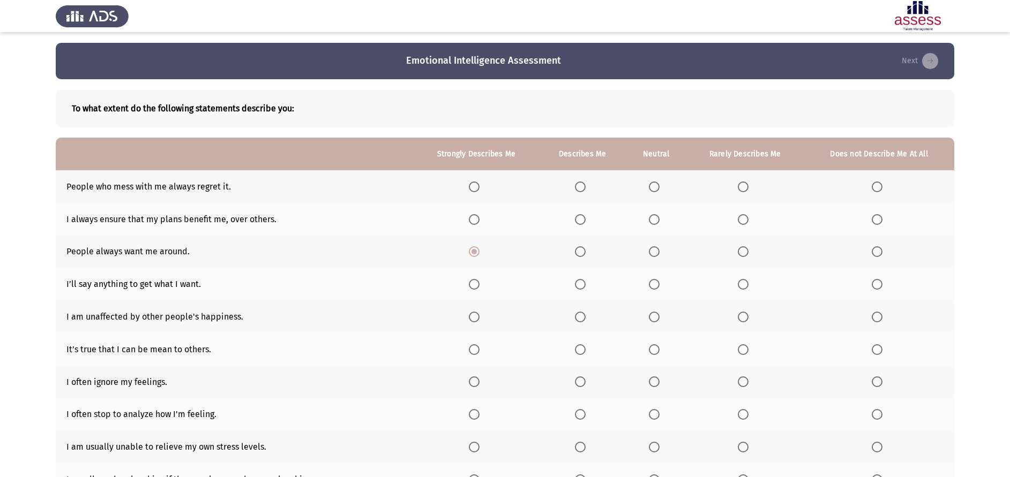
click at [477, 208] on th at bounding box center [476, 219] width 126 height 33
click at [476, 209] on th at bounding box center [476, 219] width 126 height 33
click at [475, 218] on span "Select an option" at bounding box center [474, 219] width 11 height 11
click at [475, 218] on input "Select an option" at bounding box center [474, 219] width 11 height 11
click at [740, 189] on span "Select an option" at bounding box center [743, 187] width 11 height 11
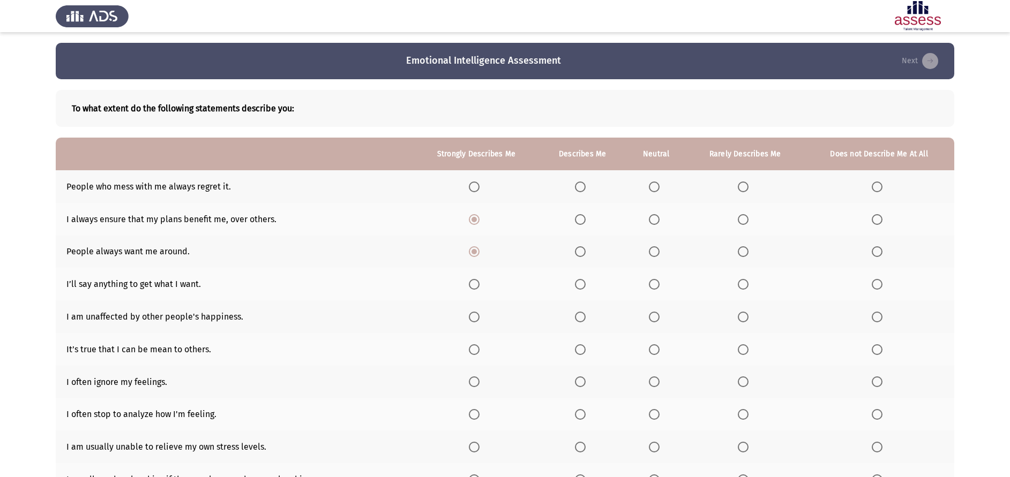
click at [740, 189] on input "Select an option" at bounding box center [743, 187] width 11 height 11
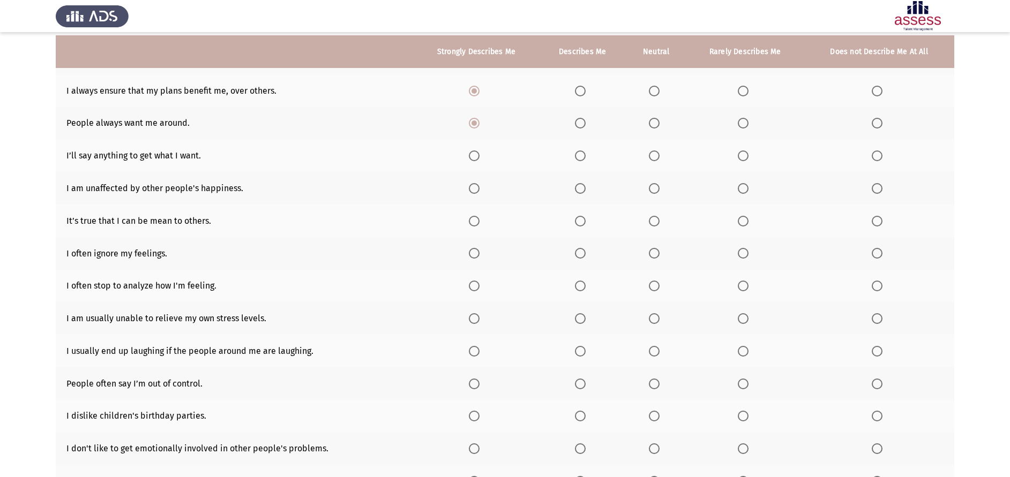
scroll to position [136, 0]
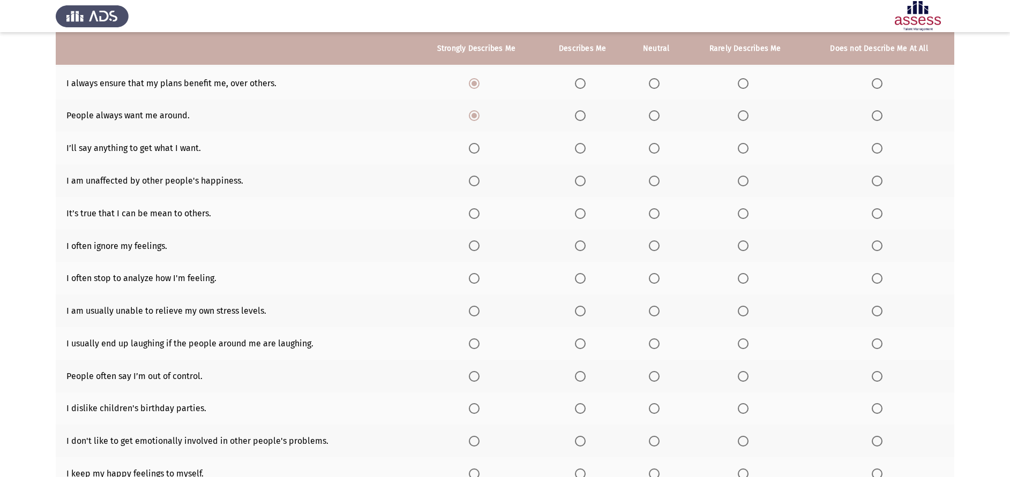
click at [477, 149] on span "Select an option" at bounding box center [474, 148] width 11 height 11
click at [477, 149] on input "Select an option" at bounding box center [474, 148] width 11 height 11
click at [642, 184] on th at bounding box center [656, 180] width 61 height 33
click at [658, 184] on span "Select an option" at bounding box center [654, 181] width 11 height 11
click at [658, 184] on input "Select an option" at bounding box center [654, 181] width 11 height 11
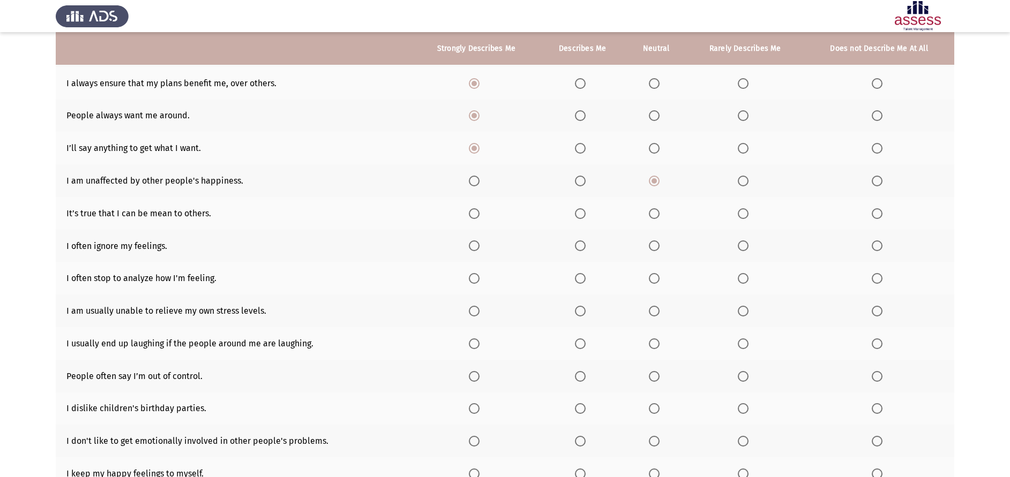
click at [582, 206] on th at bounding box center [582, 213] width 87 height 33
click at [584, 211] on span "Select an option" at bounding box center [580, 213] width 11 height 11
click at [584, 211] on input "Select an option" at bounding box center [580, 213] width 11 height 11
click at [651, 243] on span "Select an option" at bounding box center [654, 246] width 11 height 11
click at [651, 243] on input "Select an option" at bounding box center [654, 246] width 11 height 11
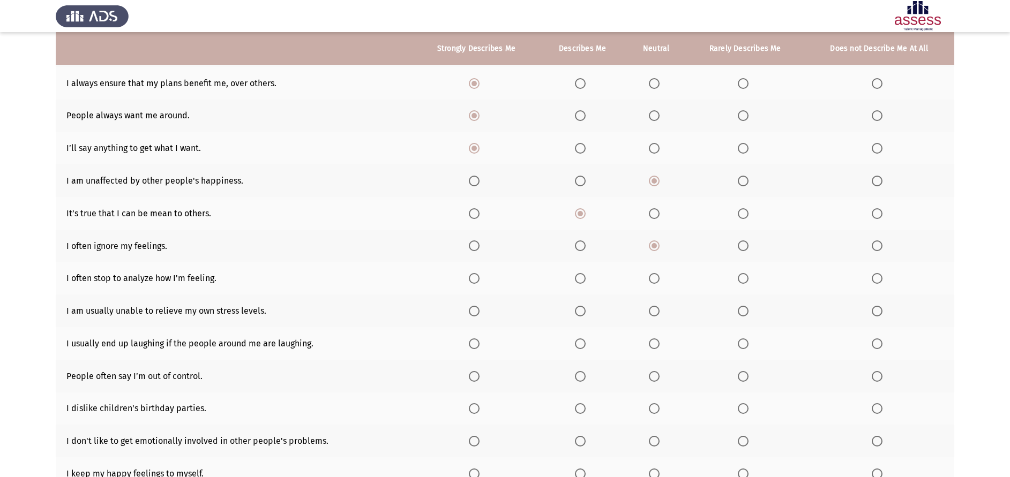
click at [481, 250] on label "Select an option" at bounding box center [476, 246] width 15 height 11
click at [479, 250] on input "Select an option" at bounding box center [474, 246] width 11 height 11
click at [471, 283] on span "Select an option" at bounding box center [474, 278] width 11 height 11
click at [471, 283] on input "Select an option" at bounding box center [474, 278] width 11 height 11
click at [589, 311] on label "Select an option" at bounding box center [582, 311] width 15 height 11
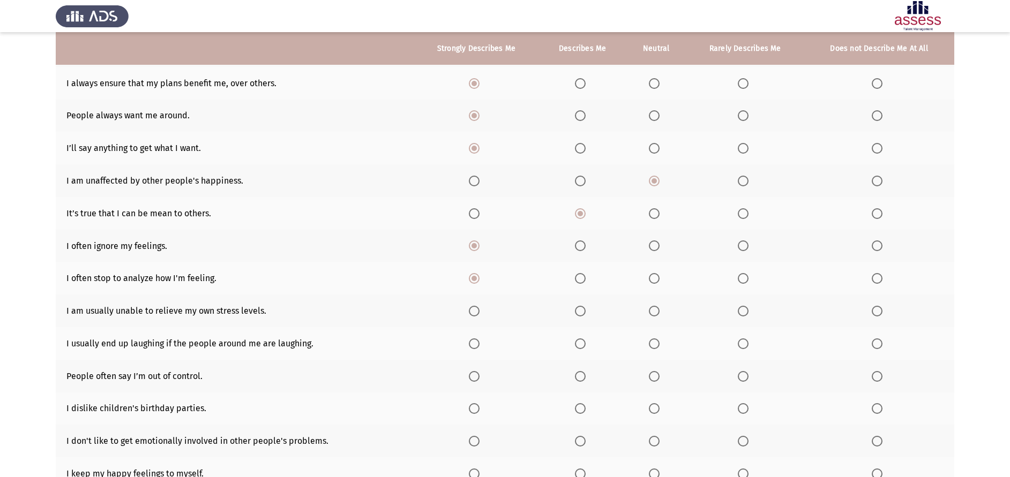
click at [586, 311] on input "Select an option" at bounding box center [580, 311] width 11 height 11
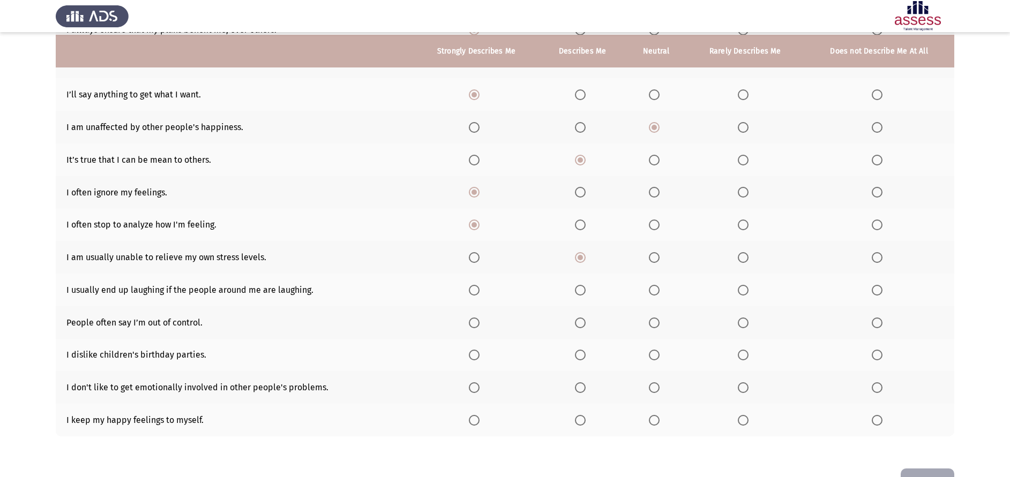
scroll to position [192, 0]
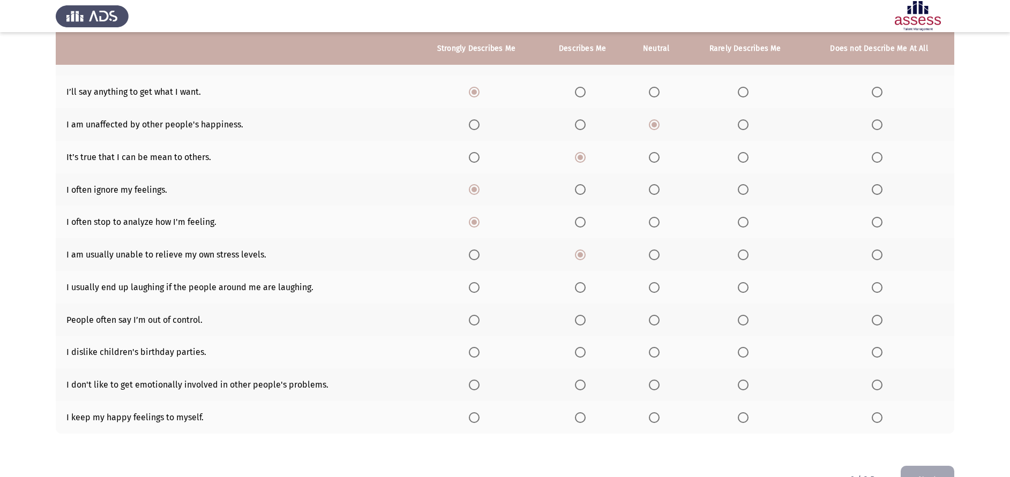
click at [471, 416] on span "Select an option" at bounding box center [474, 417] width 11 height 11
click at [471, 416] on input "Select an option" at bounding box center [474, 417] width 11 height 11
click at [652, 382] on span "Select an option" at bounding box center [654, 385] width 11 height 11
click at [652, 382] on input "Select an option" at bounding box center [654, 385] width 11 height 11
click at [583, 288] on span "Select an option" at bounding box center [580, 287] width 11 height 11
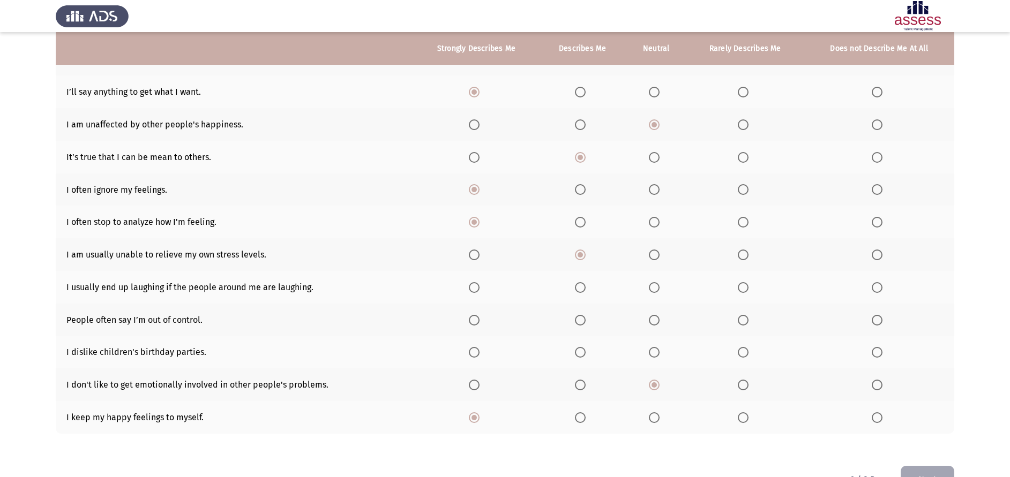
click at [583, 288] on input "Select an option" at bounding box center [580, 287] width 11 height 11
click at [472, 316] on span "Select an option" at bounding box center [474, 320] width 11 height 11
click at [472, 316] on input "Select an option" at bounding box center [474, 320] width 11 height 11
click at [738, 355] on span "Select an option" at bounding box center [743, 352] width 11 height 11
click at [738, 355] on input "Select an option" at bounding box center [743, 352] width 11 height 11
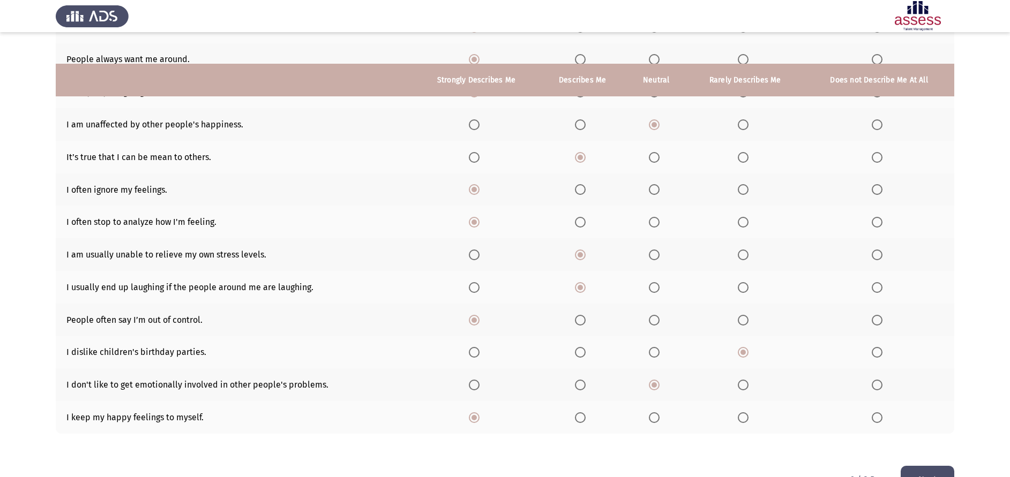
scroll to position [224, 0]
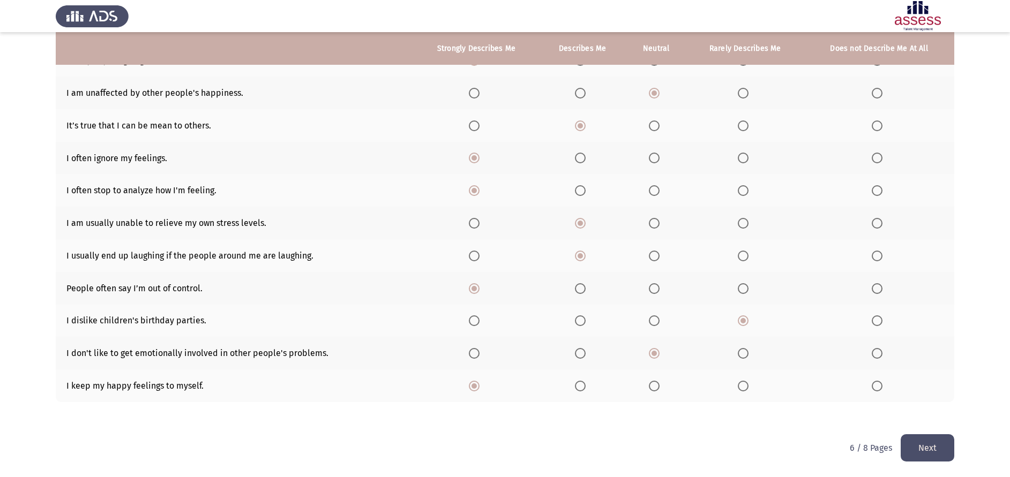
click at [928, 454] on button "Next" at bounding box center [928, 447] width 54 height 27
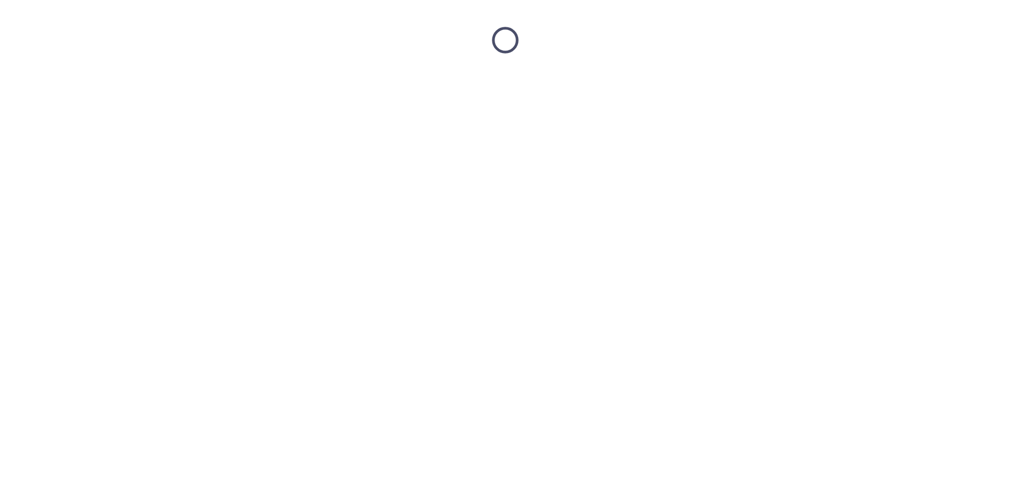
scroll to position [0, 0]
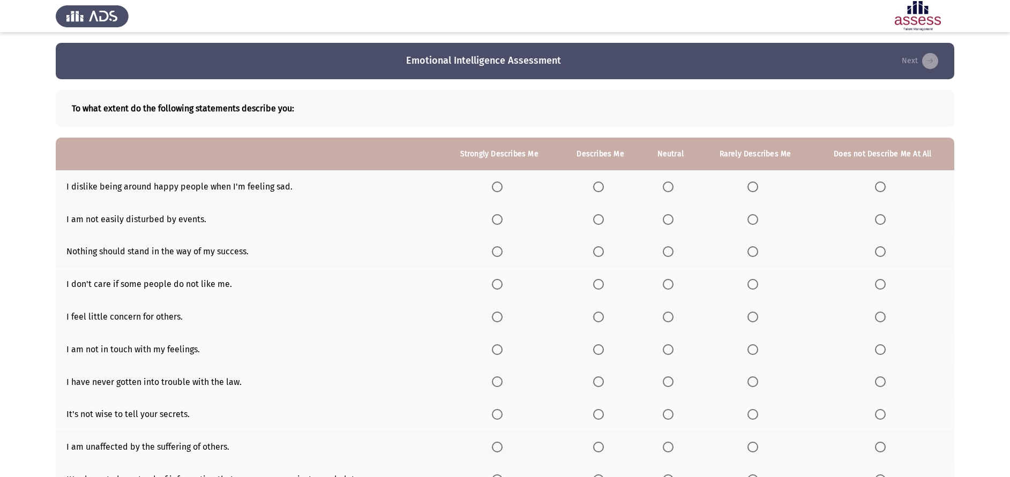
click at [668, 186] on th at bounding box center [670, 186] width 57 height 33
click at [668, 187] on span "Select an option" at bounding box center [668, 187] width 11 height 11
click at [668, 187] on input "Select an option" at bounding box center [668, 187] width 11 height 11
click at [598, 226] on th at bounding box center [600, 219] width 82 height 33
click at [599, 220] on span "Select an option" at bounding box center [598, 219] width 11 height 11
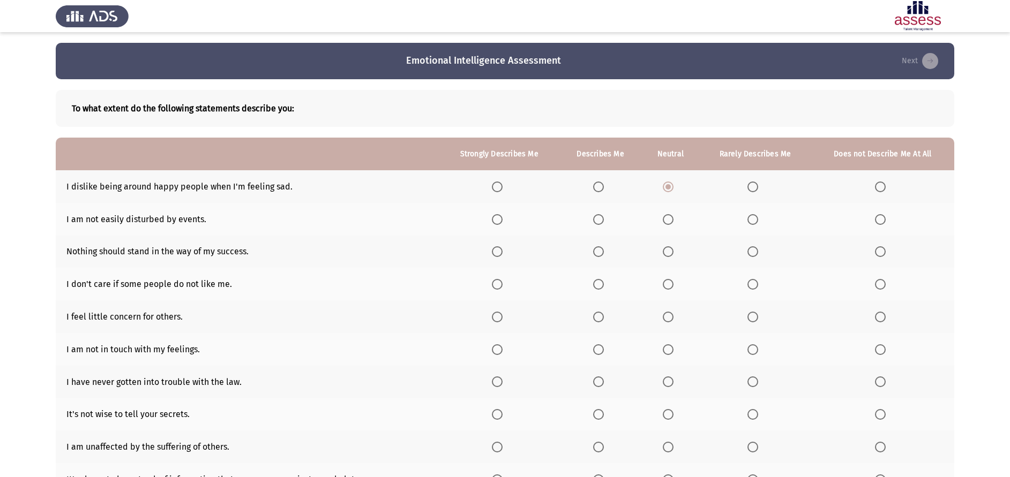
click at [599, 220] on input "Select an option" at bounding box center [598, 219] width 11 height 11
click at [497, 256] on span "Select an option" at bounding box center [497, 251] width 11 height 11
click at [497, 256] on input "Select an option" at bounding box center [497, 251] width 11 height 11
click at [497, 256] on span "Select an option" at bounding box center [497, 251] width 11 height 11
click at [672, 284] on span "Select an option" at bounding box center [668, 284] width 11 height 11
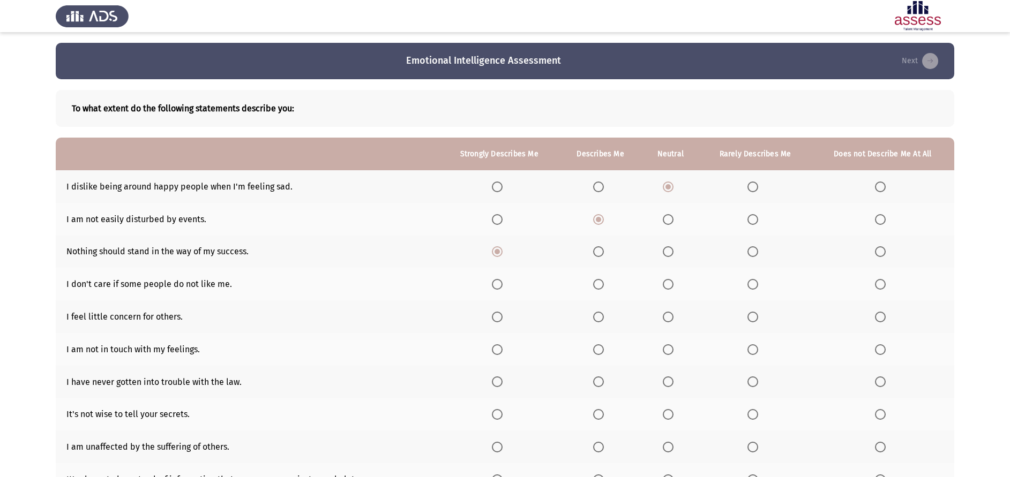
click at [672, 284] on input "Select an option" at bounding box center [668, 284] width 11 height 11
click at [505, 318] on label "Select an option" at bounding box center [499, 317] width 15 height 11
click at [502, 318] on input "Select an option" at bounding box center [497, 317] width 11 height 11
click at [887, 346] on label "Select an option" at bounding box center [882, 349] width 15 height 11
click at [886, 346] on input "Select an option" at bounding box center [880, 349] width 11 height 11
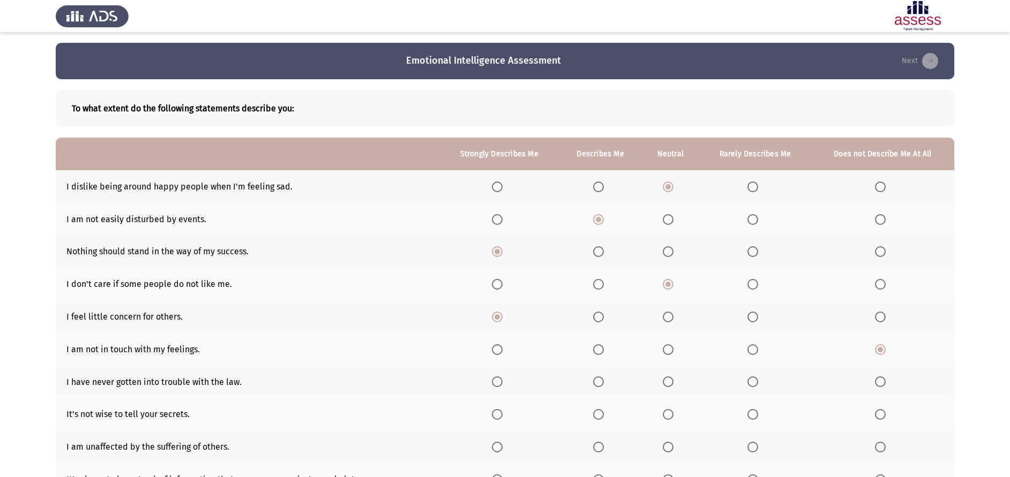
scroll to position [85, 0]
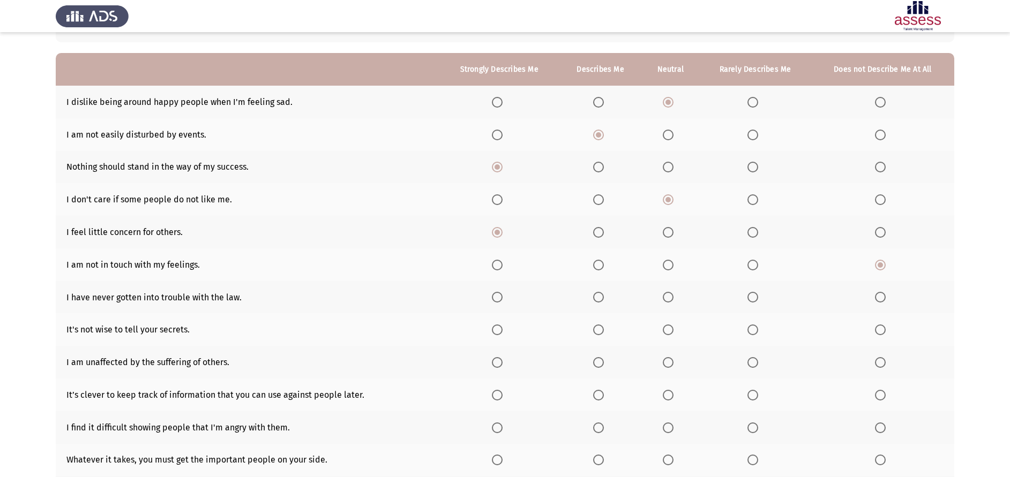
click at [502, 291] on th at bounding box center [499, 297] width 120 height 33
click at [502, 294] on span "Select an option" at bounding box center [497, 297] width 11 height 11
click at [502, 294] on input "Select an option" at bounding box center [497, 297] width 11 height 11
click at [497, 330] on span "Select an option" at bounding box center [497, 330] width 0 height 0
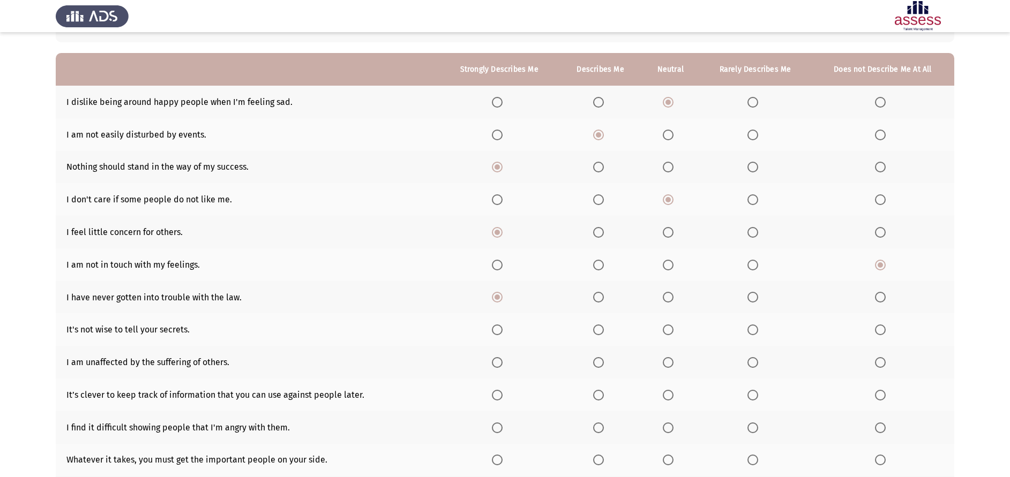
click at [498, 330] on input "Select an option" at bounding box center [497, 330] width 11 height 11
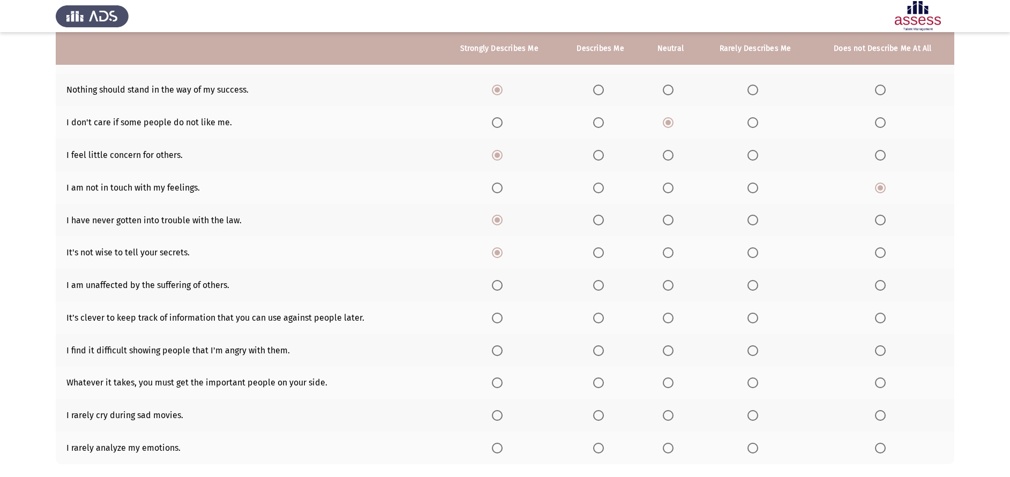
click at [757, 287] on span "Select an option" at bounding box center [752, 285] width 11 height 11
click at [757, 287] on input "Select an option" at bounding box center [752, 285] width 11 height 11
click at [605, 320] on label "Select an option" at bounding box center [600, 318] width 15 height 11
click at [604, 320] on input "Select an option" at bounding box center [598, 318] width 11 height 11
click at [492, 351] on th at bounding box center [499, 350] width 120 height 33
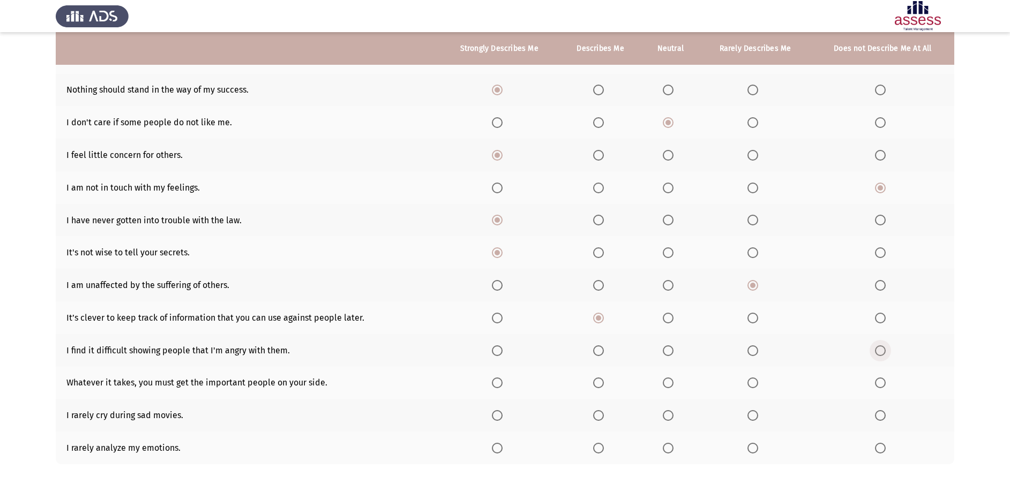
click at [877, 346] on span "Select an option" at bounding box center [880, 351] width 11 height 11
click at [877, 346] on input "Select an option" at bounding box center [880, 351] width 11 height 11
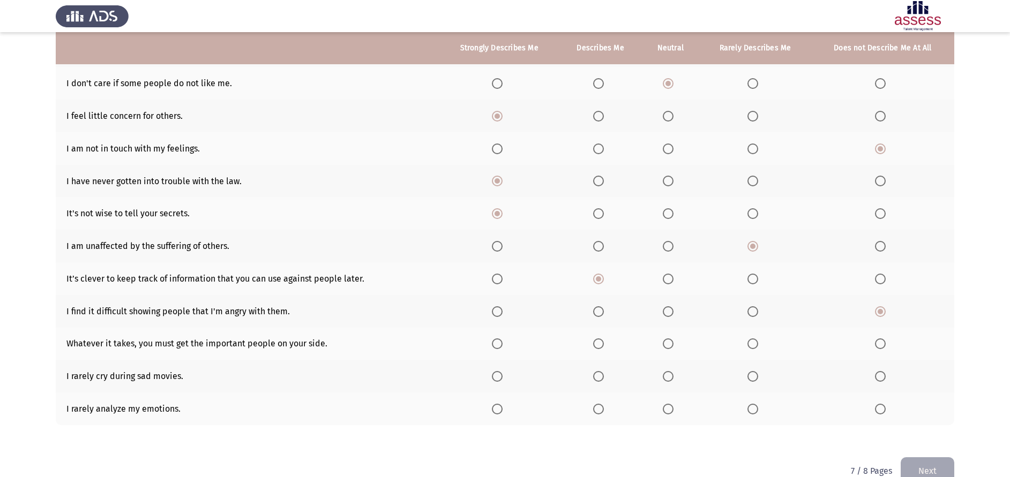
scroll to position [202, 0]
click at [498, 344] on span "Select an option" at bounding box center [497, 342] width 11 height 11
click at [498, 344] on input "Select an option" at bounding box center [497, 342] width 11 height 11
click at [672, 376] on span "Select an option" at bounding box center [668, 375] width 11 height 11
click at [672, 376] on input "Select an option" at bounding box center [668, 375] width 11 height 11
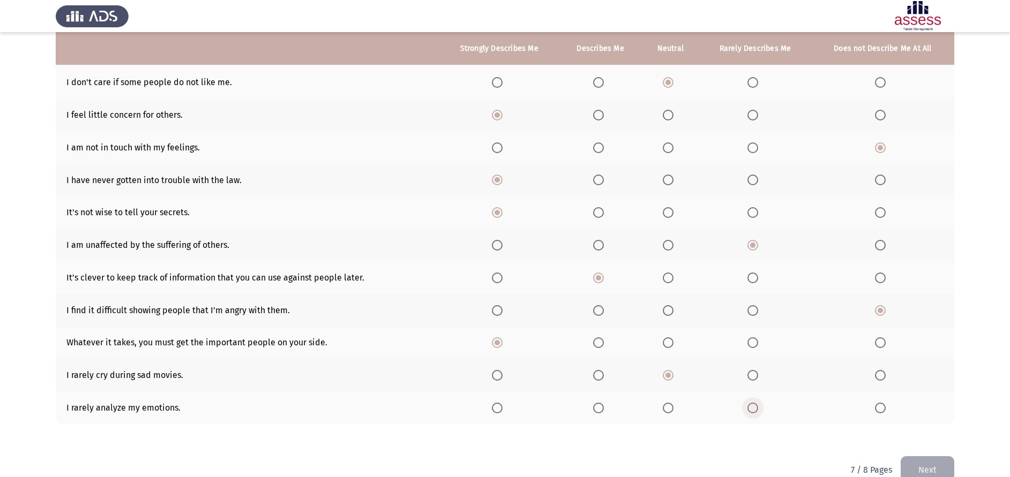
click at [752, 407] on span "Select an option" at bounding box center [752, 408] width 11 height 11
click at [752, 407] on input "Select an option" at bounding box center [752, 408] width 11 height 11
click at [912, 459] on button "Next" at bounding box center [928, 469] width 54 height 27
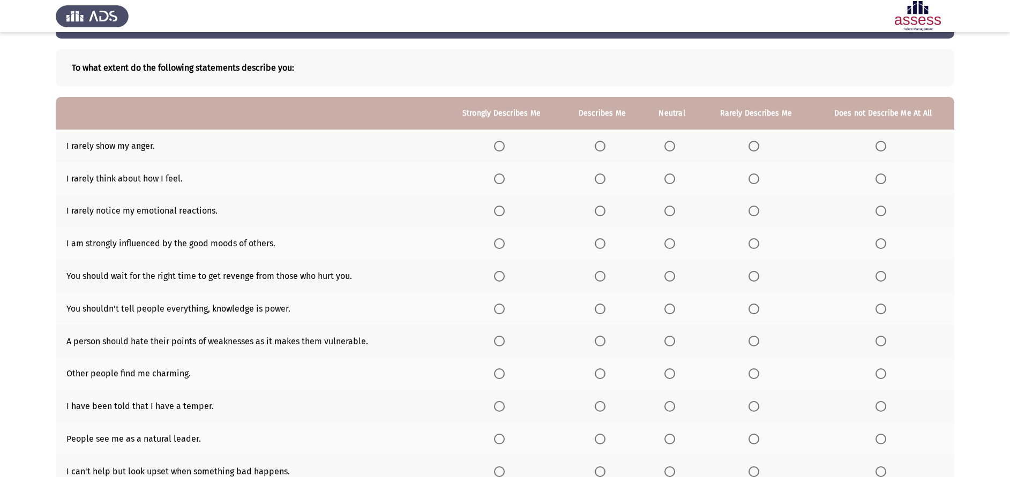
scroll to position [29, 0]
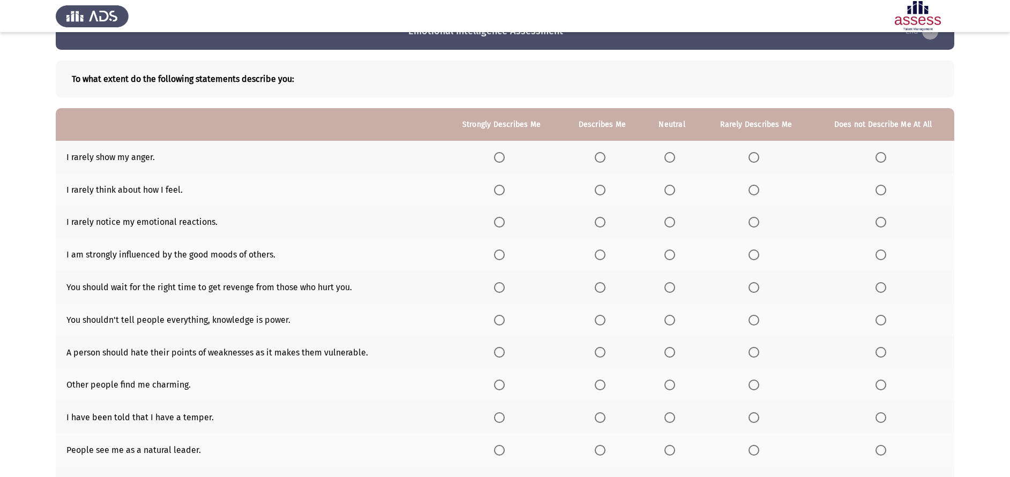
click at [873, 160] on th at bounding box center [883, 157] width 142 height 33
click at [884, 157] on span "Select an option" at bounding box center [880, 157] width 11 height 11
click at [884, 157] on input "Select an option" at bounding box center [880, 157] width 11 height 11
click at [878, 197] on th at bounding box center [883, 190] width 142 height 33
click at [878, 189] on span "Select an option" at bounding box center [880, 190] width 11 height 11
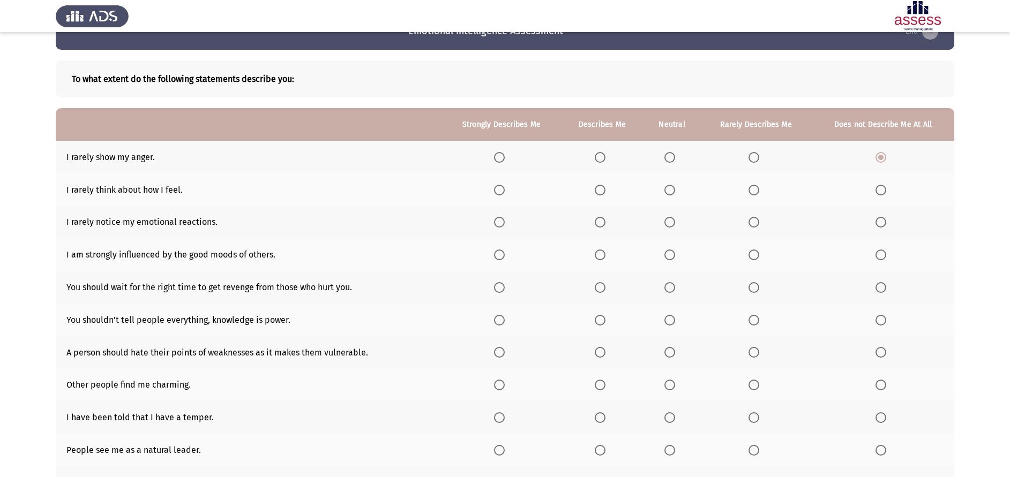
click at [878, 189] on input "Select an option" at bounding box center [880, 190] width 11 height 11
click at [497, 221] on th at bounding box center [501, 222] width 119 height 33
click at [499, 222] on span "Select an option" at bounding box center [499, 222] width 0 height 0
click at [502, 222] on input "Select an option" at bounding box center [499, 222] width 11 height 11
click at [610, 259] on label "Select an option" at bounding box center [602, 255] width 15 height 11
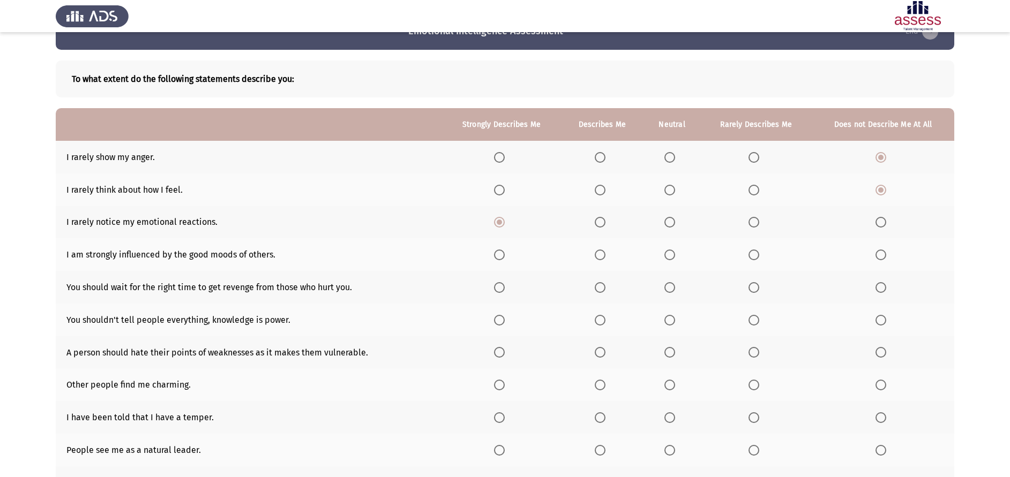
click at [605, 259] on input "Select an option" at bounding box center [600, 255] width 11 height 11
click at [666, 292] on span "Select an option" at bounding box center [669, 287] width 11 height 11
click at [666, 292] on input "Select an option" at bounding box center [669, 287] width 11 height 11
click at [678, 324] on label "Select an option" at bounding box center [671, 320] width 15 height 11
click at [675, 324] on input "Select an option" at bounding box center [669, 320] width 11 height 11
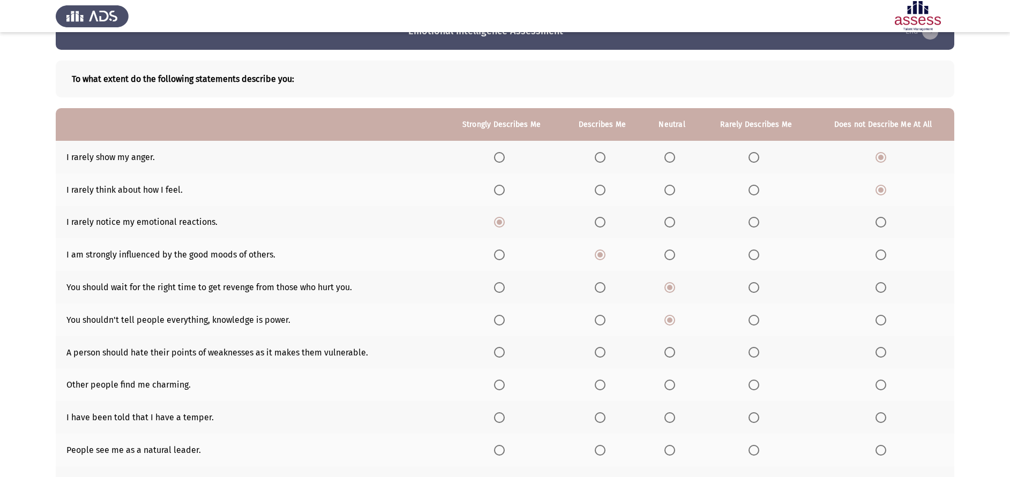
click at [675, 346] on th at bounding box center [671, 352] width 57 height 33
click at [672, 352] on span "Select an option" at bounding box center [669, 352] width 11 height 11
click at [672, 352] on input "Select an option" at bounding box center [669, 352] width 11 height 11
click at [672, 386] on span "Select an option" at bounding box center [669, 385] width 11 height 11
click at [672, 386] on input "Select an option" at bounding box center [669, 385] width 11 height 11
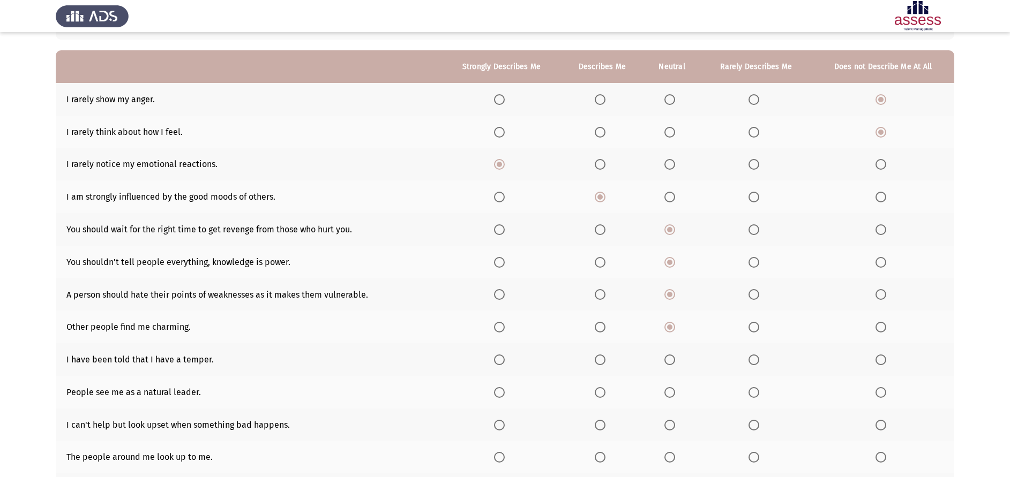
scroll to position [89, 0]
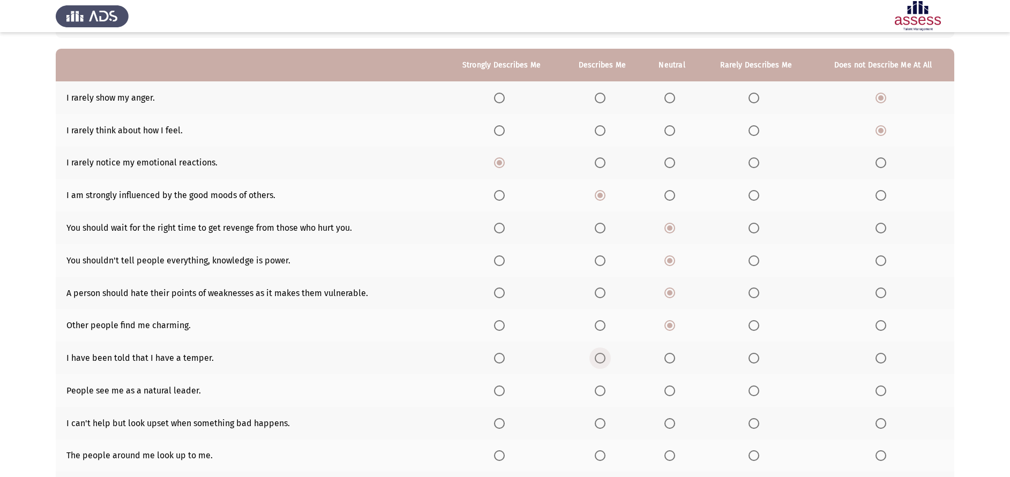
click at [604, 364] on span "Select an option" at bounding box center [600, 358] width 11 height 11
click at [604, 364] on input "Select an option" at bounding box center [600, 358] width 11 height 11
click at [498, 384] on th at bounding box center [501, 390] width 119 height 33
click at [501, 388] on span "Select an option" at bounding box center [499, 391] width 11 height 11
click at [501, 388] on input "Select an option" at bounding box center [499, 391] width 11 height 11
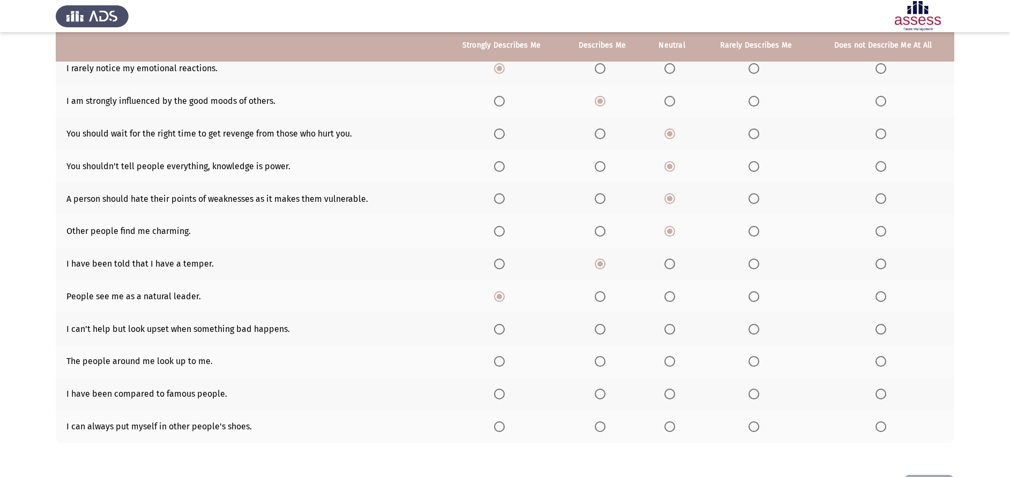
scroll to position [184, 0]
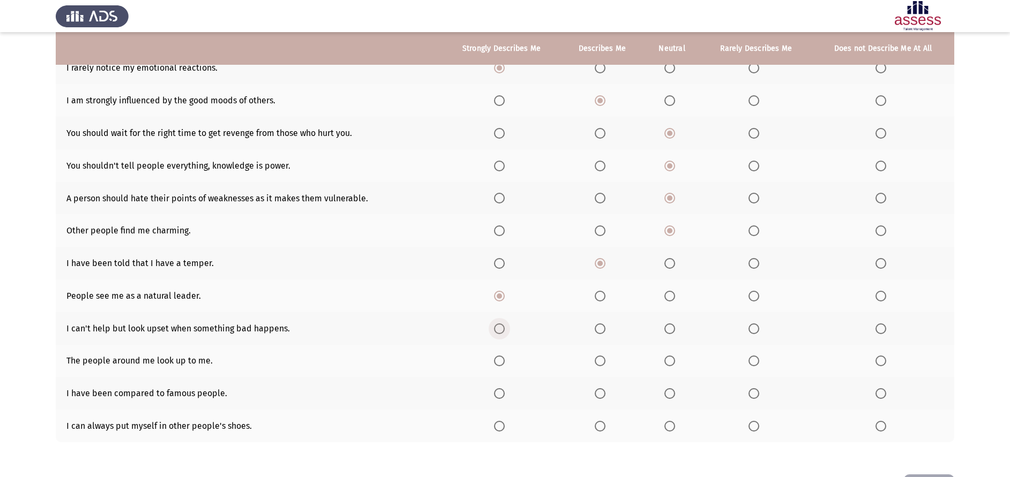
click at [498, 332] on span "Select an option" at bounding box center [499, 329] width 11 height 11
click at [498, 332] on input "Select an option" at bounding box center [499, 329] width 11 height 11
click at [606, 368] on th at bounding box center [602, 361] width 82 height 33
click at [604, 364] on span "Select an option" at bounding box center [600, 361] width 11 height 11
click at [604, 364] on input "Select an option" at bounding box center [600, 361] width 11 height 11
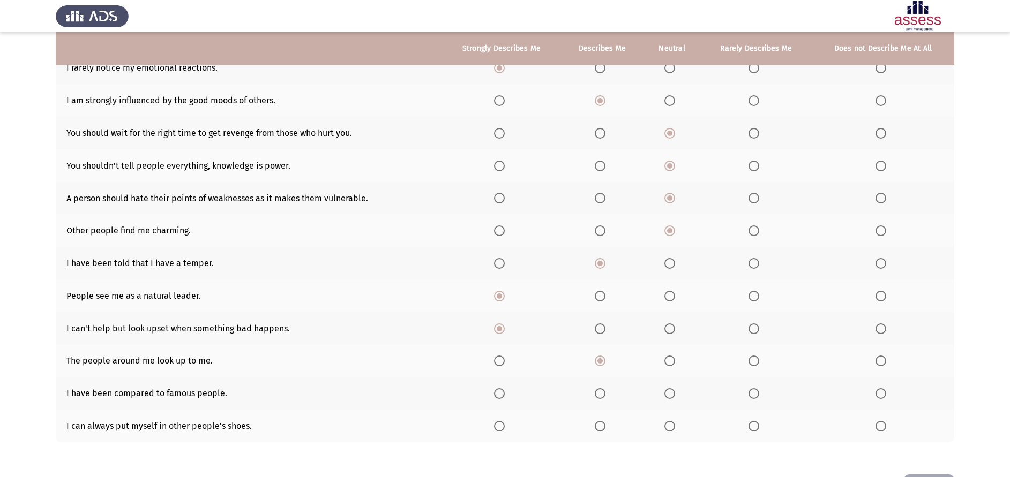
click at [616, 397] on th at bounding box center [602, 393] width 82 height 33
click at [614, 397] on th at bounding box center [602, 393] width 82 height 33
click at [609, 395] on label "Select an option" at bounding box center [602, 393] width 15 height 11
click at [605, 395] on input "Select an option" at bounding box center [600, 393] width 11 height 11
click at [501, 423] on span "Select an option" at bounding box center [499, 426] width 11 height 11
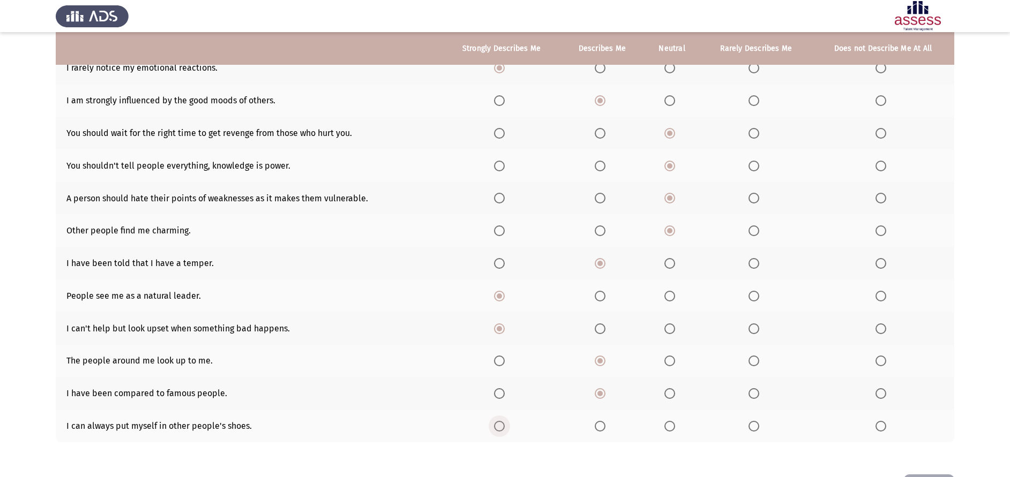
click at [501, 423] on input "Select an option" at bounding box center [499, 426] width 11 height 11
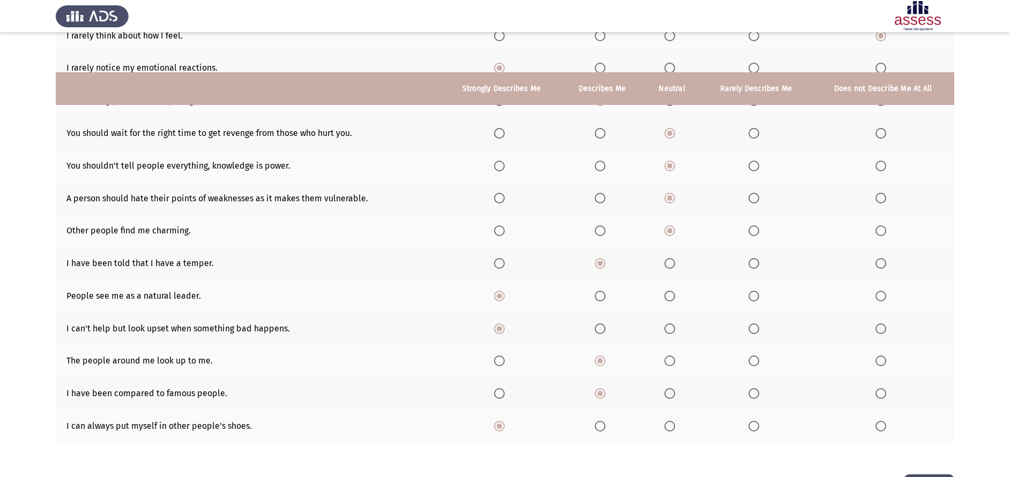
scroll to position [224, 0]
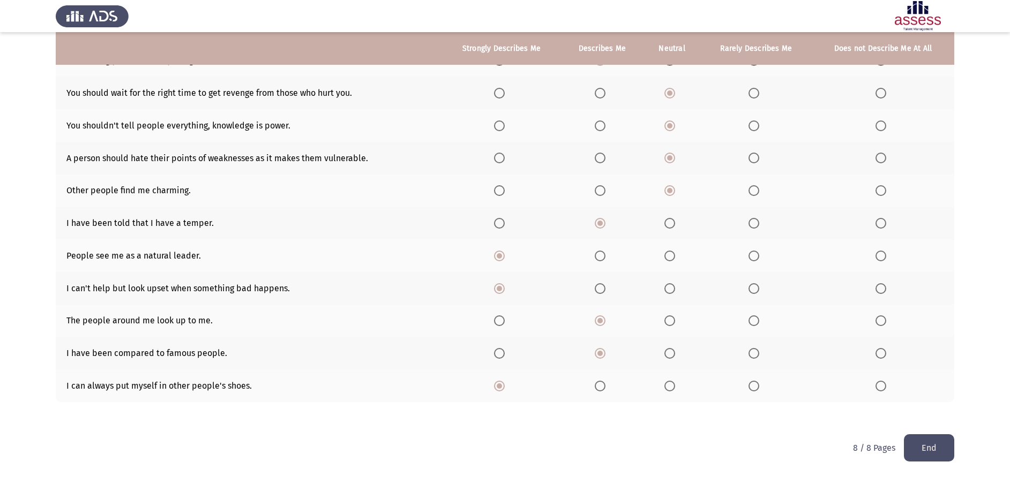
click at [909, 445] on button "End" at bounding box center [929, 447] width 50 height 27
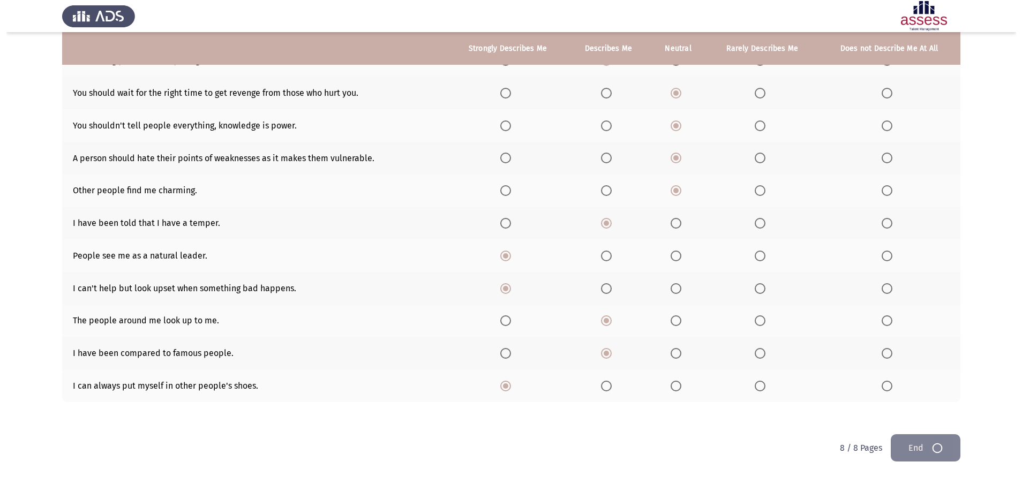
scroll to position [0, 0]
